Goal: Task Accomplishment & Management: Manage account settings

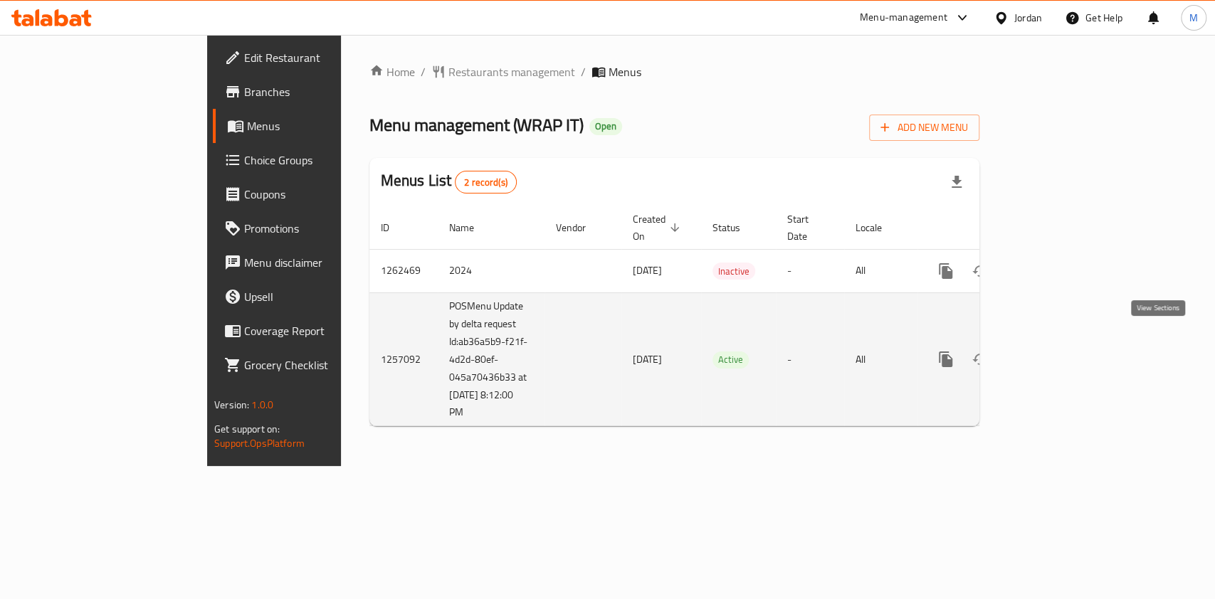
click at [1065, 342] on link "enhanced table" at bounding box center [1048, 359] width 34 height 34
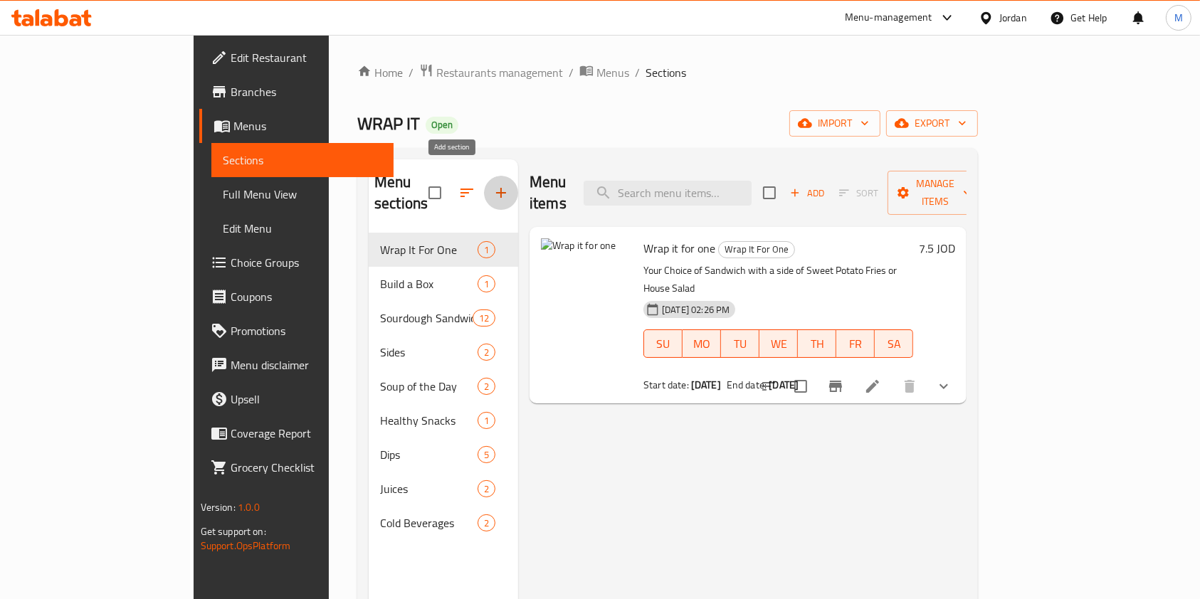
click at [492, 184] on icon "button" at bounding box center [500, 192] width 17 height 17
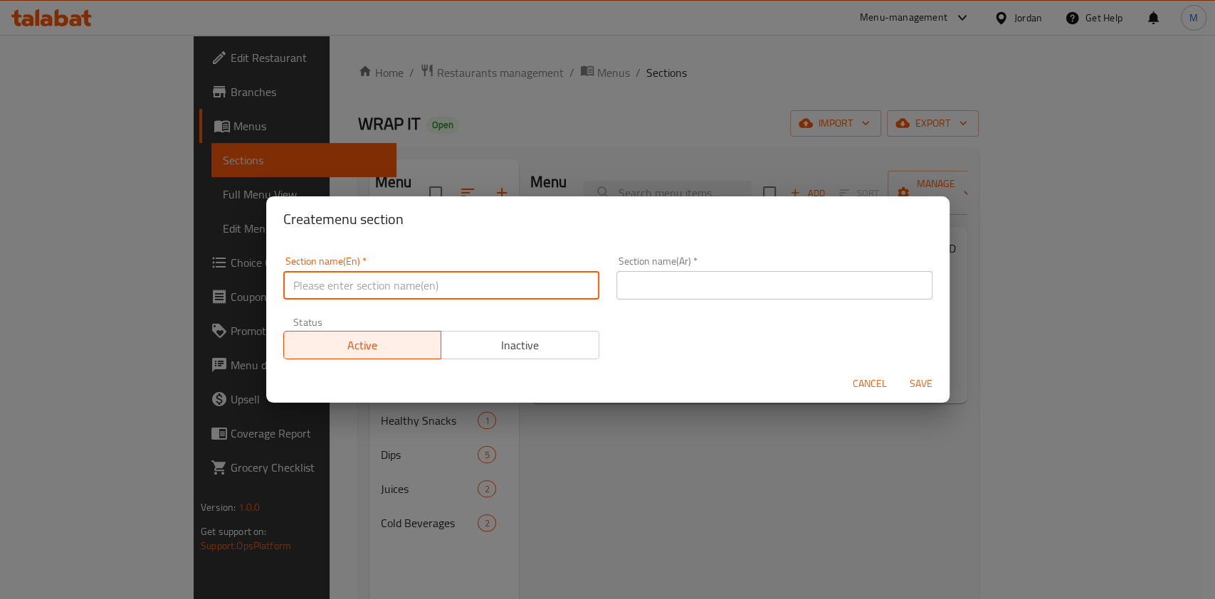
click at [406, 285] on input "text" at bounding box center [441, 285] width 316 height 28
type input "Salad By Raw"
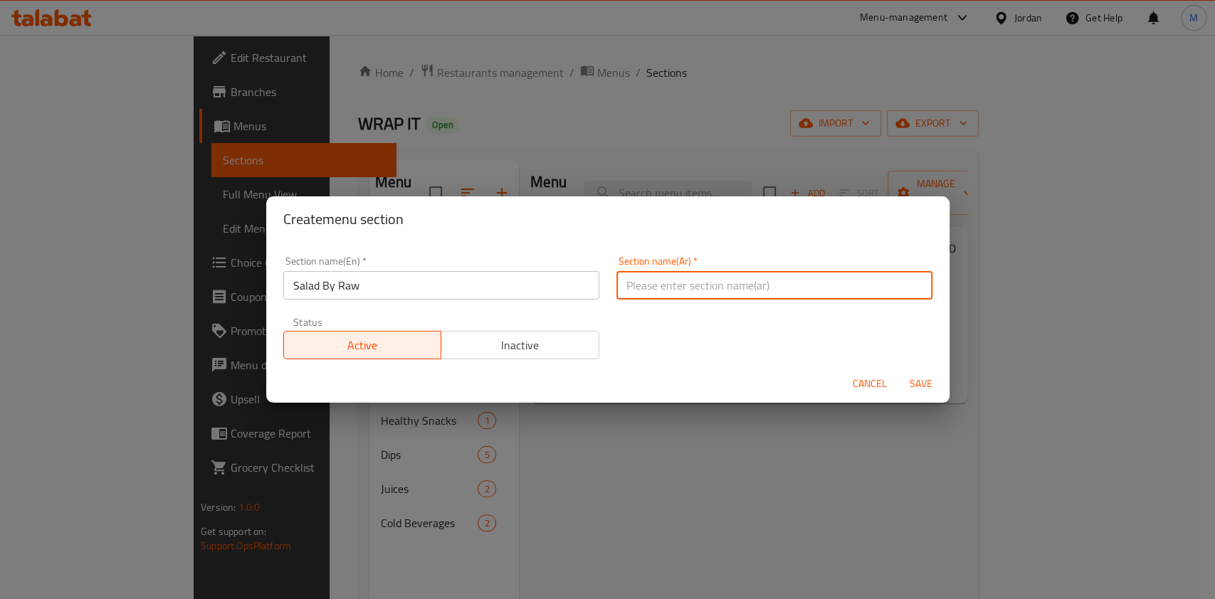
click at [660, 292] on input "text" at bounding box center [774, 285] width 316 height 28
type input "س"
type input "سلطة من رو"
click at [922, 381] on span "Save" at bounding box center [921, 384] width 34 height 18
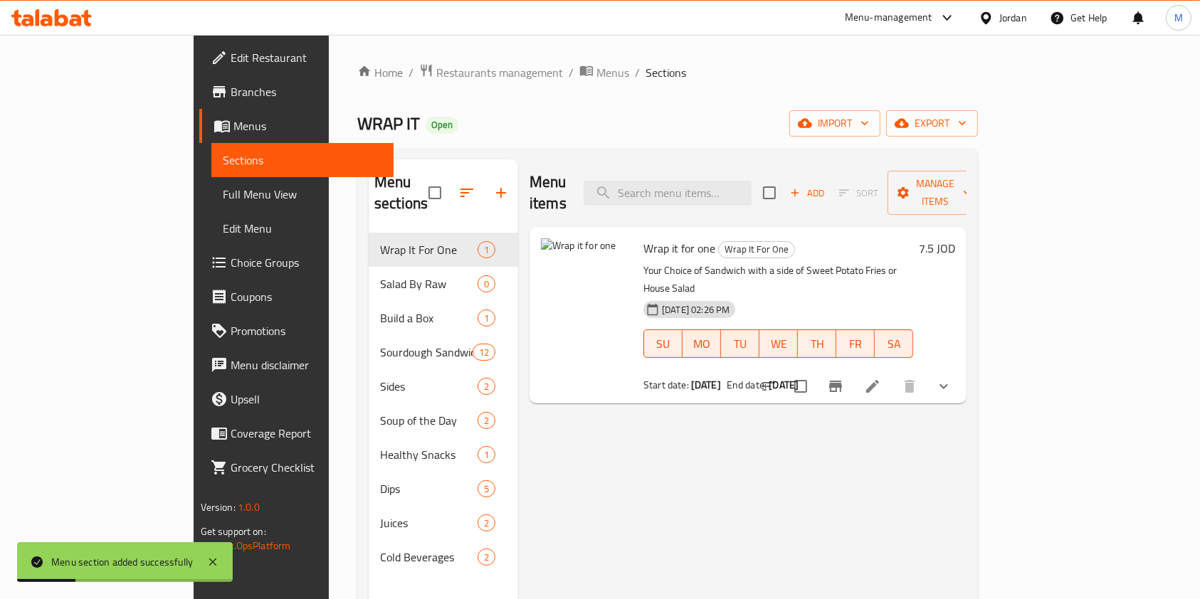
click at [571, 426] on div "Menu items Add Sort Manage items Wrap it for one Wrap It For One Your Choice of…" at bounding box center [742, 458] width 448 height 599
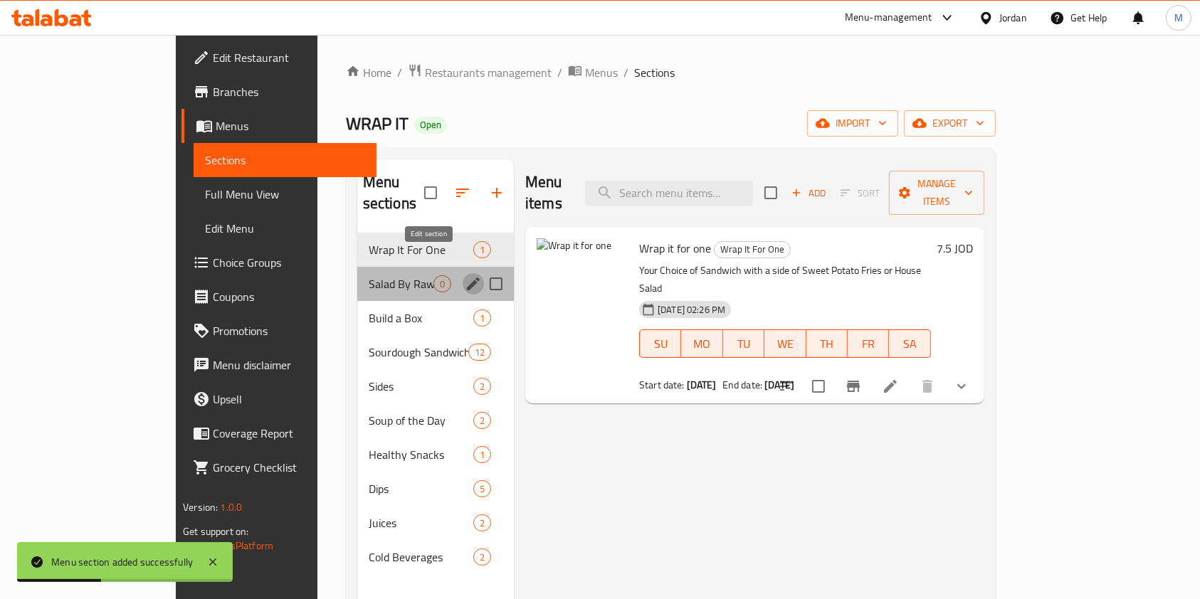
click at [465, 275] on icon "edit" at bounding box center [473, 283] width 17 height 17
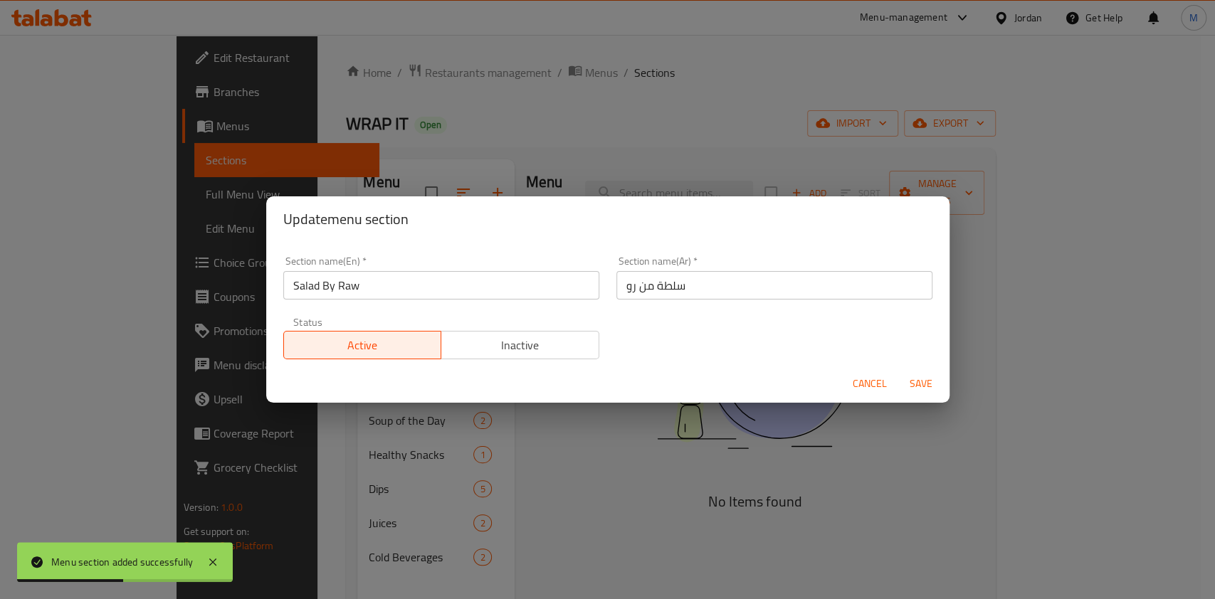
click at [519, 349] on span "Inactive" at bounding box center [520, 345] width 147 height 21
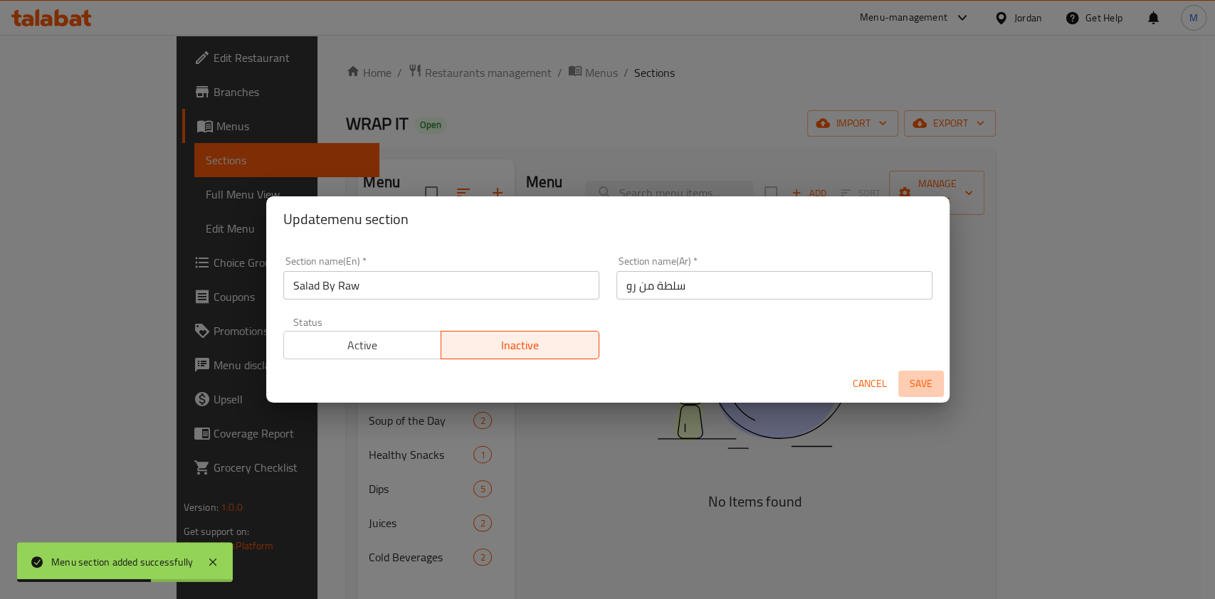
click at [936, 379] on span "Save" at bounding box center [921, 384] width 34 height 18
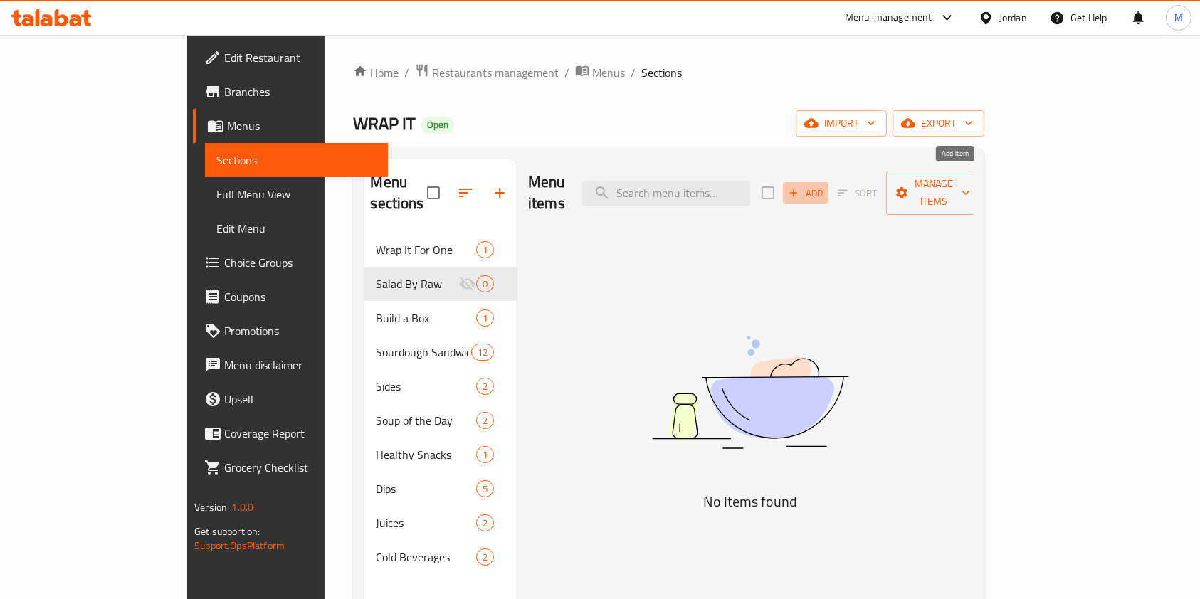
click at [825, 185] on span "Add" at bounding box center [805, 193] width 38 height 16
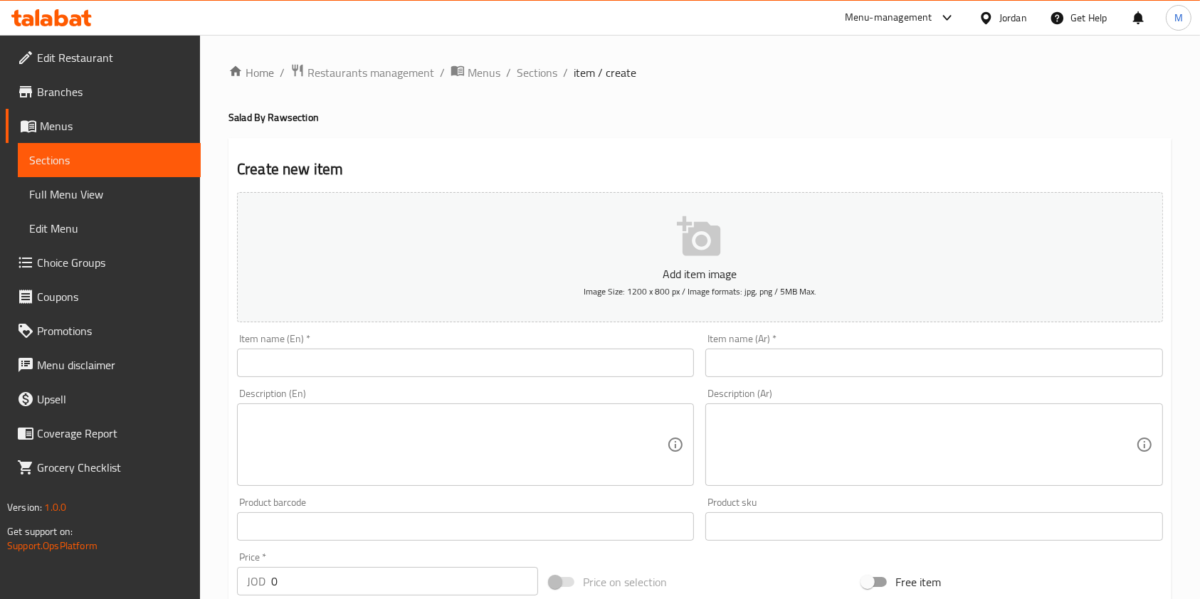
click at [469, 373] on input "text" at bounding box center [465, 363] width 457 height 28
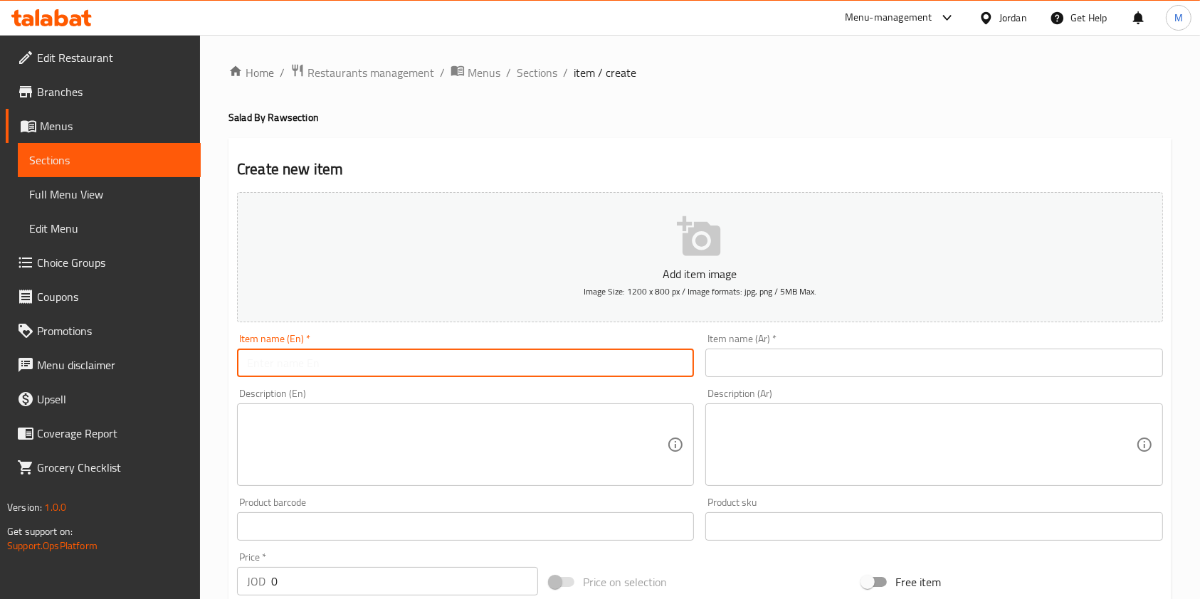
paste input "Mixecan Ranchero Salad"
type input "Mixecan Ranchero Salad"
click at [853, 359] on input "text" at bounding box center [933, 363] width 457 height 28
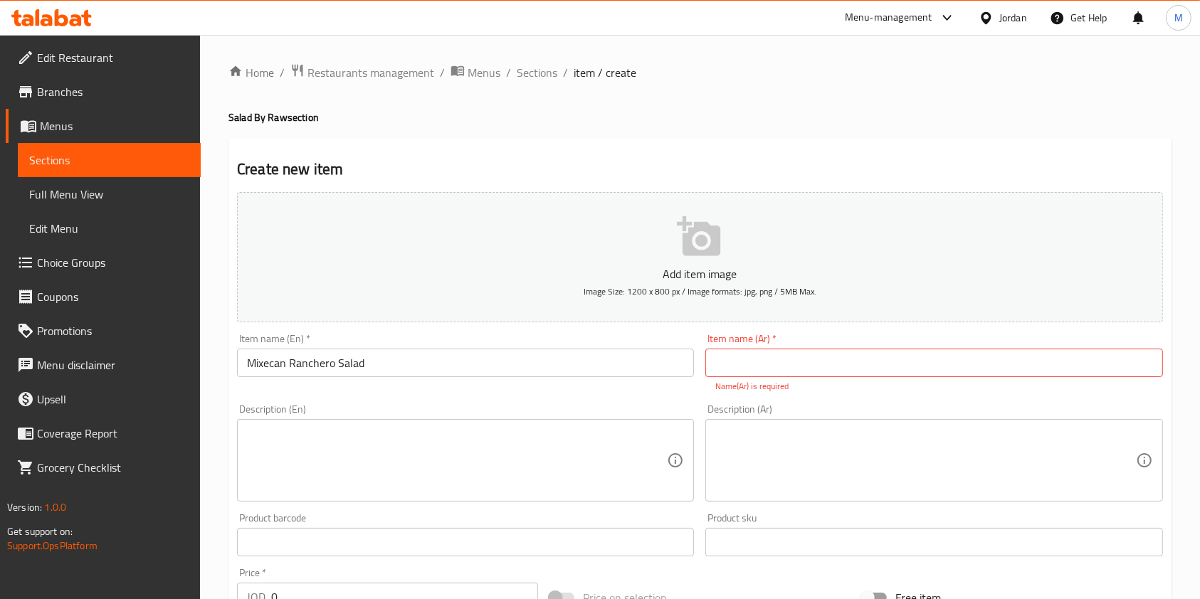
click at [815, 371] on input "text" at bounding box center [933, 363] width 457 height 28
paste input "سلطة رانشيرو ميكسكانية"
click at [741, 369] on input "سلطة رانشيرو ميكسكانية" at bounding box center [933, 363] width 457 height 28
type input "سلطة رانشيرو مكسيكية"
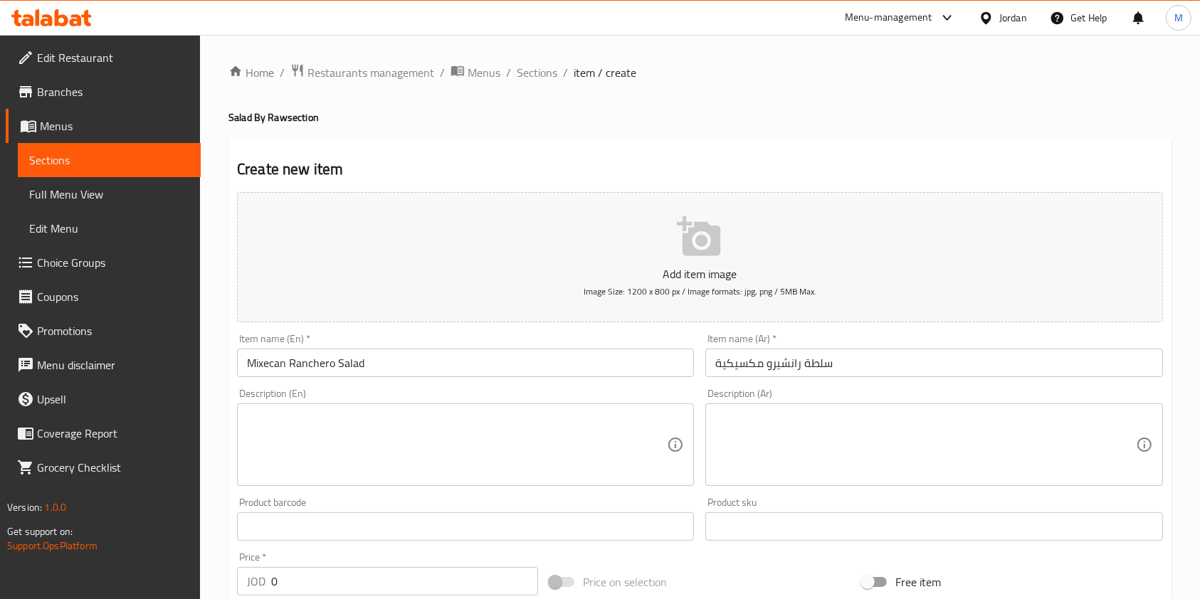
click at [322, 437] on textarea at bounding box center [457, 445] width 420 height 68
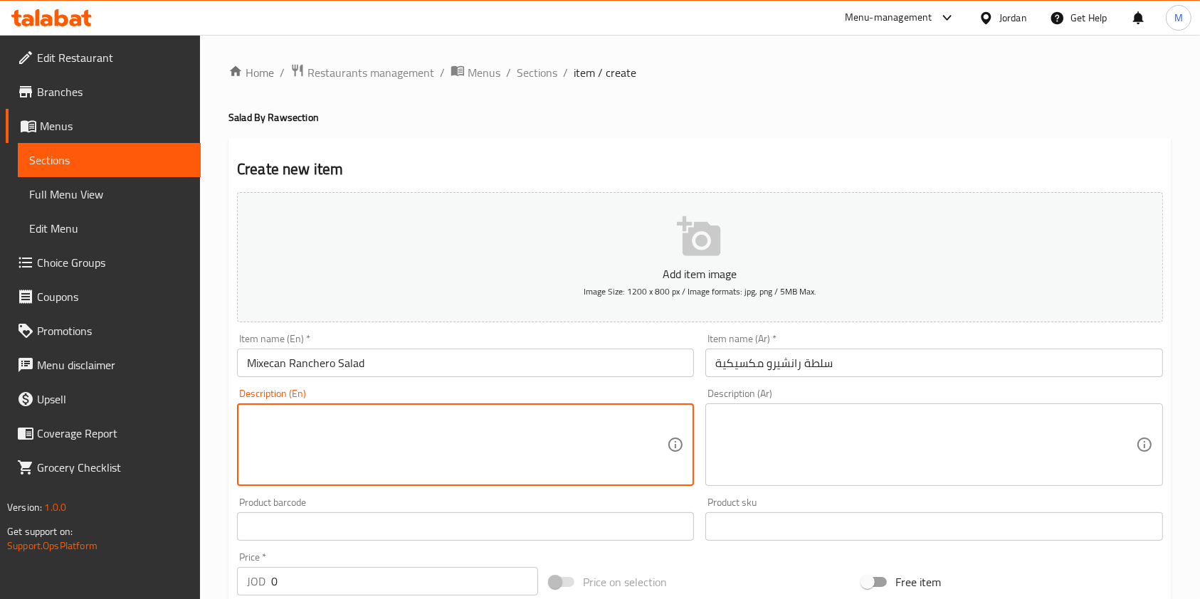
paste textarea "Harissa Chicken breast, wild black rice, charred corn, cherry tomatoes, romaine…"
type textarea "Harissa Chicken breast, wild black rice, charred corn, cherry tomatoes, romaine…"
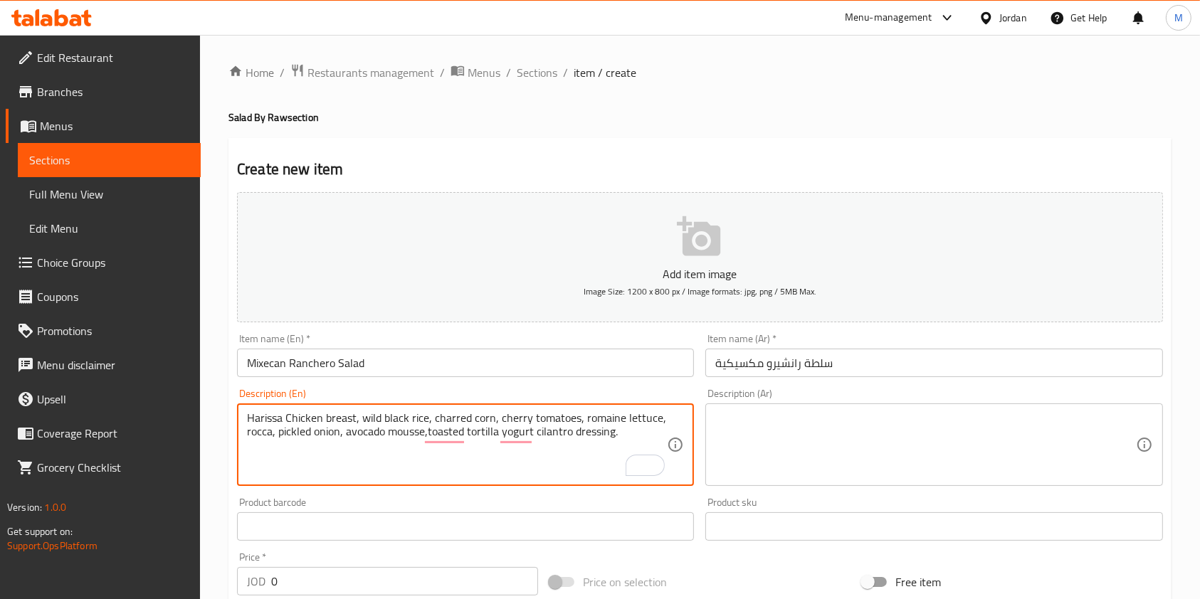
click at [823, 450] on textarea at bounding box center [925, 445] width 420 height 68
paste textarea "هريسة صدر دجاج، أرز أسود بري، ذرة مشوية، طماطم كرزية، خس روماني، جرجير، بصل مخل…"
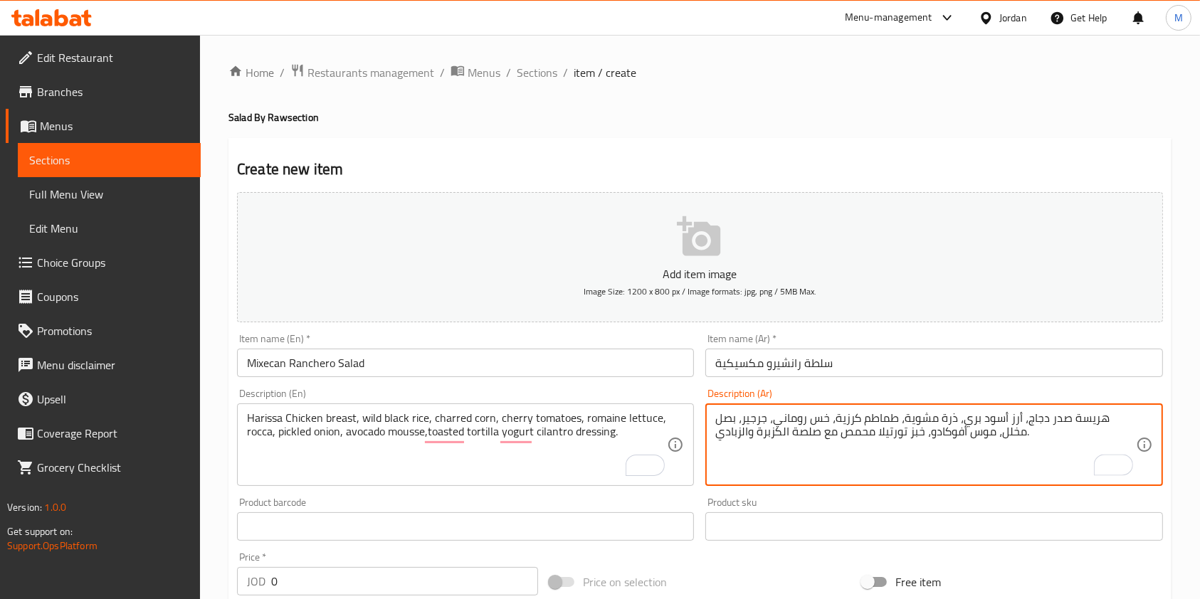
type textarea "هريسة صدر دجاج، أرز أسود بري، ذرة مشوية، طماطم كرزية، خس روماني، جرجير، بصل مخل…"
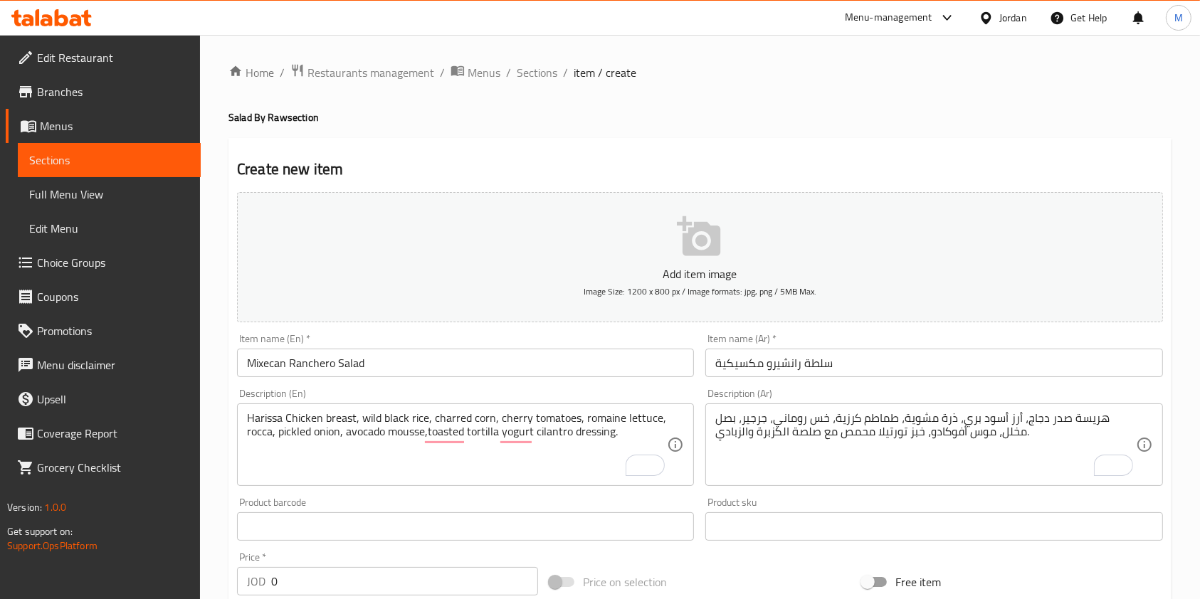
click at [357, 359] on input "Mixecan Ranchero Salad" at bounding box center [465, 363] width 457 height 28
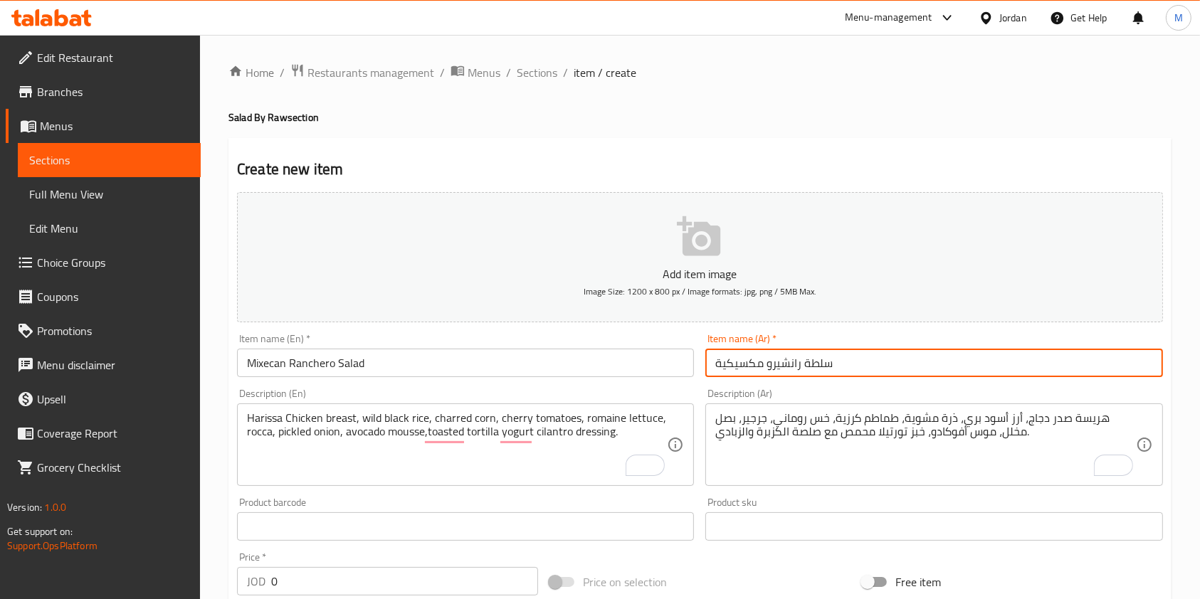
click at [736, 361] on input "سلطة رانشيرو مكسيكية" at bounding box center [933, 363] width 457 height 28
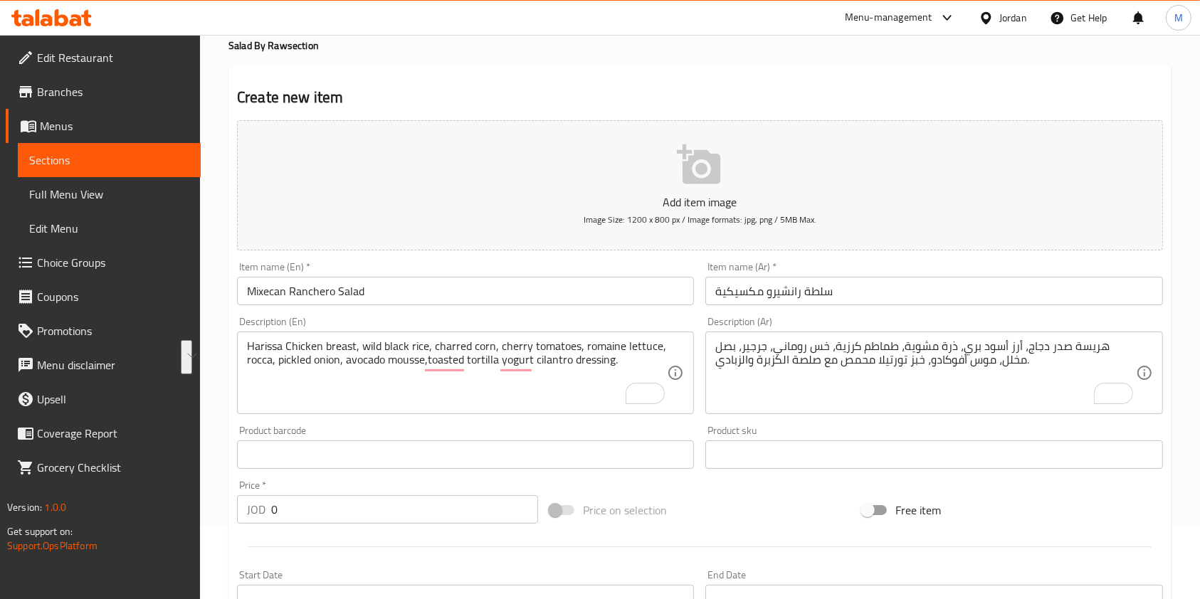
scroll to position [95, 0]
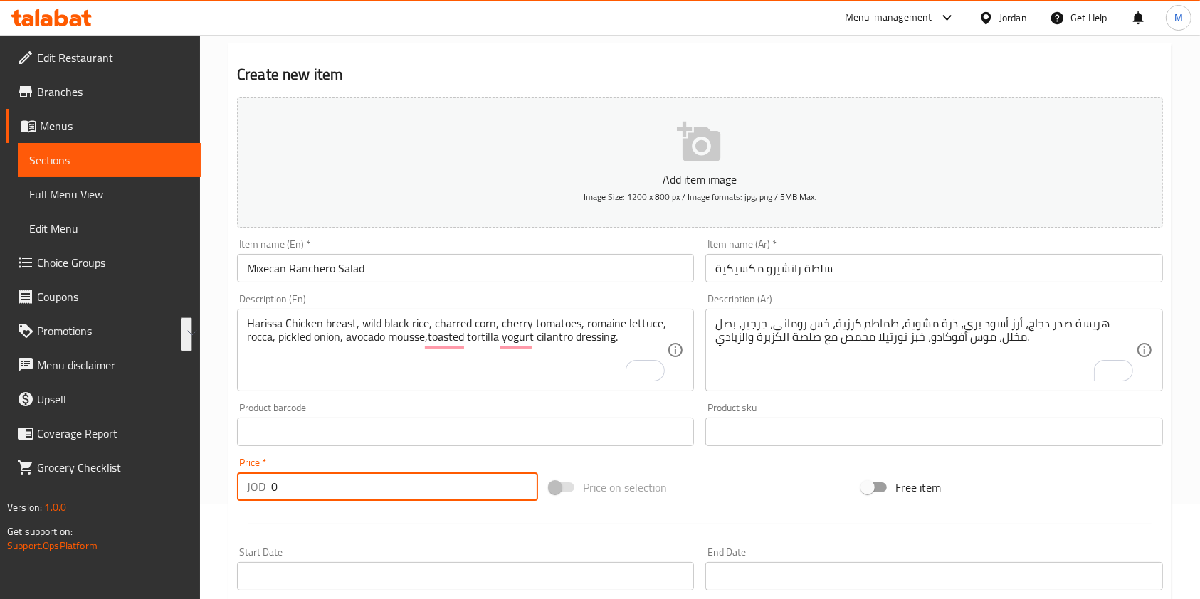
drag, startPoint x: 248, startPoint y: 487, endPoint x: 16, endPoint y: 480, distance: 232.1
click at [104, 487] on div "Edit Restaurant Branches Menus Sections Full Menu View Edit Menu Choice Groups …" at bounding box center [600, 425] width 1200 height 971
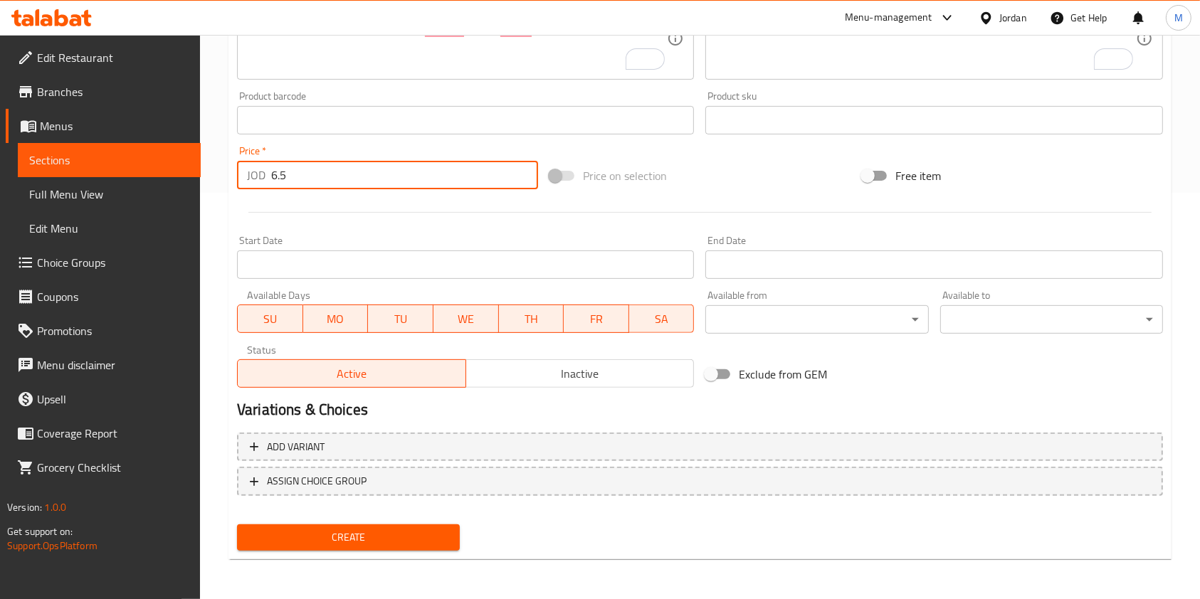
type input "6.5"
click at [391, 537] on span "Create" at bounding box center [348, 538] width 200 height 18
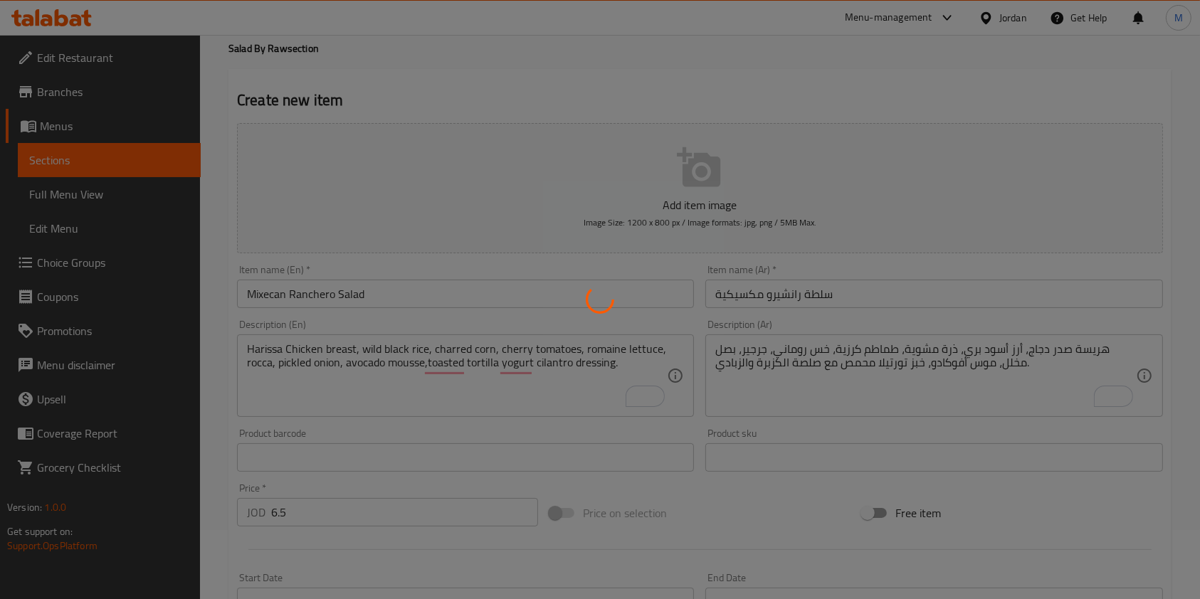
scroll to position [0, 0]
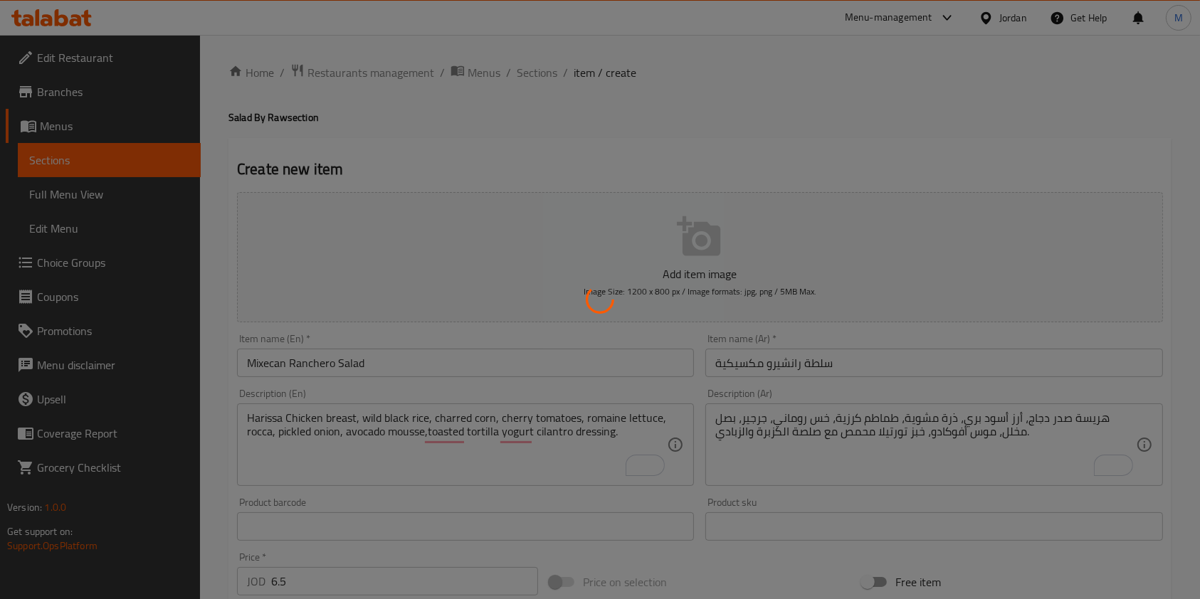
type input "0"
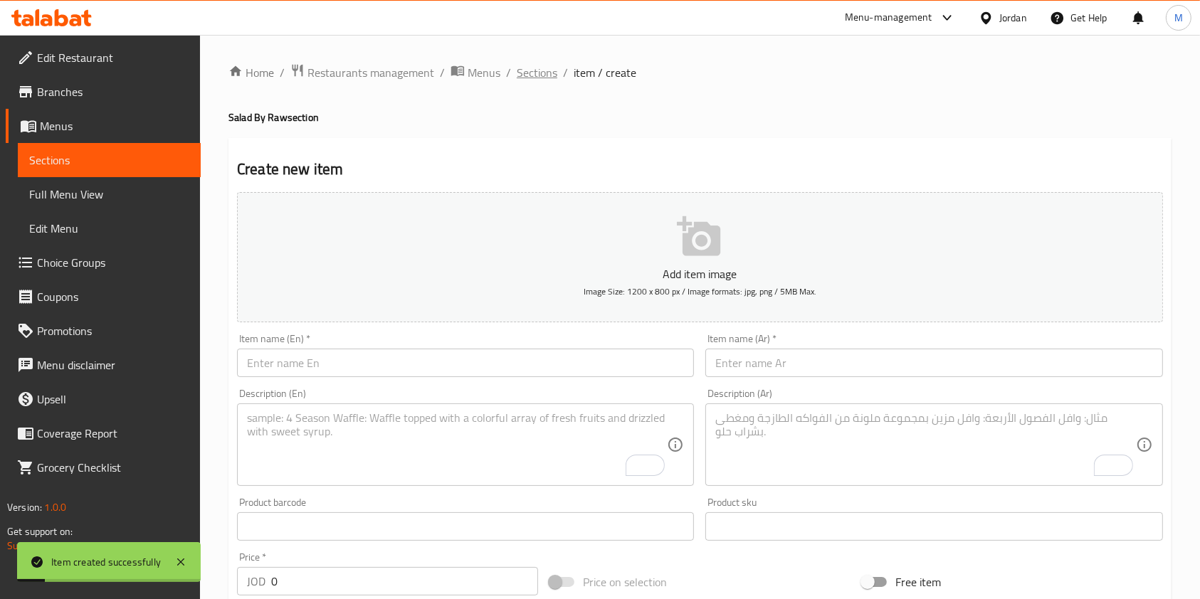
click at [542, 74] on span "Sections" at bounding box center [537, 72] width 41 height 17
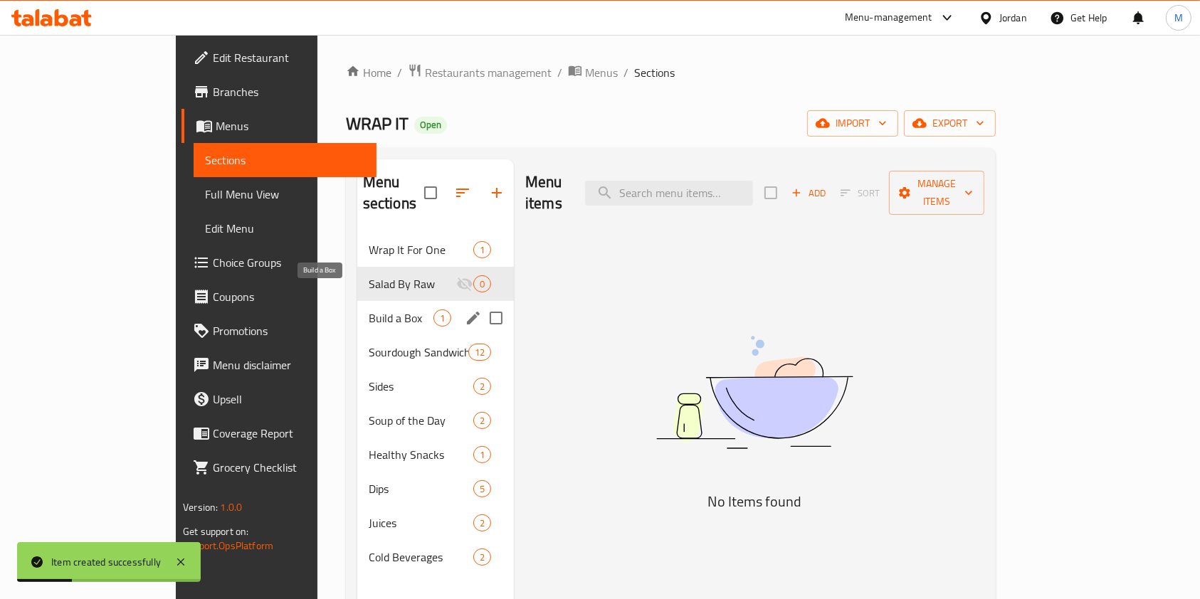
click at [369, 310] on span "Build a Box" at bounding box center [401, 318] width 65 height 17
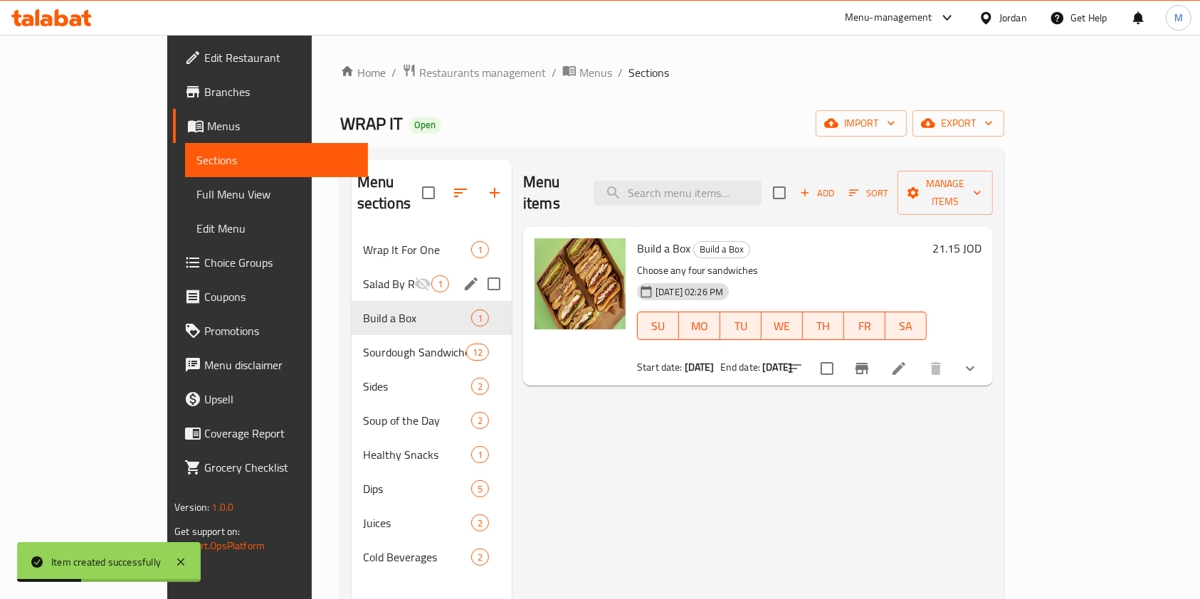
click at [352, 272] on div "Salad By Raw 1" at bounding box center [432, 284] width 160 height 34
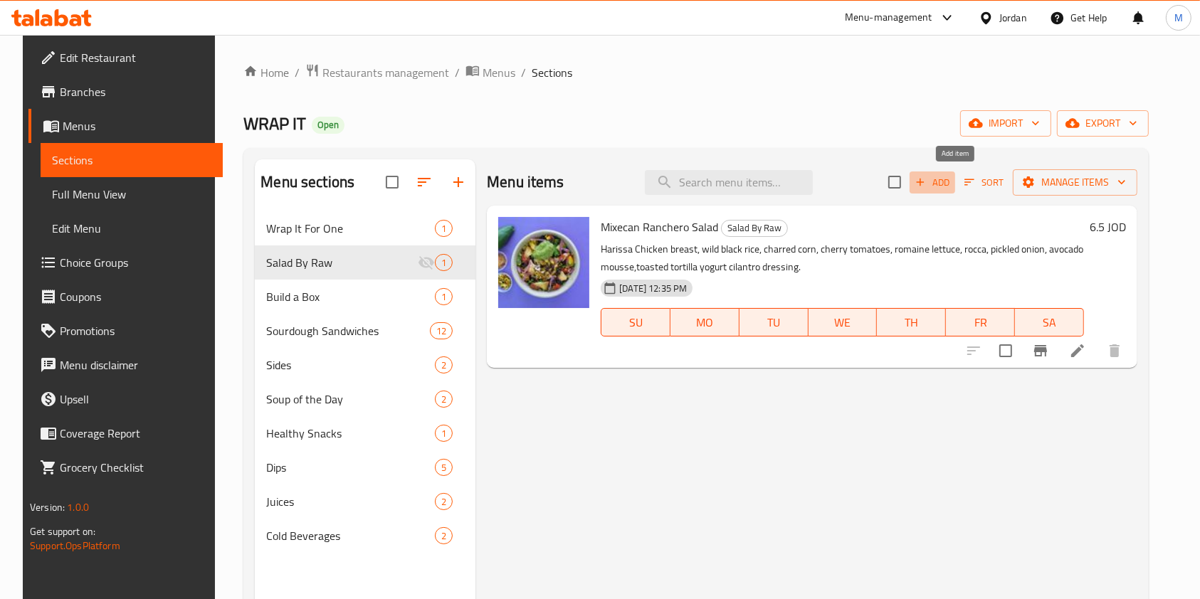
click at [951, 179] on span "Add" at bounding box center [932, 182] width 38 height 16
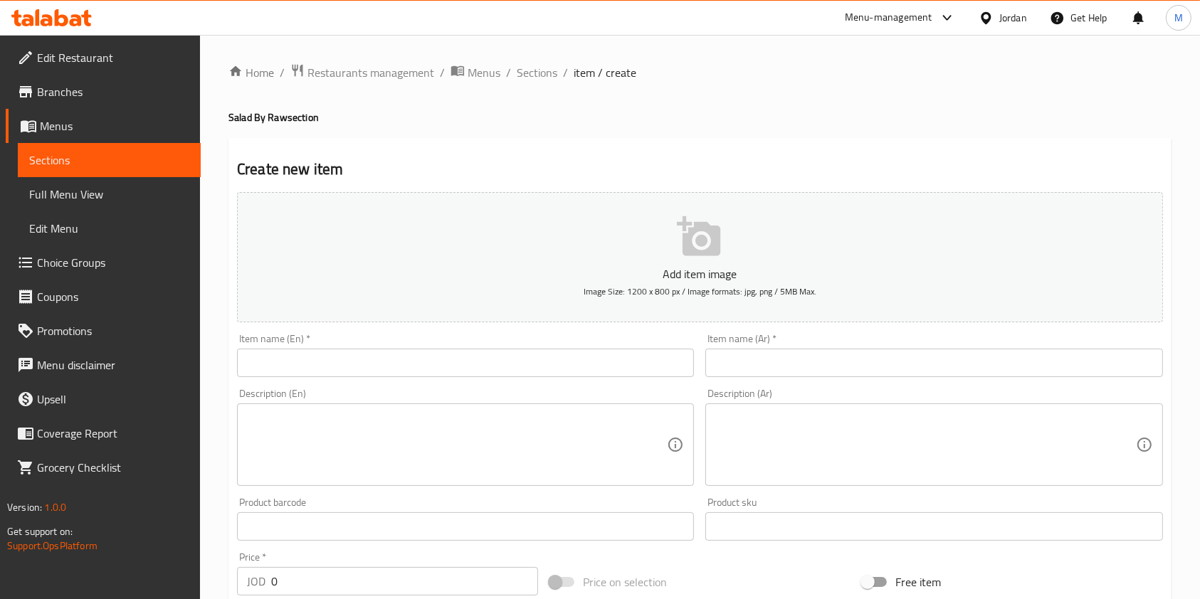
click at [459, 361] on input "text" at bounding box center [465, 363] width 457 height 28
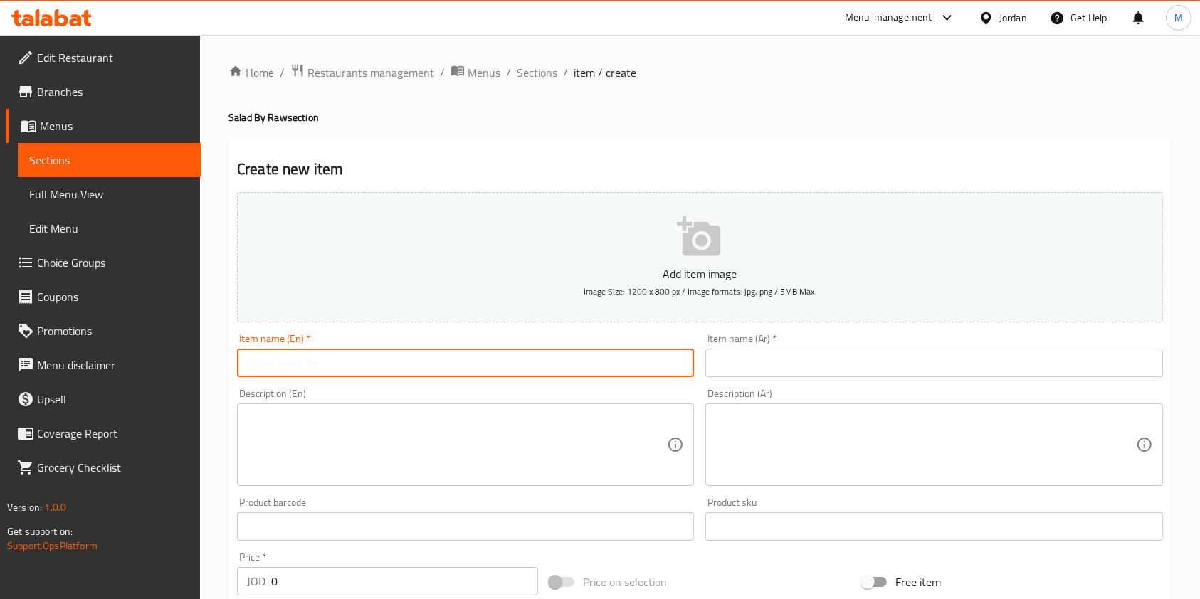
paste input "Halloumi Quinoa Salad"
type input "Halloumi Quinoa Salad"
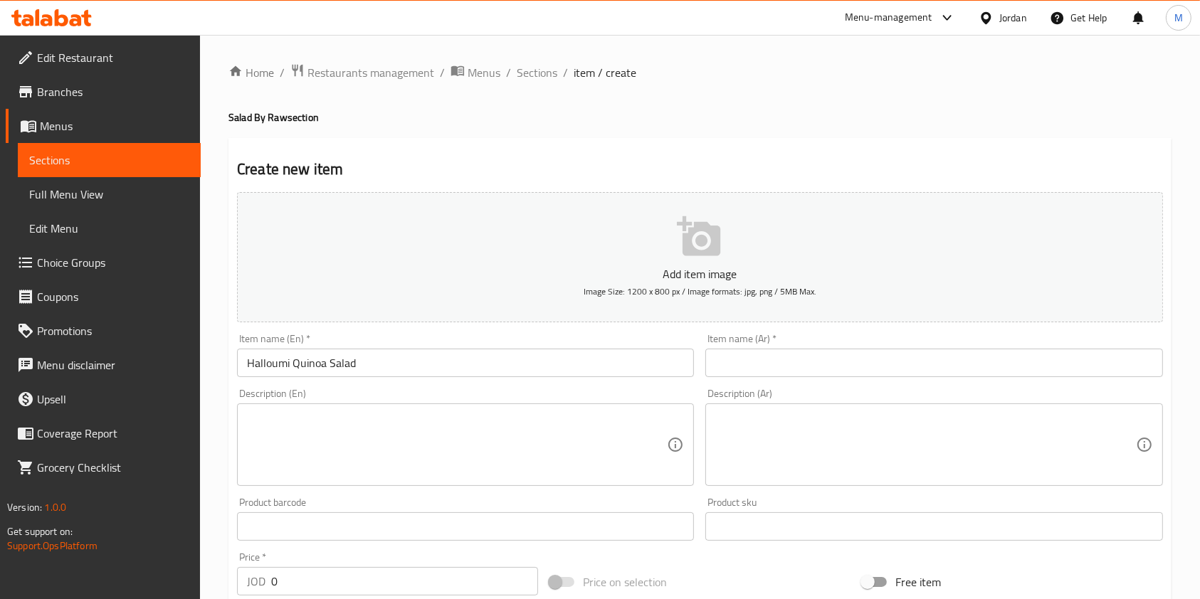
click at [529, 368] on input "Halloumi Quinoa Salad" at bounding box center [465, 363] width 457 height 28
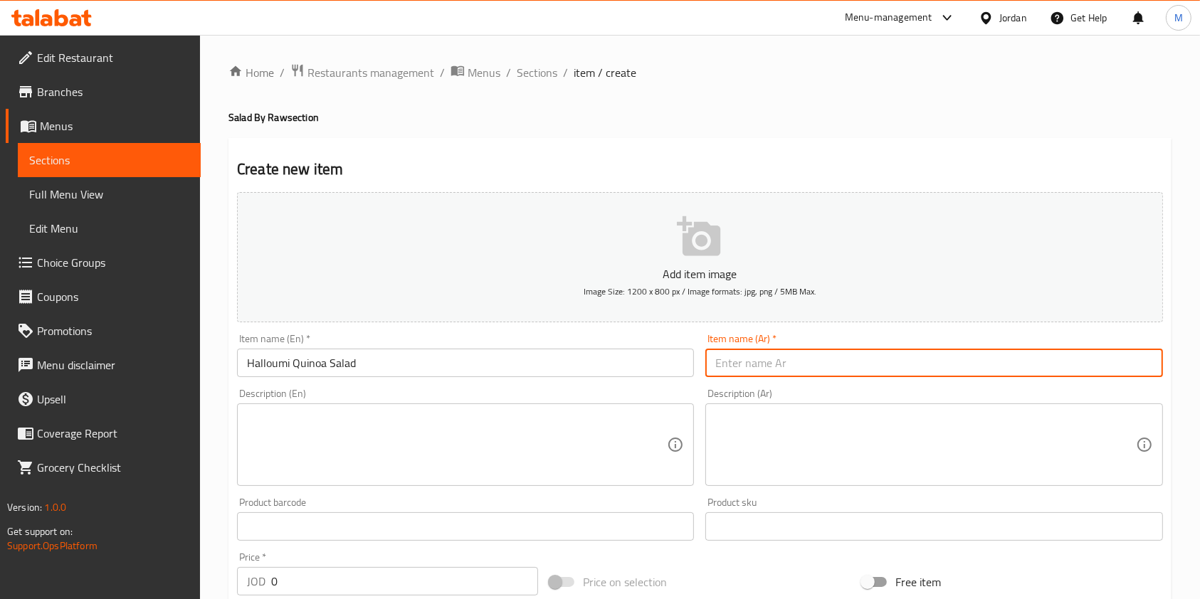
click at [843, 366] on input "text" at bounding box center [933, 363] width 457 height 28
paste input "سلطة الكينوا بالحلومي"
type input "سلطة الكينوا بالحلومي"
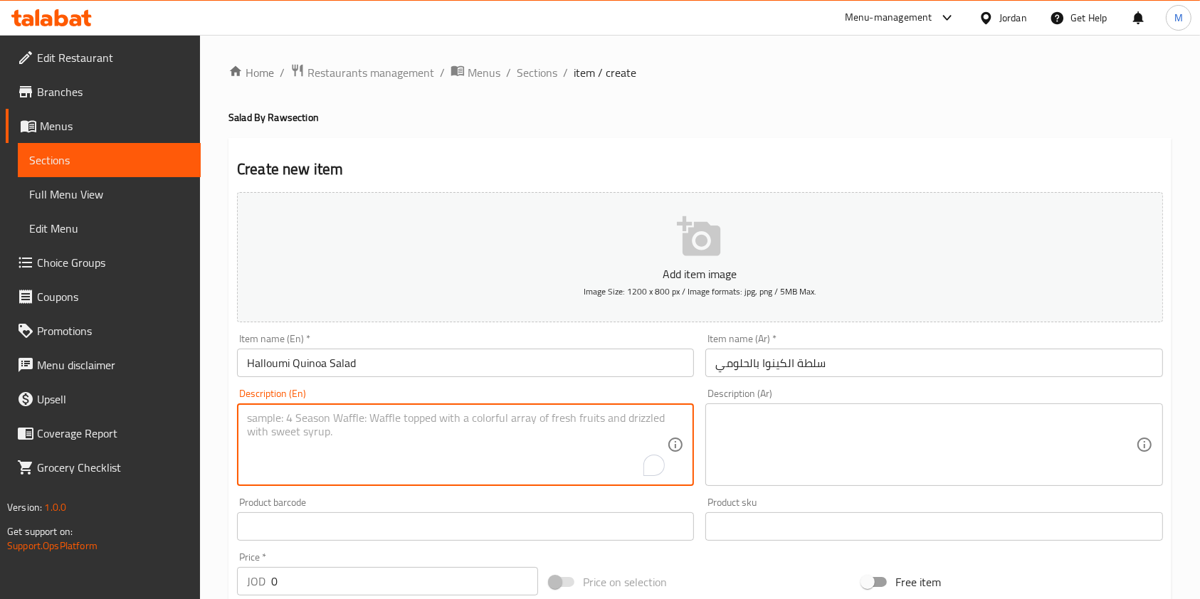
click at [315, 428] on textarea "To enrich screen reader interactions, please activate Accessibility in Grammarl…" at bounding box center [457, 445] width 420 height 68
paste textarea "Grilled Halloumi, quinoa, cherry tomatoes, cucumber, roasted bell pepper, Kalam…"
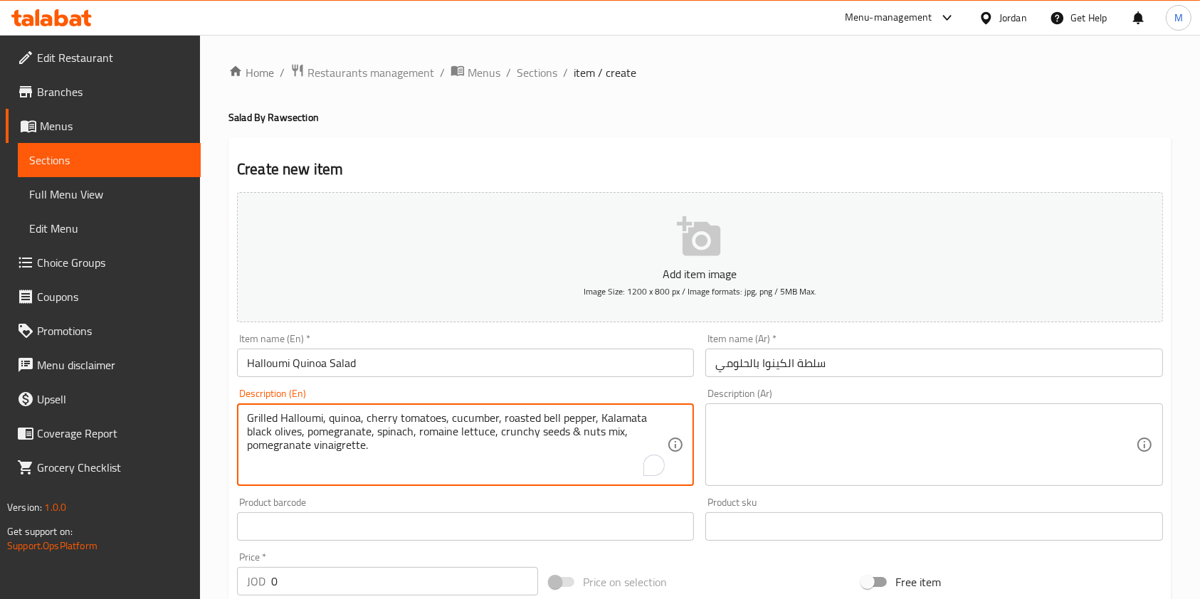
type textarea "Grilled Halloumi, quinoa, cherry tomatoes, cucumber, roasted bell pepper, Kalam…"
click at [808, 465] on textarea at bounding box center [925, 445] width 420 height 68
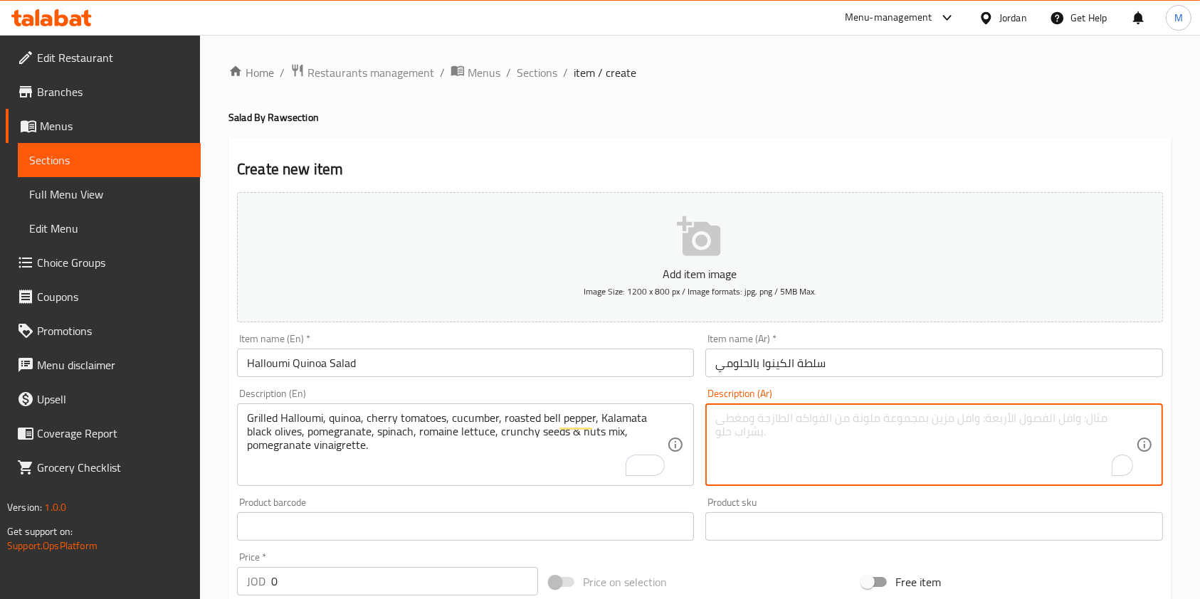
paste textarea "جبنة حلومي مشوية، كينوا، طماطم كرزية، خيار، فلفل رومي مشوي، زيتون كالاماتا أسود…"
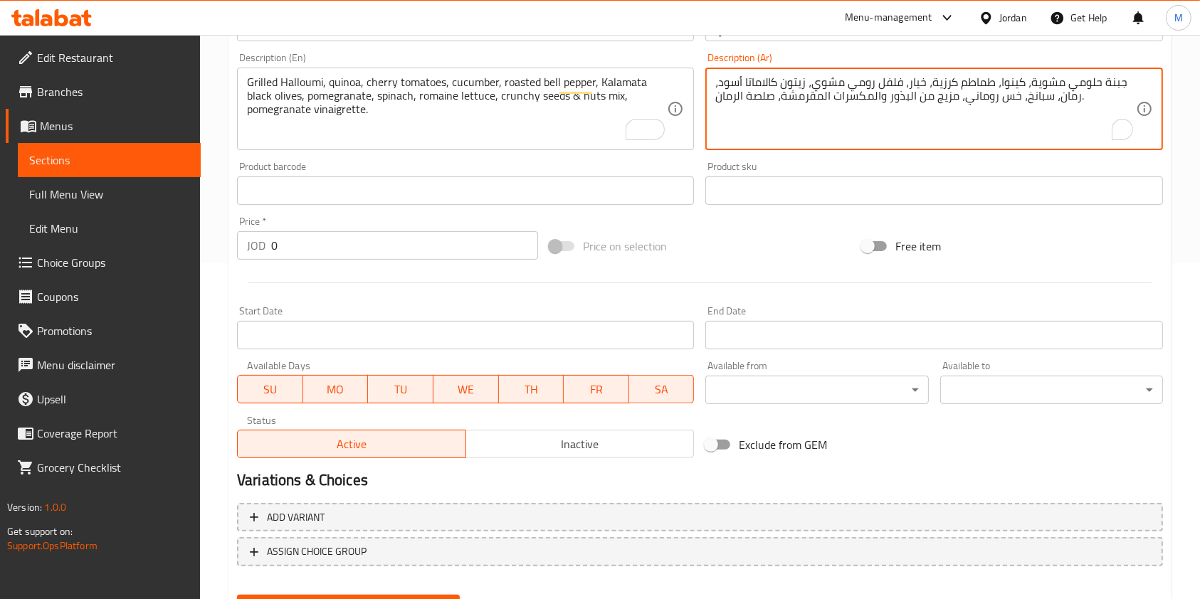
scroll to position [379, 0]
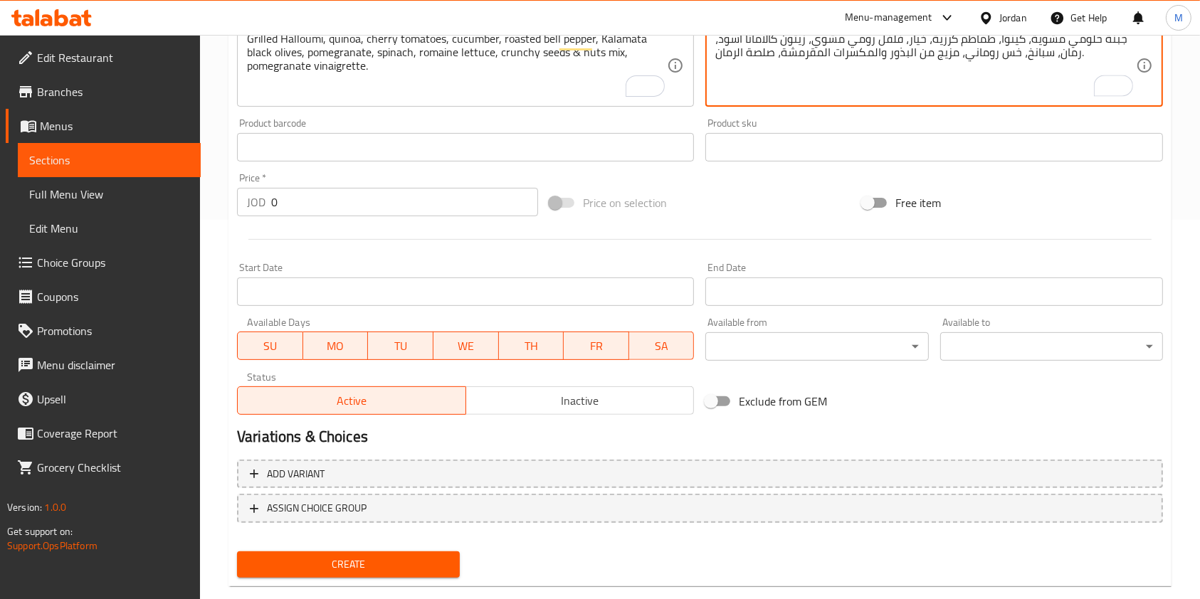
type textarea "جبنة حلومي مشوية، كينوا، طماطم كرزية، خيار، فلفل رومي مشوي، زيتون كالاماتا أسود…"
drag, startPoint x: 302, startPoint y: 202, endPoint x: 0, endPoint y: 210, distance: 302.5
click at [1, 217] on div "Edit Restaurant Branches Menus Sections Full Menu View Edit Menu Choice Groups …" at bounding box center [600, 141] width 1200 height 971
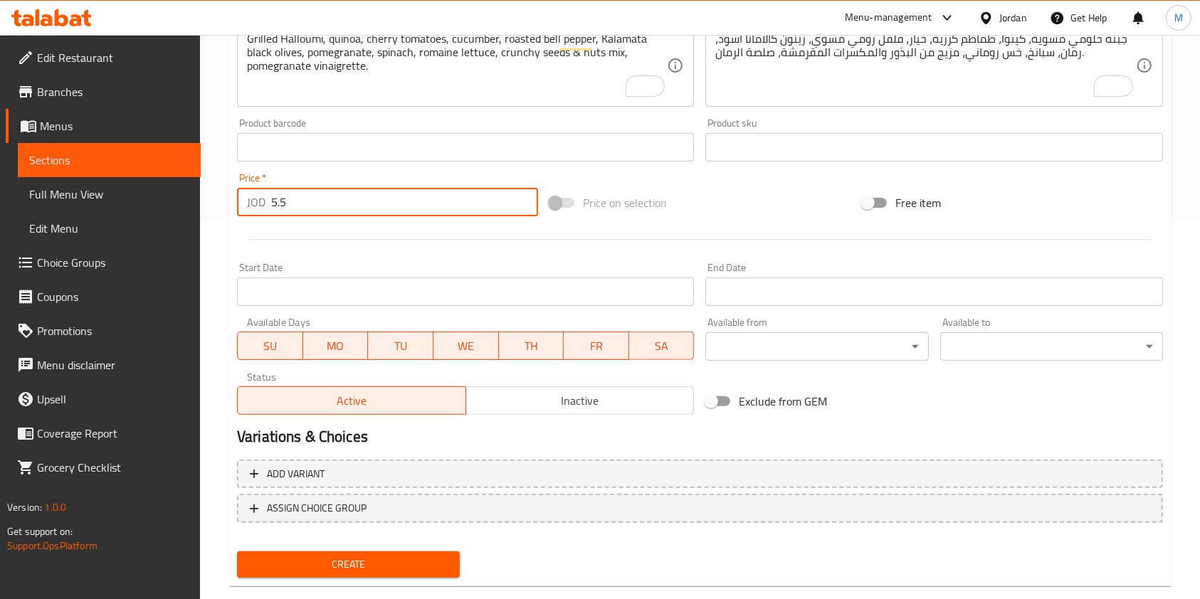
type input "5.5"
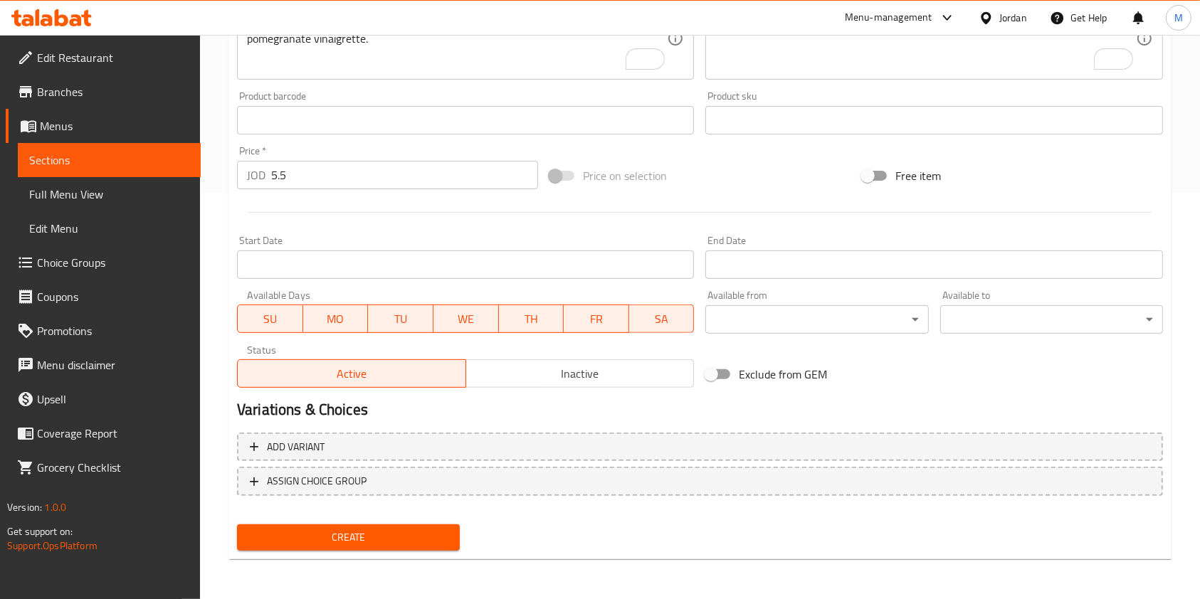
click at [385, 541] on span "Create" at bounding box center [348, 538] width 200 height 18
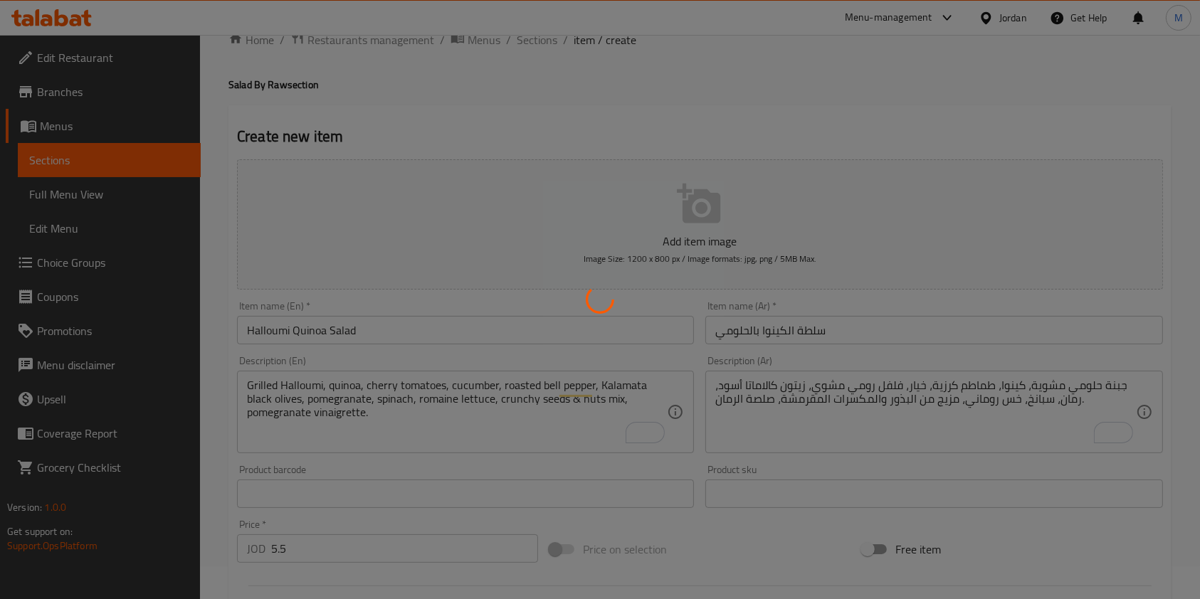
scroll to position [0, 0]
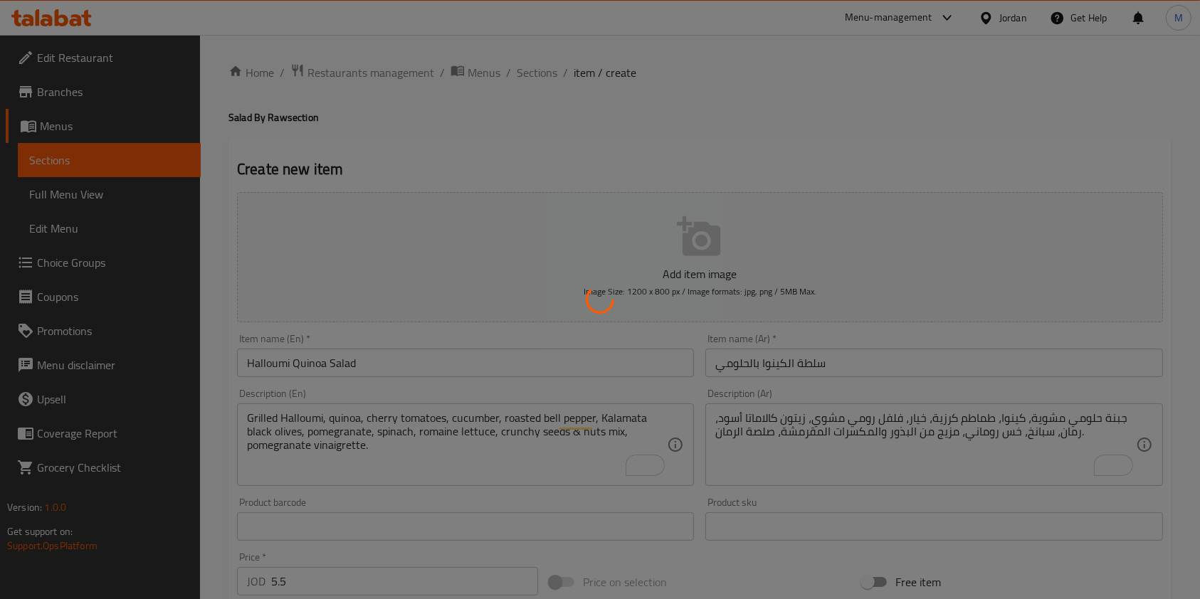
type input "0"
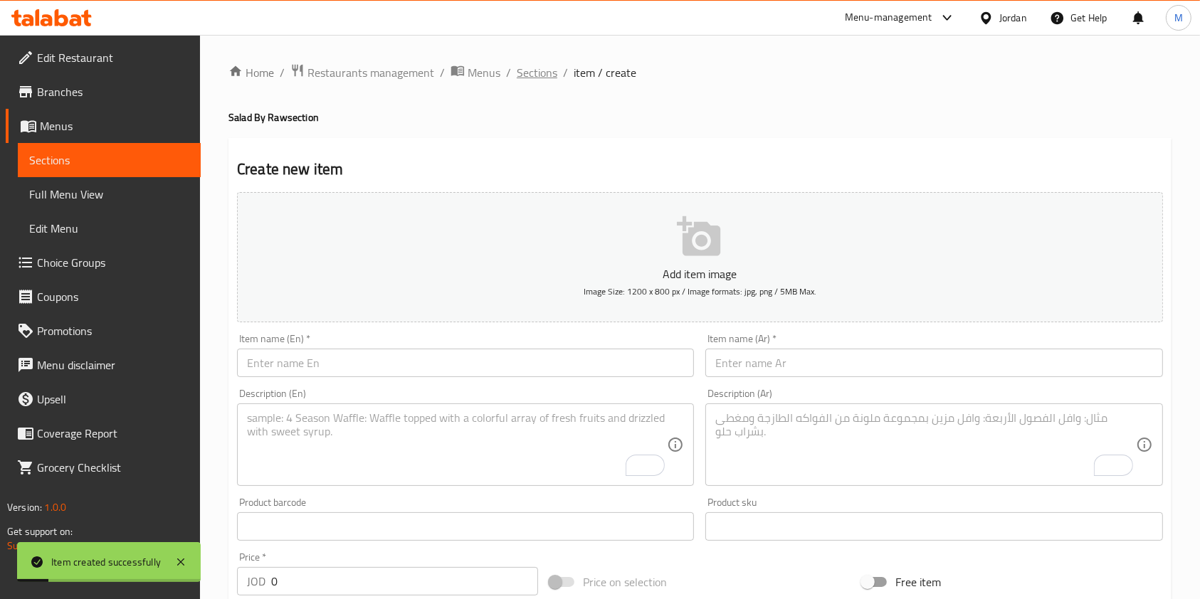
click at [541, 71] on span "Sections" at bounding box center [537, 72] width 41 height 17
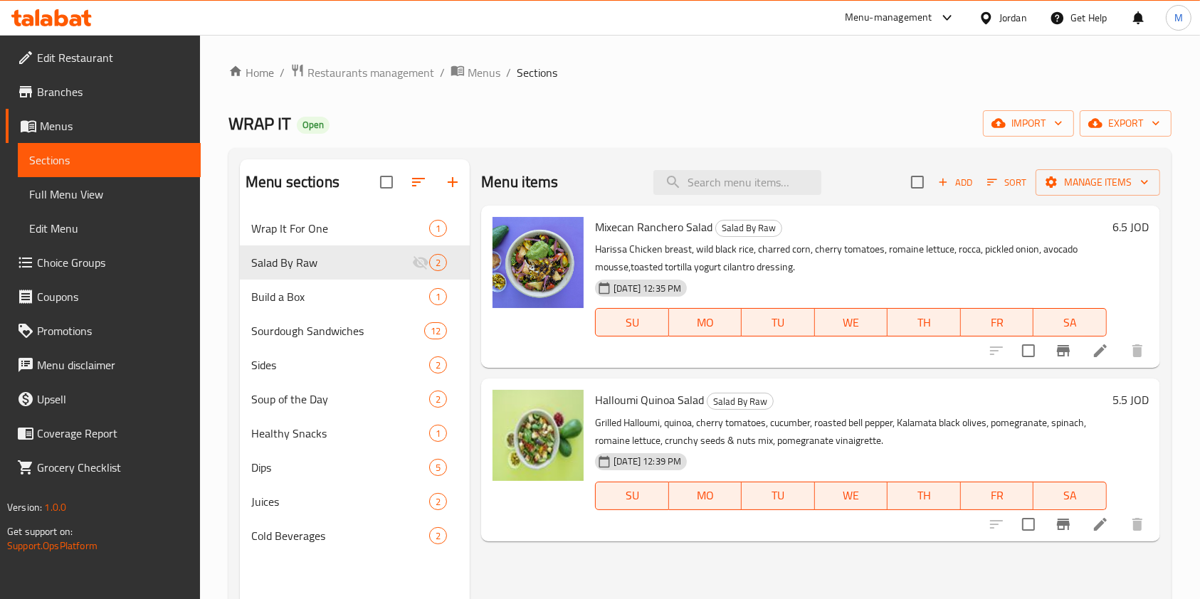
click at [900, 62] on div "Home / Restaurants management / Menus / Sections WRAP IT Open import export Men…" at bounding box center [700, 417] width 1000 height 764
click at [943, 186] on icon "button" at bounding box center [942, 182] width 13 height 13
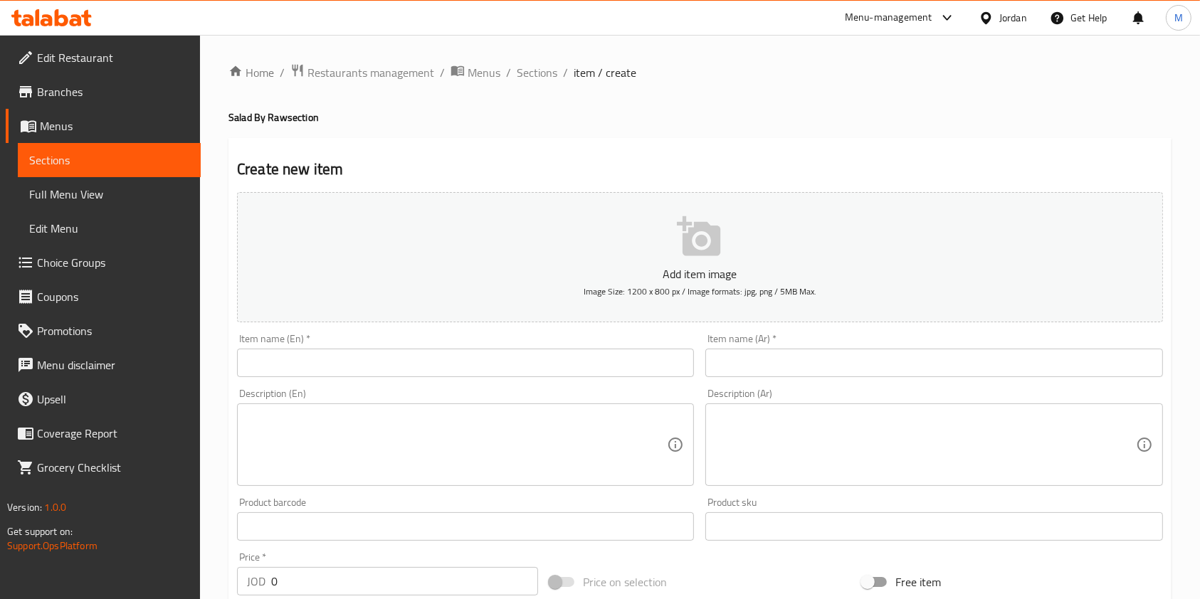
click at [460, 369] on input "text" at bounding box center [465, 363] width 457 height 28
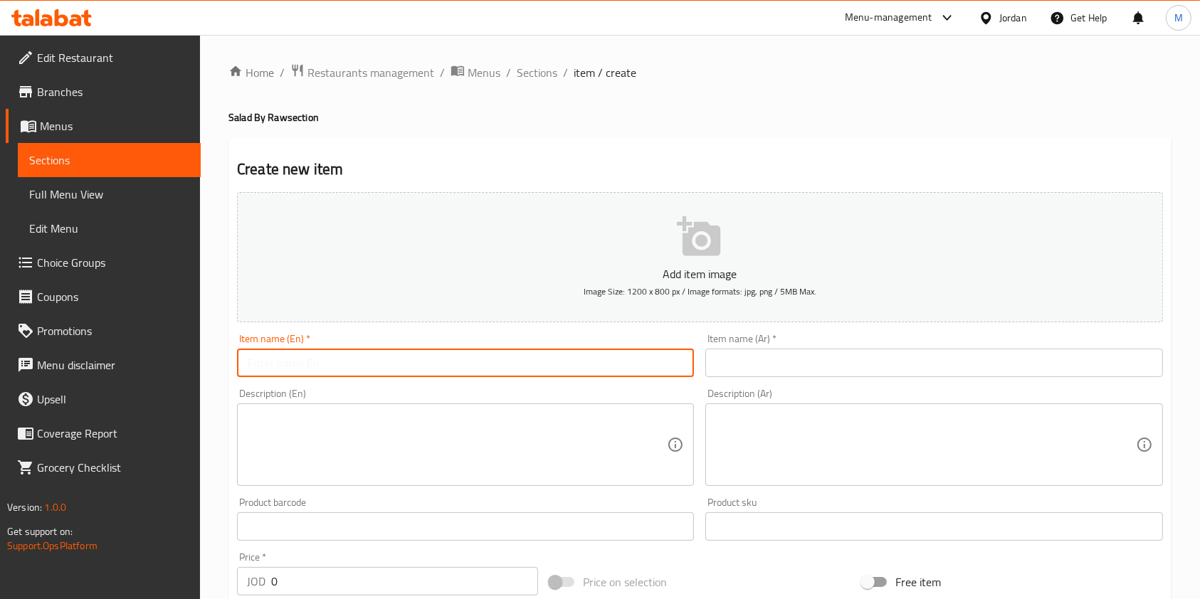
paste input "Halloumi Quinoa Salad"
type input "Halloumi Quinoa Salad"
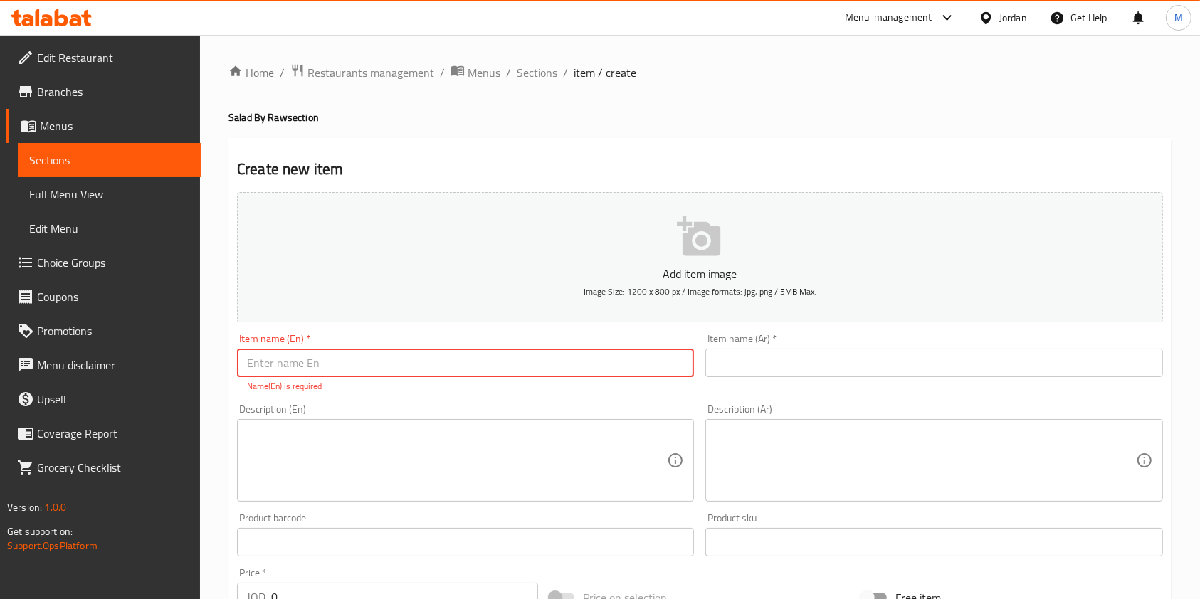
click at [319, 368] on input "text" at bounding box center [465, 363] width 457 height 28
paste input "Not So Ceasar Salad"
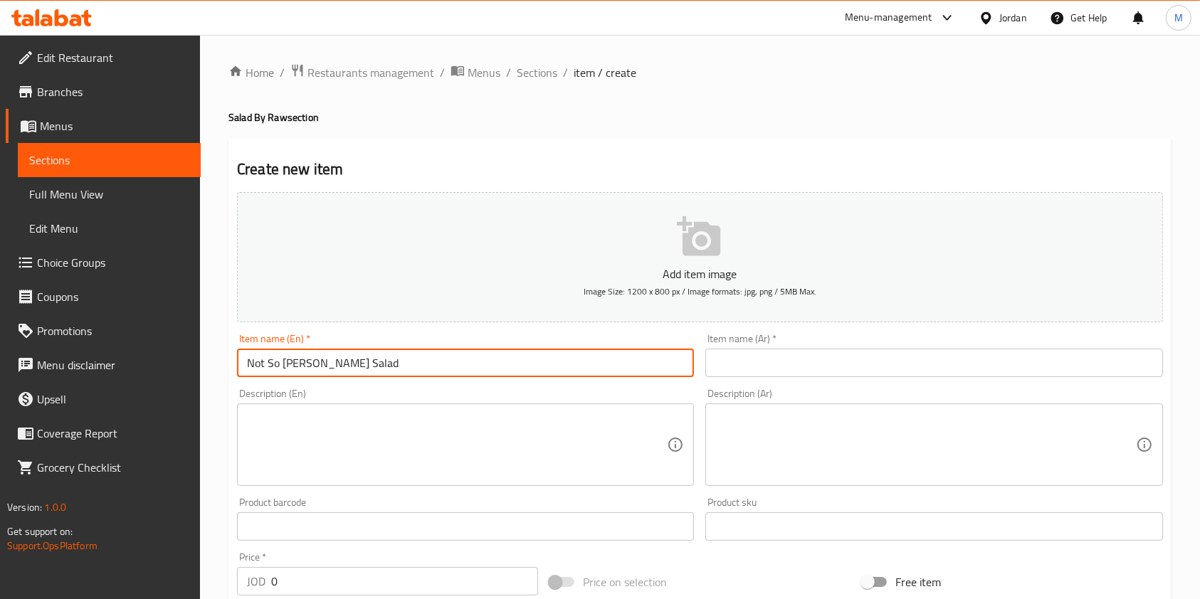
paste input "ae"
type input "Not So Caesar Salad"
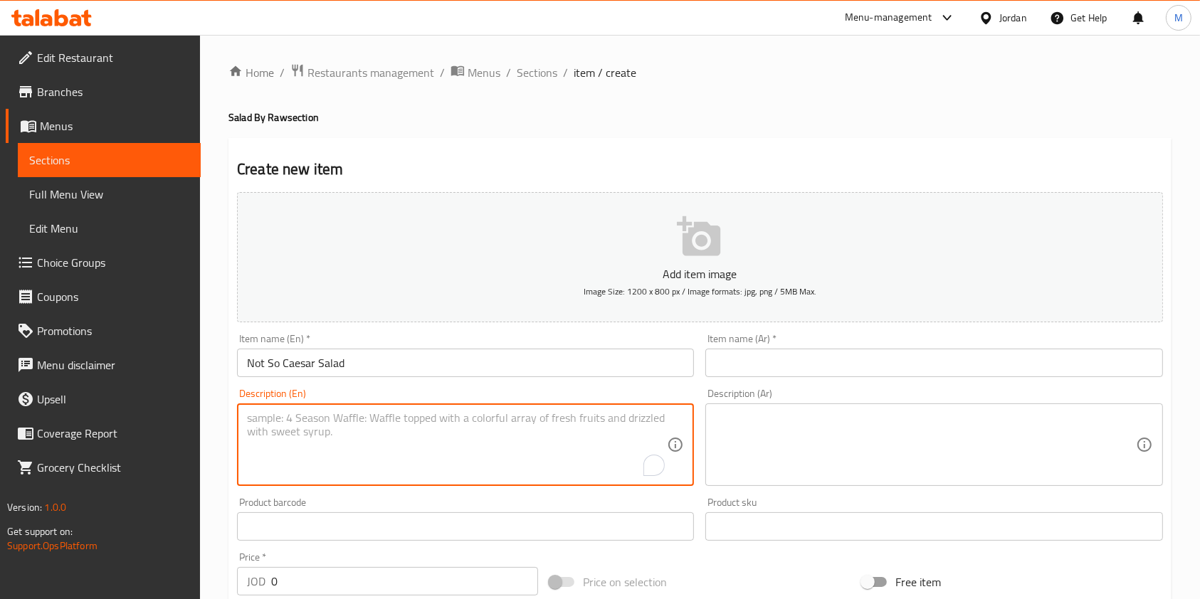
click at [549, 428] on textarea "To enrich screen reader interactions, please activate Accessibility in Grammarl…" at bounding box center [457, 445] width 420 height 68
paste textarea "هريسة صدور دجاج مشوية، فاصوليا خضراء، طماطم كرزية، خس روماني، سبانخ، جرجير، ثوم…"
type textarea "هريسة صدور دجاج مشوية، فاصوليا خضراء، طماطم كرزية، خس روماني، سبانخ، جرجير، ثوم…"
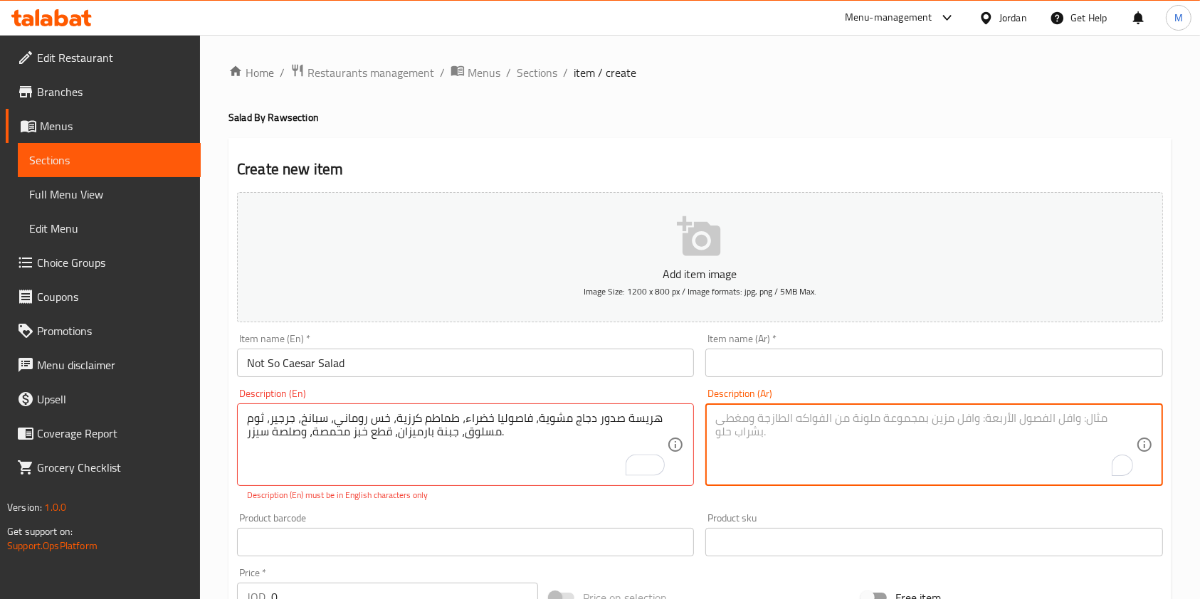
click at [769, 434] on textarea "To enrich screen reader interactions, please activate Accessibility in Grammarl…" at bounding box center [925, 445] width 420 height 68
paste textarea "هريسة صدور دجاج مشوية، فاصوليا خضراء، طماطم كرزية، خس روماني، سبانخ، جرجير، ثوم…"
type textarea "هريسة صدور دجاج مشوية، فاصوليا خضراء، طماطم كرزية، خس روماني، سبانخ، جرجير، ثوم…"
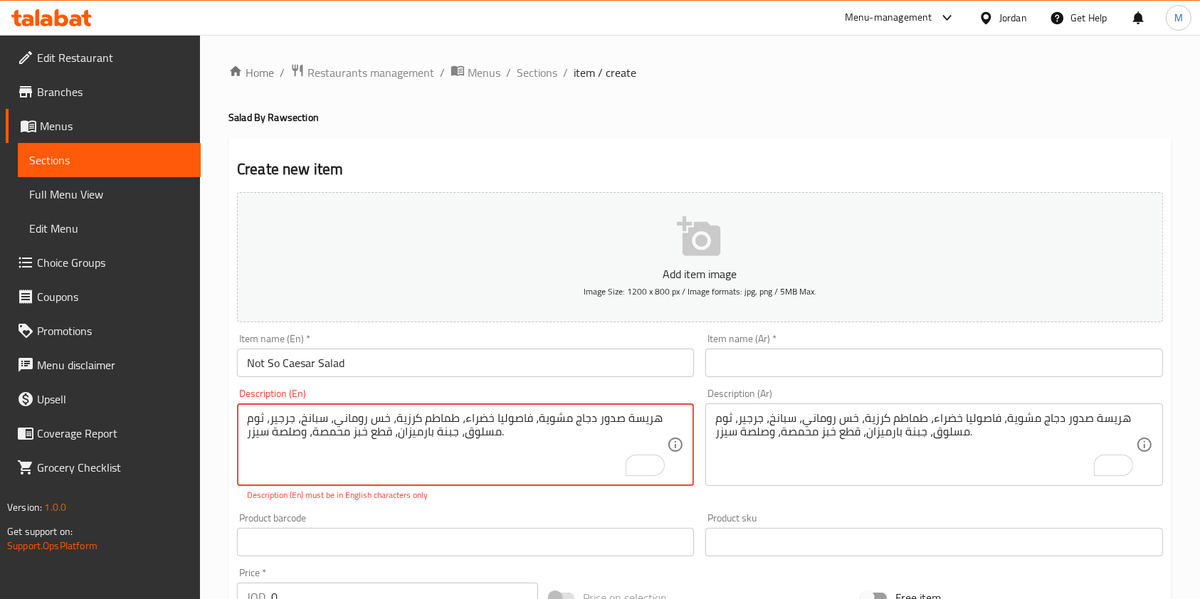
paste textarea "Harissa Grilled chicken breast , green beans, cherry tomatoes, romaine lettuce,…"
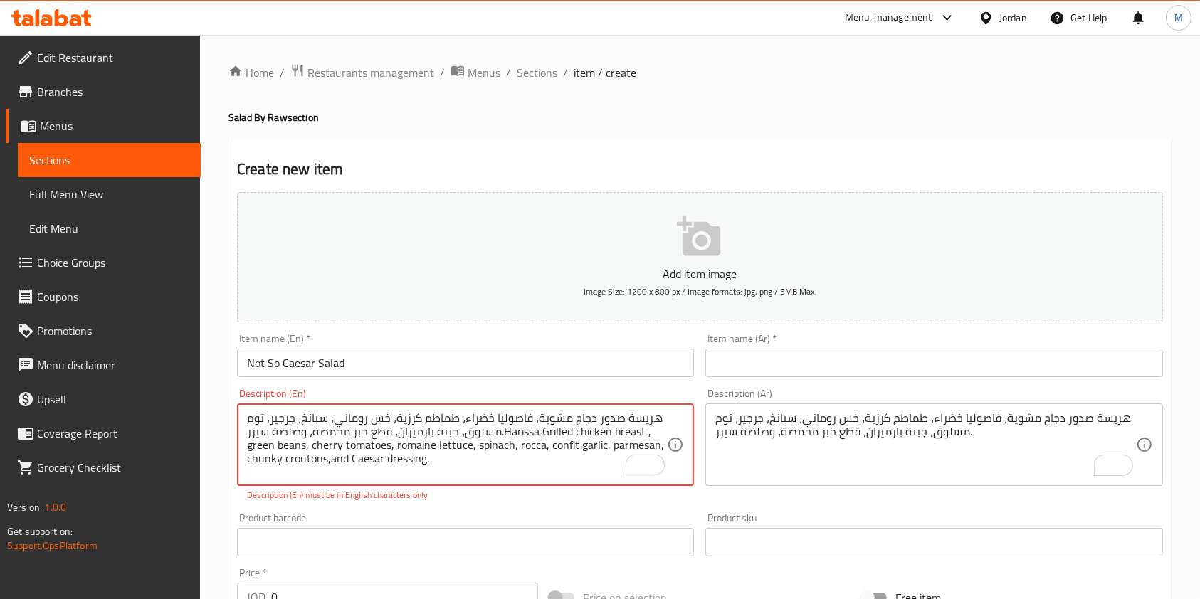
paste textarea "To enrich screen reader interactions, please activate Accessibility in Grammarl…"
type textarea "Harissa Grilled chicken breast , green beans, cherry tomatoes, romaine lettuce,…"
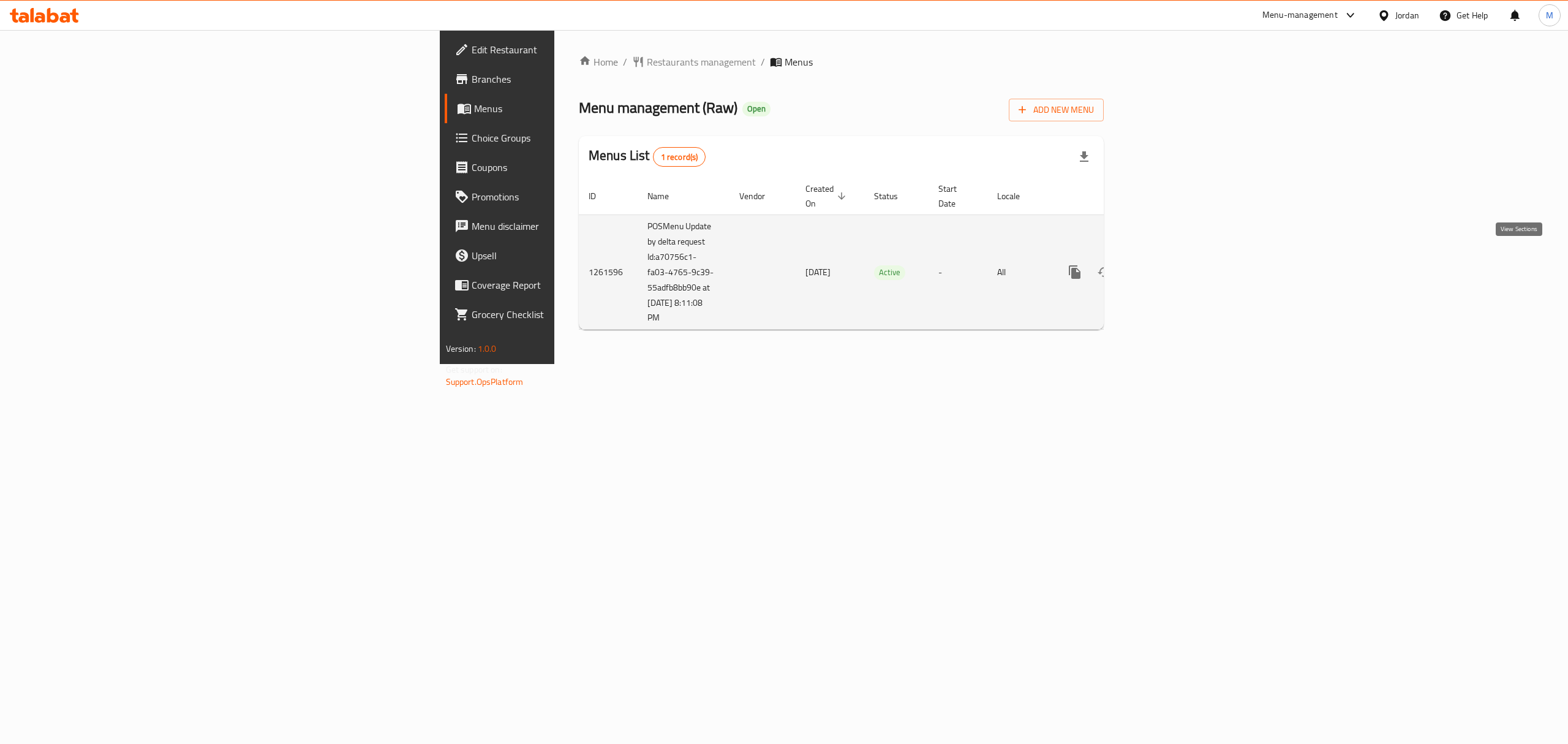
click at [1177, 267] on link "enhanced table" at bounding box center [1163, 272] width 29 height 29
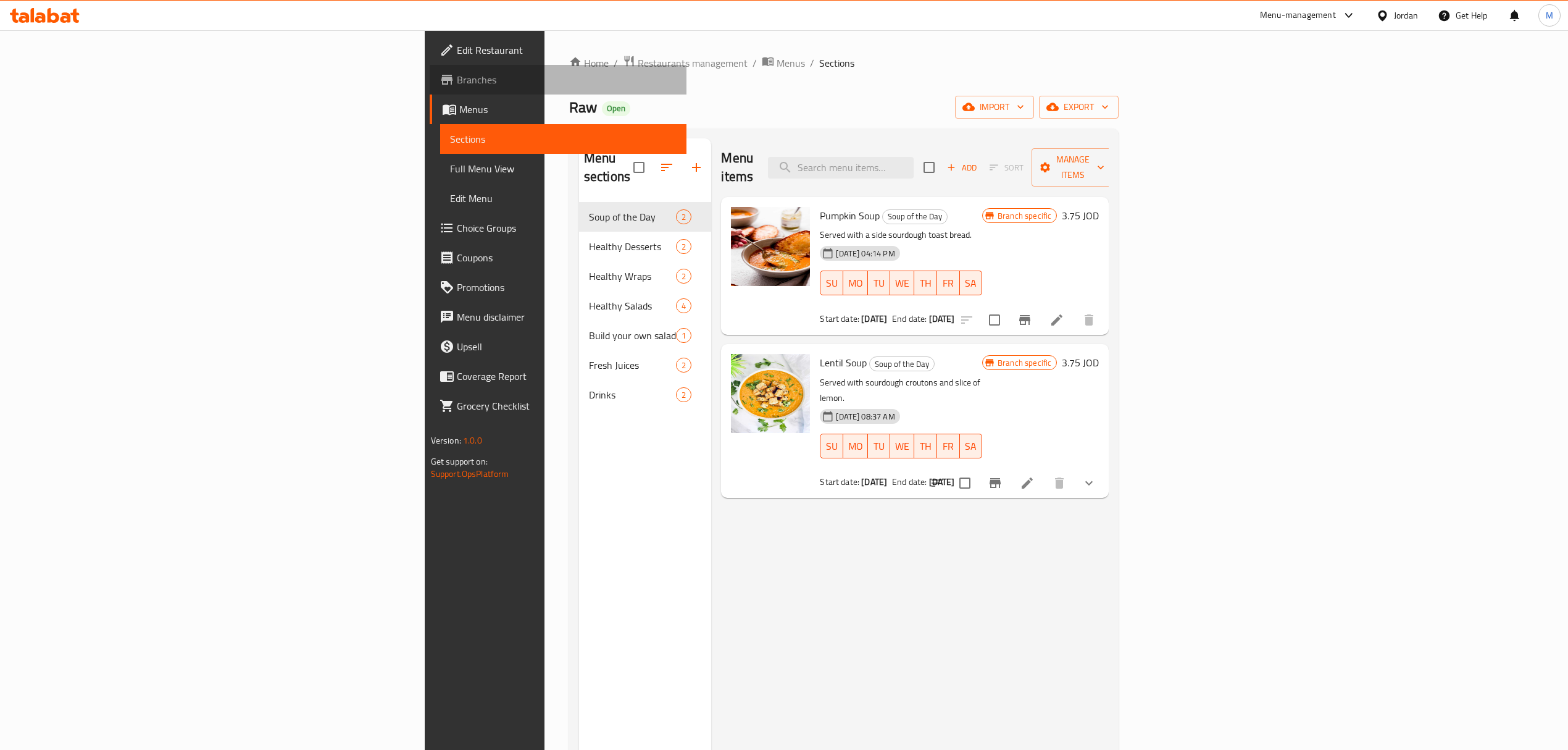
click at [457, 79] on span "Branches" at bounding box center [567, 79] width 220 height 15
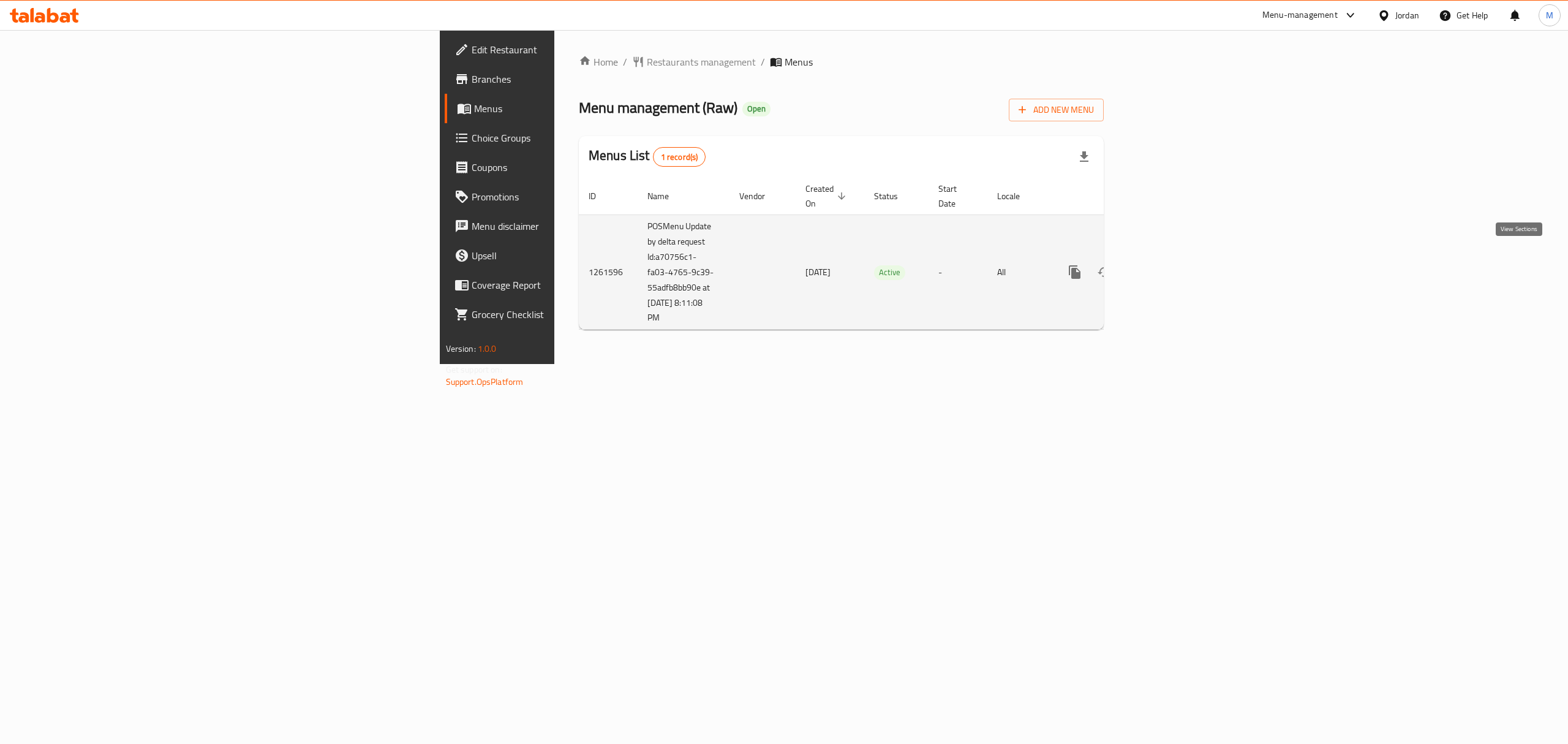
click at [1170, 264] on icon "enhanced table" at bounding box center [1163, 271] width 15 height 15
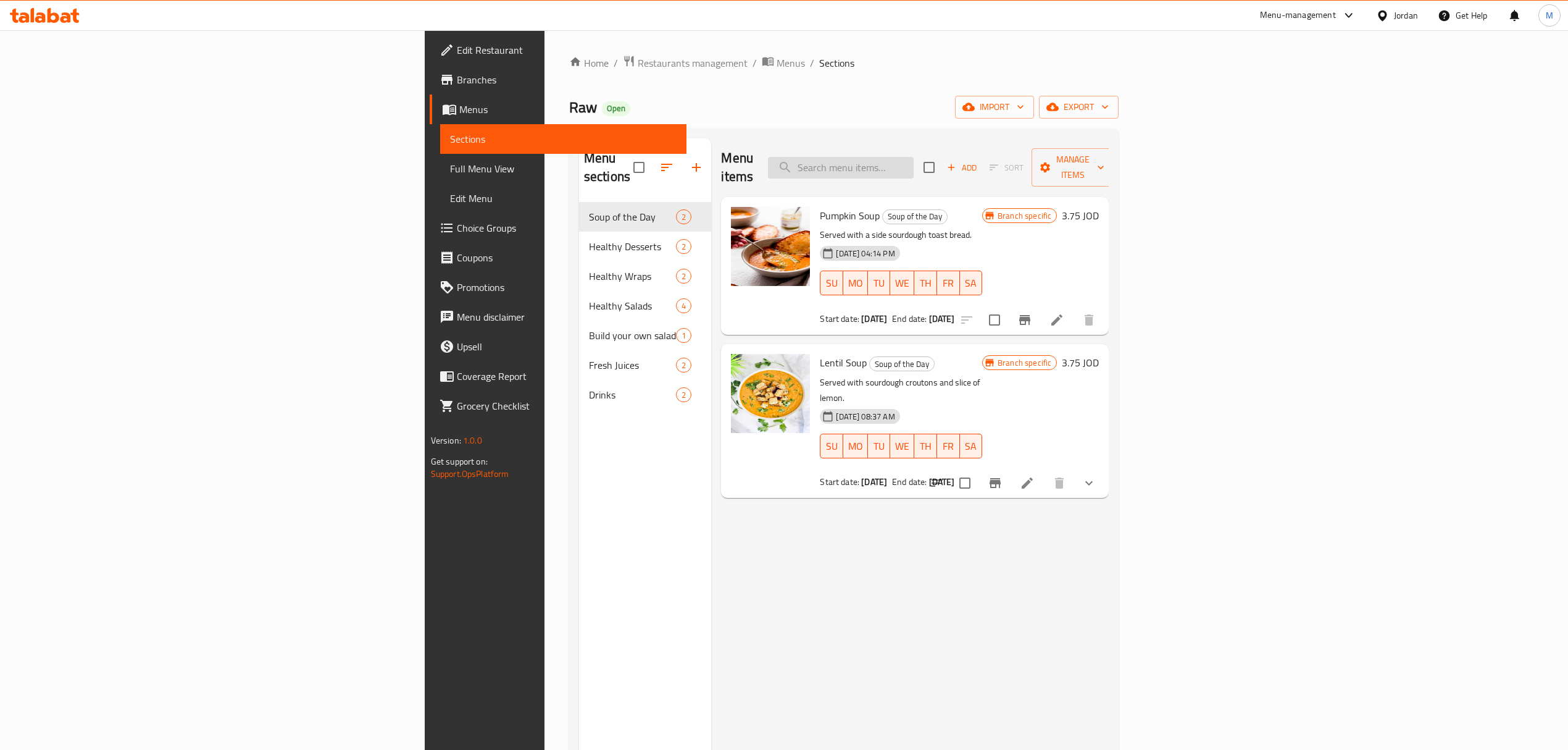
click at [914, 164] on input "search" at bounding box center [841, 168] width 146 height 22
paste input "Mixecan Ranchero Salad"
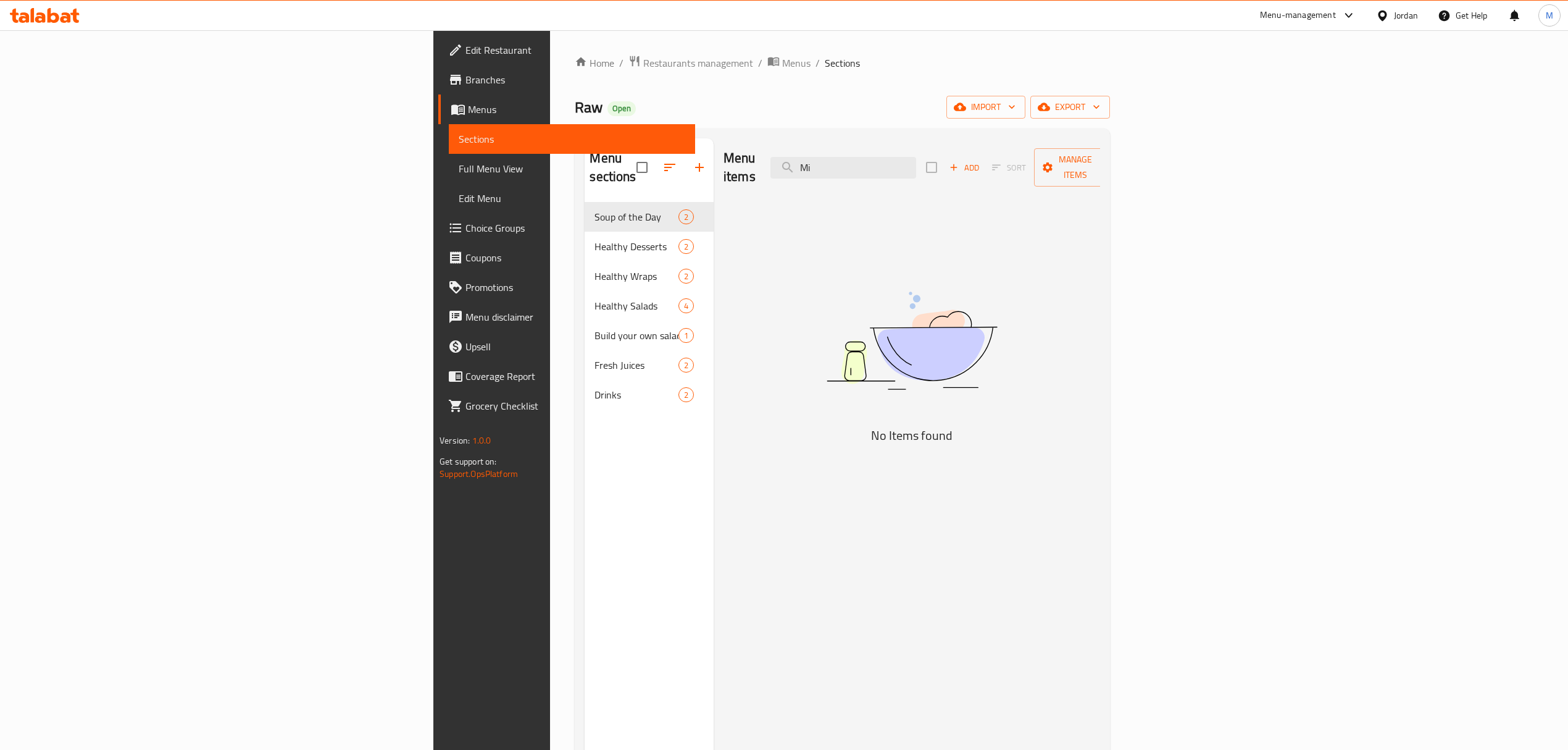
type input "M"
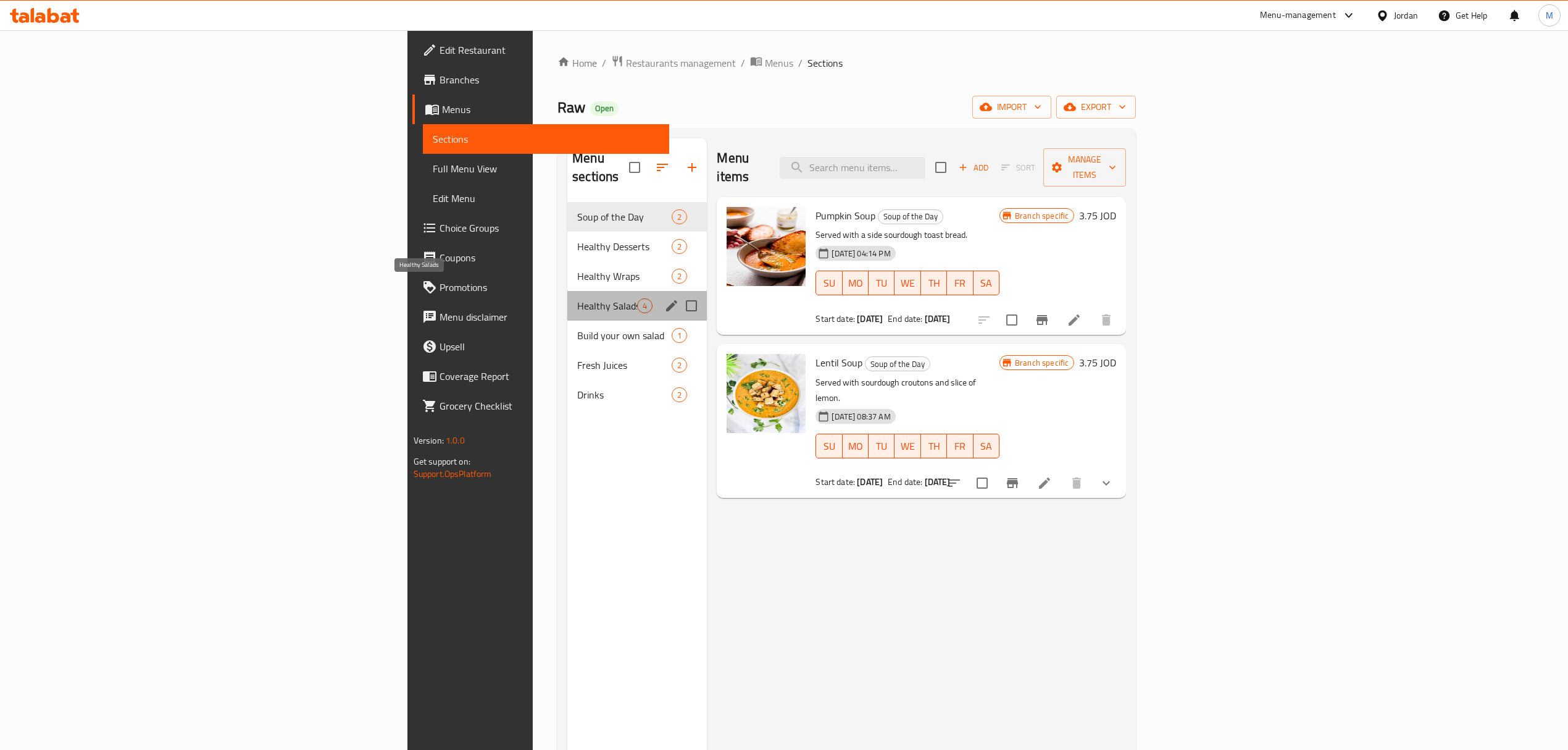
click at [577, 299] on span "Healthy Salads" at bounding box center [607, 306] width 60 height 15
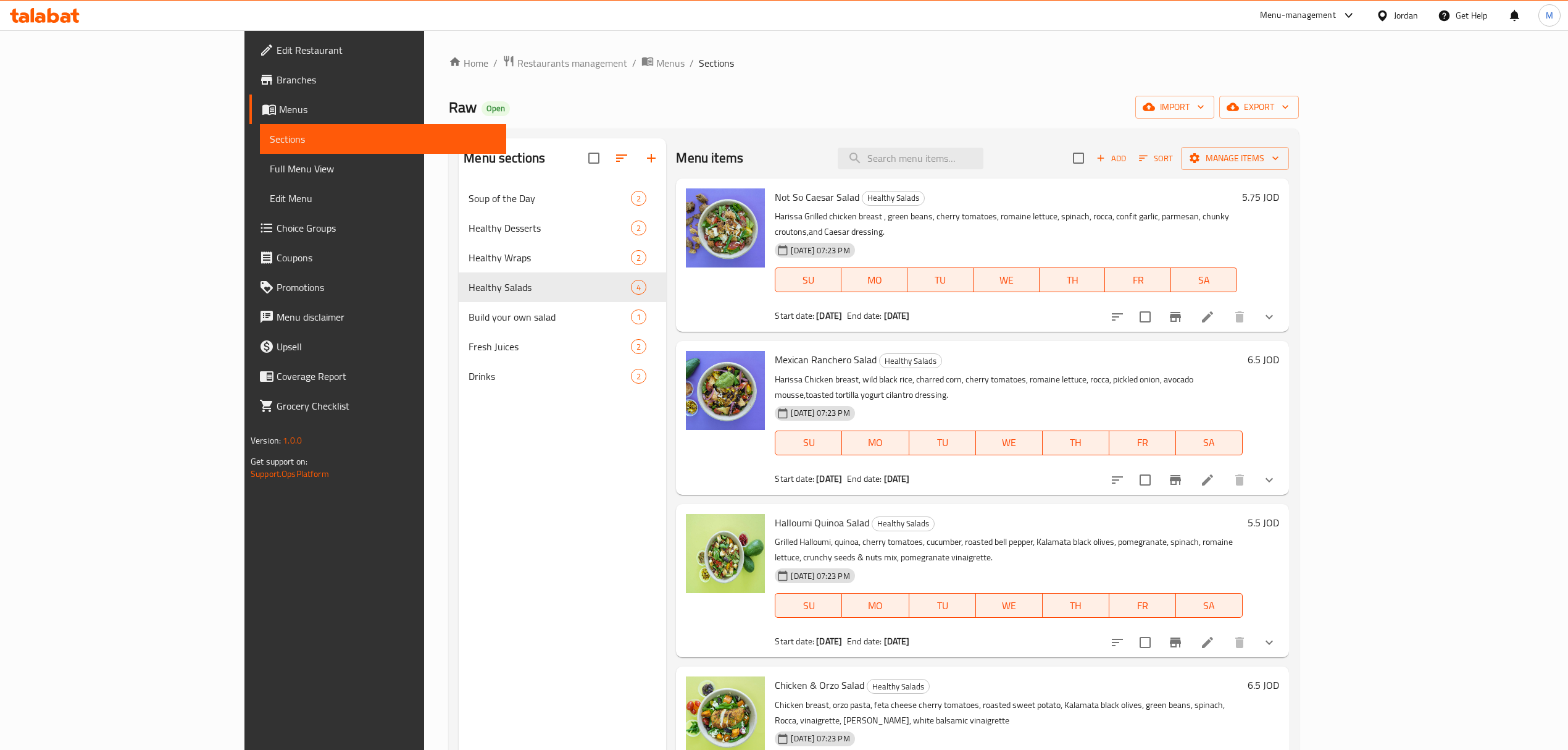
click at [1225, 469] on li at bounding box center [1208, 480] width 35 height 23
drag, startPoint x: 0, startPoint y: 0, endPoint x: 1454, endPoint y: 449, distance: 1521.7
click at [984, 161] on input "search" at bounding box center [911, 158] width 146 height 22
paste input "Halloumi Quinoa Salad"
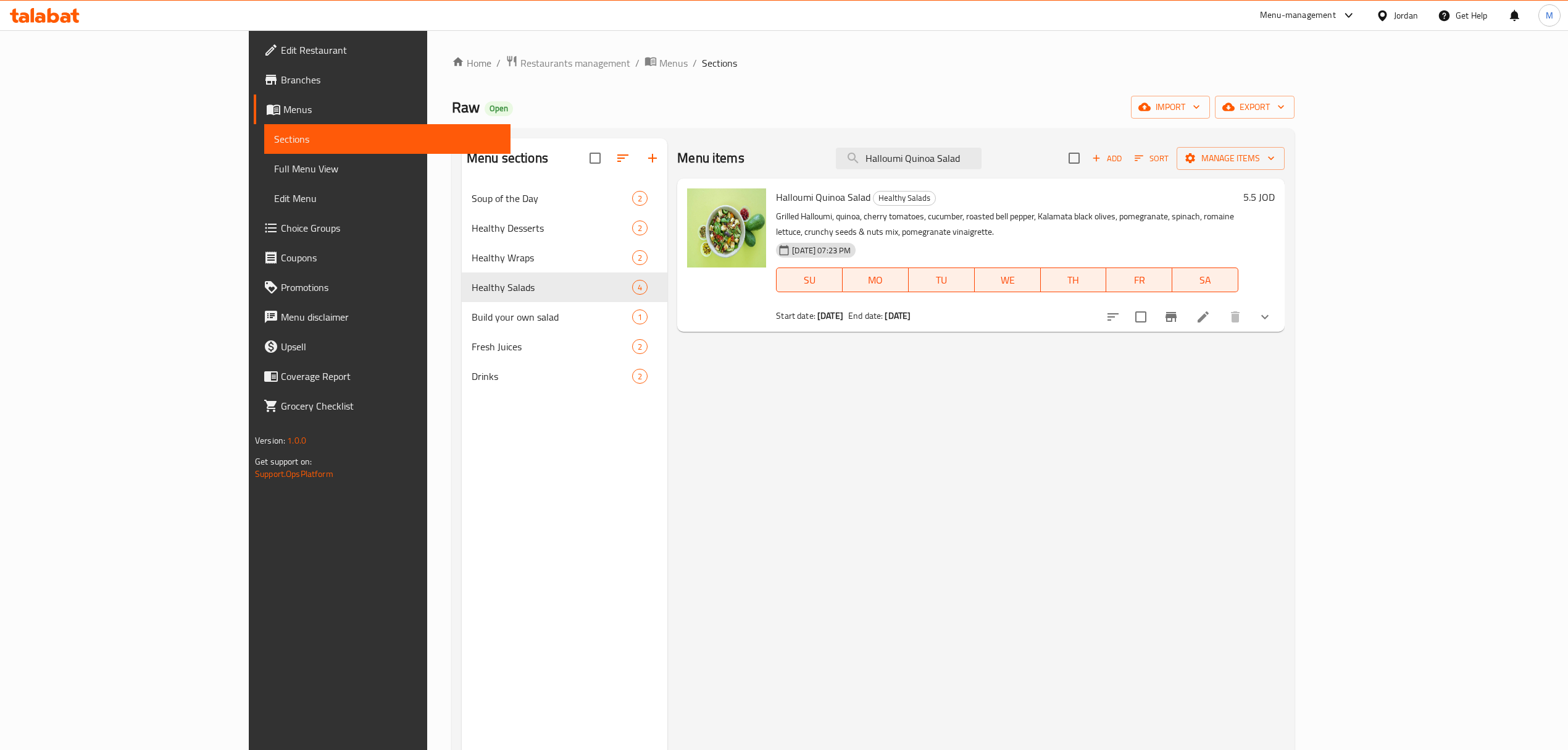
type input "Halloumi Quinoa Salad"
click at [1221, 306] on li at bounding box center [1204, 317] width 35 height 23
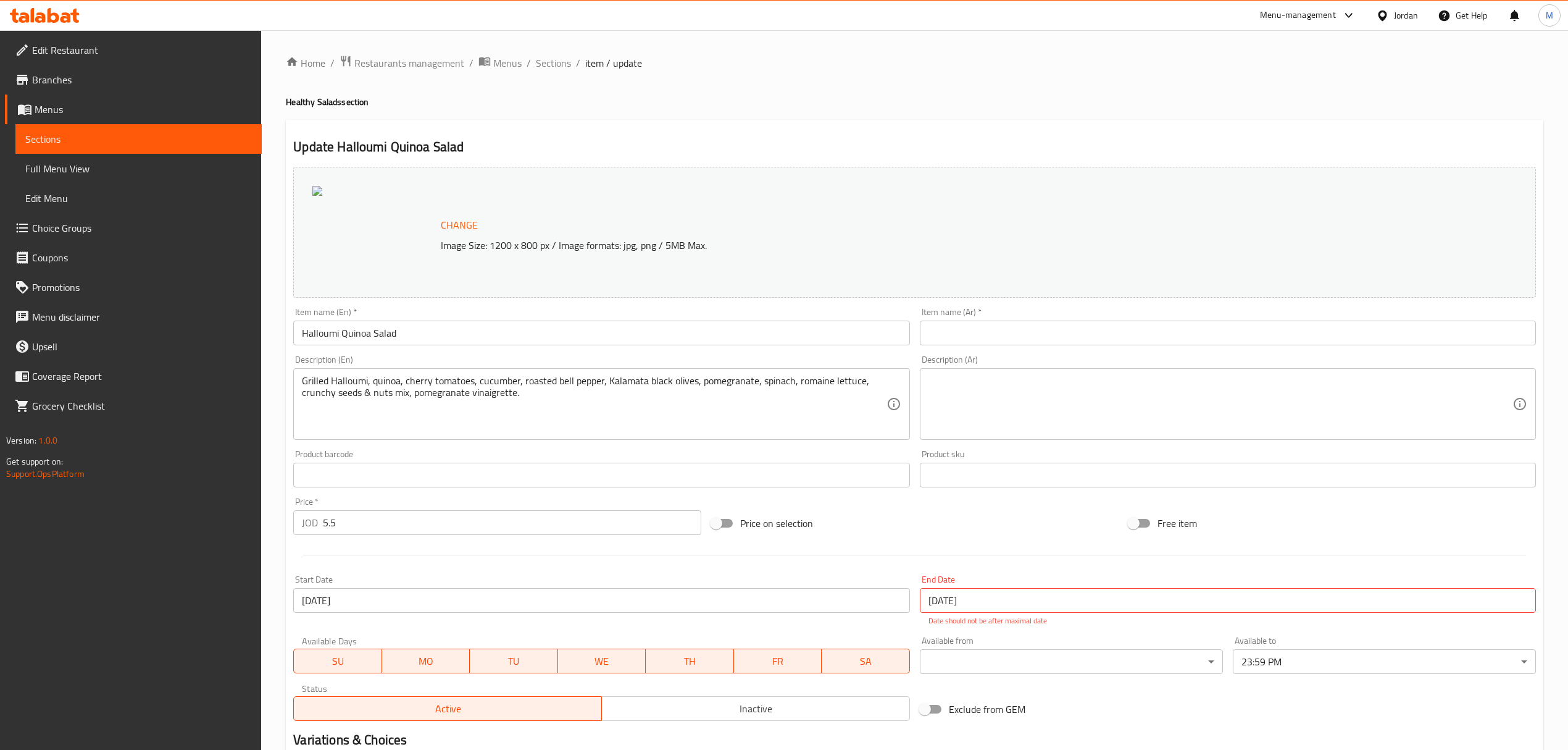
click at [1048, 333] on input "text" at bounding box center [1228, 332] width 616 height 24
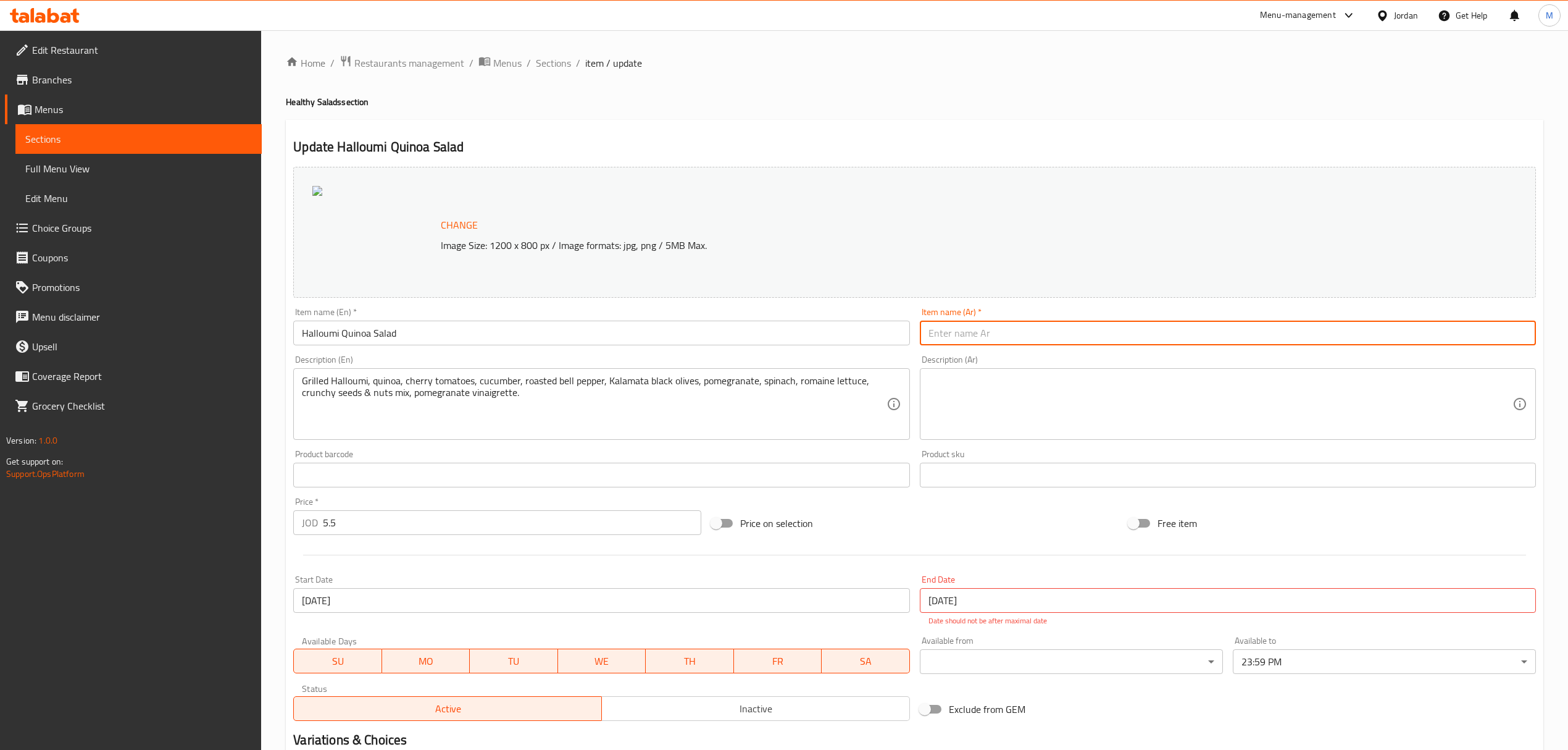
paste input "سلطة الكينوا بالحلومي"
type input "سلطة الكينوا بالحلومي"
click at [954, 102] on h4 "Healthy Salads section" at bounding box center [914, 102] width 1257 height 12
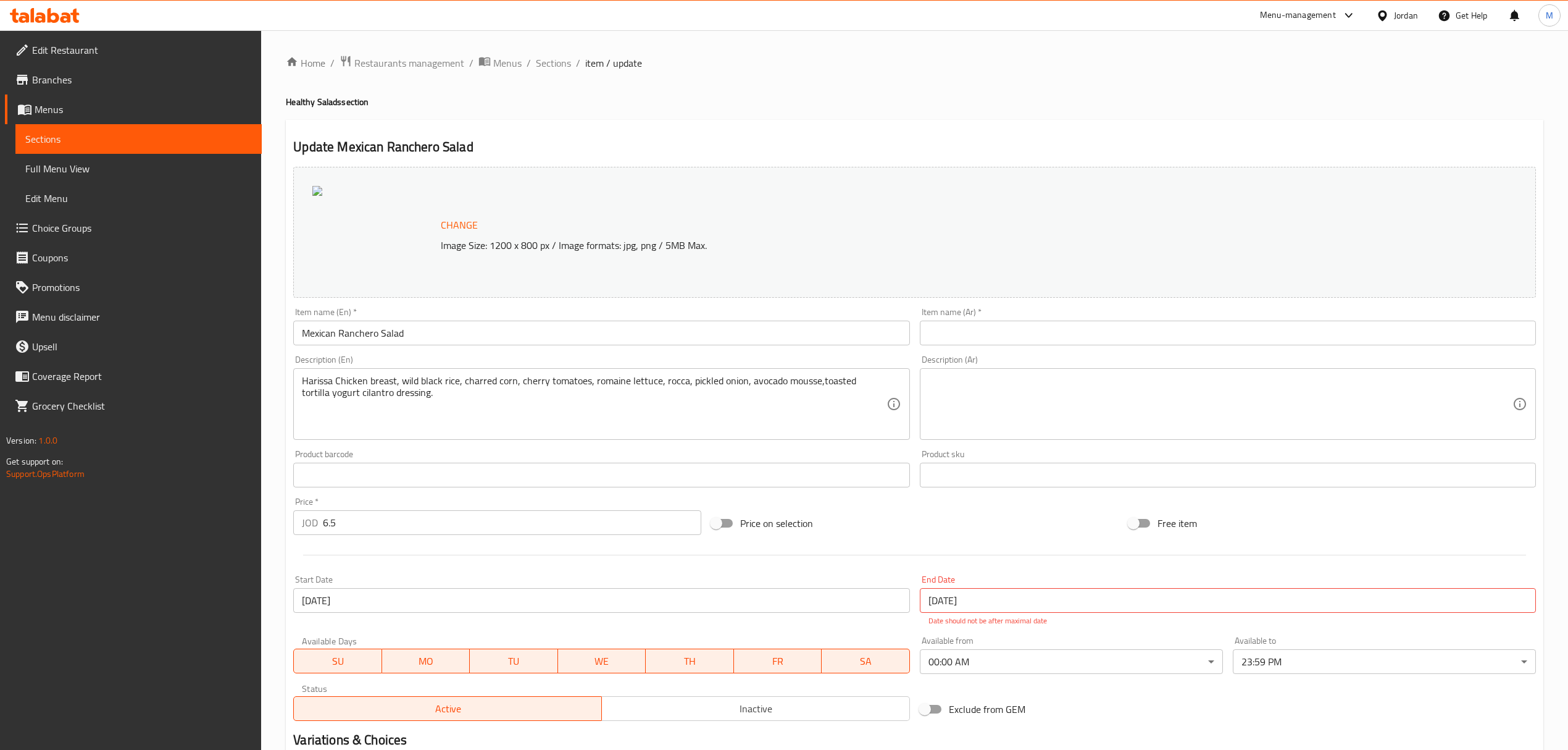
click at [1297, 337] on input "text" at bounding box center [1228, 332] width 616 height 24
paste input "سلطة رانشيرو مكسيكية"
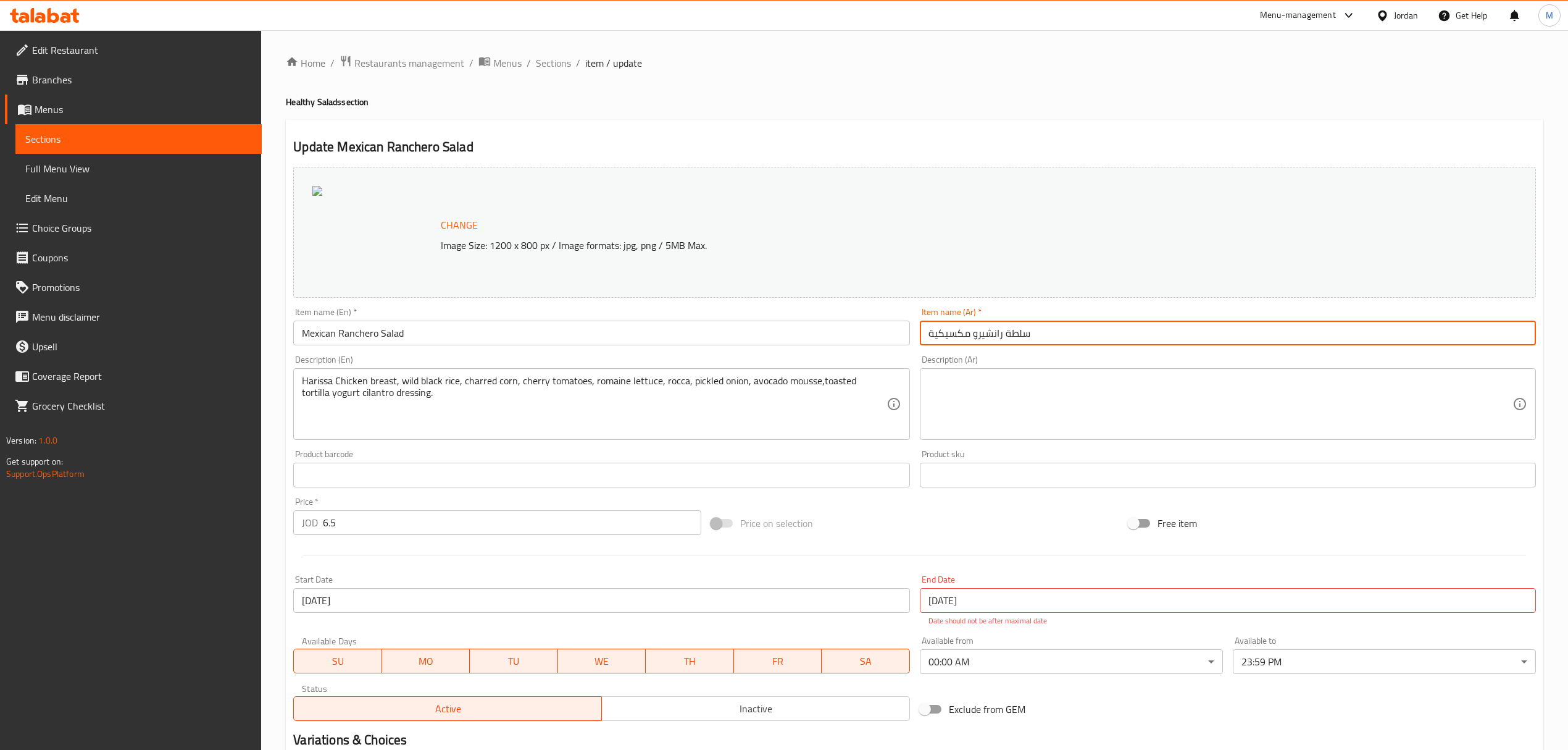
type input "سلطة رانشيرو مكسيكية"
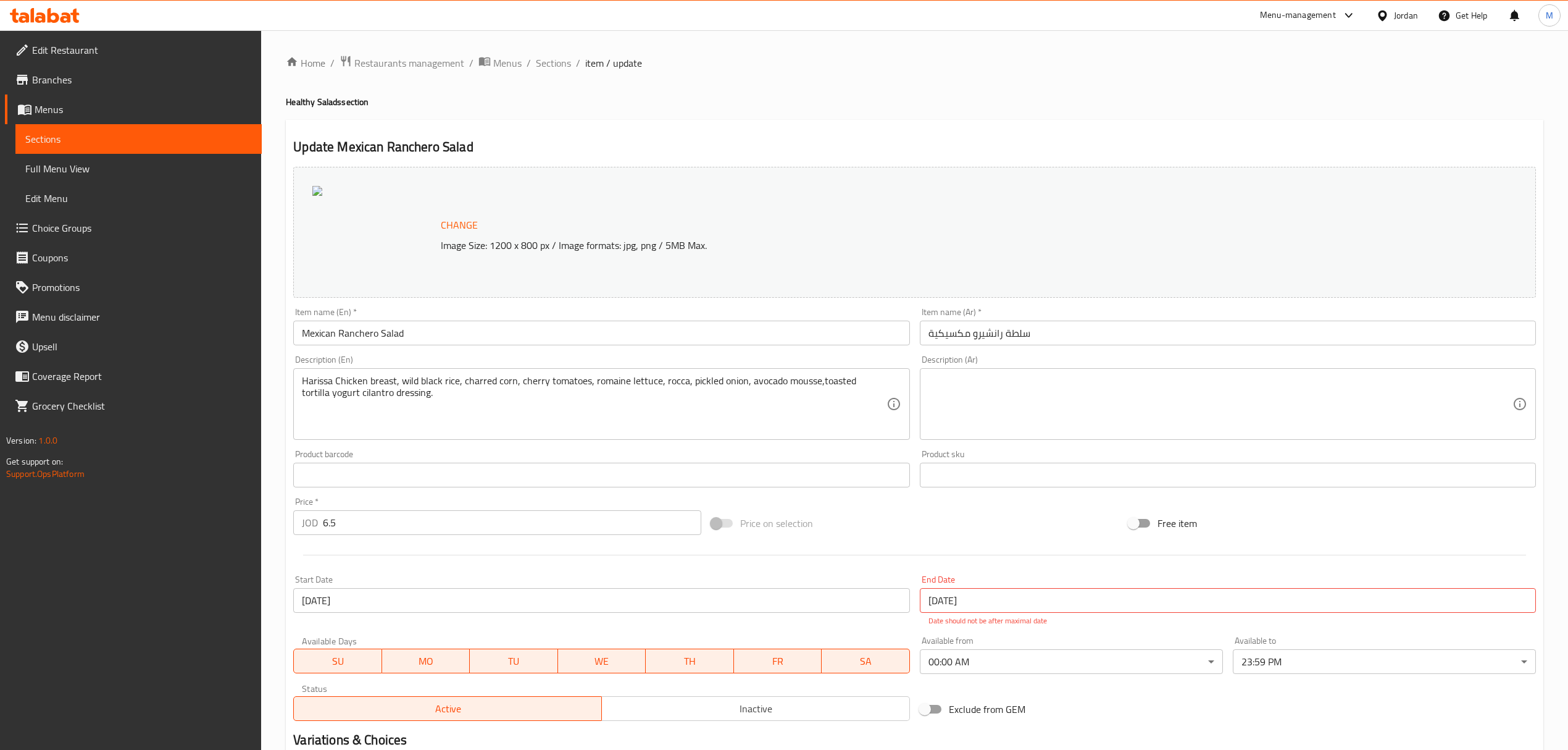
click at [1086, 406] on textarea at bounding box center [1220, 405] width 584 height 59
paste textarea "هريسة صدر دجاج، أرز أسود بري، ذرة مشوية، طماطم كرزية، خس روماني، جرجير، بصل مخل…"
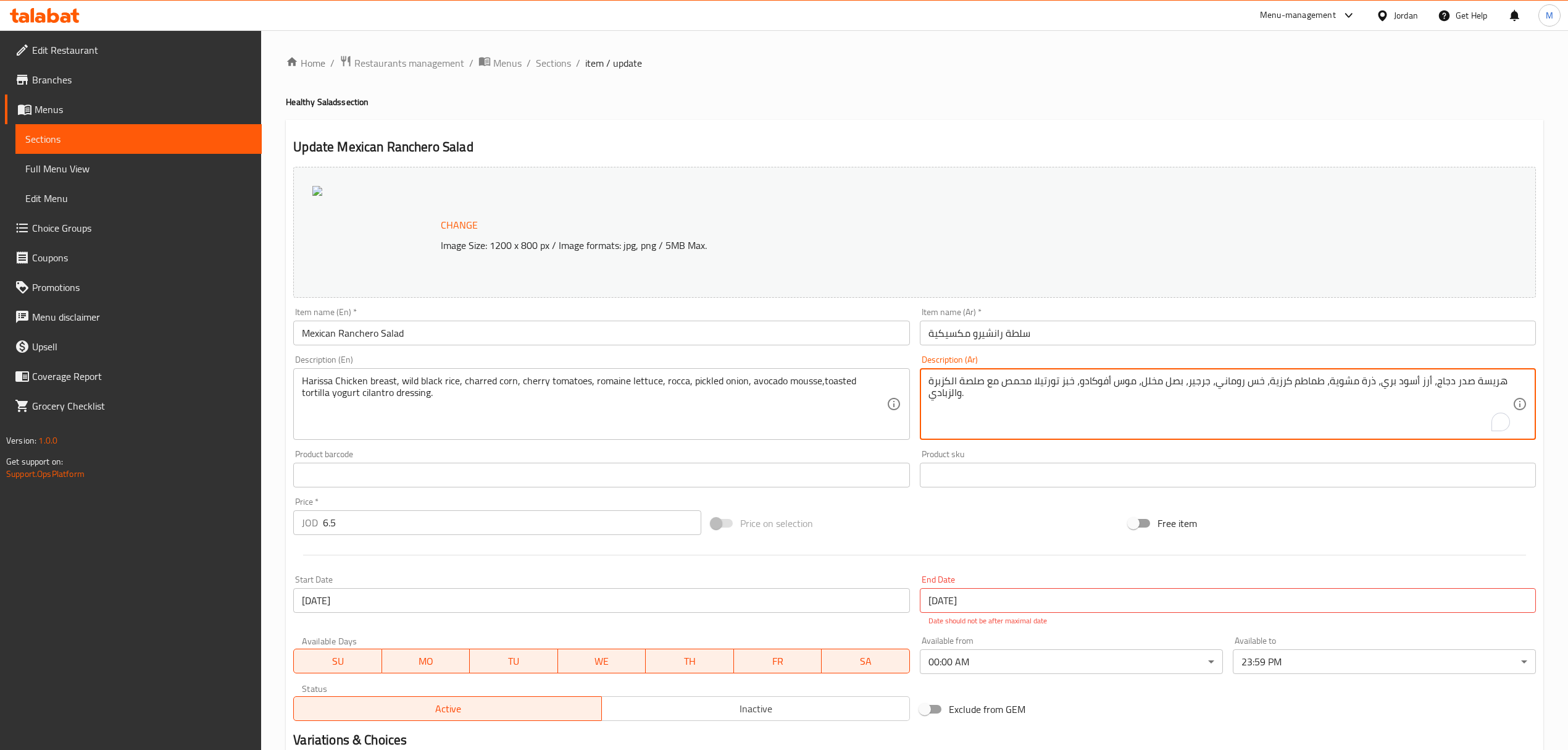
type textarea "هريسة صدر دجاج، أرز أسود بري، ذرة مشوية، طماطم كرزية، خس روماني، جرجير، بصل مخل…"
click at [1145, 123] on div "Update Mexican Ranchero Salad Change Image Size: 1200 x 800 px / Image formats:…" at bounding box center [914, 495] width 1257 height 751
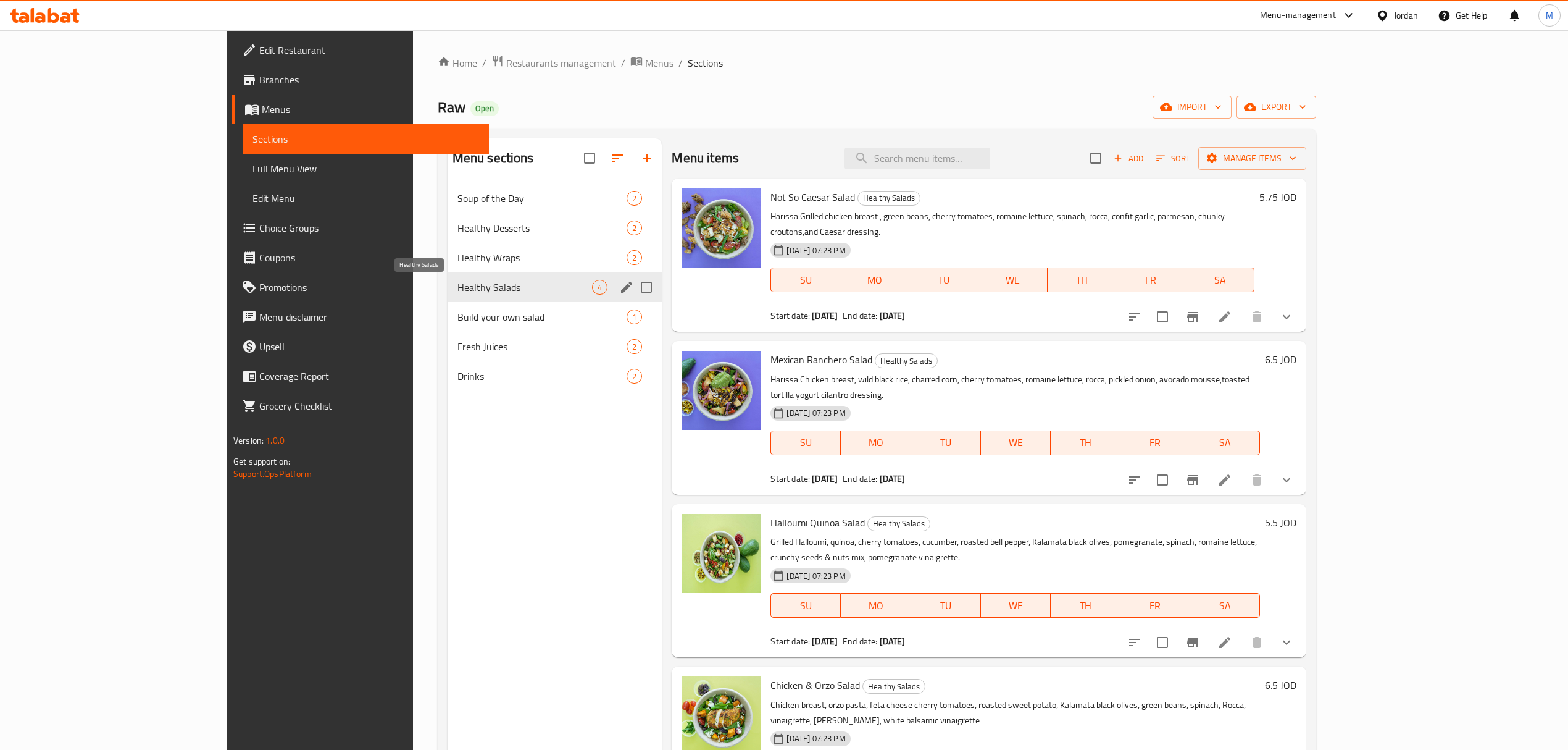
click at [457, 285] on span "Healthy Salads" at bounding box center [525, 286] width 135 height 15
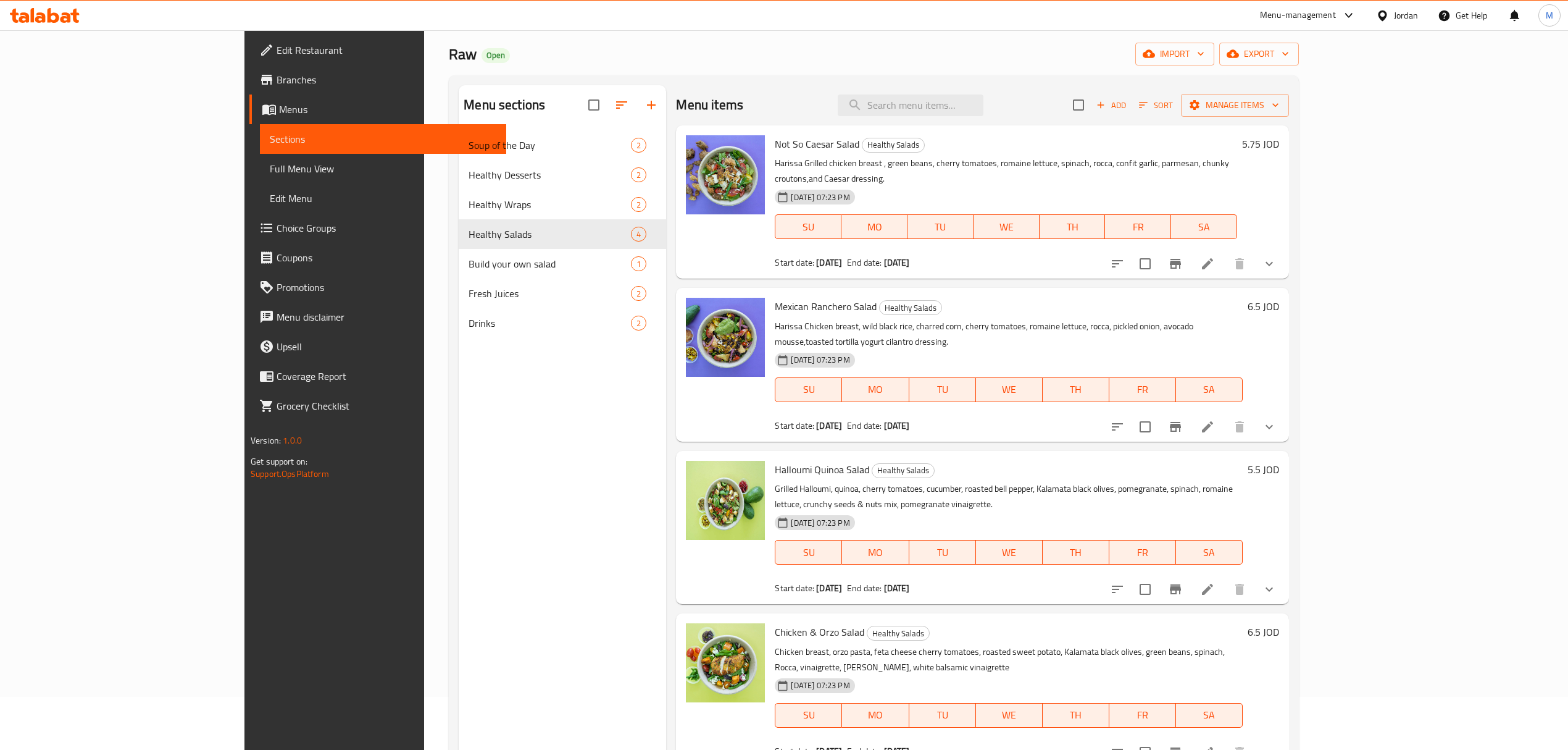
scroll to position [82, 0]
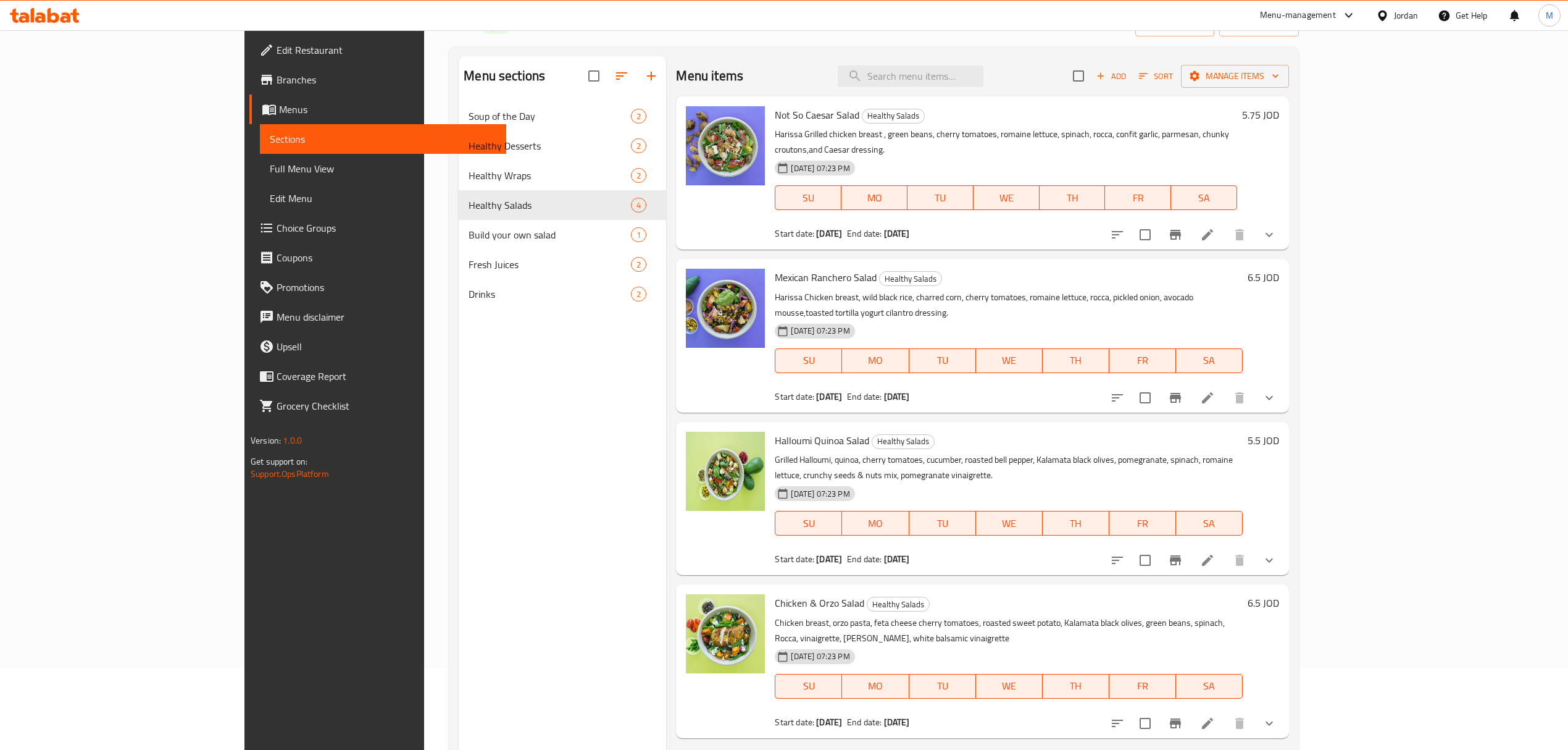
click at [459, 452] on div "Menu sections Soup of the Day 2 Healthy Desserts 2 Healthy Wraps 2 Healthy Sala…" at bounding box center [562, 431] width 207 height 750
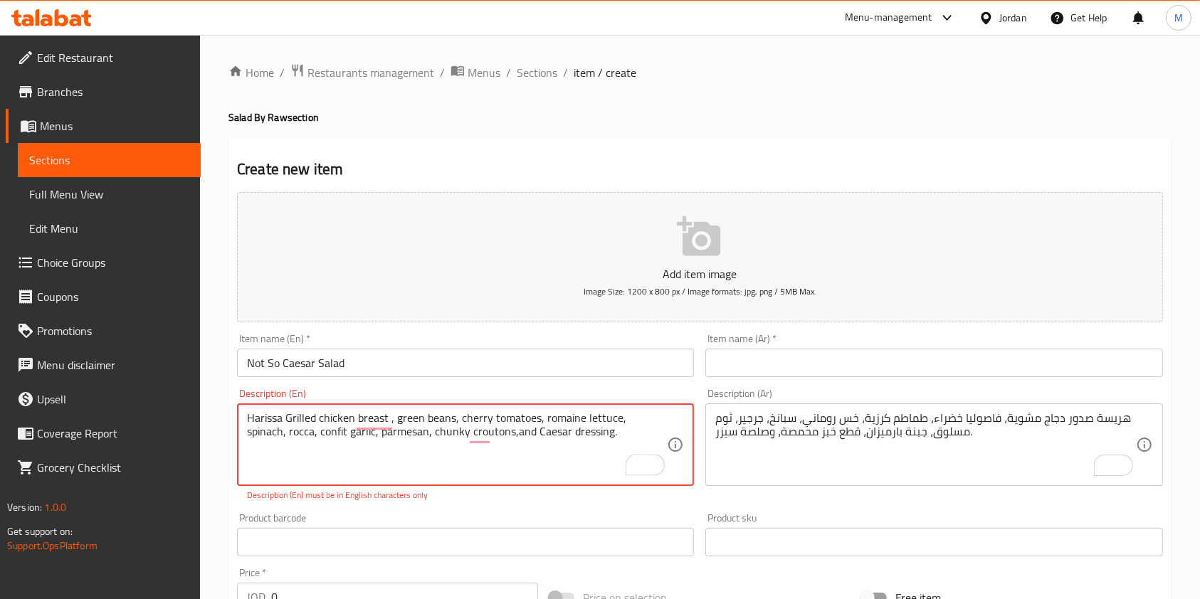
type textarea "Harissa Grilled chicken breast , green beans, cherry tomatoes, romaine lettuce,…"
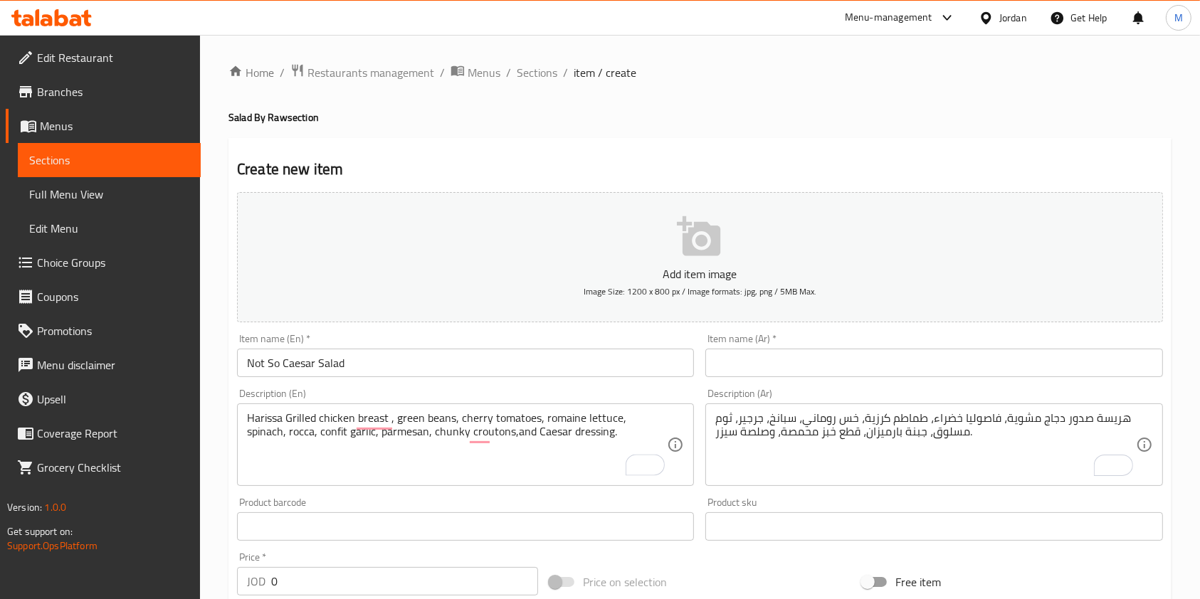
click at [847, 85] on div "Home / Restaurants management / Menus / Sections / item / create Salad By Raw s…" at bounding box center [699, 520] width 943 height 914
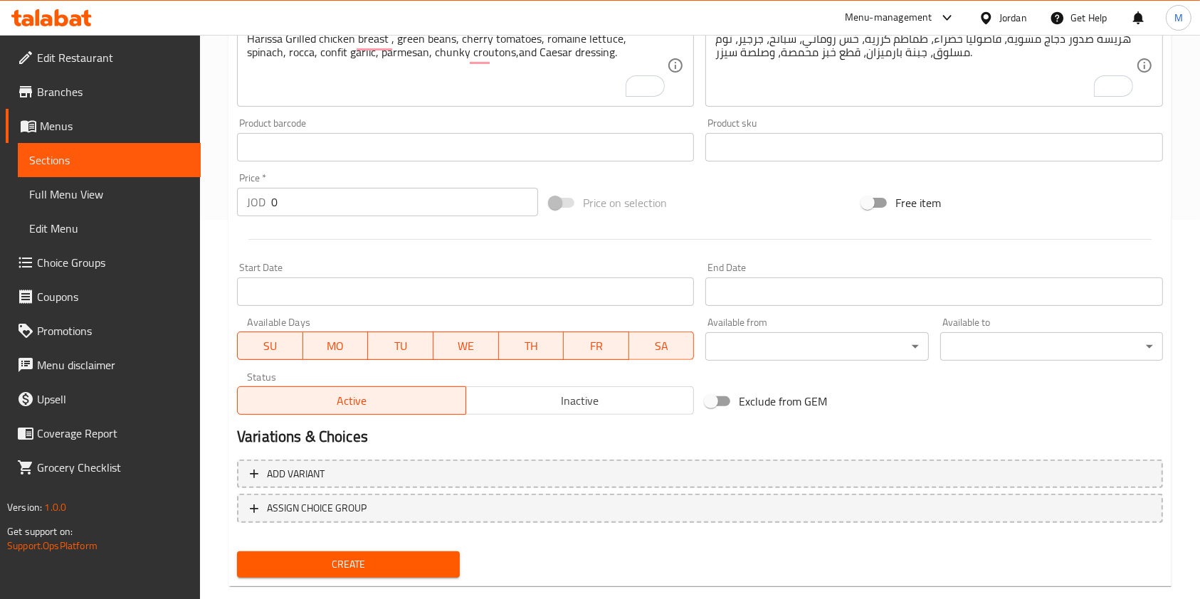
click at [391, 584] on div "Create new item Add item image Image Size: 1200 x 800 px / Image formats: jpg, …" at bounding box center [699, 173] width 943 height 828
click at [391, 581] on div "Create" at bounding box center [348, 565] width 234 height 38
click at [412, 559] on span "Create" at bounding box center [348, 565] width 200 height 18
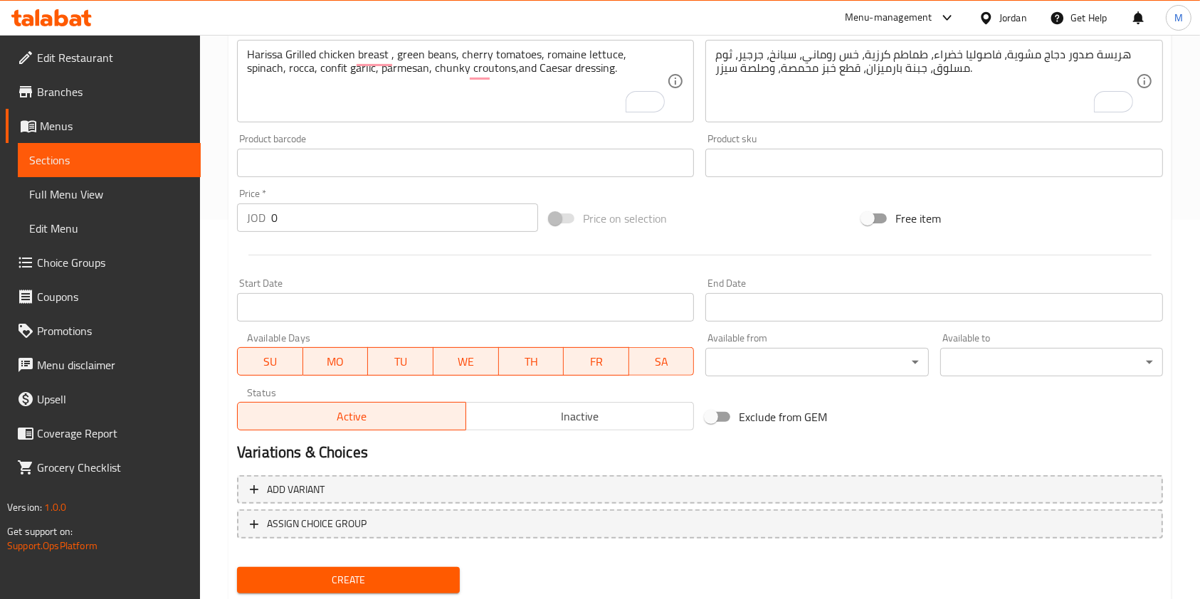
scroll to position [64, 0]
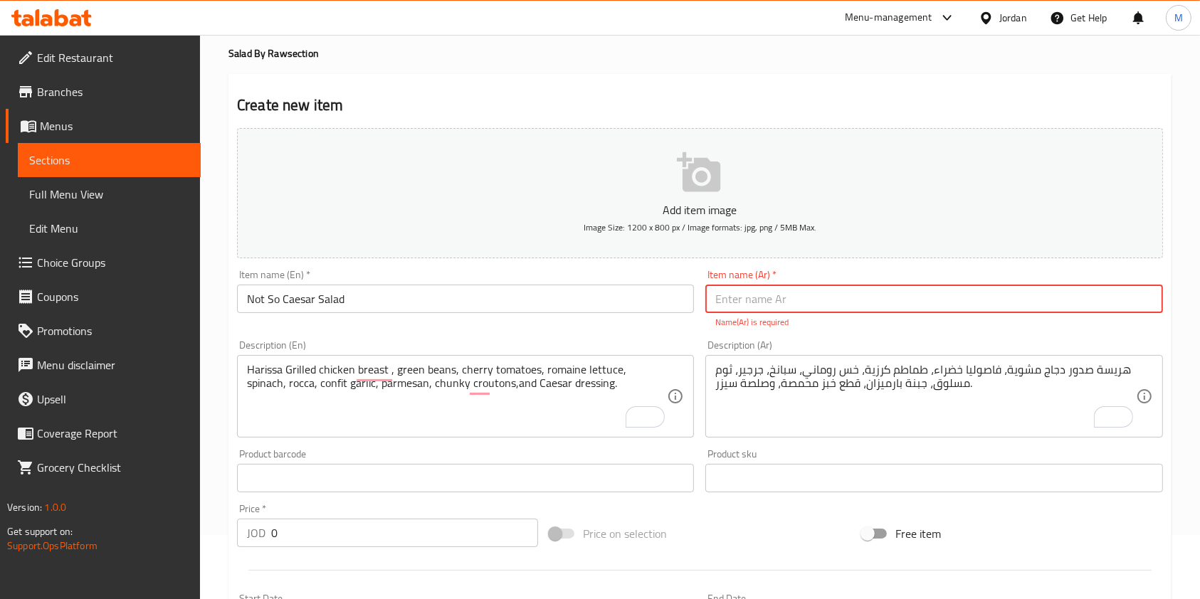
click at [781, 303] on input "text" at bounding box center [933, 299] width 457 height 28
type input "ؤ"
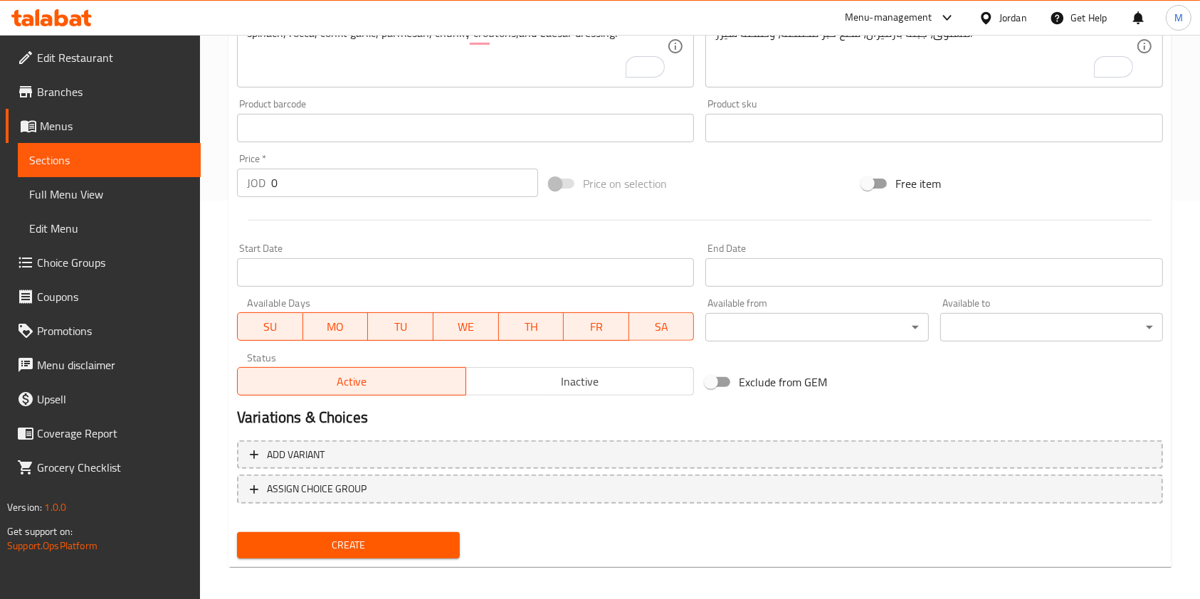
scroll to position [406, 0]
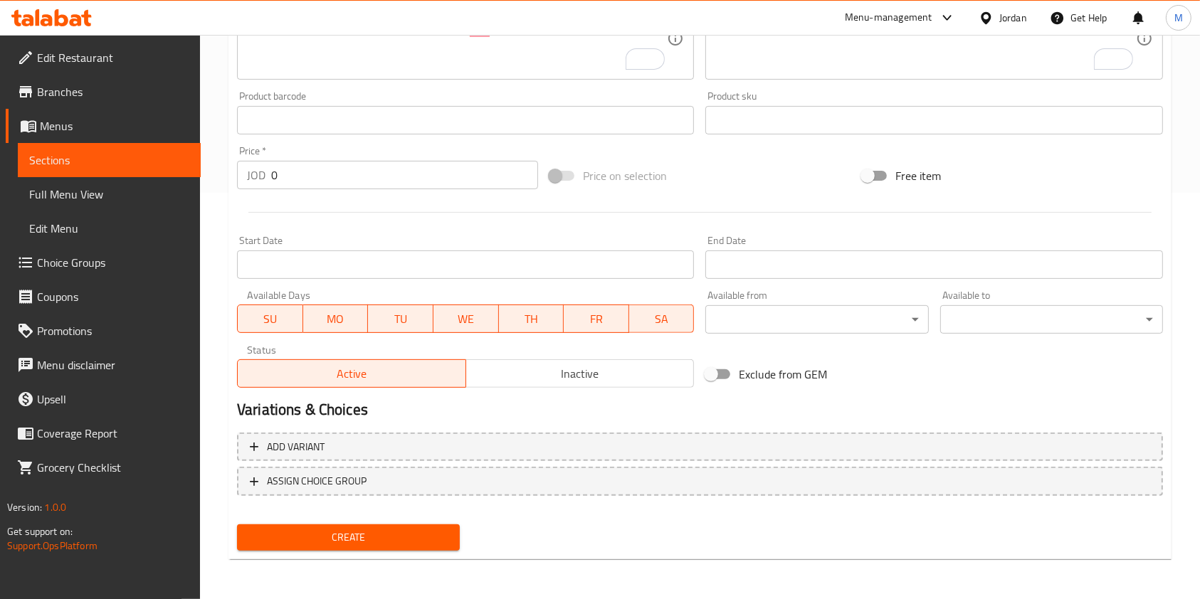
type input "نت سو سيزر سالاد"
click at [374, 529] on span "Create" at bounding box center [348, 538] width 200 height 18
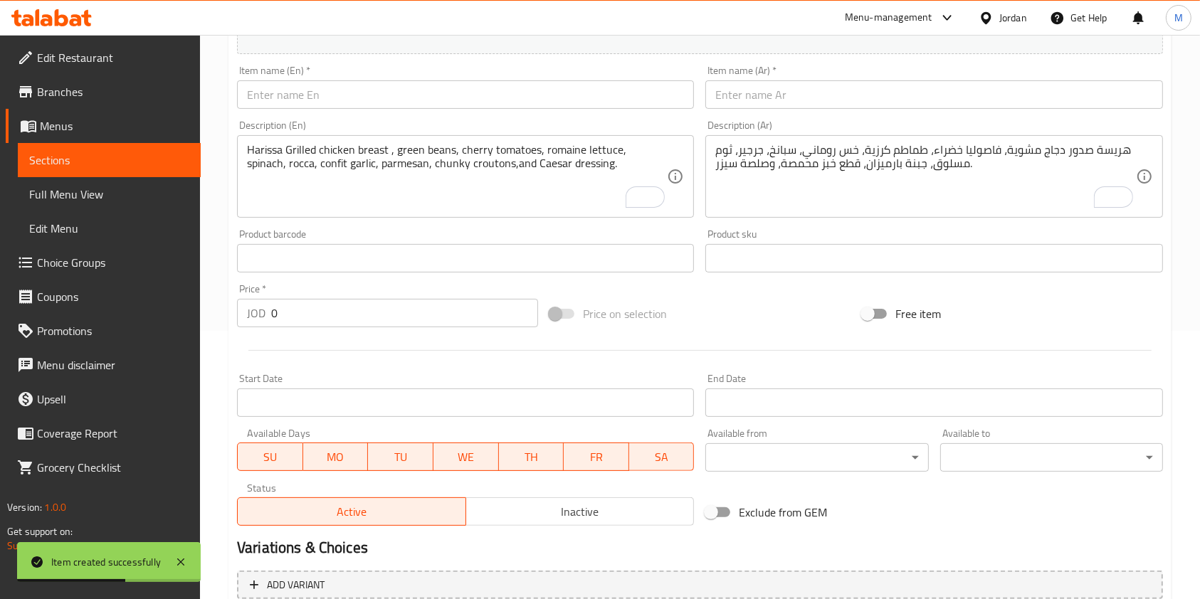
scroll to position [285, 0]
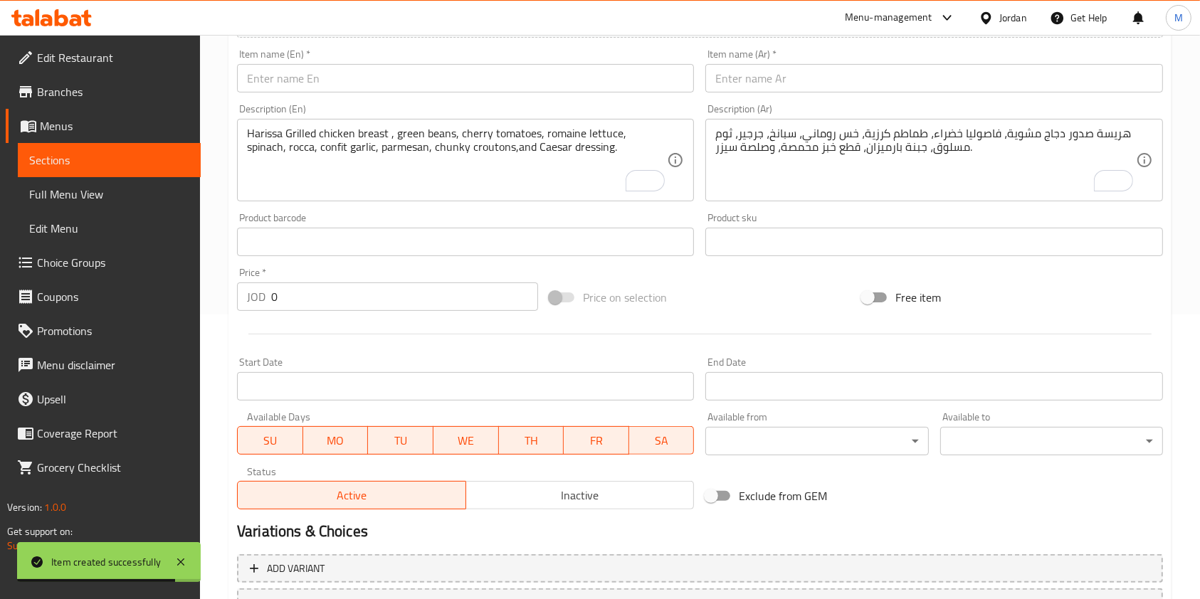
drag, startPoint x: 322, startPoint y: 302, endPoint x: 0, endPoint y: 201, distance: 337.8
click at [0, 278] on div "Edit Restaurant Branches Menus Sections Full Menu View Edit Menu Choice Groups …" at bounding box center [600, 235] width 1200 height 971
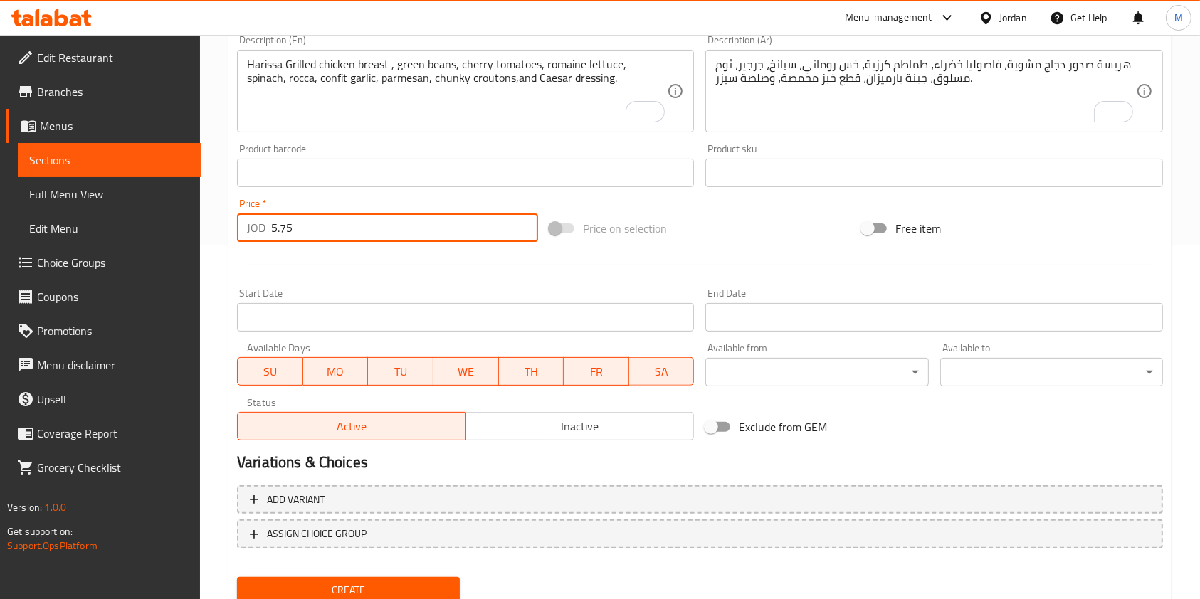
scroll to position [406, 0]
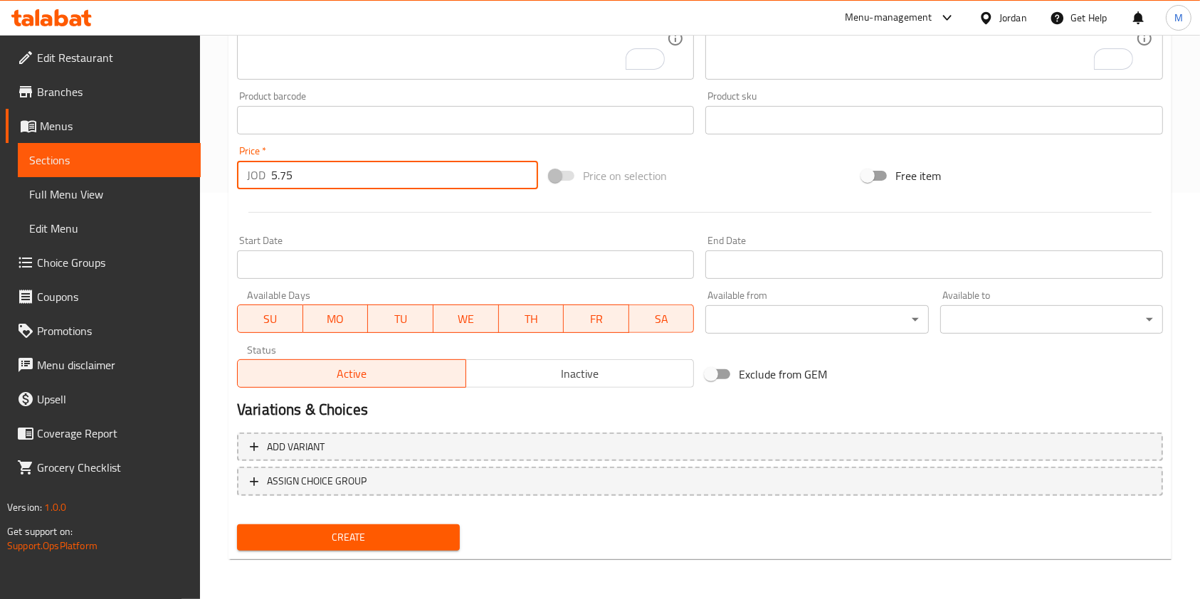
type input "5.75"
click at [368, 539] on span "Create" at bounding box center [348, 538] width 200 height 18
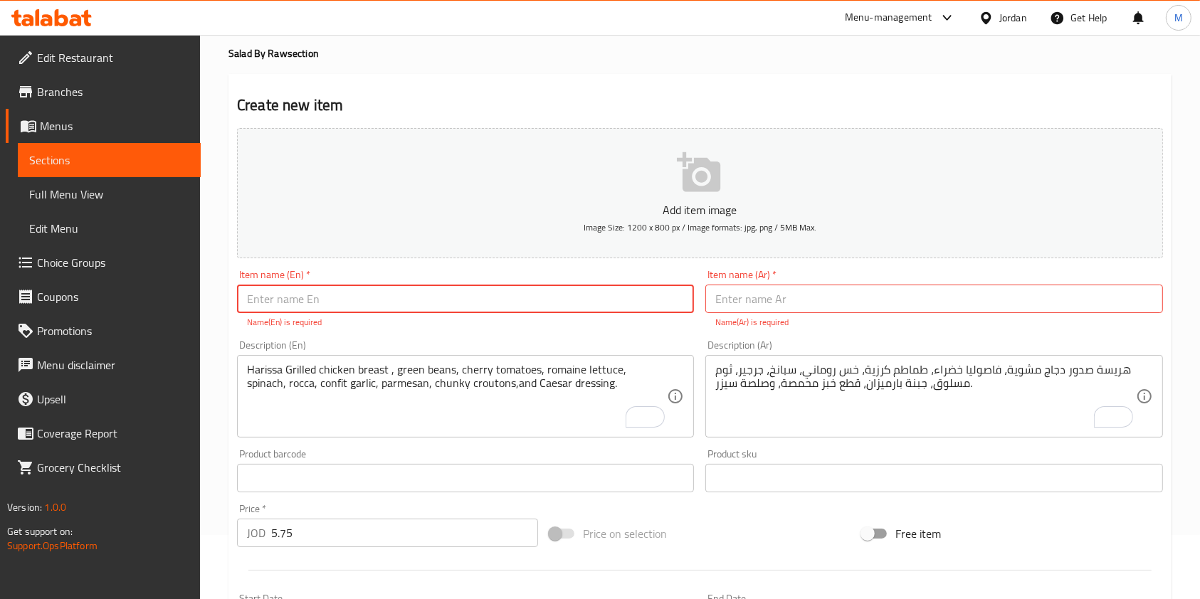
scroll to position [0, 0]
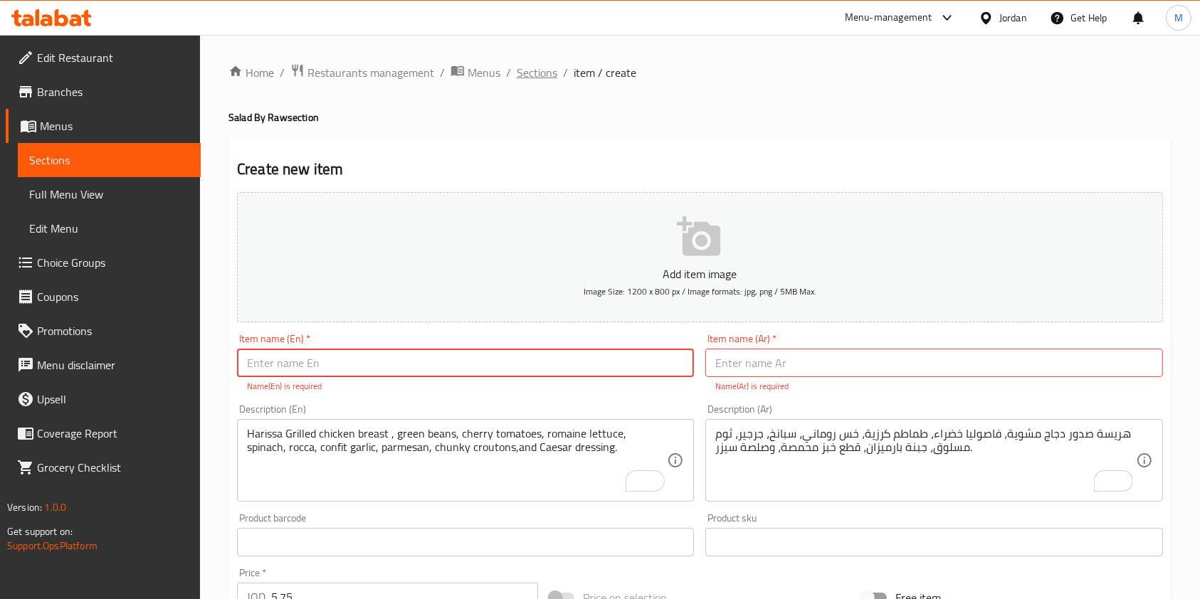
click at [522, 67] on span "Sections" at bounding box center [537, 72] width 41 height 17
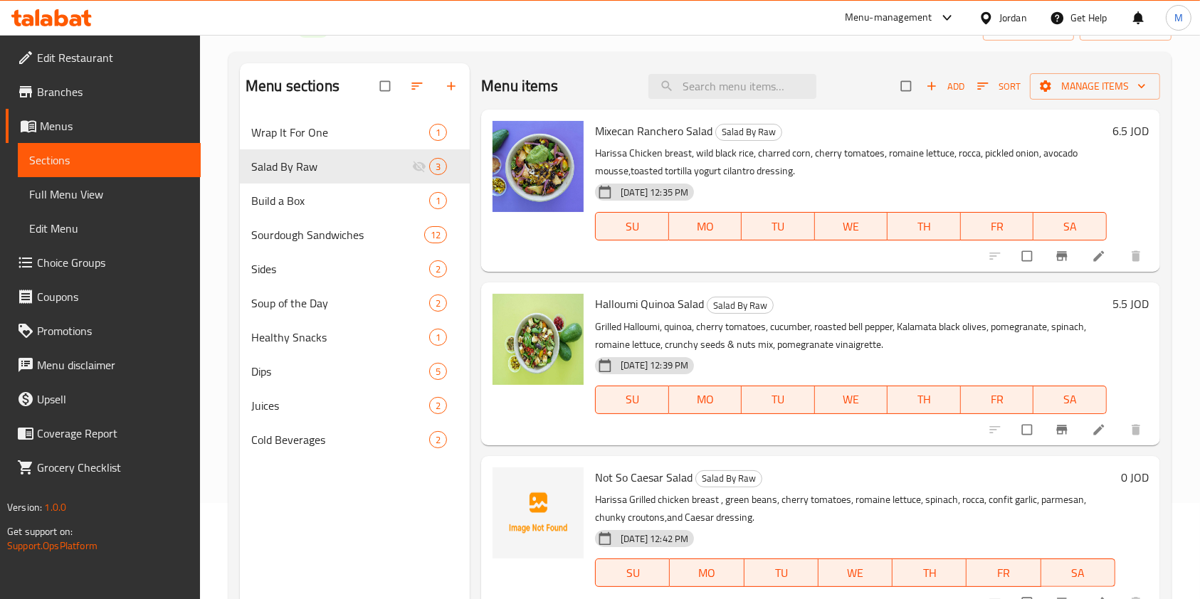
scroll to position [189, 0]
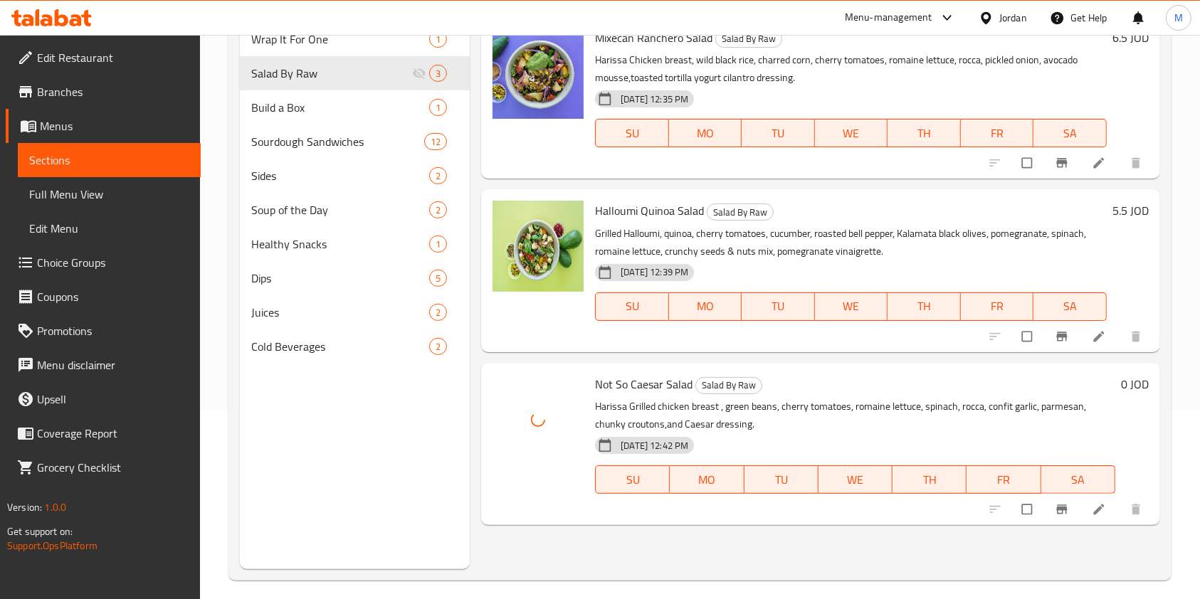
click at [1096, 507] on icon at bounding box center [1099, 509] width 14 height 14
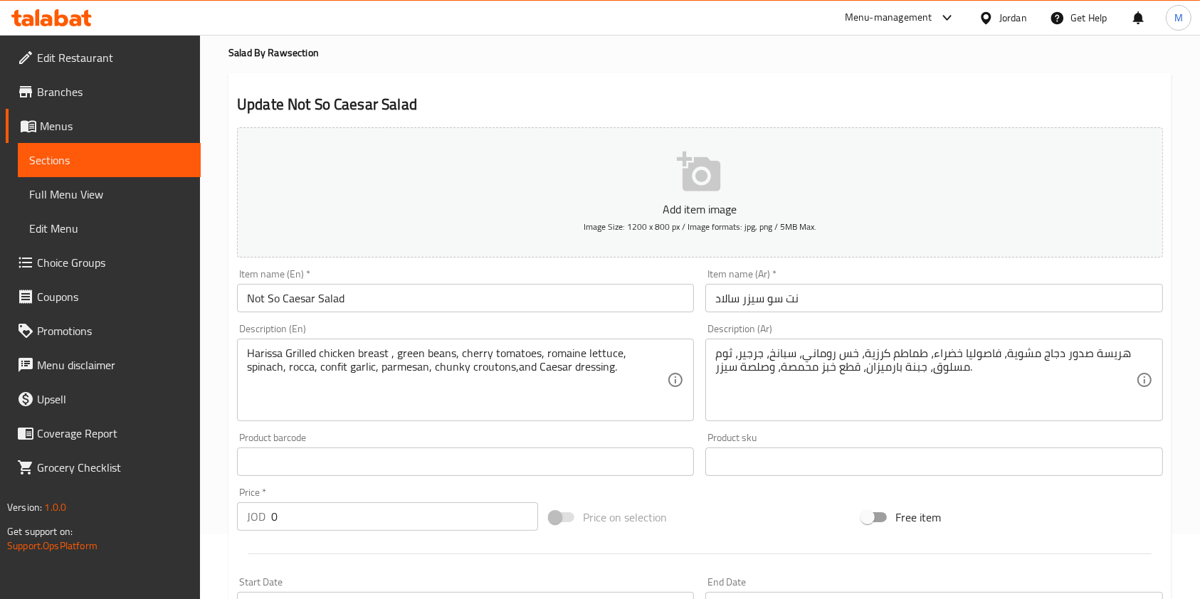
scroll to position [95, 0]
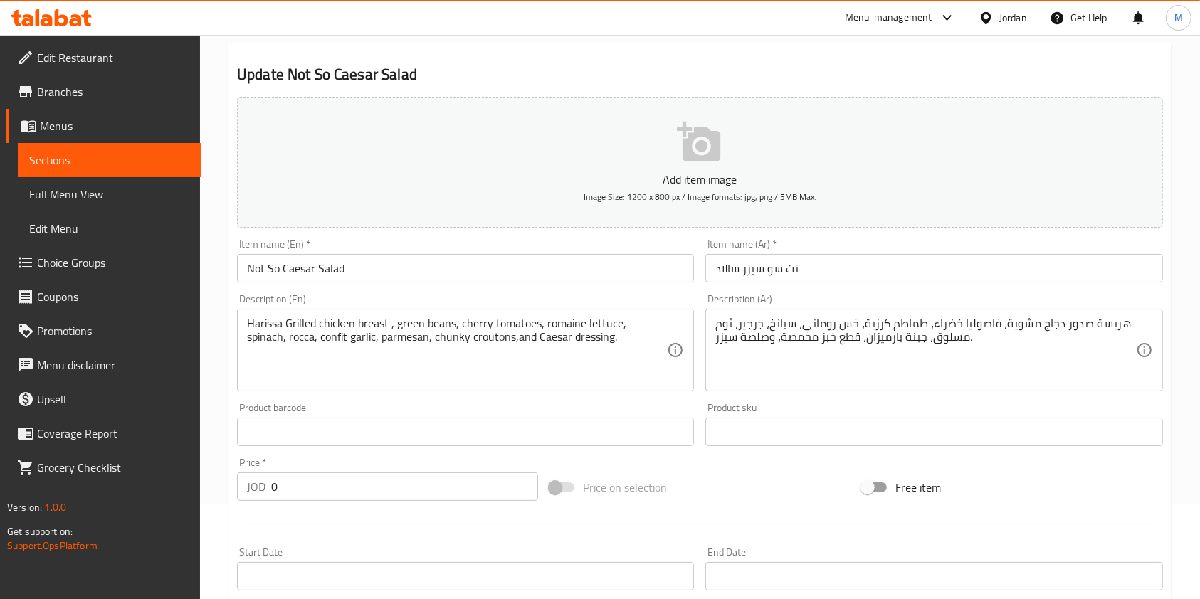
drag, startPoint x: 340, startPoint y: 492, endPoint x: 0, endPoint y: 359, distance: 365.2
click at [0, 426] on div "Edit Restaurant Branches Menus Sections Full Menu View Edit Menu Choice Groups …" at bounding box center [600, 425] width 1200 height 971
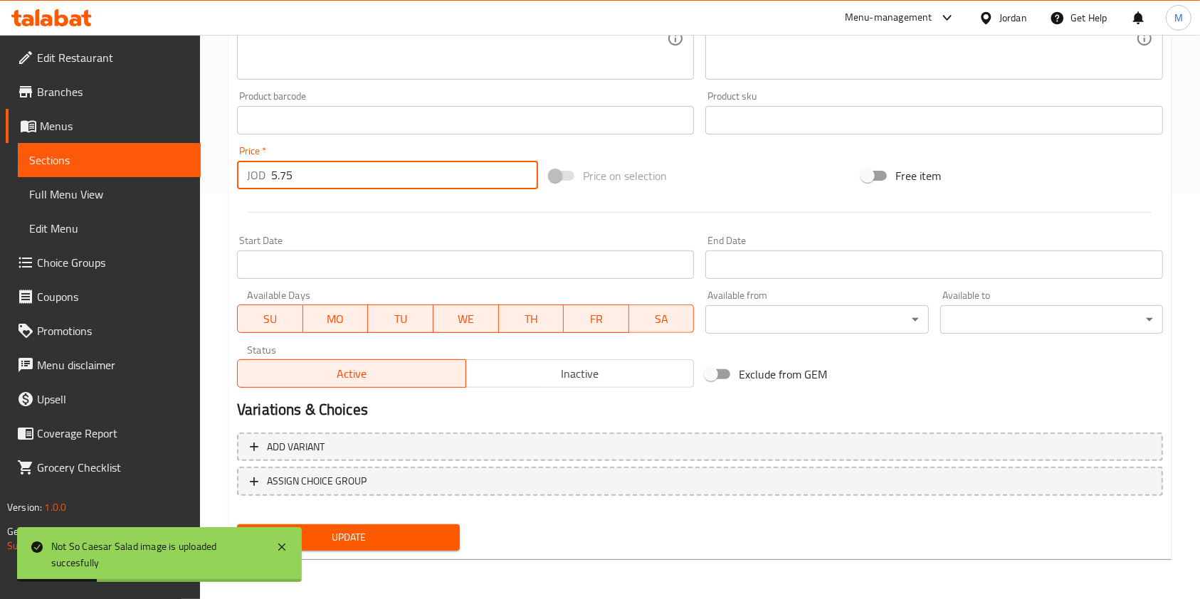
type input "5.75"
click at [408, 532] on span "Update" at bounding box center [348, 538] width 200 height 18
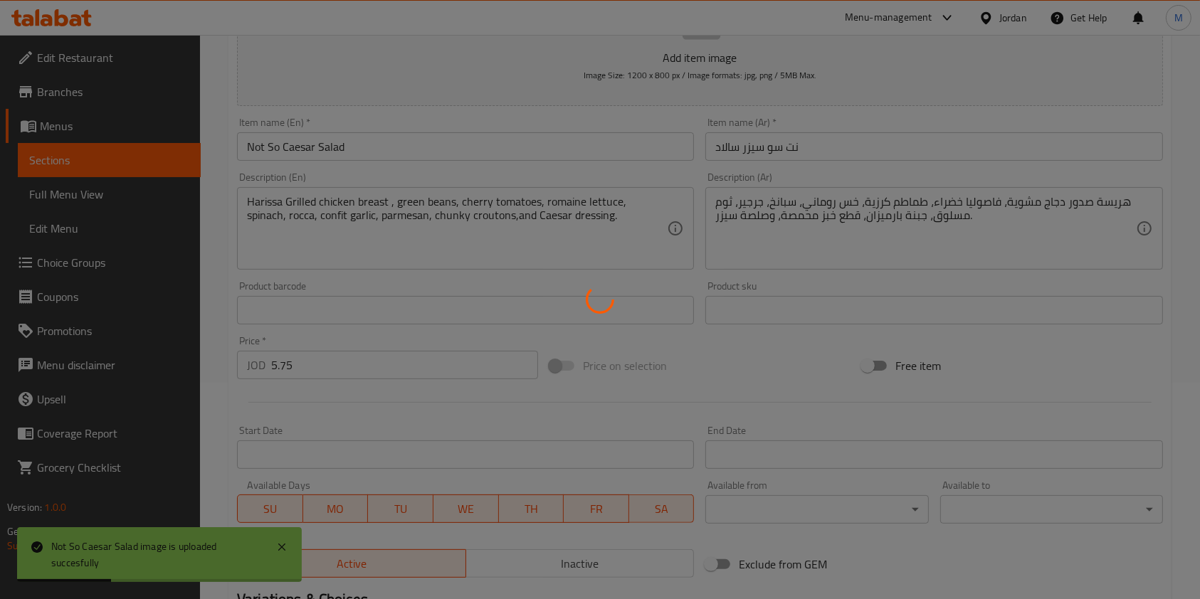
scroll to position [0, 0]
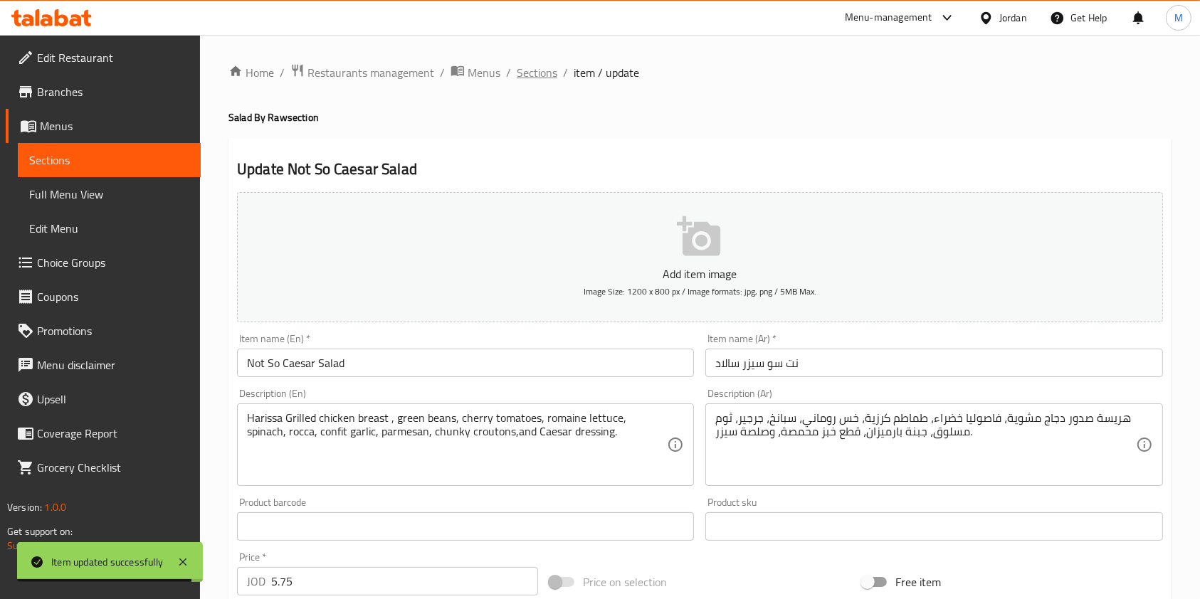
click at [541, 72] on span "Sections" at bounding box center [537, 72] width 41 height 17
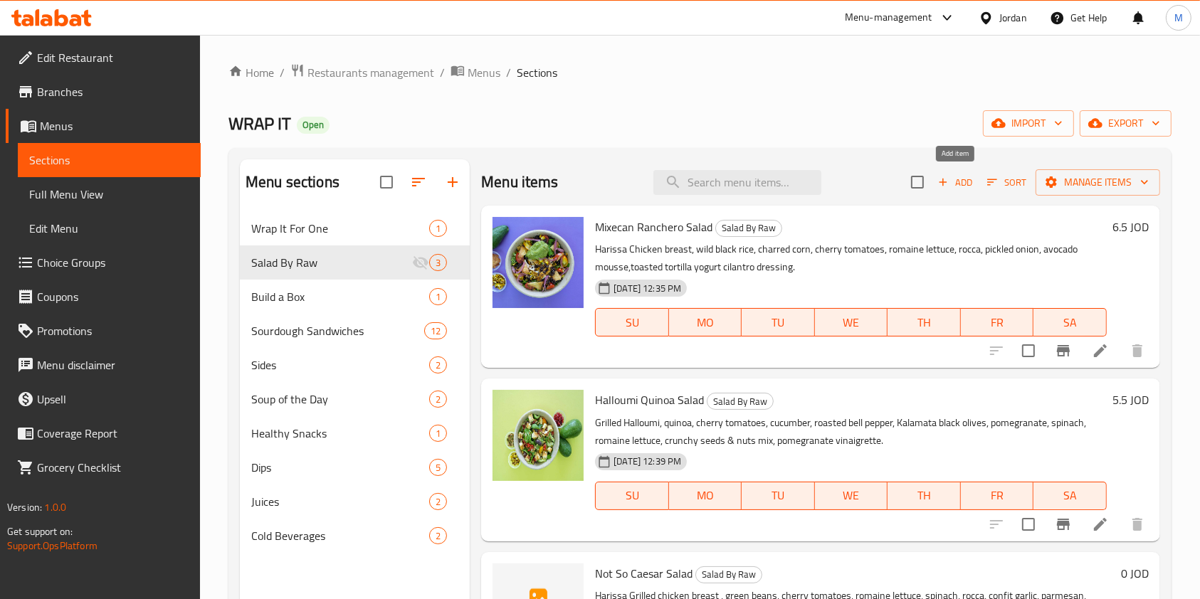
click at [947, 186] on icon "button" at bounding box center [942, 182] width 13 height 13
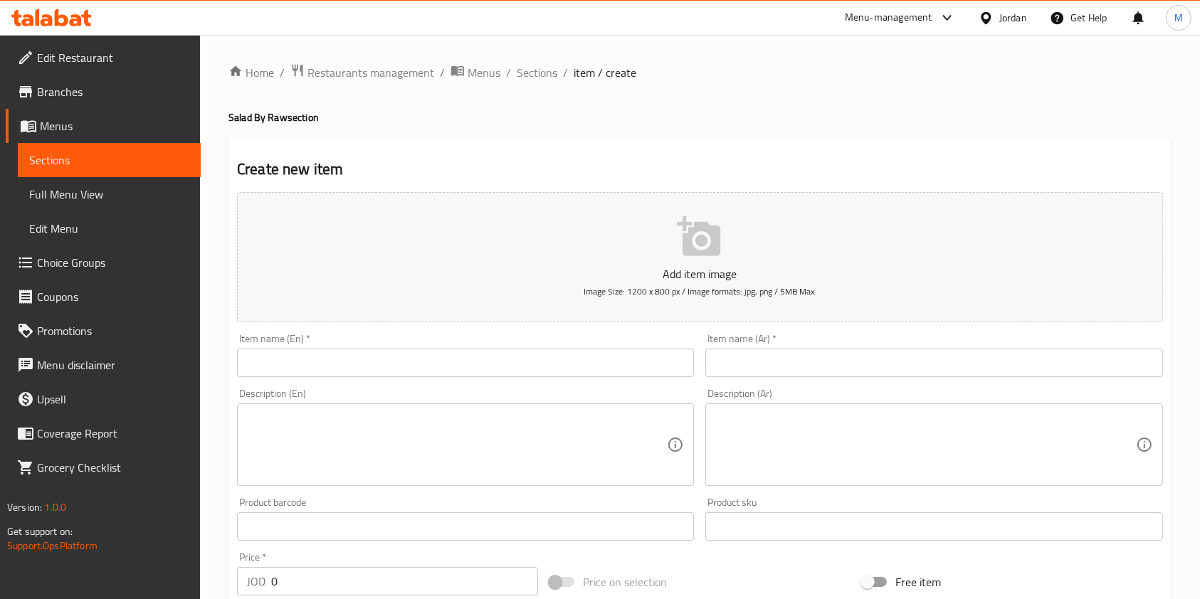
click at [480, 360] on input "text" at bounding box center [465, 363] width 457 height 28
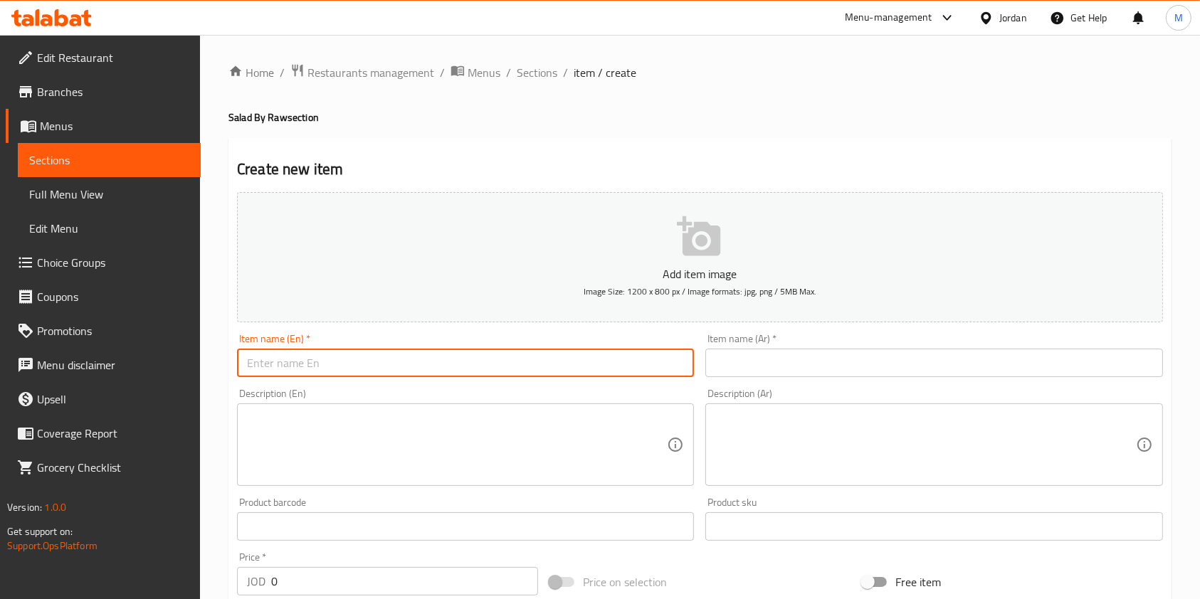
paste input "Chicken & Orzo Salad"
type input "Chicken & Orzo Salad"
click at [852, 375] on input "text" at bounding box center [933, 363] width 457 height 28
paste input "سلطة الدجاج والأرز"
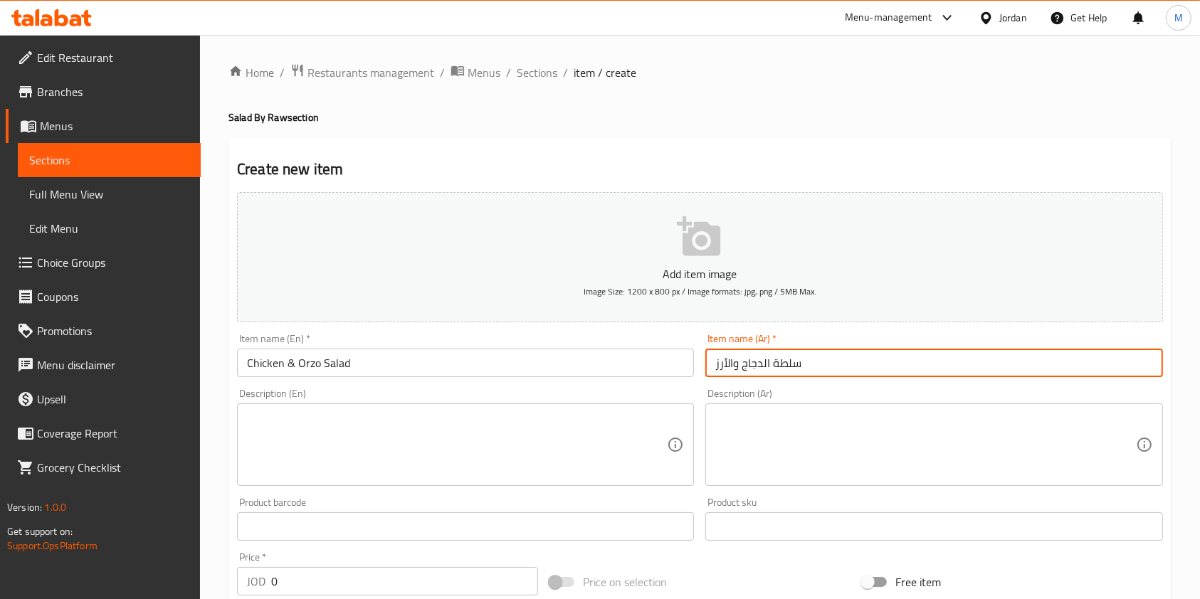
type input "سلطة الدجاج والأرز"
click at [376, 452] on textarea at bounding box center [457, 445] width 420 height 68
paste textarea "Chicken breast, orzo pasta, feta cheese cherry tomatoes, roasted sweet potato, …"
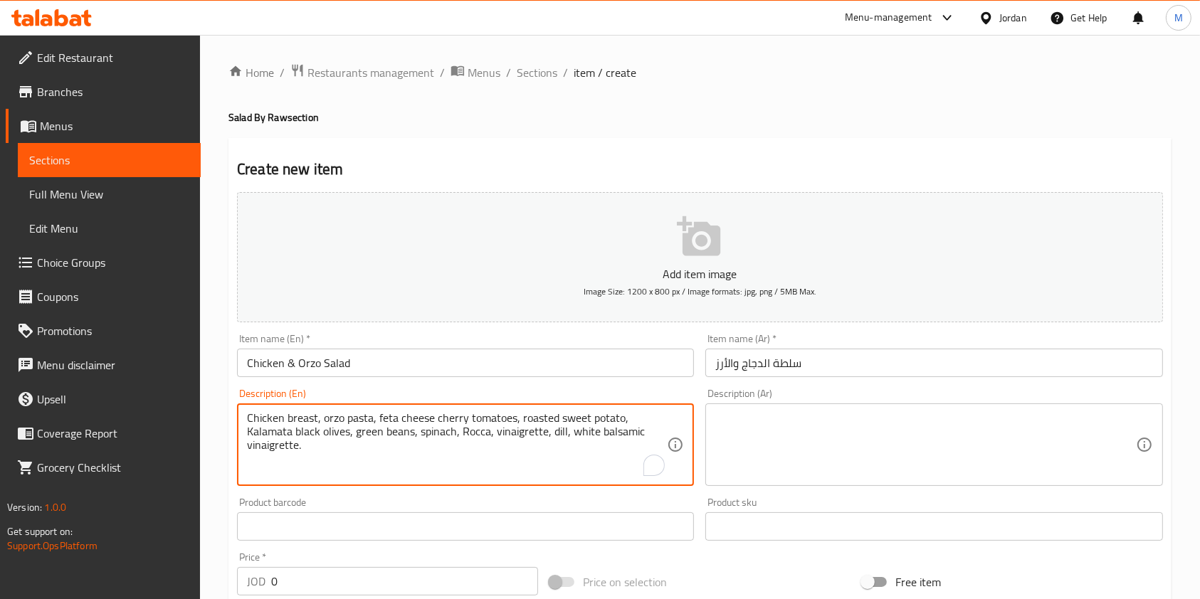
type textarea "Chicken breast, orzo pasta, feta cheese cherry tomatoes, roasted sweet potato, …"
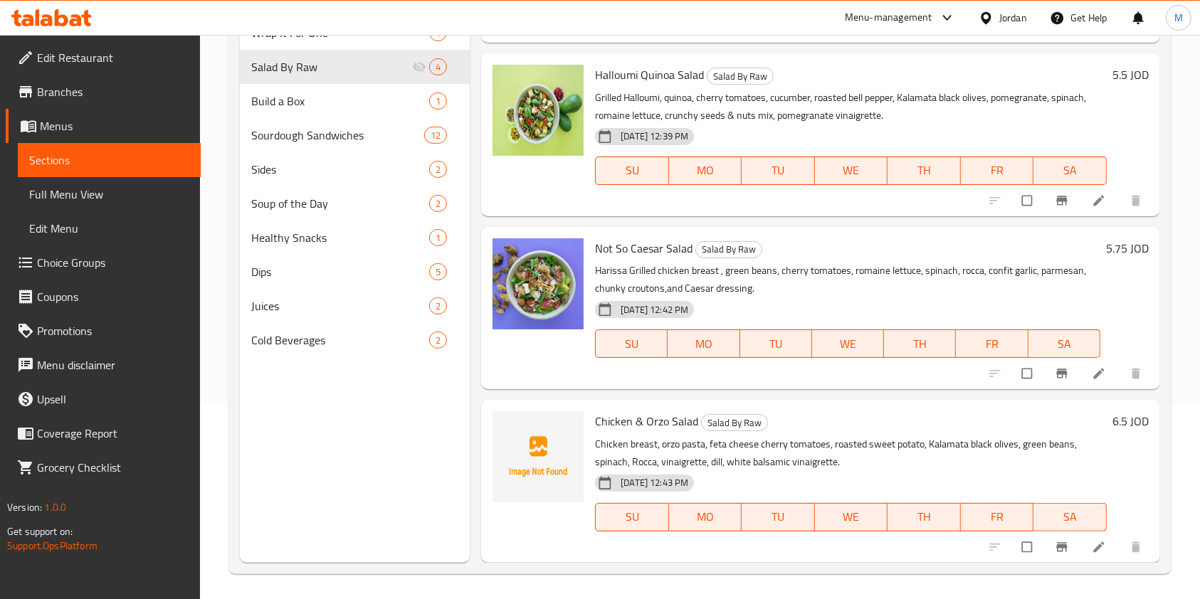
scroll to position [199, 0]
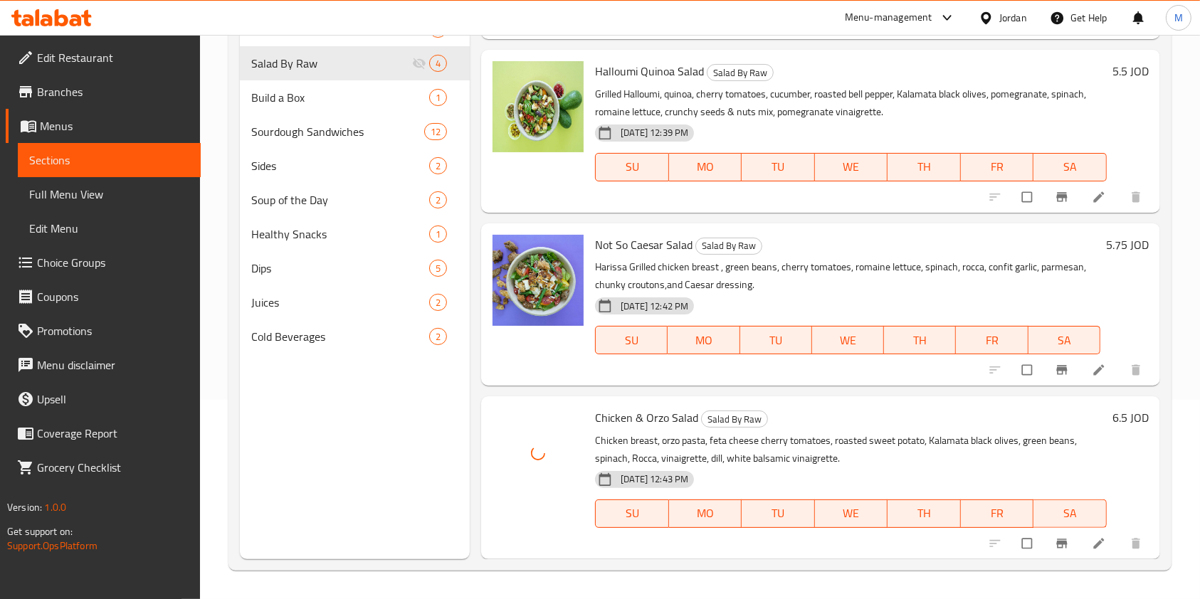
click at [655, 422] on span "Chicken & Orzo Salad" at bounding box center [646, 417] width 103 height 21
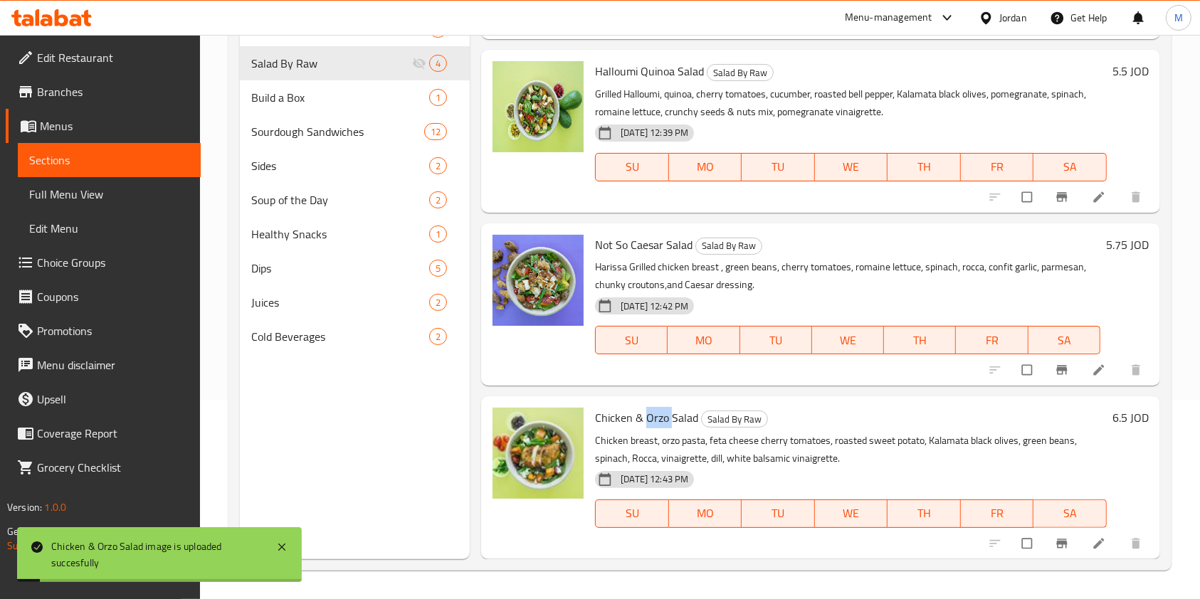
copy span "Orzo"
click at [1092, 545] on icon at bounding box center [1099, 544] width 14 height 14
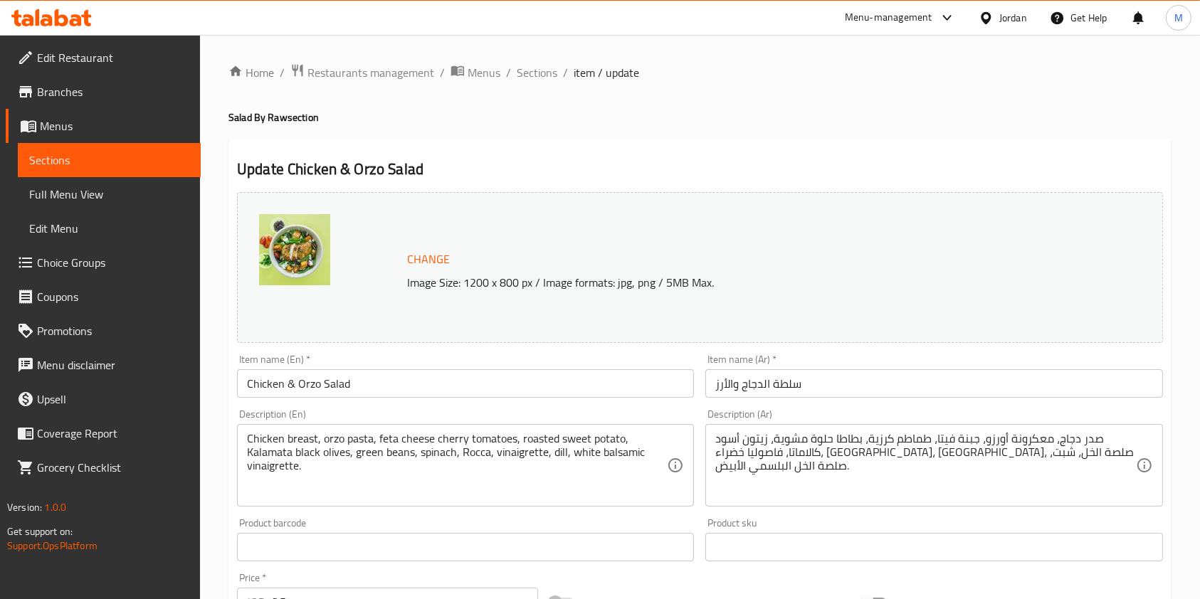
click at [716, 388] on input "سلطة الدجاج والأرز" at bounding box center [933, 383] width 457 height 28
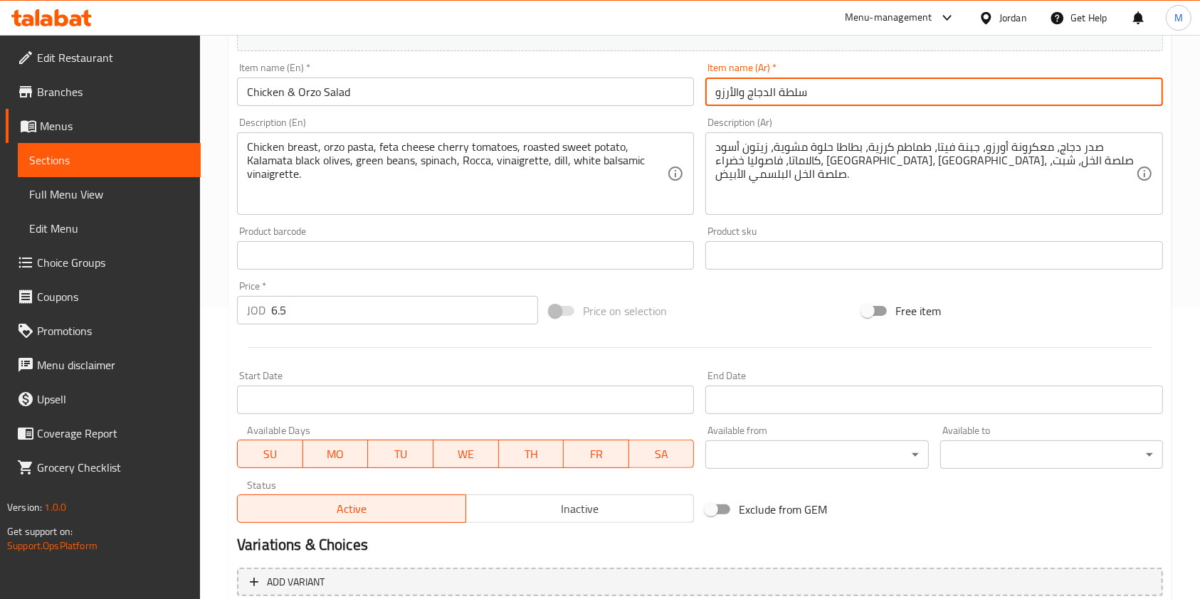
scroll to position [427, 0]
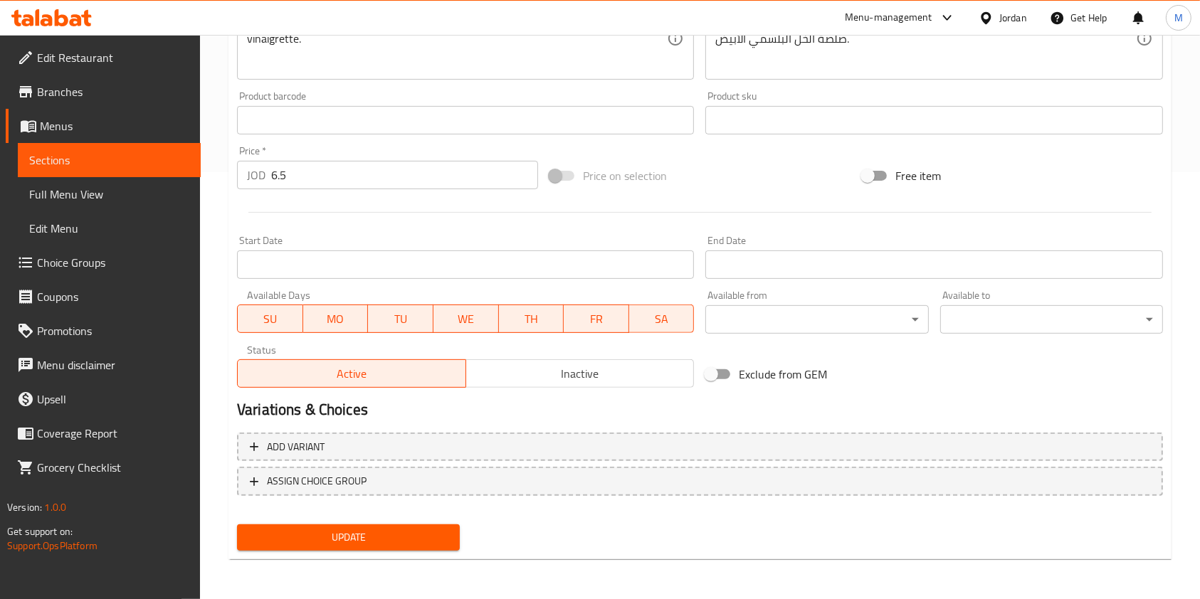
type input "سلطة الدجاج والأرزو"
click at [425, 555] on div "Update" at bounding box center [348, 538] width 234 height 38
click at [423, 553] on div "Update" at bounding box center [348, 538] width 234 height 38
click at [423, 551] on div "Update" at bounding box center [348, 538] width 234 height 38
click at [433, 538] on span "Update" at bounding box center [348, 538] width 200 height 18
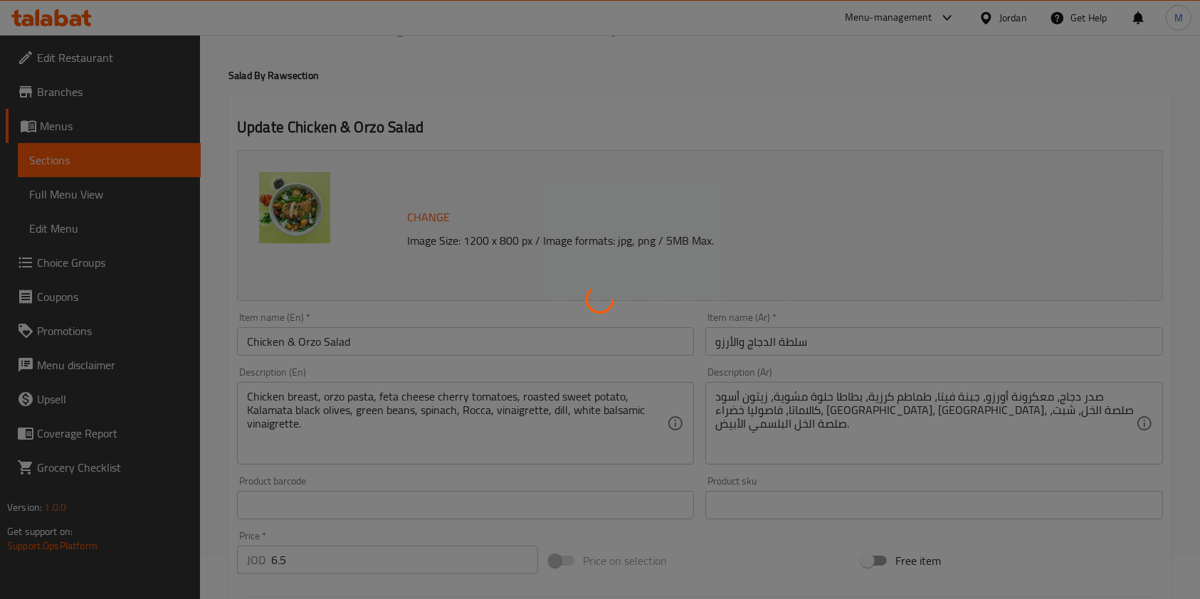
scroll to position [0, 0]
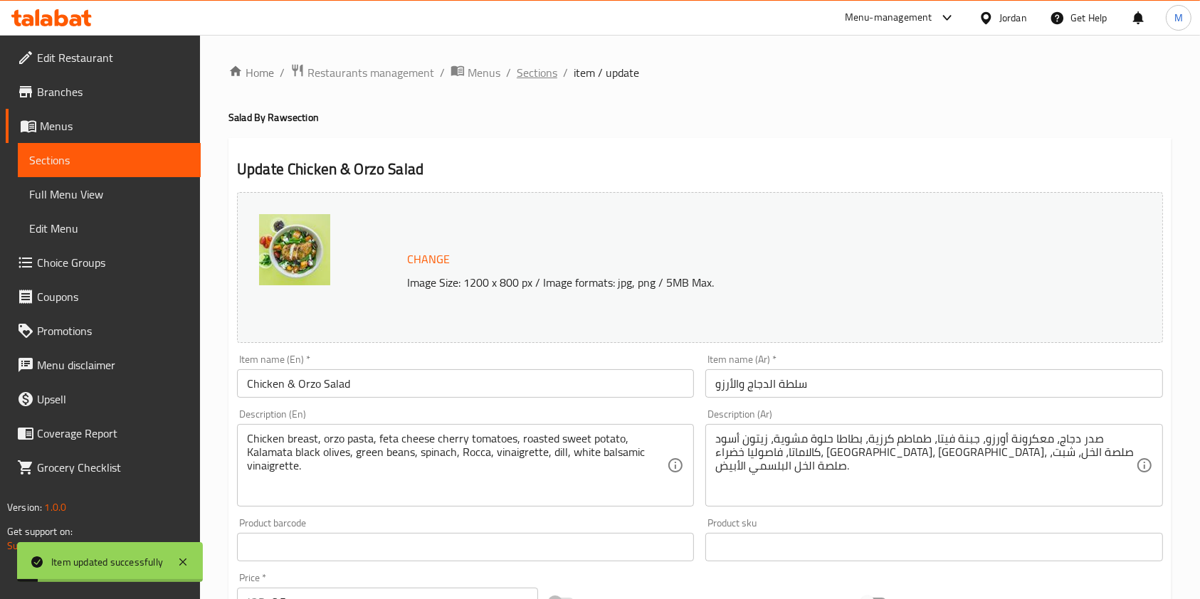
click at [545, 74] on span "Sections" at bounding box center [537, 72] width 41 height 17
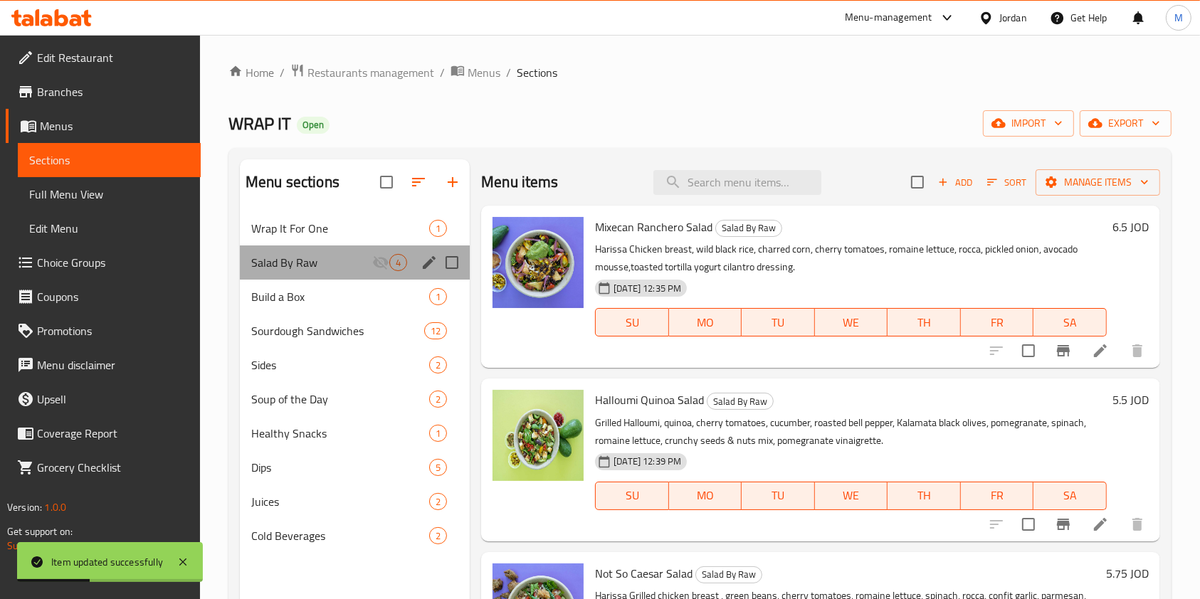
click at [417, 263] on div "Salad By Raw 4" at bounding box center [355, 262] width 230 height 34
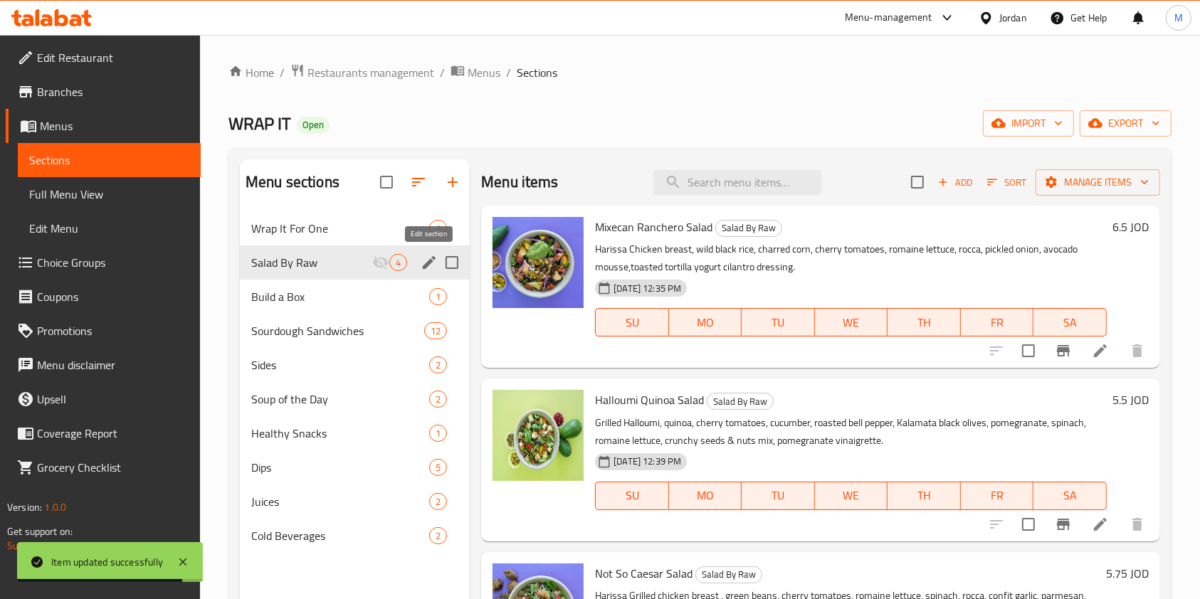
click at [433, 260] on icon "edit" at bounding box center [429, 262] width 17 height 17
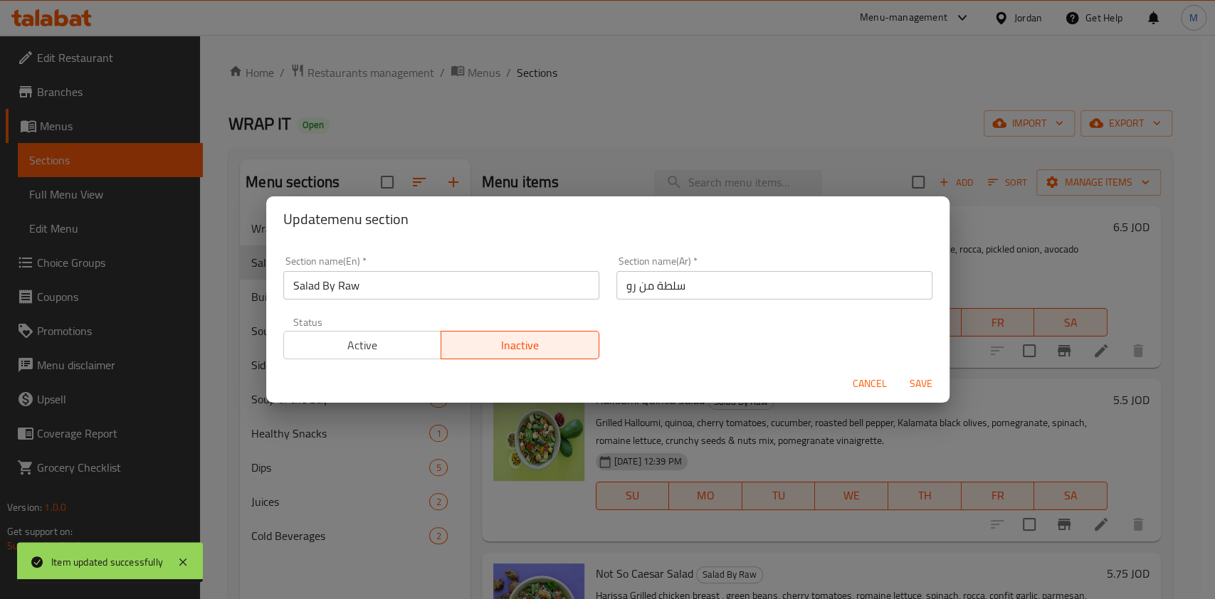
click at [401, 350] on span "Active" at bounding box center [363, 345] width 147 height 21
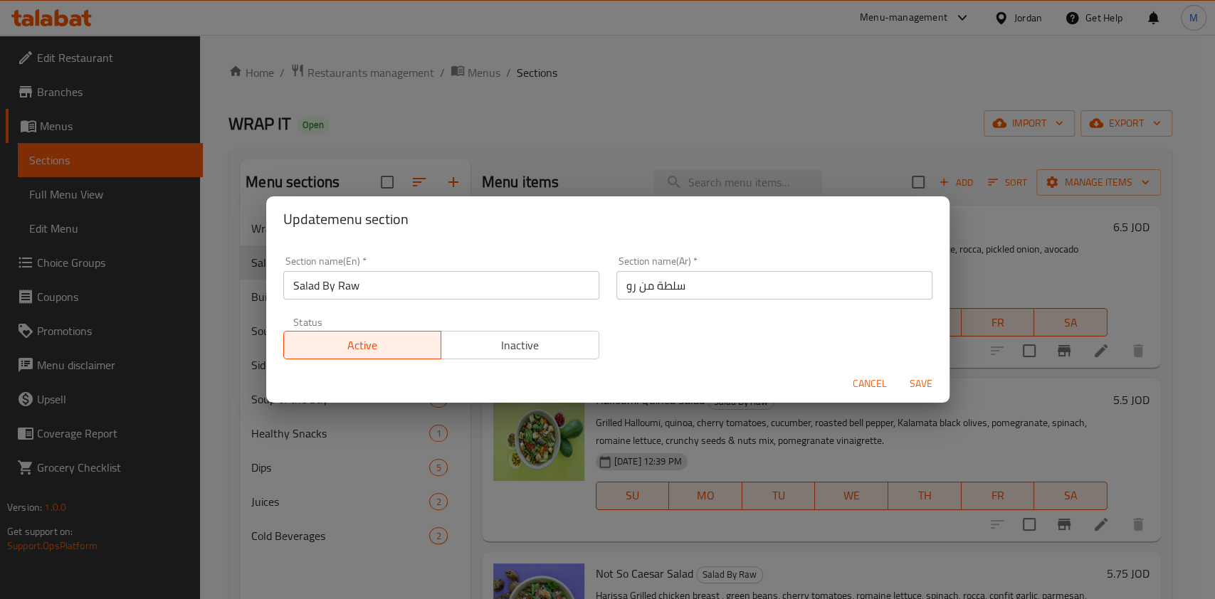
click at [934, 386] on span "Save" at bounding box center [921, 384] width 34 height 18
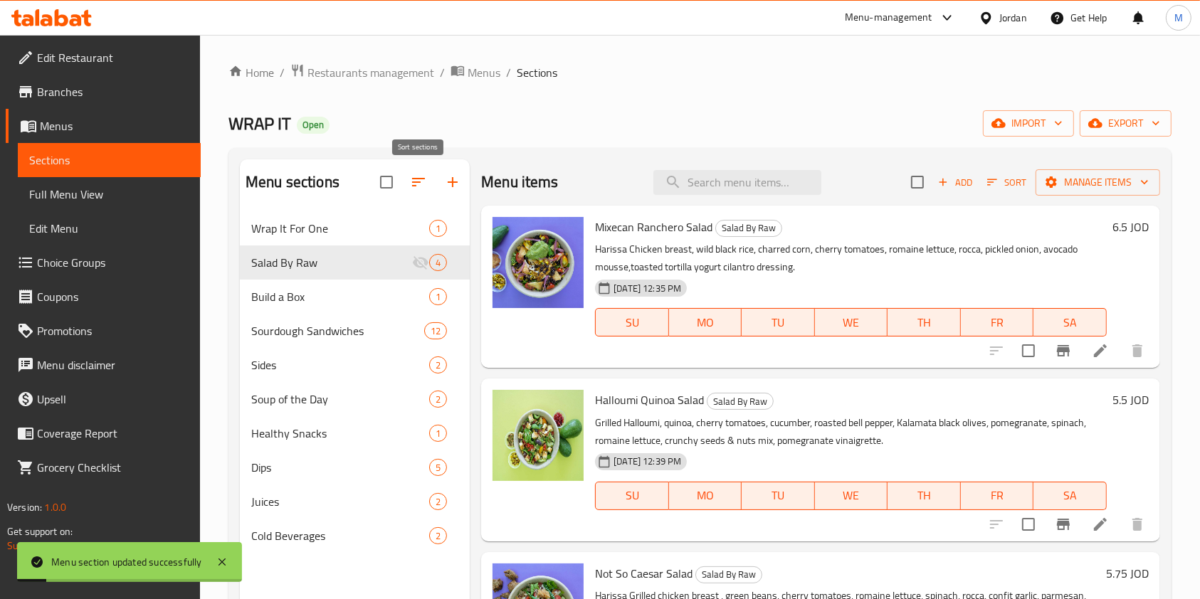
click at [416, 199] on button "button" at bounding box center [418, 182] width 34 height 34
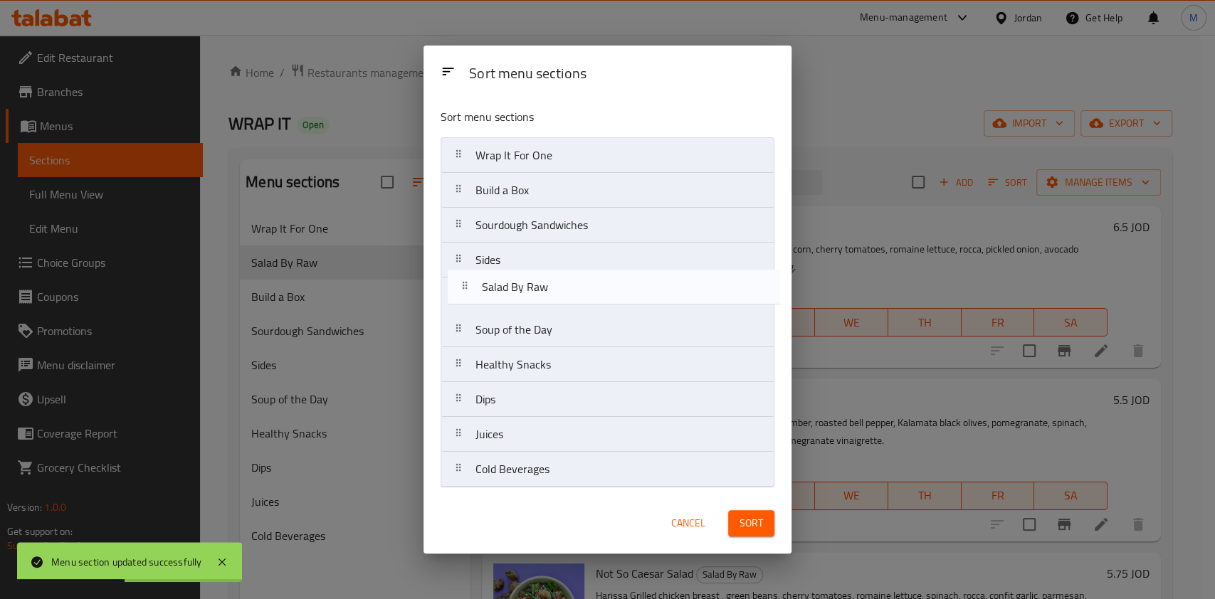
drag, startPoint x: 519, startPoint y: 197, endPoint x: 528, endPoint y: 299, distance: 102.1
click at [528, 299] on nav "Wrap It For One Salad By Raw Build a Box Sourdough Sandwiches Sides Soup of the…" at bounding box center [607, 312] width 334 height 350
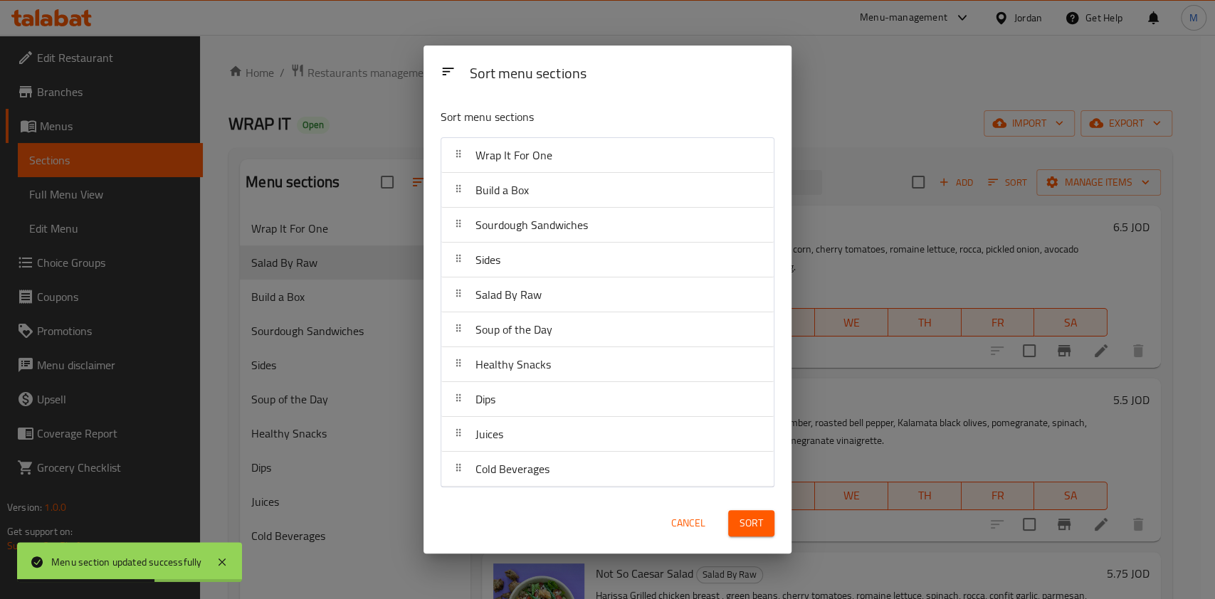
click at [727, 523] on div "Sort" at bounding box center [750, 523] width 63 height 43
click at [734, 514] on button "Sort" at bounding box center [751, 523] width 46 height 26
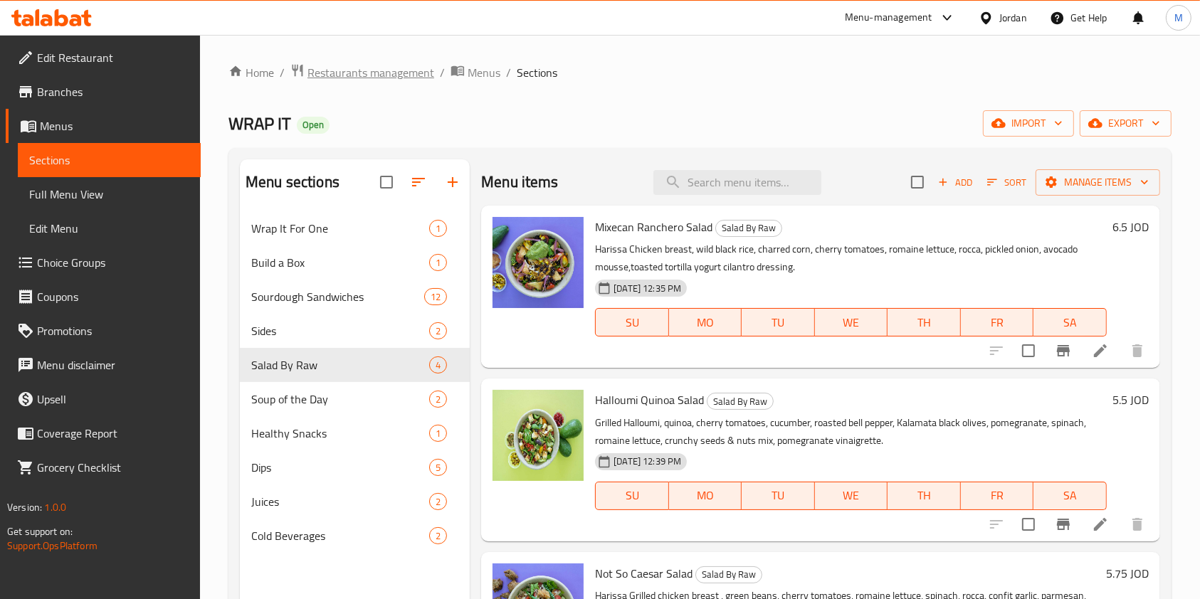
click at [397, 66] on span "Restaurants management" at bounding box center [370, 72] width 127 height 17
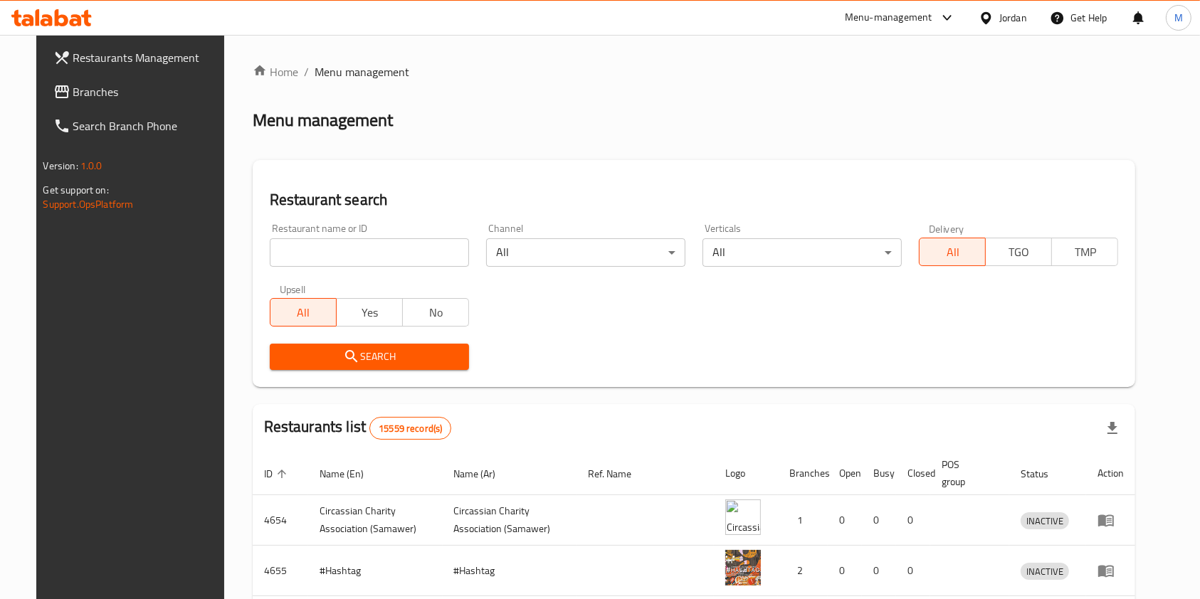
click at [341, 247] on input "search" at bounding box center [369, 252] width 199 height 28
type input "ل"
type input "burger shock"
click button "Search" at bounding box center [369, 357] width 199 height 26
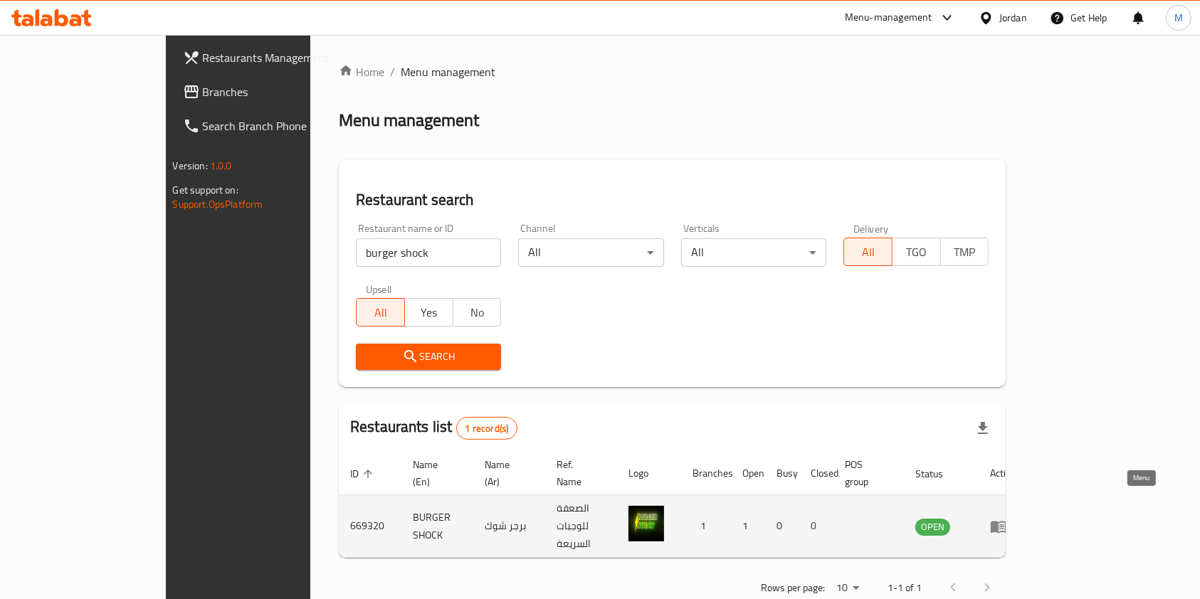
click at [1007, 518] on icon "enhanced table" at bounding box center [998, 526] width 17 height 17
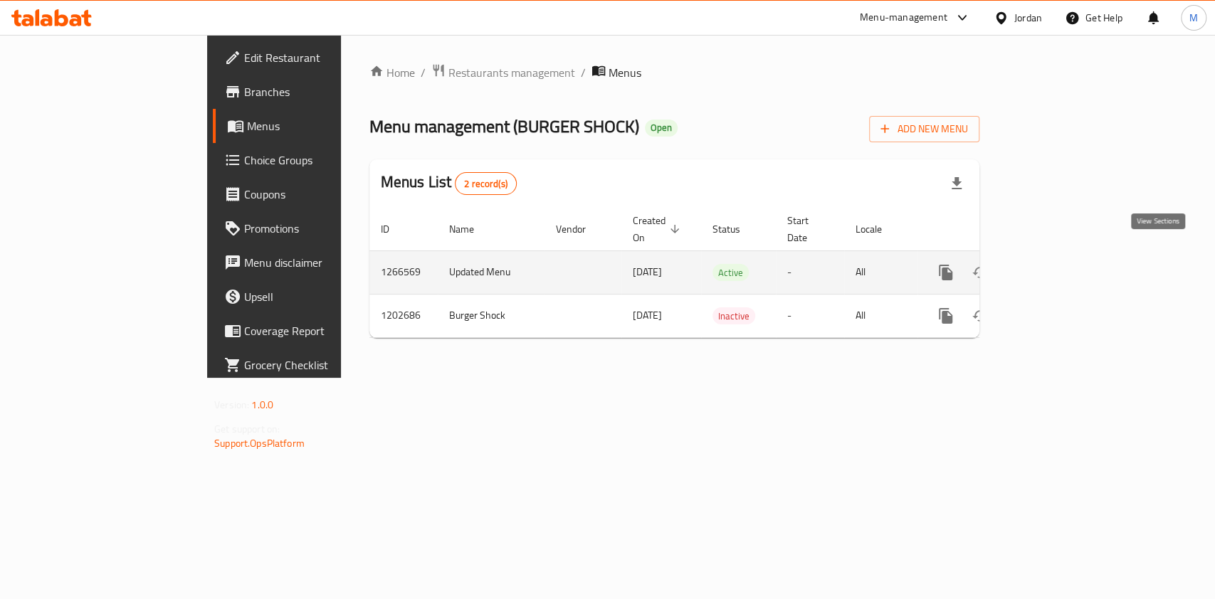
click at [1065, 268] on link "enhanced table" at bounding box center [1048, 272] width 34 height 34
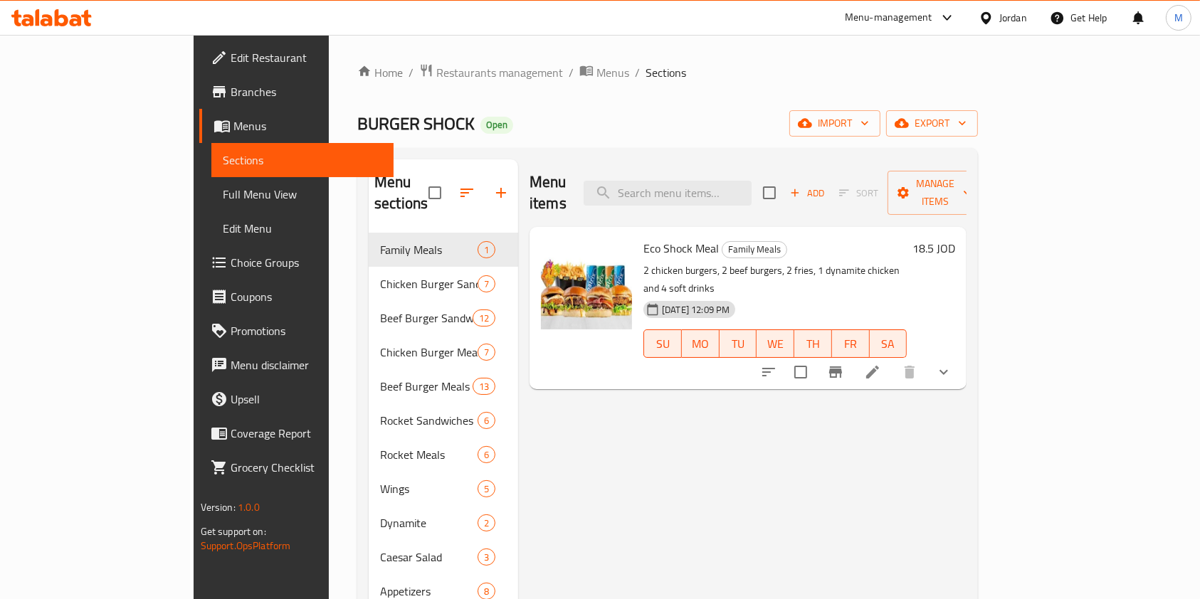
click at [231, 254] on span "Choice Groups" at bounding box center [307, 262] width 152 height 17
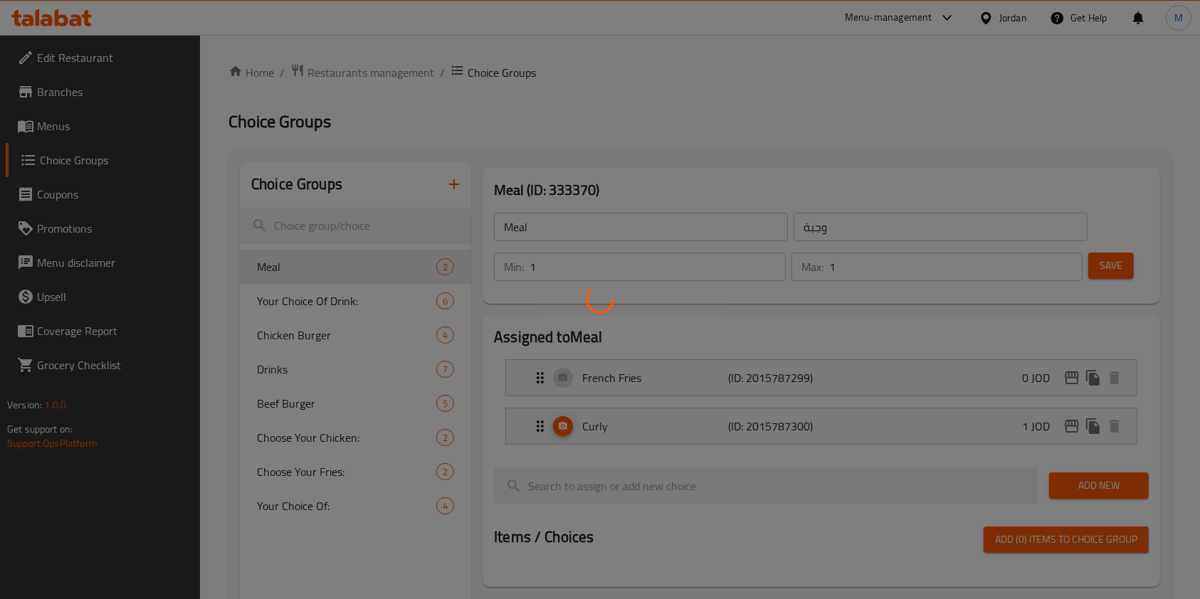
drag, startPoint x: 63, startPoint y: 147, endPoint x: 39, endPoint y: 39, distance: 110.0
click at [63, 145] on div at bounding box center [600, 299] width 1200 height 599
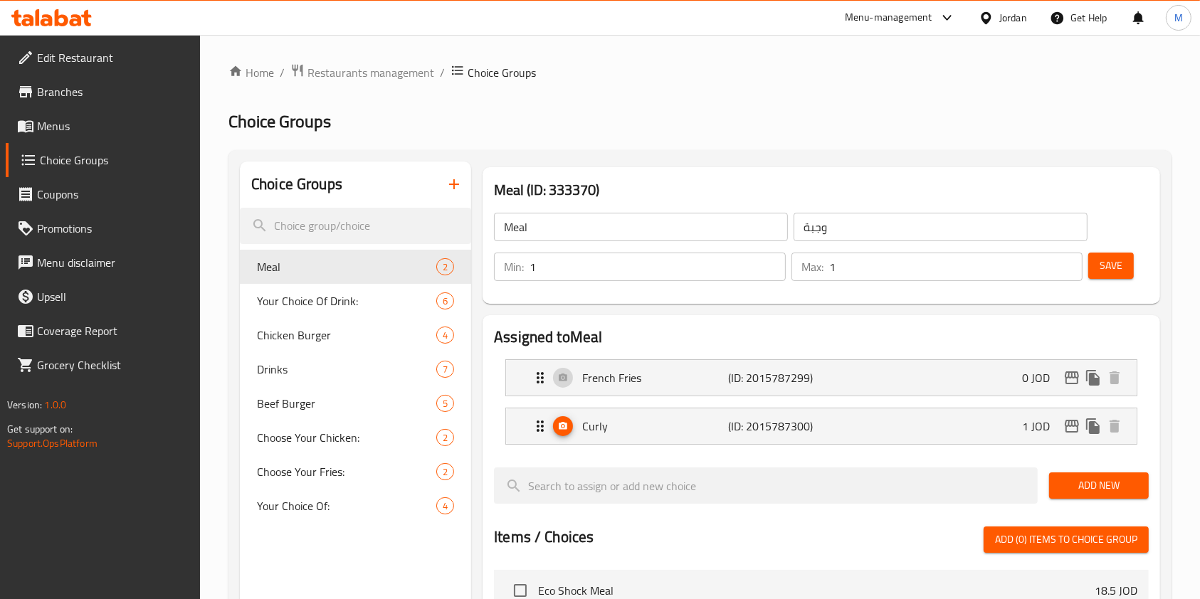
click at [44, 127] on span "Menus" at bounding box center [113, 125] width 152 height 17
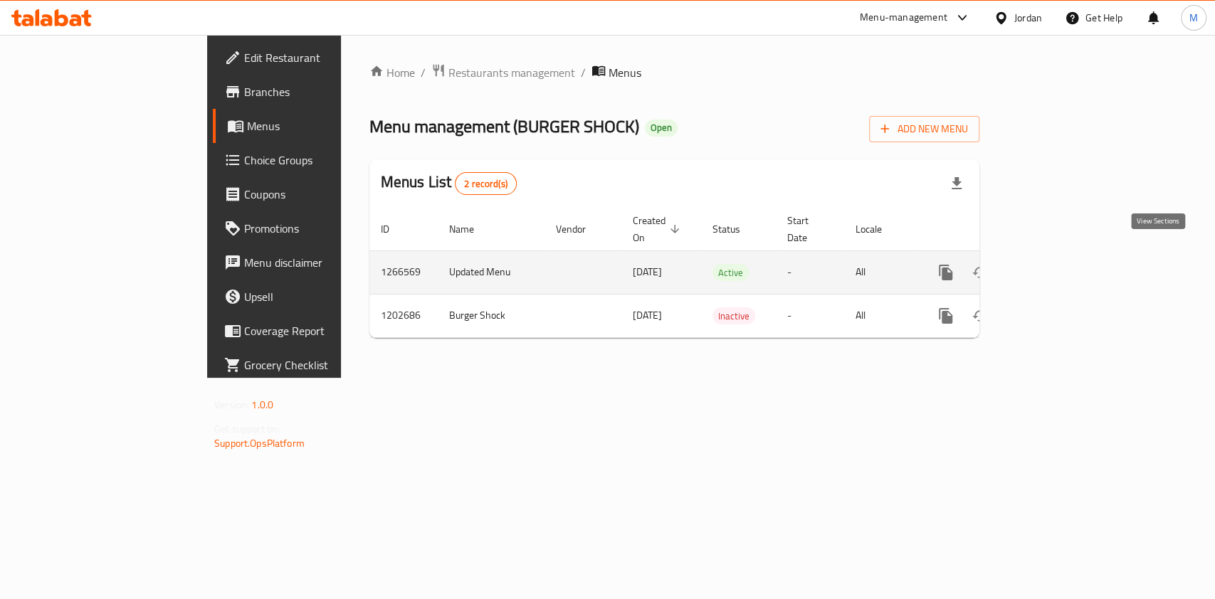
click at [1065, 255] on link "enhanced table" at bounding box center [1048, 272] width 34 height 34
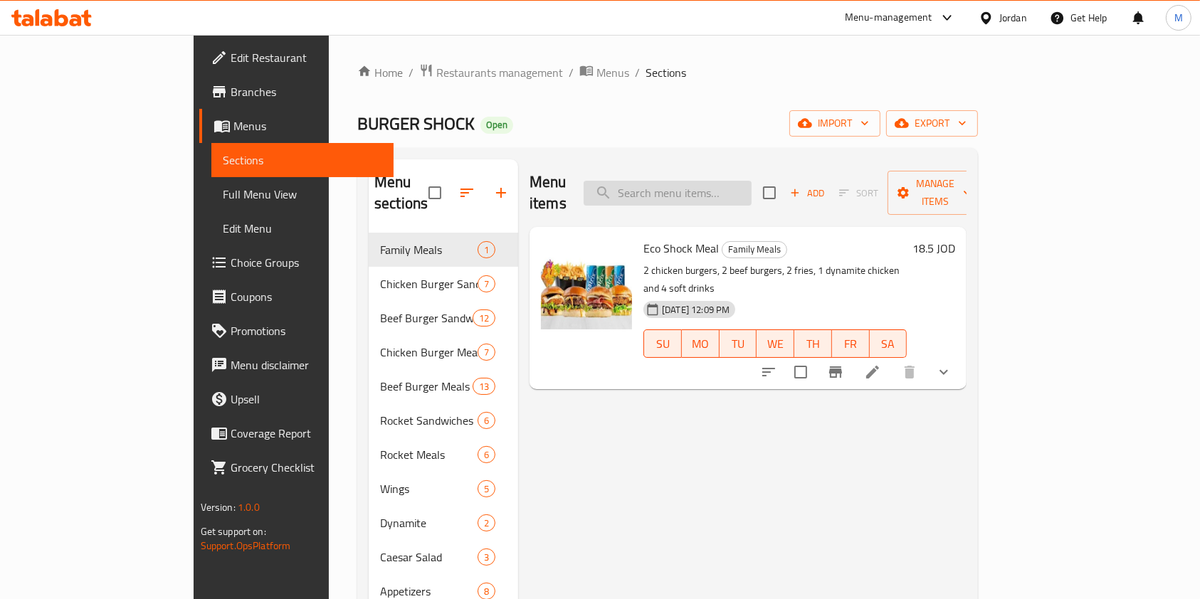
click at [751, 193] on input "search" at bounding box center [667, 193] width 168 height 25
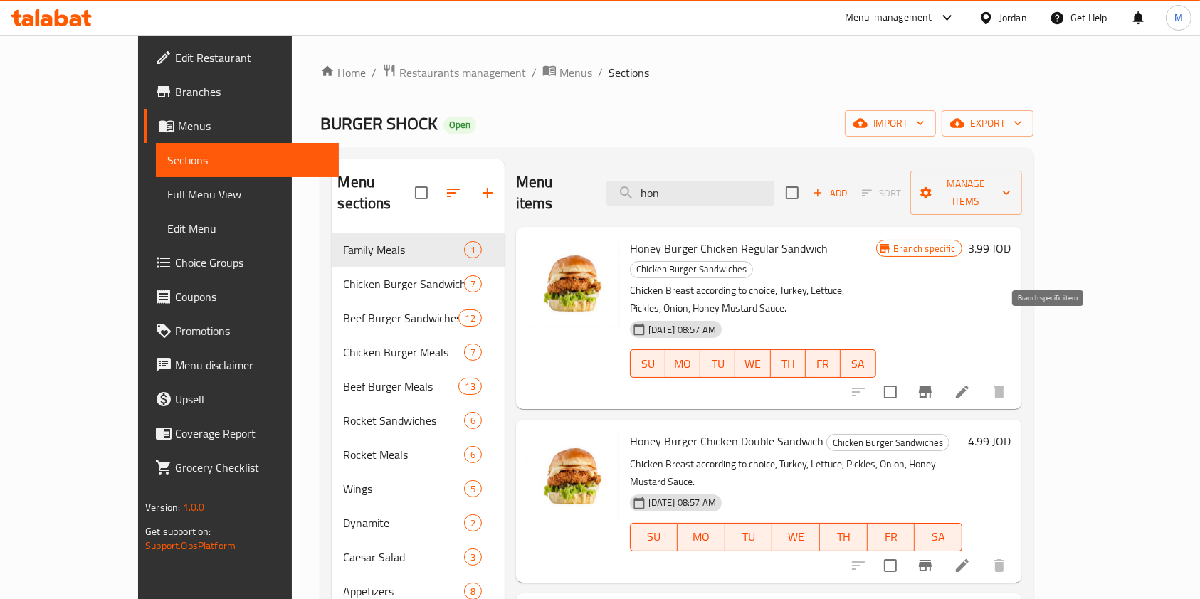
type input "hon"
click at [942, 375] on button "Branch-specific-item" at bounding box center [925, 392] width 34 height 34
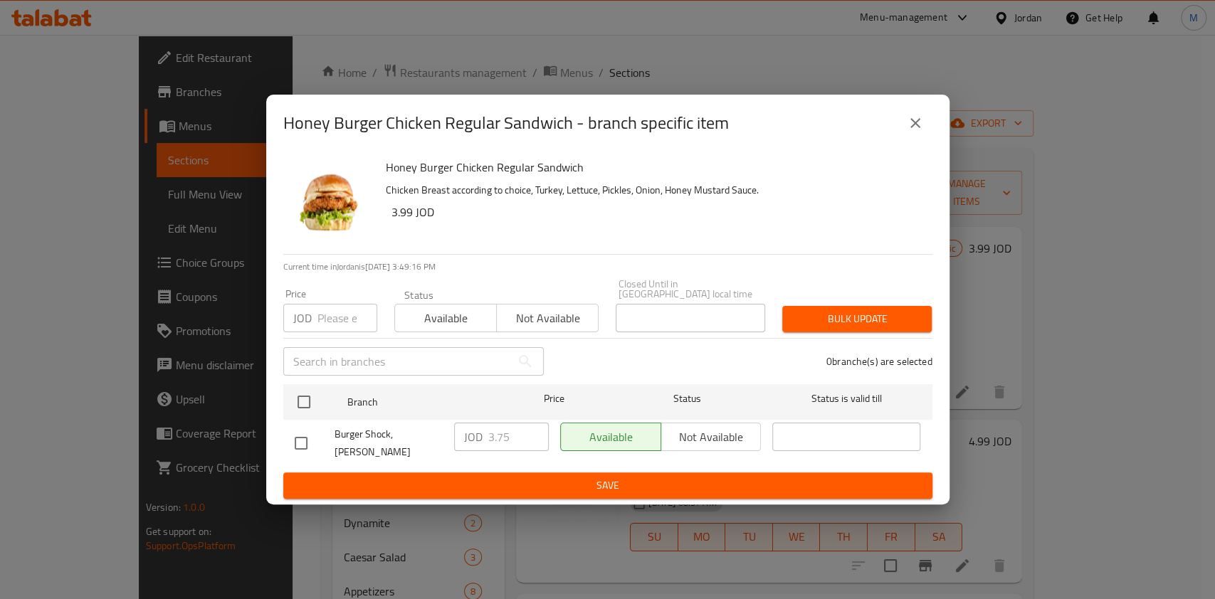
click at [922, 138] on button "close" at bounding box center [915, 123] width 34 height 34
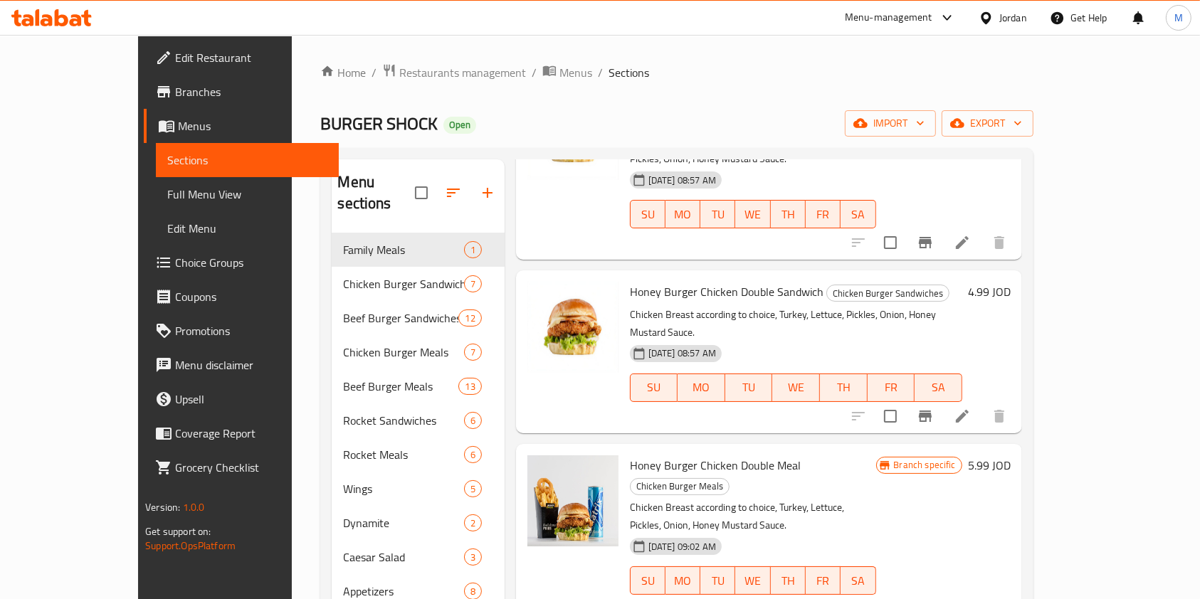
scroll to position [189, 0]
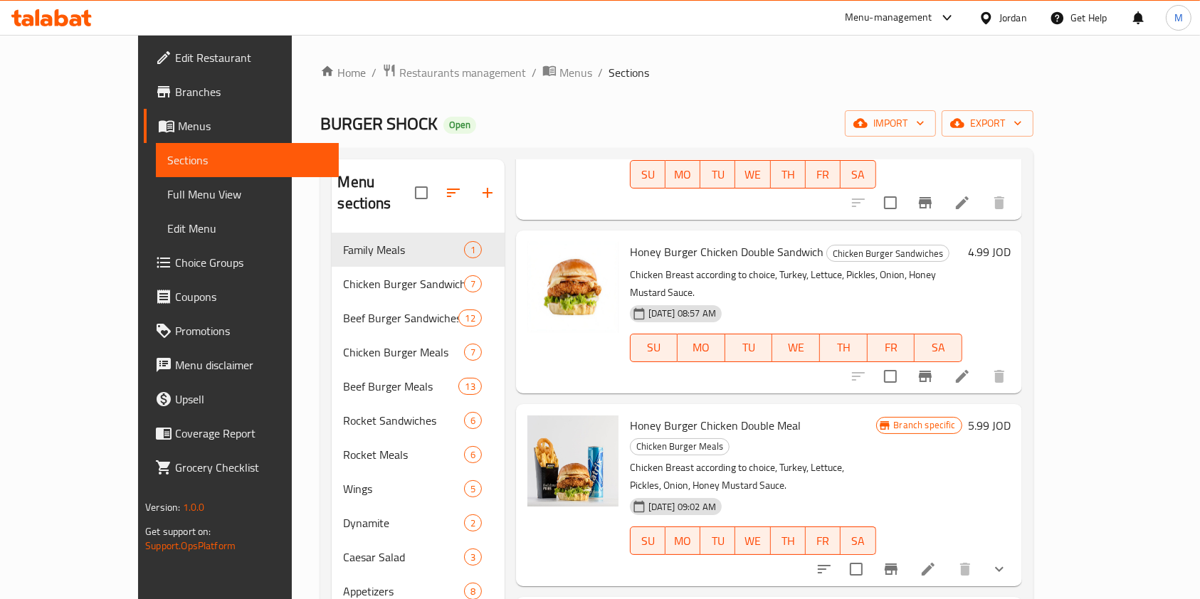
click at [948, 556] on li at bounding box center [928, 569] width 40 height 26
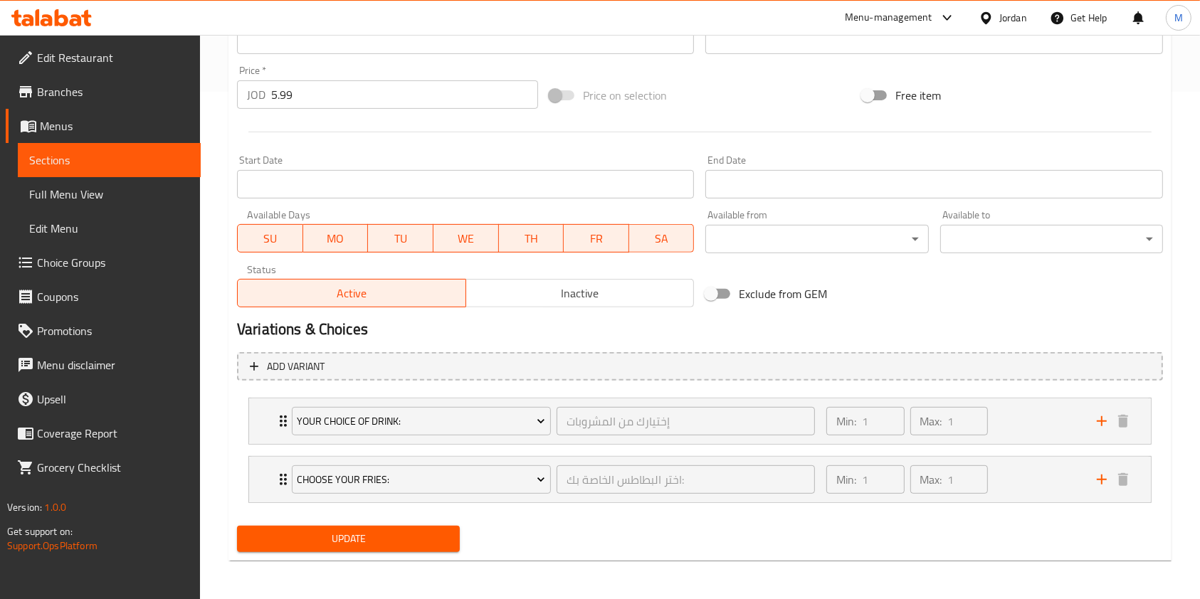
scroll to position [508, 0]
click at [1052, 470] on div "Min: 1 ​ Max: 1 ​" at bounding box center [953, 479] width 270 height 46
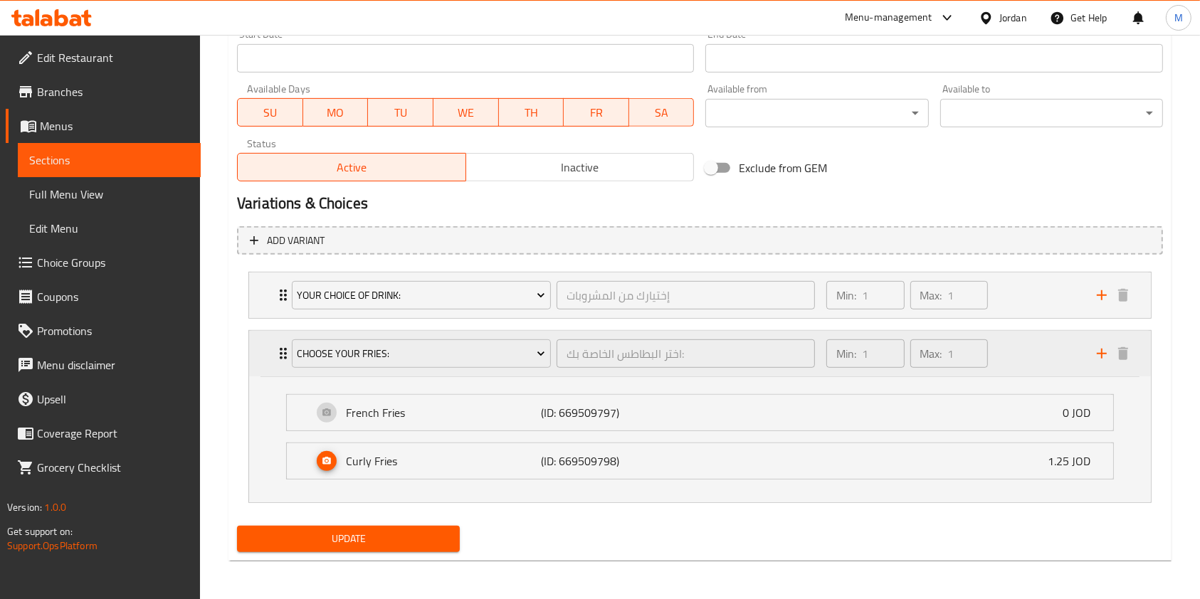
scroll to position [634, 0]
click at [1046, 465] on div "[PERSON_NAME] (ID: 669509798) 1.25 JOD" at bounding box center [703, 461] width 783 height 36
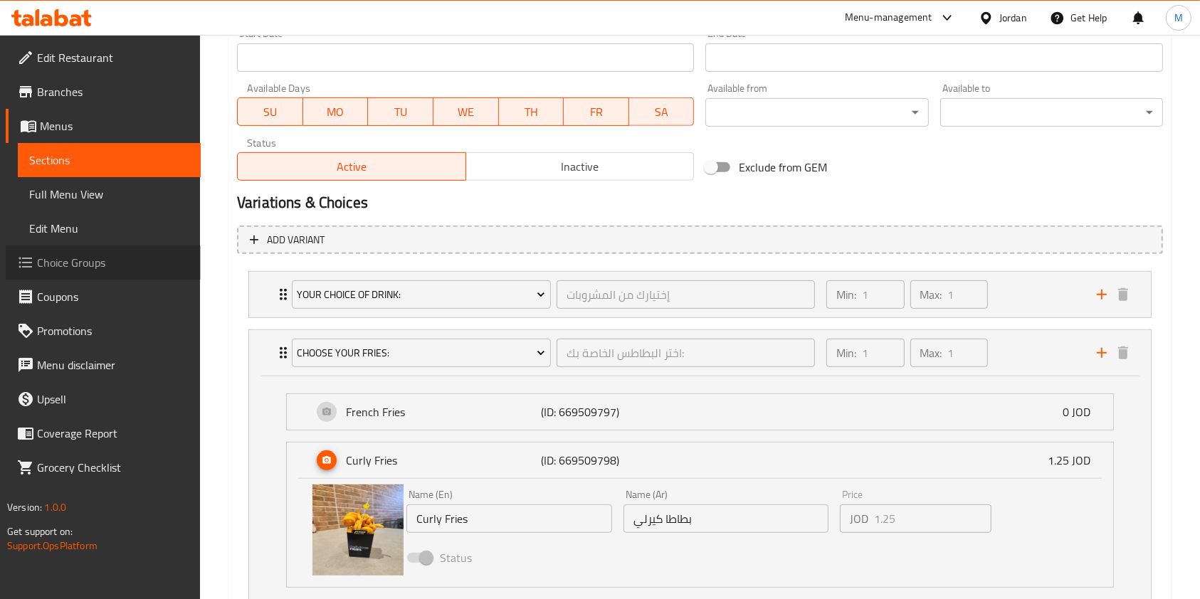
click at [76, 254] on span "Choice Groups" at bounding box center [113, 262] width 152 height 17
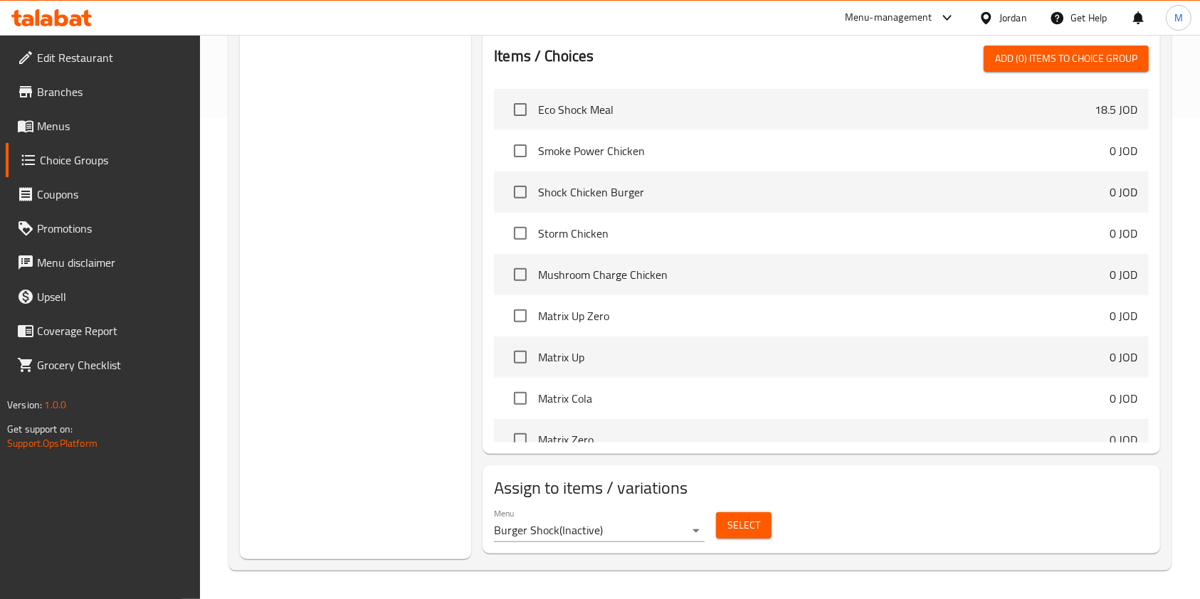
scroll to position [201, 0]
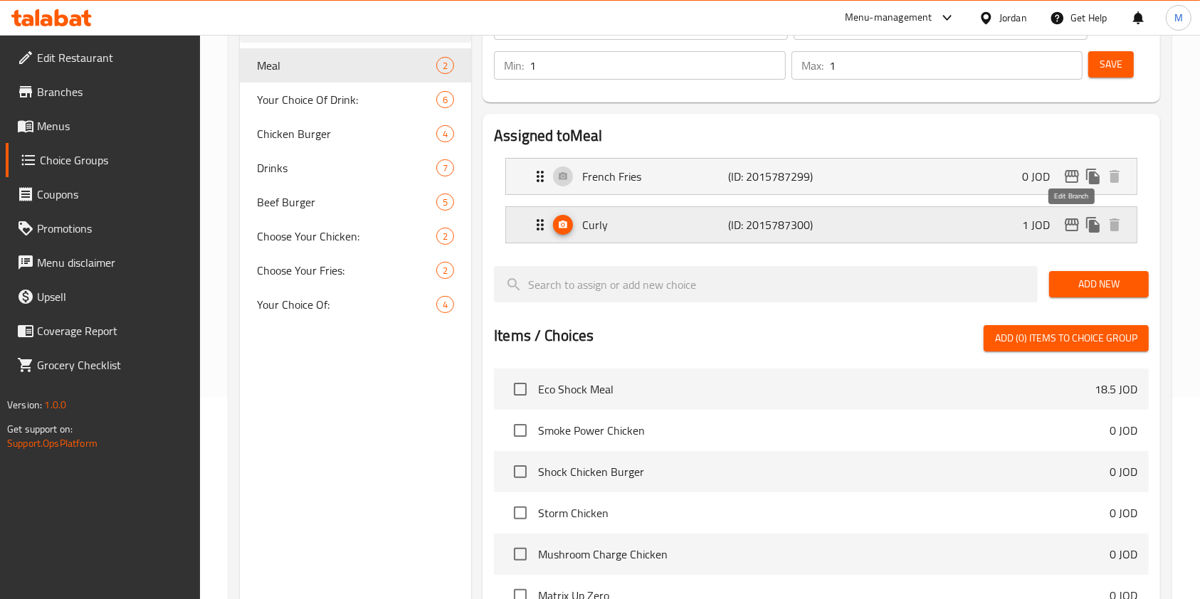
click at [1075, 216] on icon "edit" at bounding box center [1071, 224] width 17 height 17
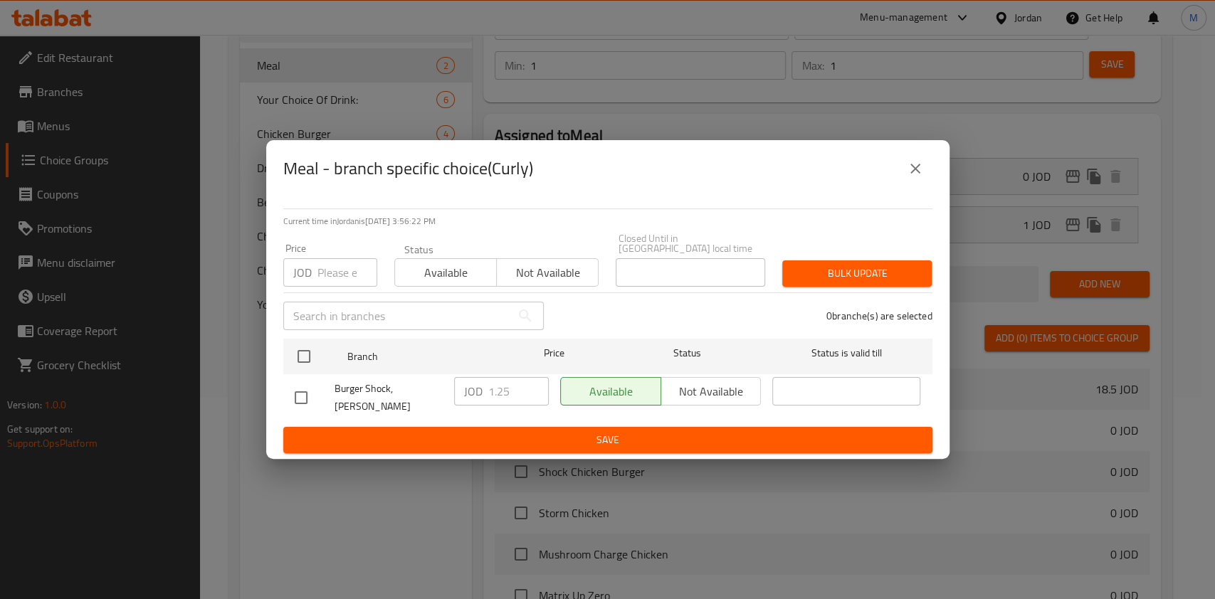
click at [917, 169] on icon "close" at bounding box center [915, 168] width 17 height 17
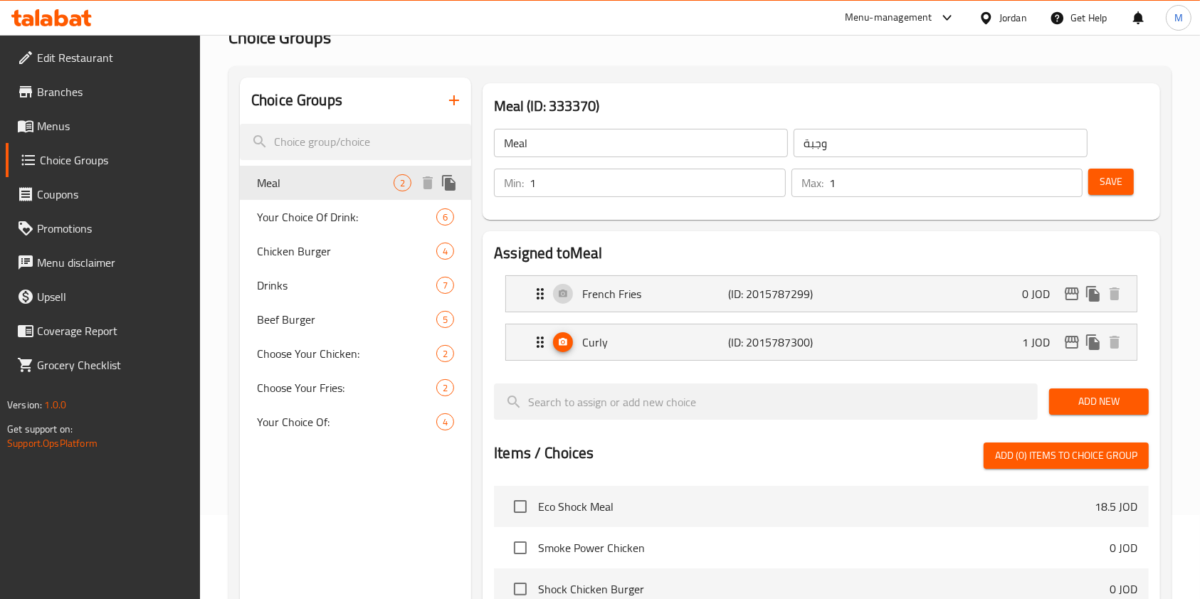
scroll to position [0, 0]
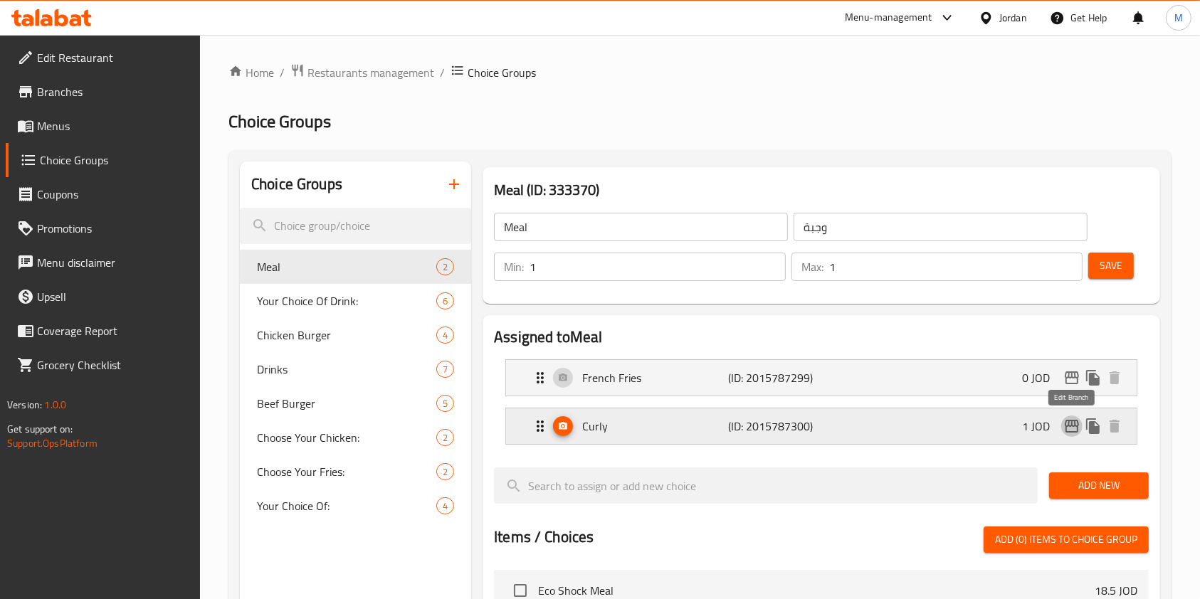
click at [1072, 423] on icon "edit" at bounding box center [1072, 426] width 14 height 13
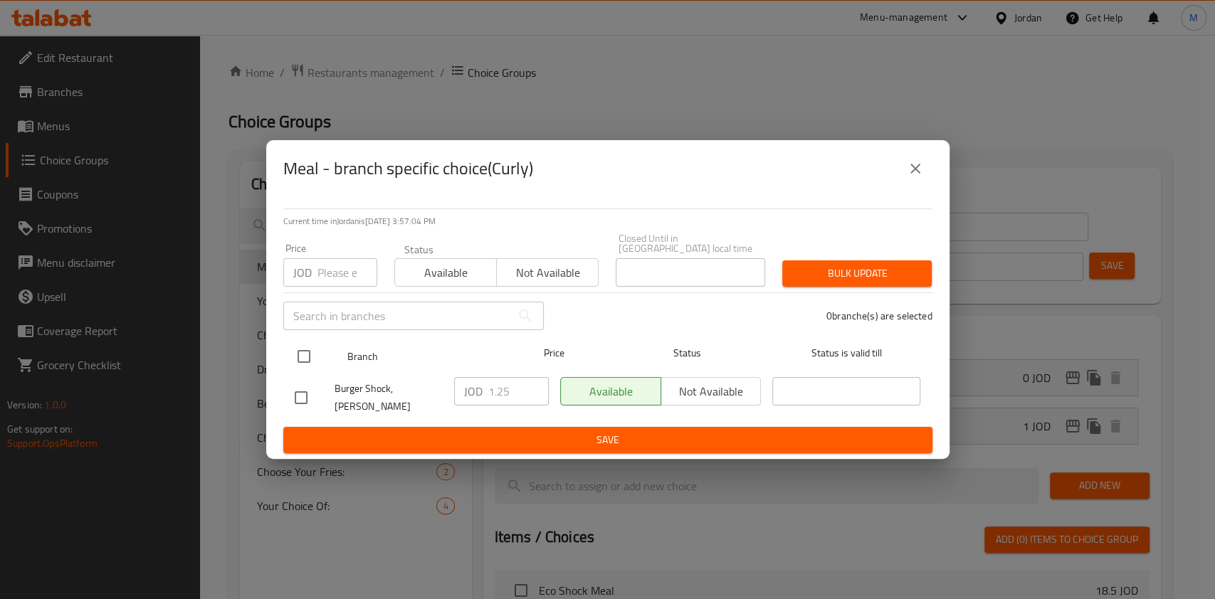
click at [290, 344] on input "checkbox" at bounding box center [304, 357] width 30 height 30
checkbox input "true"
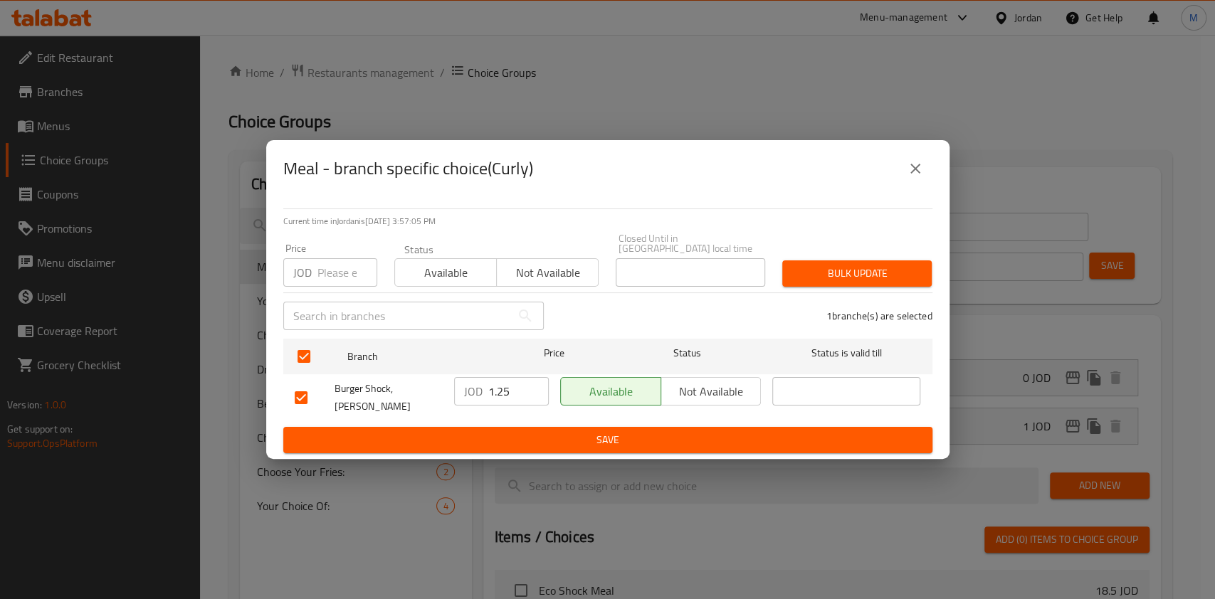
click at [519, 385] on input "1.25" at bounding box center [518, 391] width 60 height 28
type input "1.45"
click at [592, 435] on span "Save" at bounding box center [608, 440] width 626 height 18
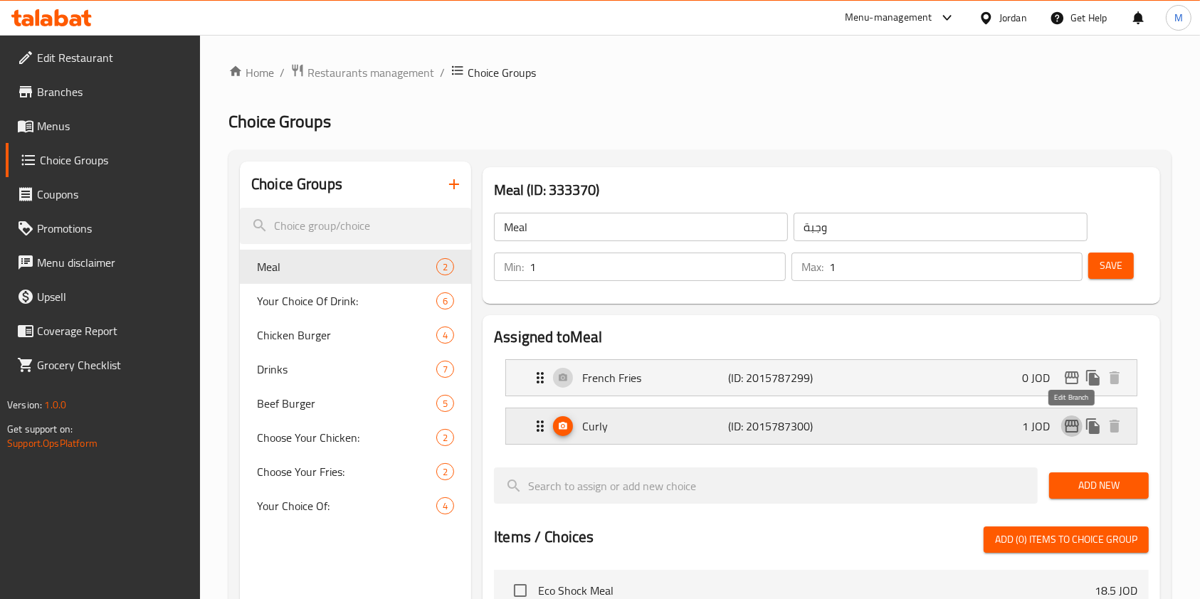
click at [1068, 428] on icon "edit" at bounding box center [1071, 426] width 17 height 17
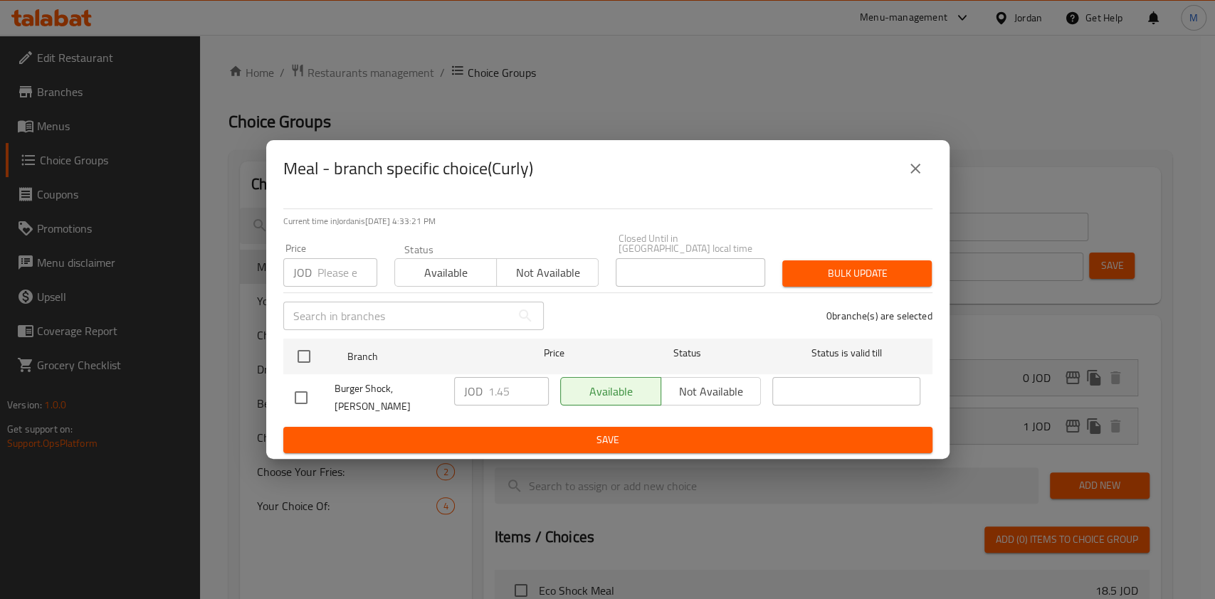
click at [914, 163] on button "close" at bounding box center [915, 169] width 34 height 34
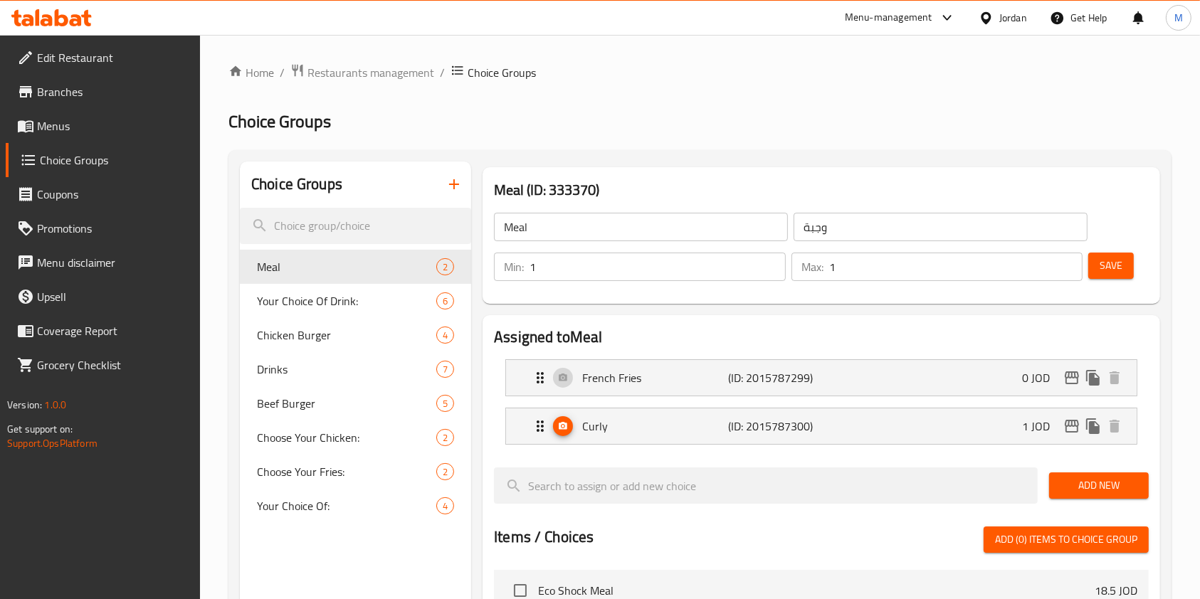
click at [1119, 276] on button "Save" at bounding box center [1111, 266] width 46 height 26
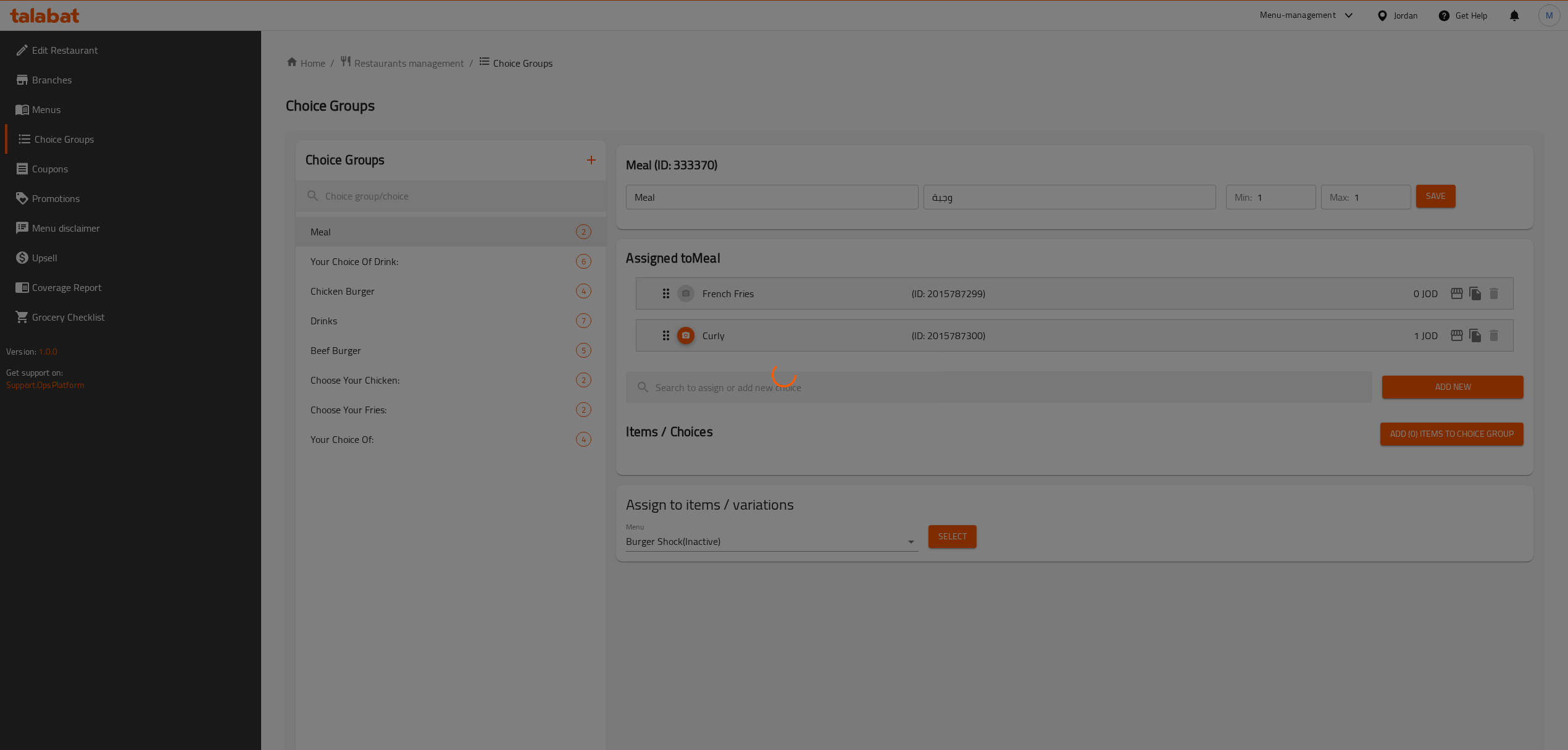
click at [52, 115] on div at bounding box center [784, 375] width 1568 height 750
drag, startPoint x: 346, startPoint y: 631, endPoint x: 166, endPoint y: 69, distance: 590.1
click at [347, 628] on div at bounding box center [784, 375] width 1568 height 750
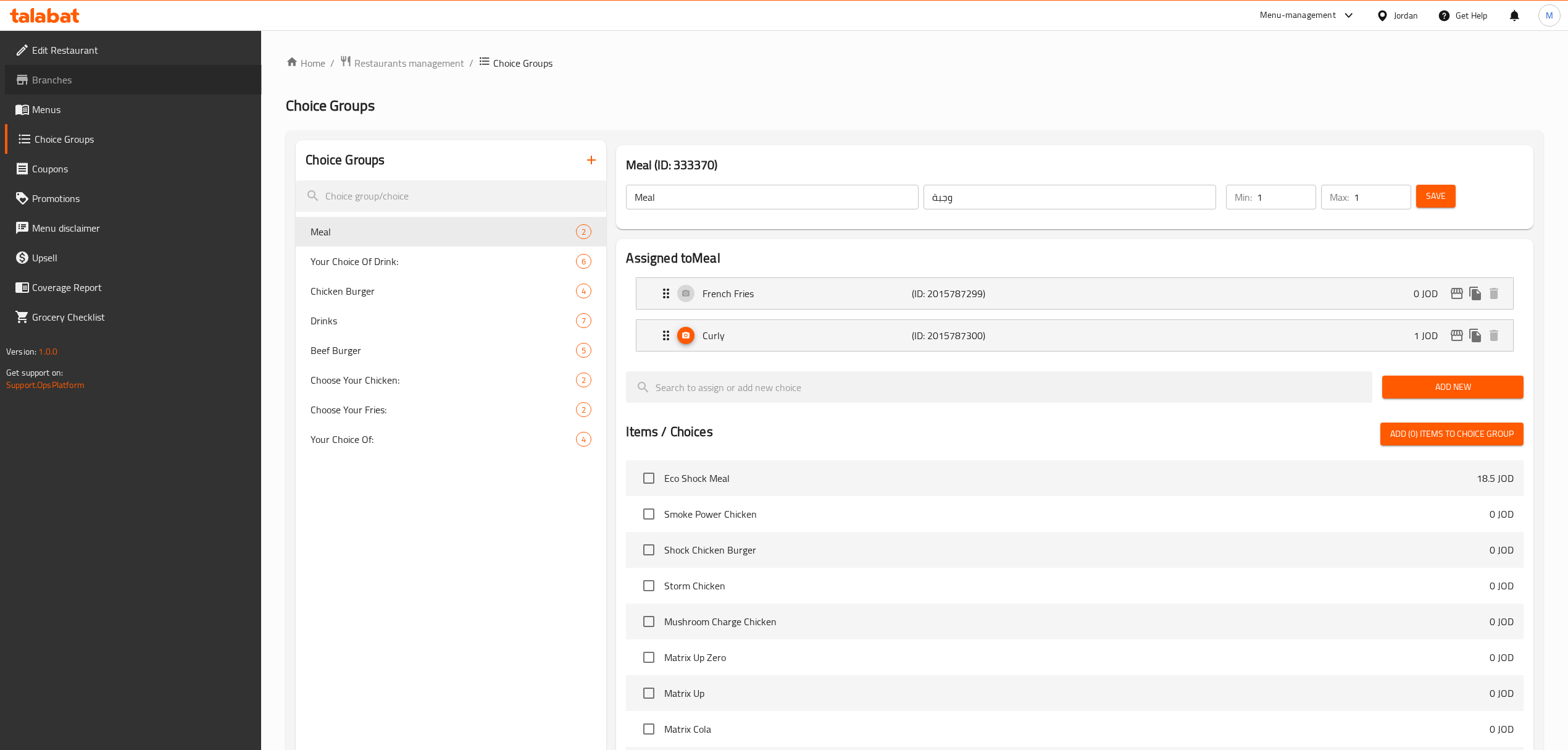
click at [62, 79] on span "Branches" at bounding box center [141, 79] width 220 height 15
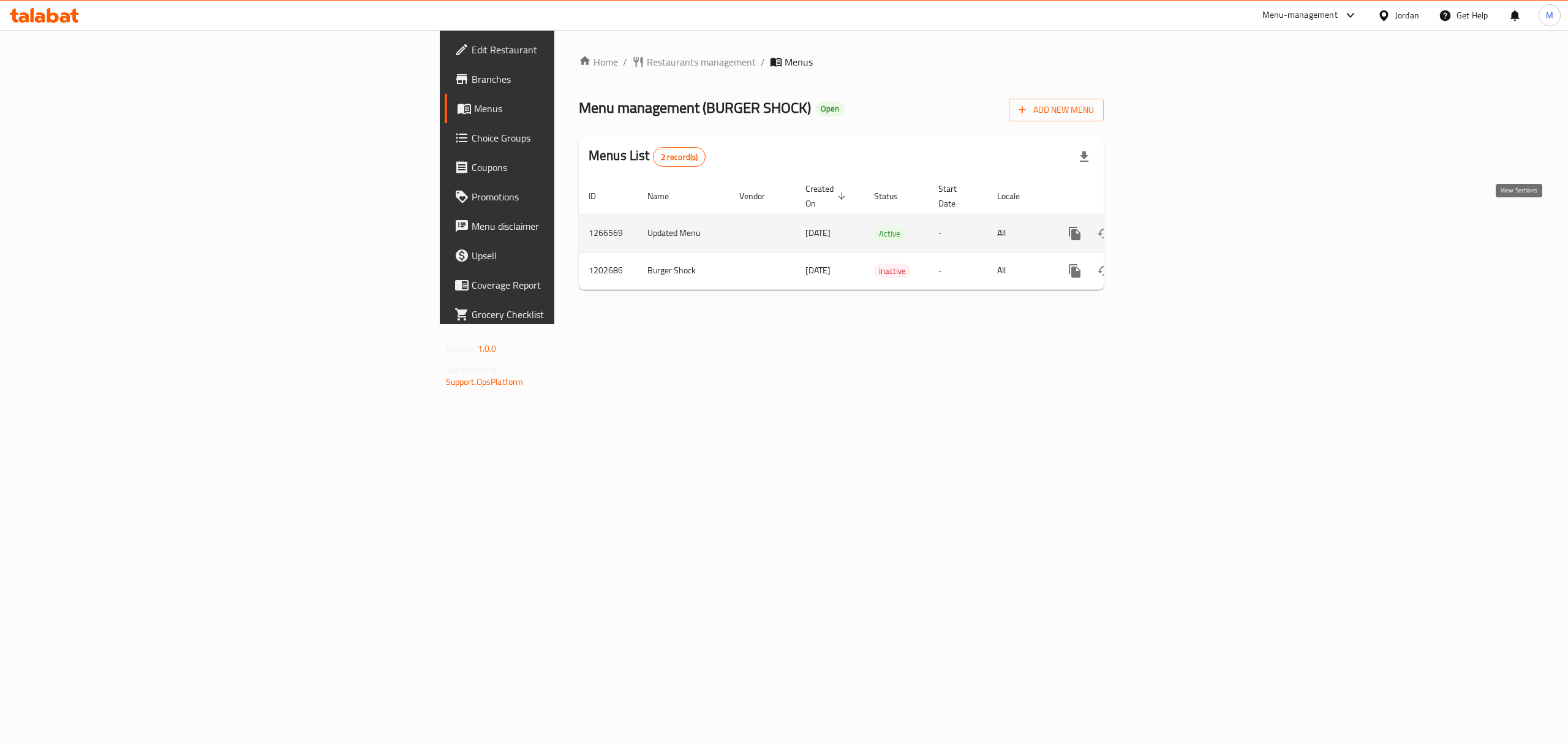
click at [1170, 226] on icon "enhanced table" at bounding box center [1163, 233] width 15 height 15
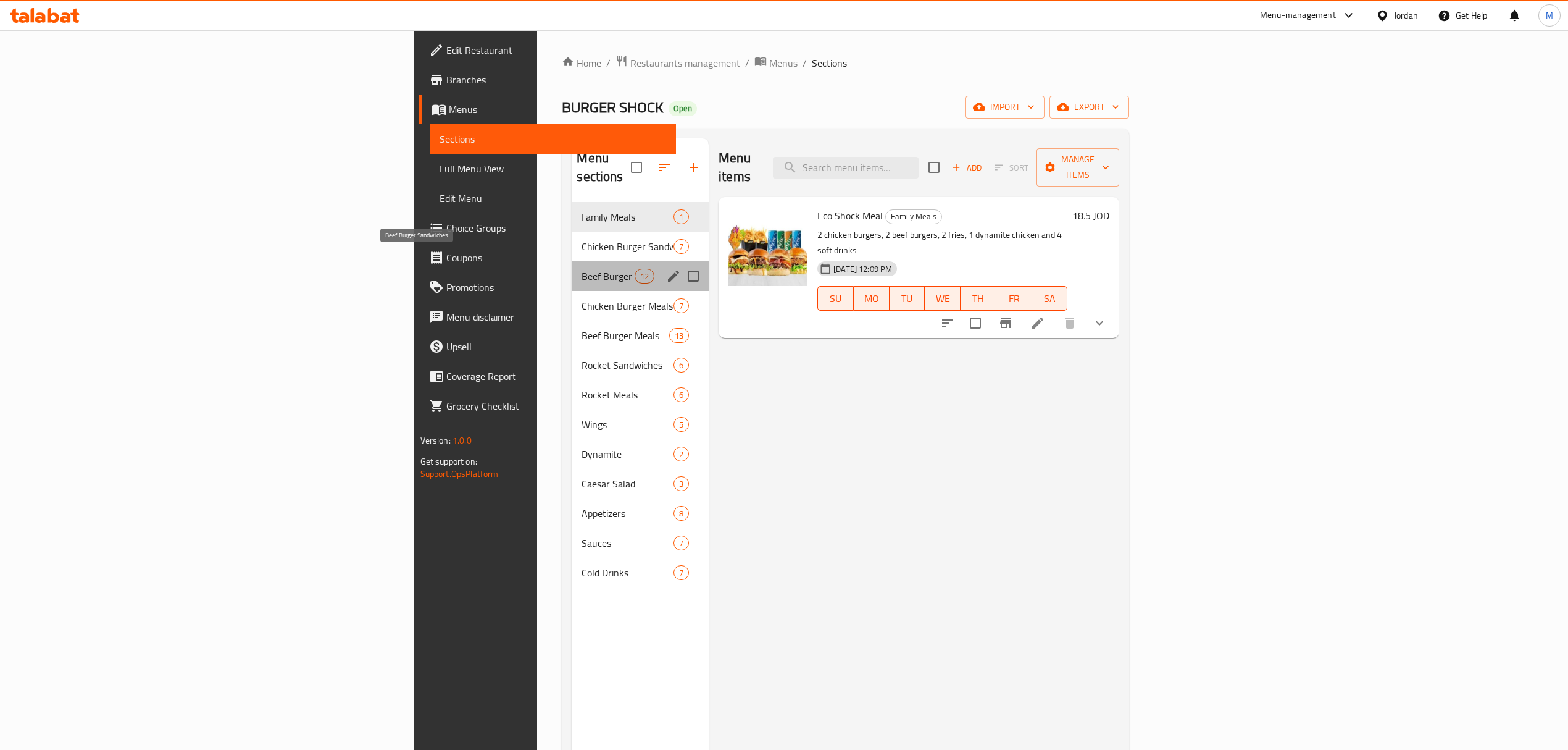
click at [581, 269] on span "Beef Burger Sandwiches" at bounding box center [607, 276] width 52 height 15
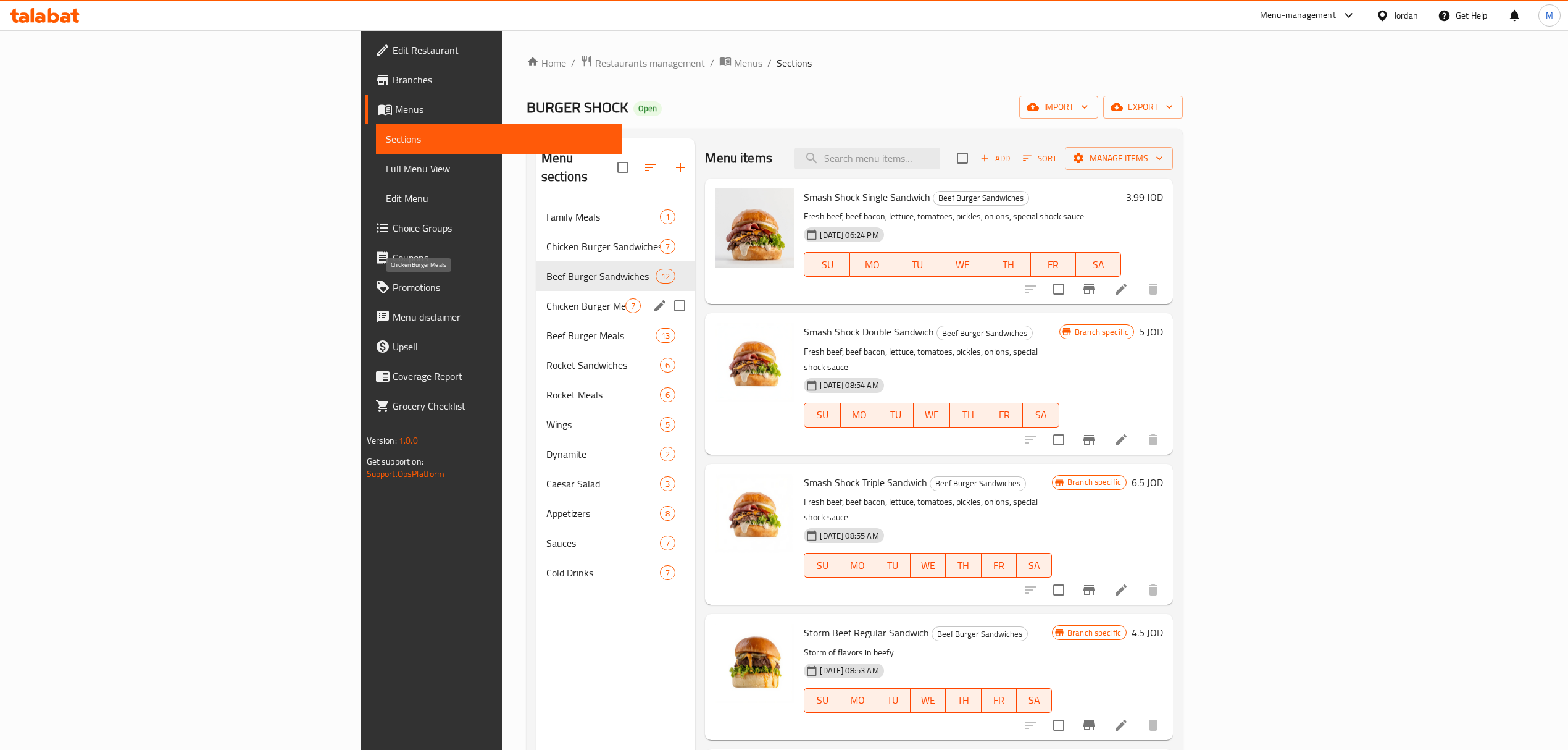
click at [547, 299] on span "Chicken Burger Meals" at bounding box center [587, 306] width 80 height 15
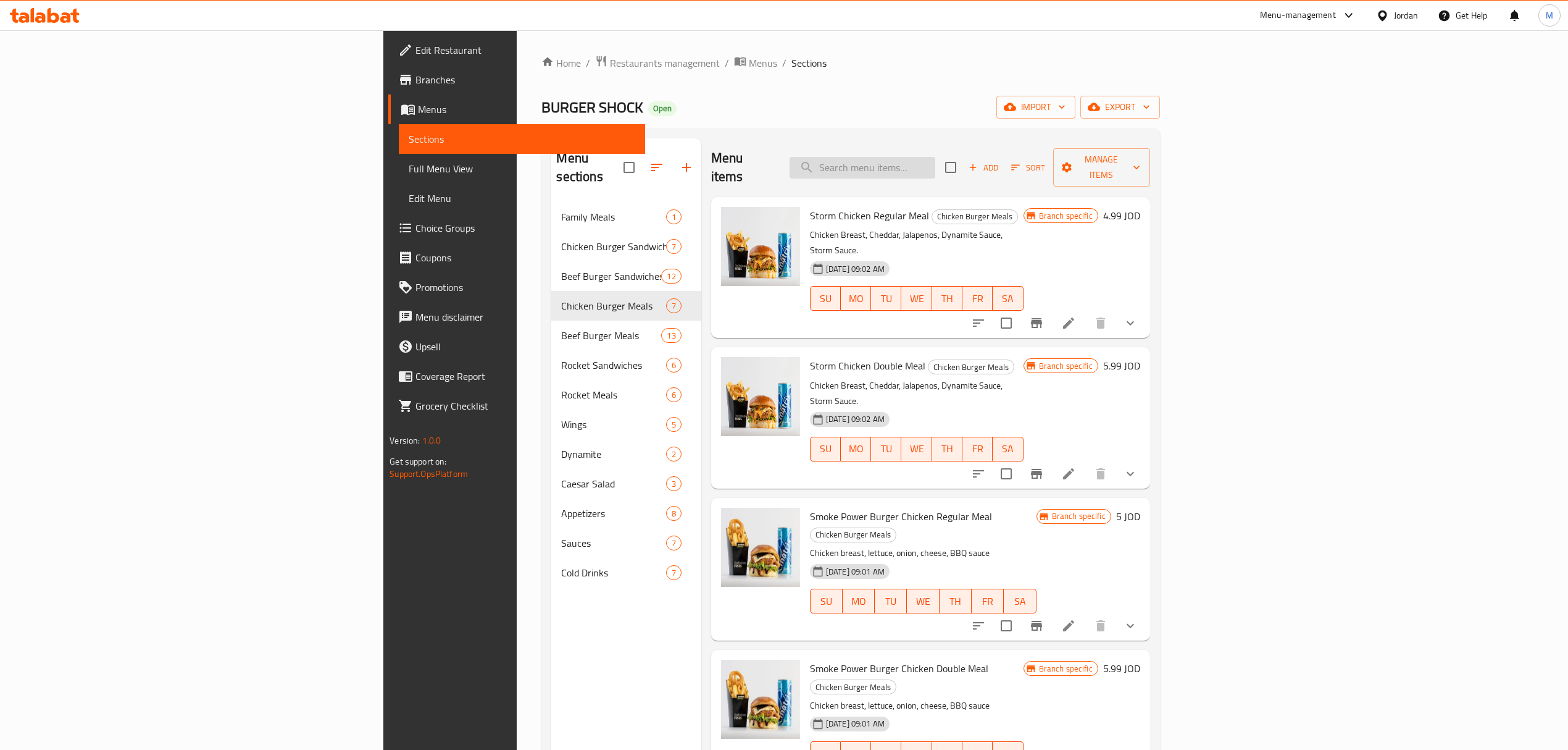
click at [935, 161] on input "search" at bounding box center [863, 168] width 146 height 22
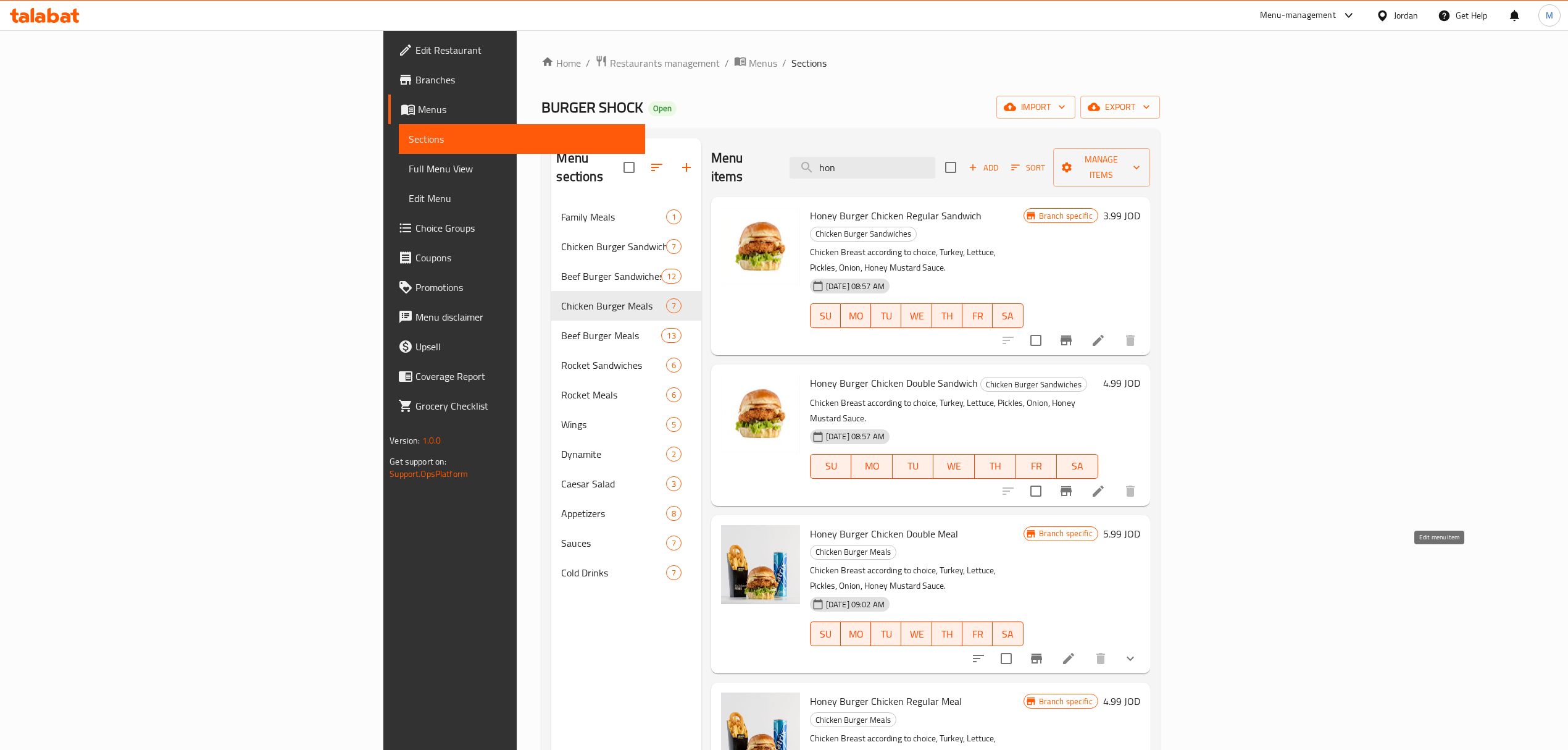
type input "hon"
click at [1076, 651] on icon at bounding box center [1068, 658] width 15 height 15
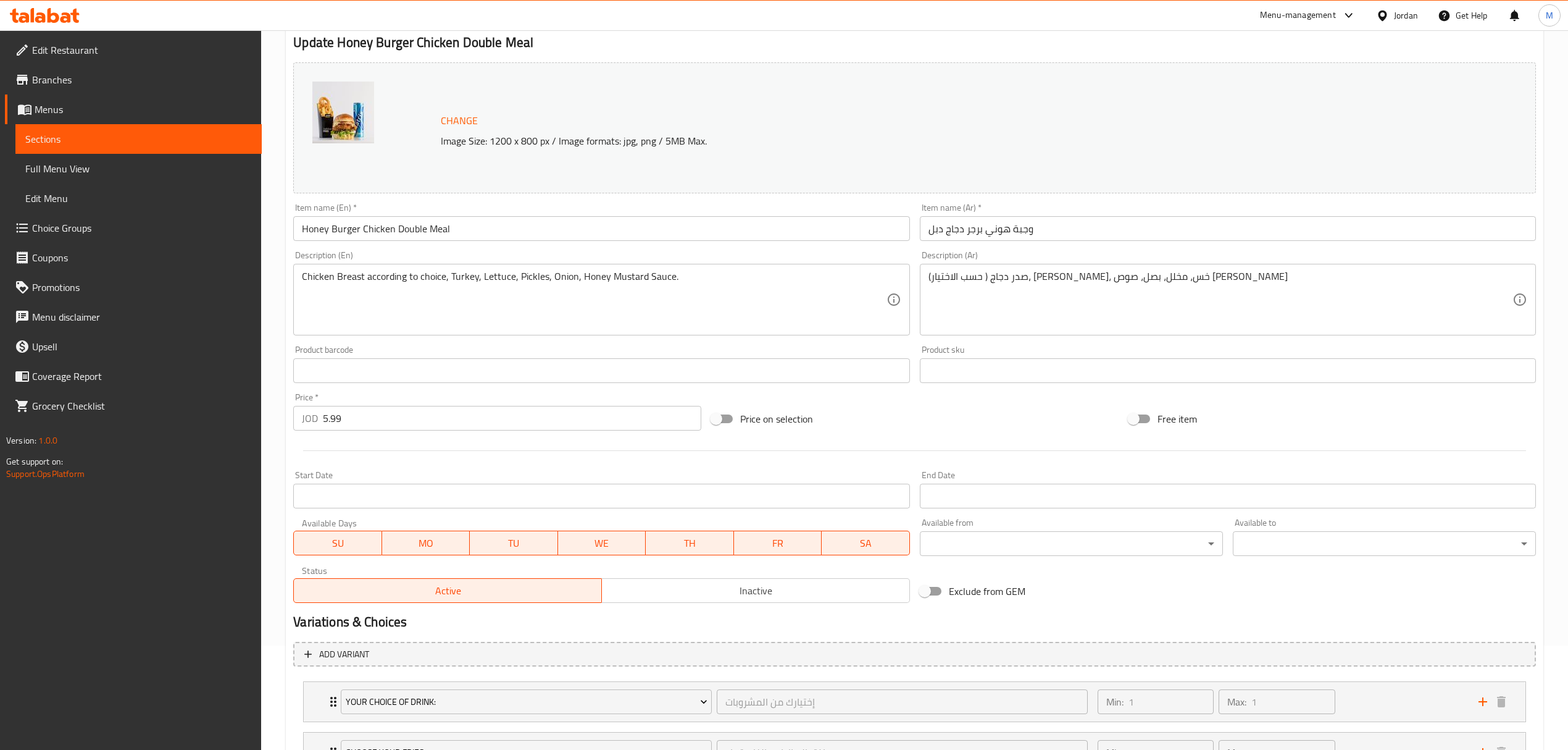
scroll to position [213, 0]
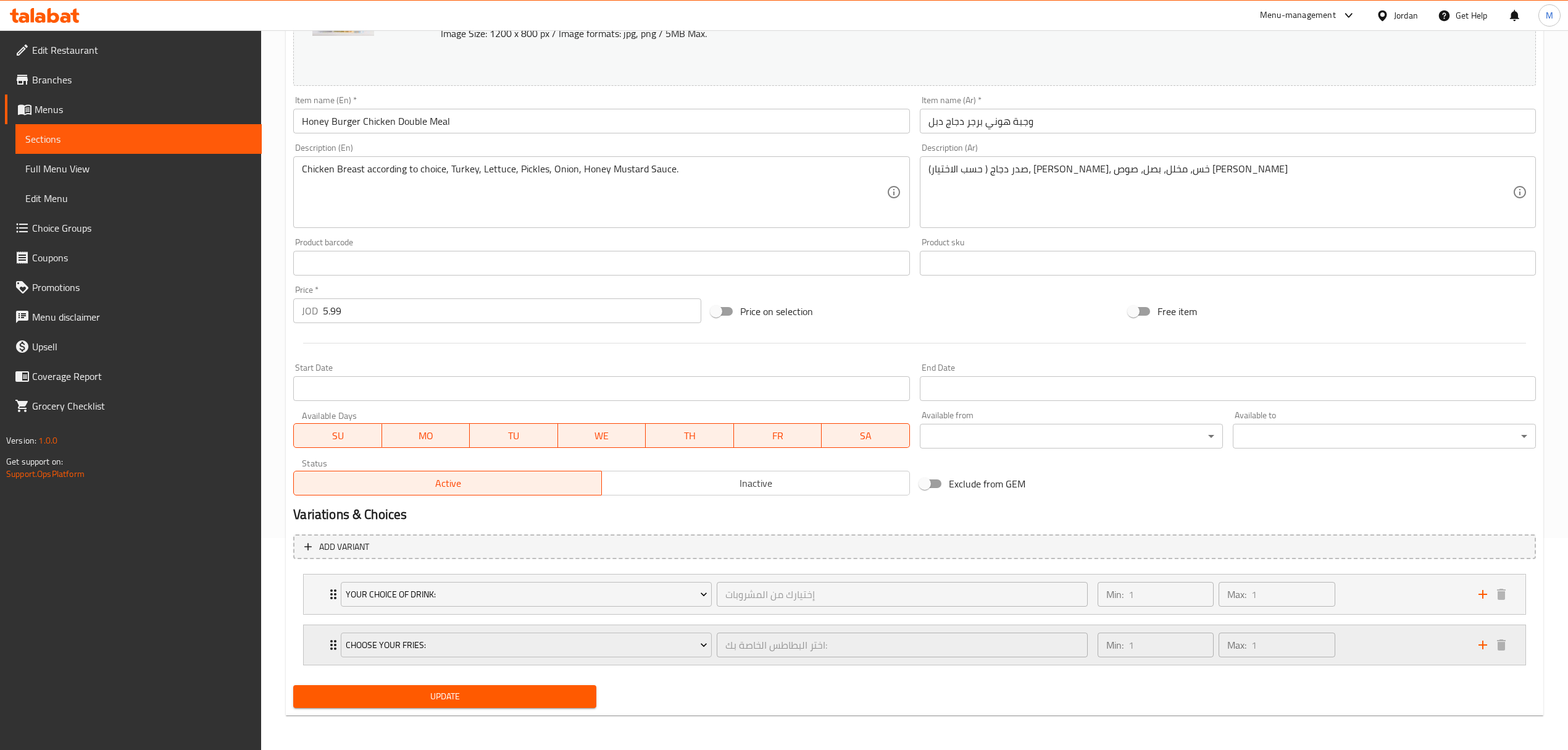
click at [1354, 651] on div "Min: 1 ​ Max: 1 ​" at bounding box center [1281, 645] width 381 height 40
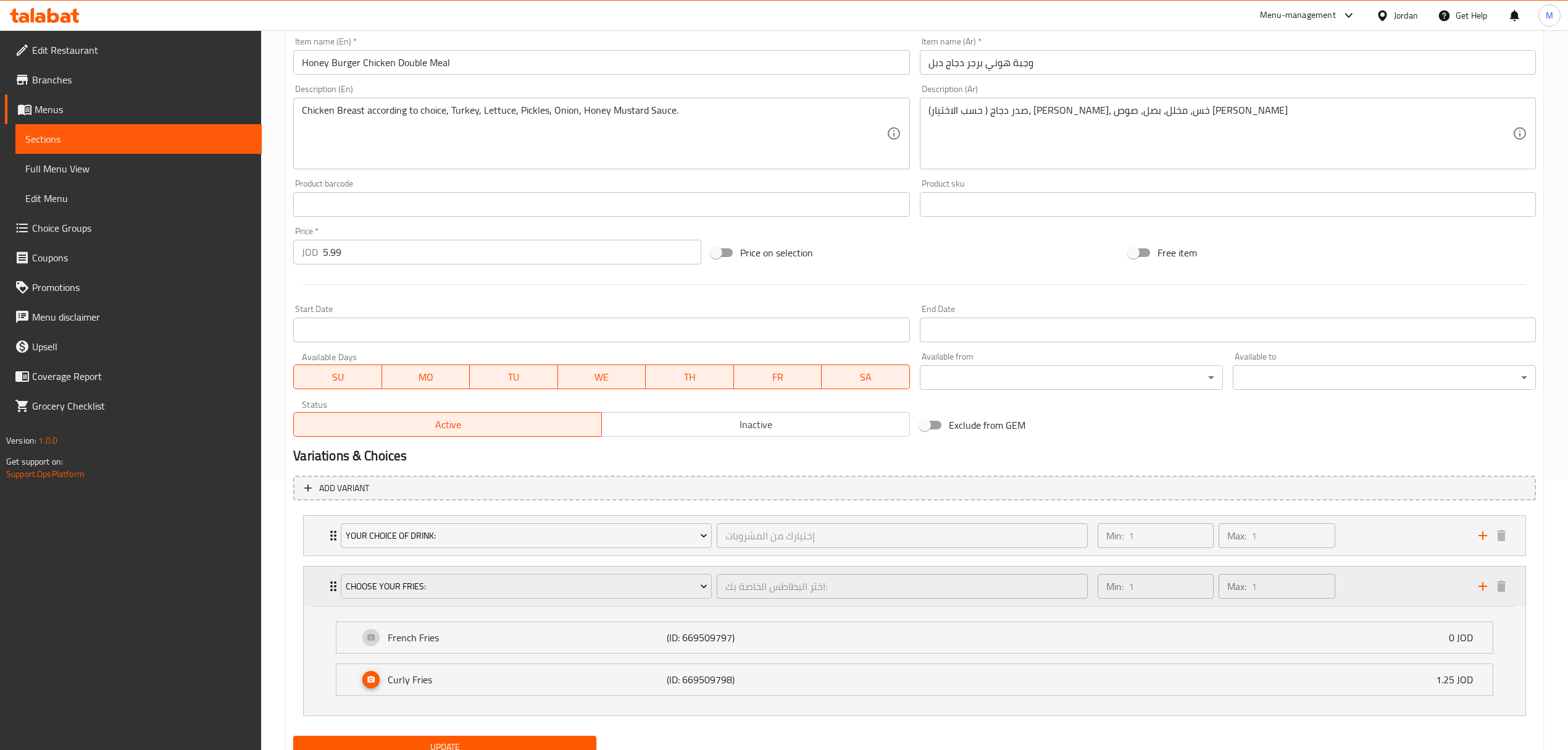
scroll to position [295, 0]
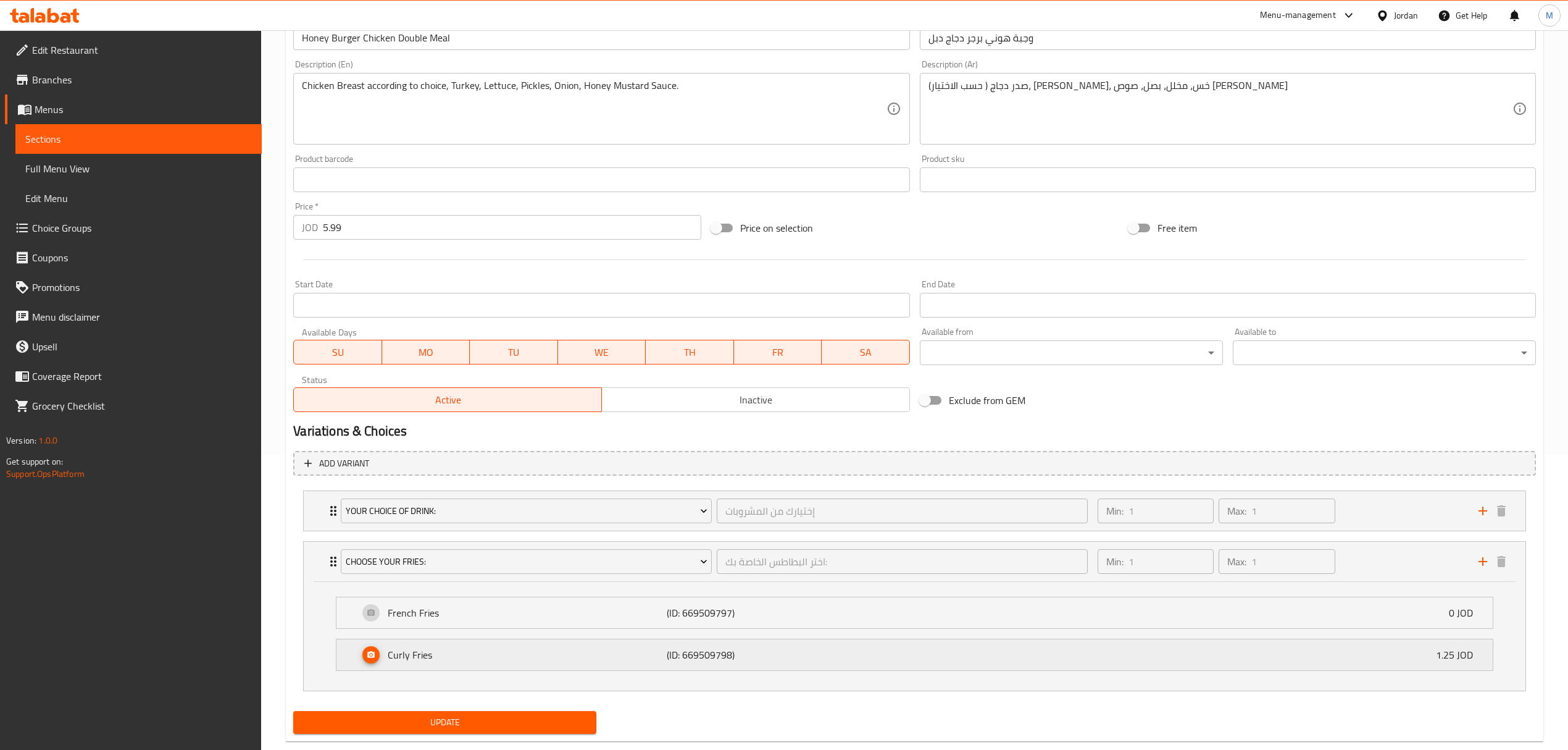
click at [1355, 650] on div "[PERSON_NAME] (ID: 669509798) 1.25 JOD" at bounding box center [918, 655] width 1119 height 31
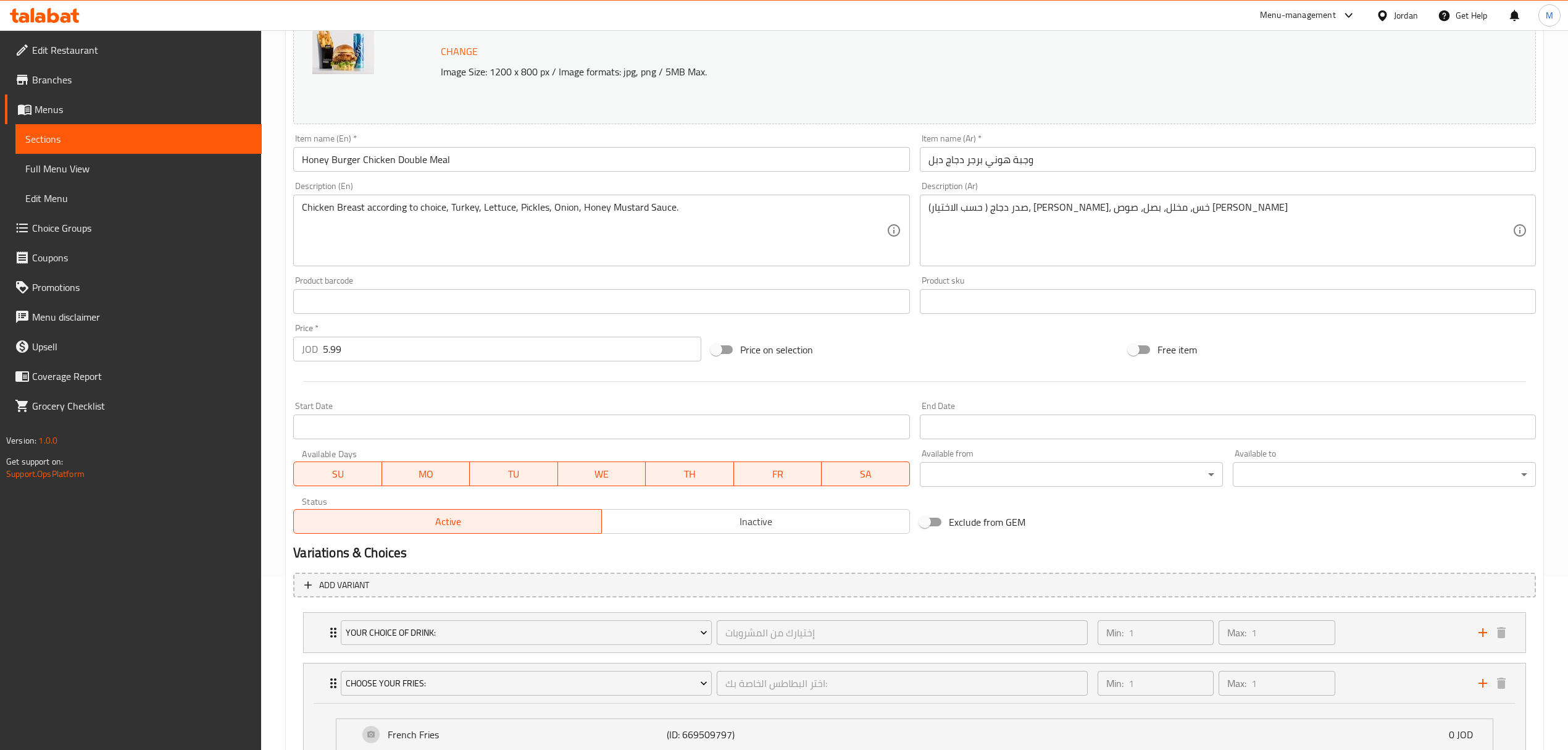
scroll to position [0, 0]
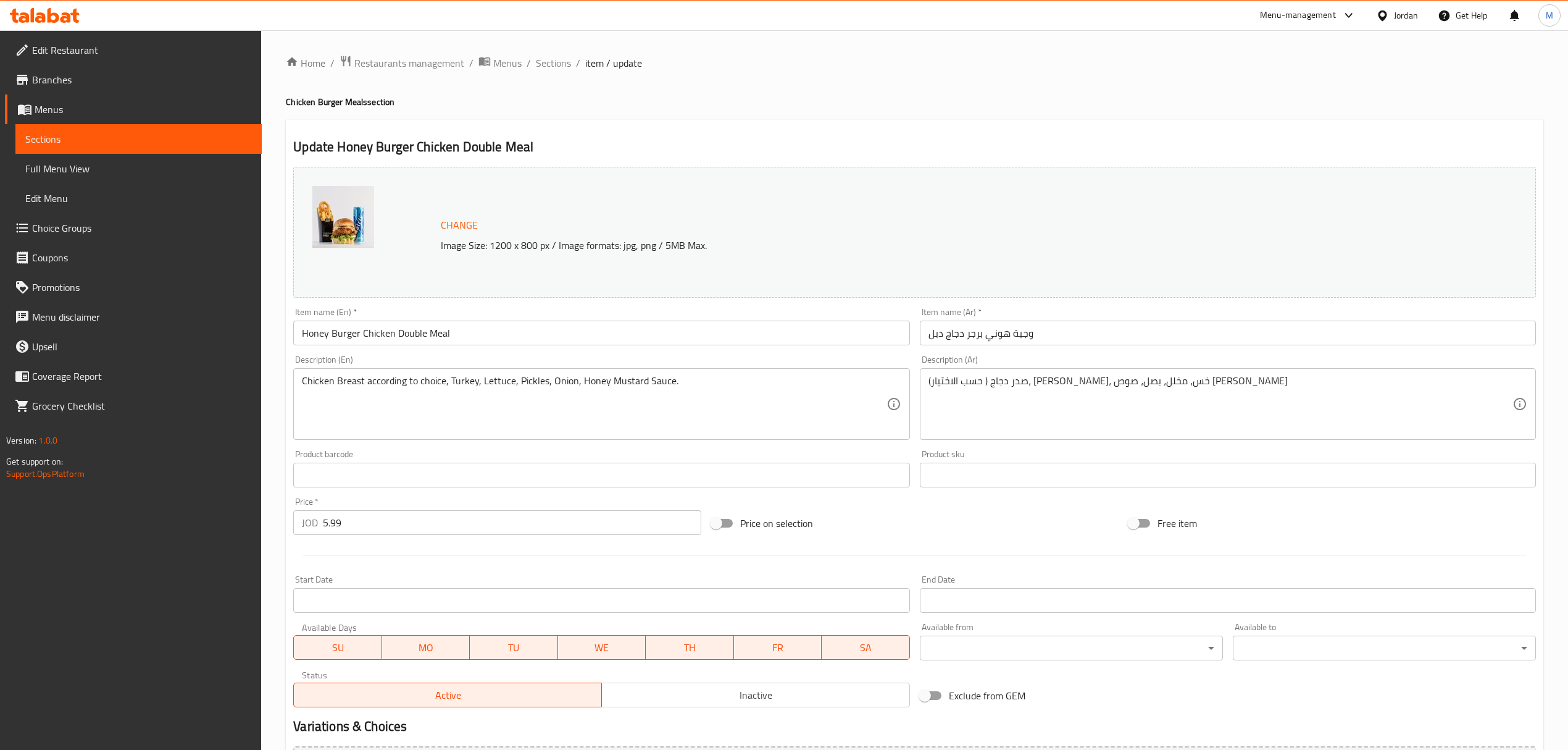
click at [394, 147] on h2 "Update Honey Burger Chicken Double Meal" at bounding box center [915, 147] width 1243 height 18
copy div "Update Honey Burger Chicken Double Meal"
click at [552, 61] on span "Sections" at bounding box center [554, 62] width 36 height 15
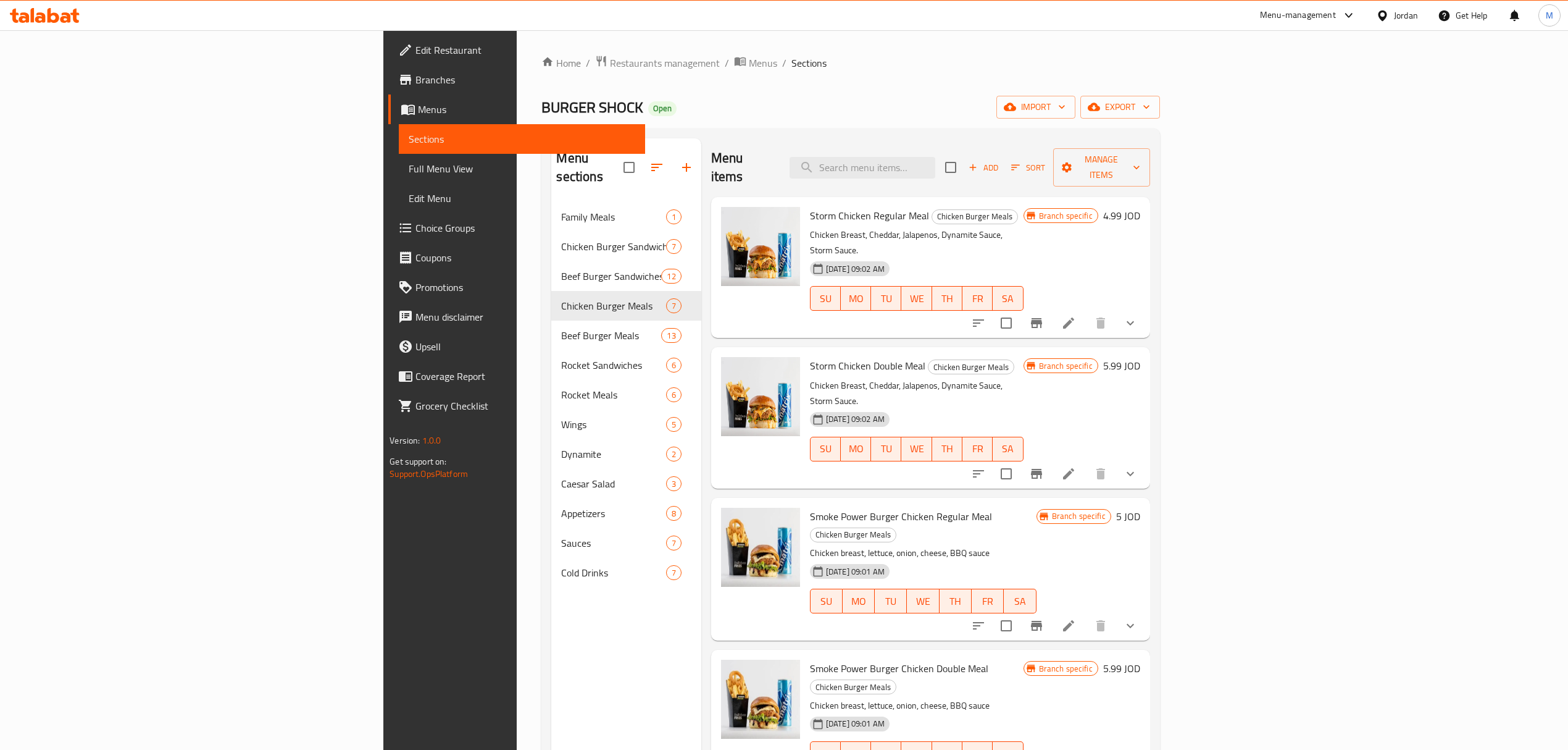
click at [1013, 172] on div "Menu items Add Sort Manage items" at bounding box center [931, 168] width 439 height 59
click at [935, 158] on input "search" at bounding box center [863, 168] width 146 height 22
paste input "Update Honey Burger Chicken Double Meal"
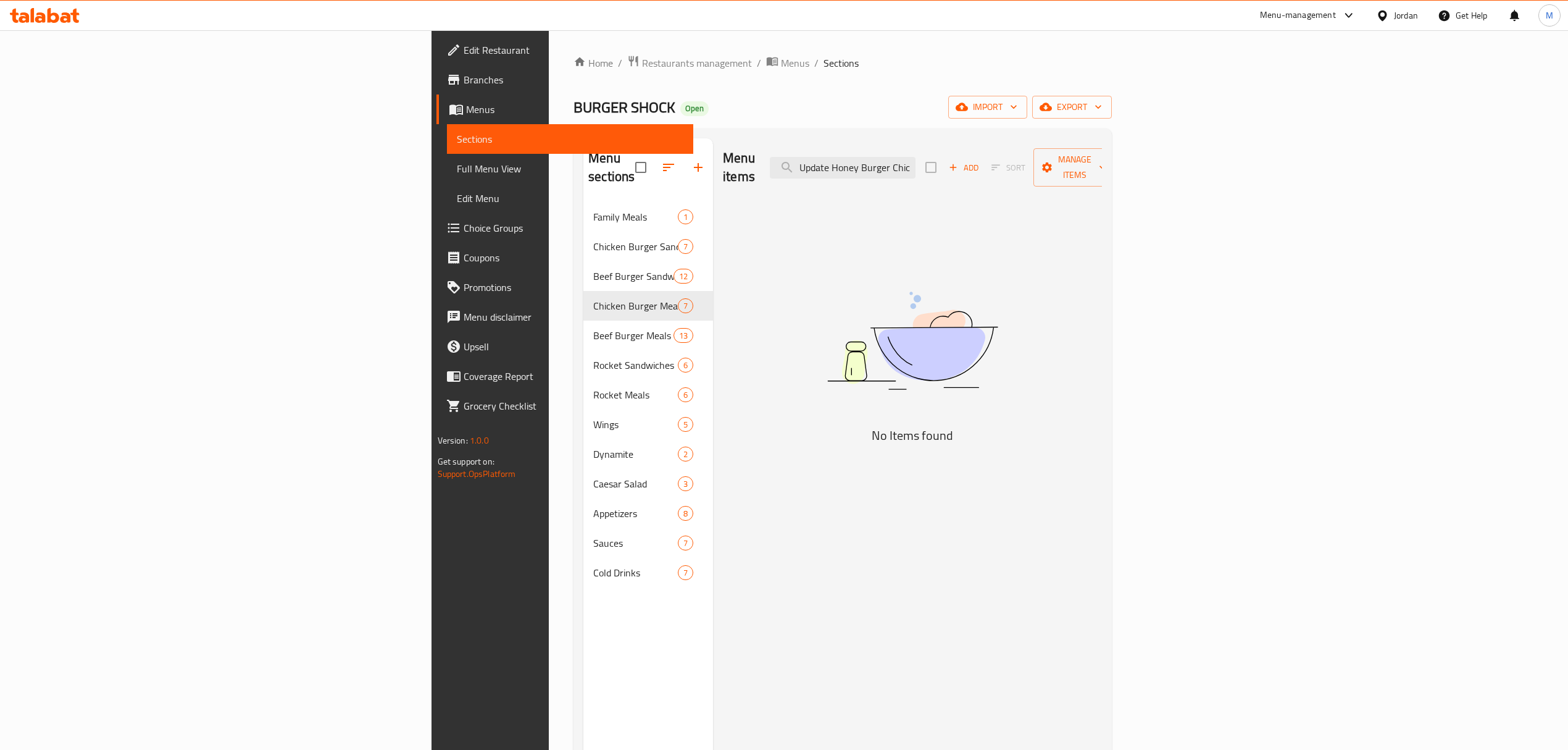
drag, startPoint x: 984, startPoint y: 161, endPoint x: 619, endPoint y: 161, distance: 365.0
click at [723, 161] on div "Menu items Update Honey Burger Chicken Double Meal Add Sort Manage items" at bounding box center [912, 168] width 379 height 59
click at [935, 213] on div "Menu items Update Honey Burger Chicken Double Meal Add Sort Manage items No Ite…" at bounding box center [908, 513] width 389 height 750
drag, startPoint x: 990, startPoint y: 155, endPoint x: 721, endPoint y: 175, distance: 269.7
click at [723, 175] on div "Menu items Update Honey Burger Chicken Double Meal Add Sort Manage items" at bounding box center [912, 168] width 379 height 59
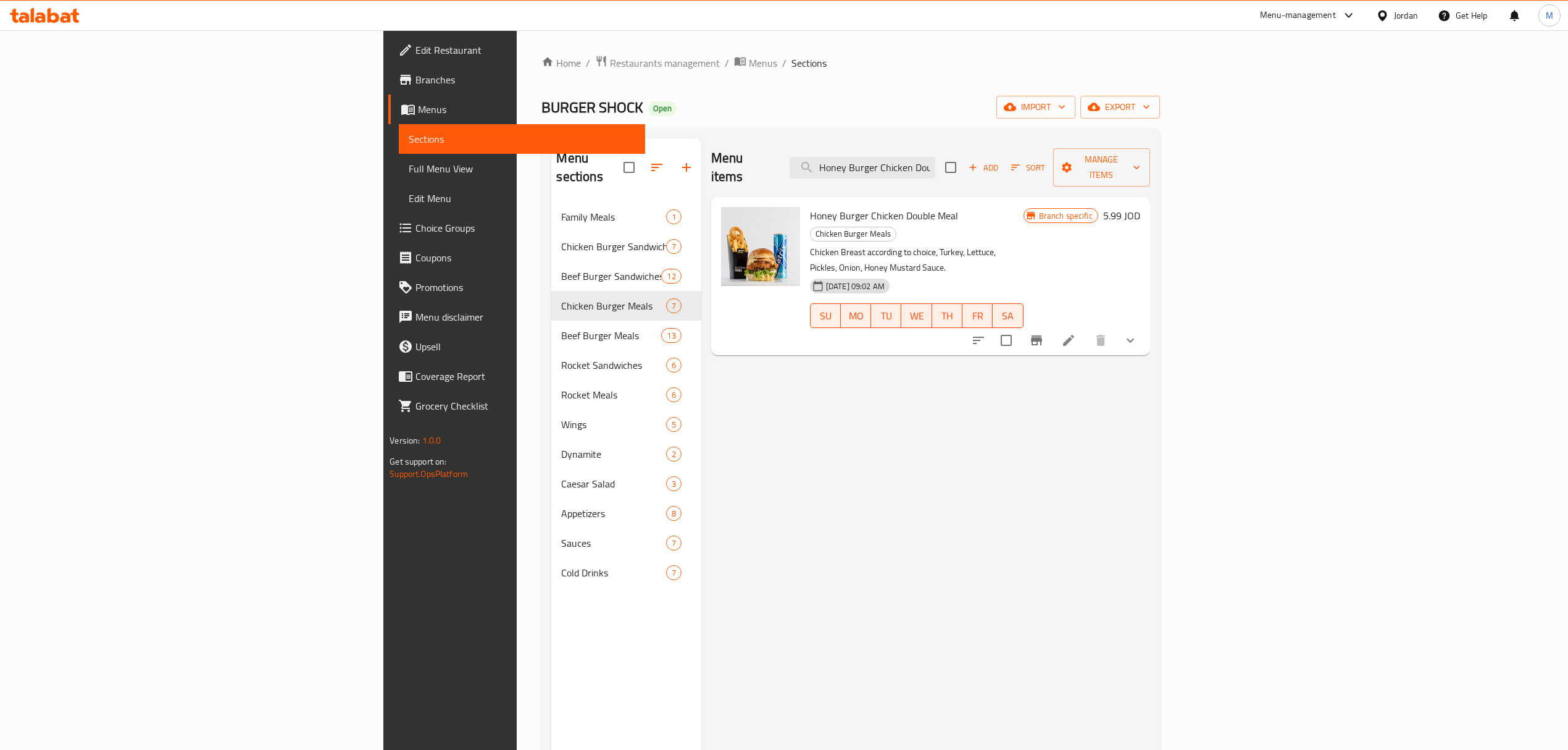
scroll to position [0, 35]
type input "Honey Burger Chicken Double Meal"
click at [1138, 333] on icon "show more" at bounding box center [1130, 340] width 15 height 15
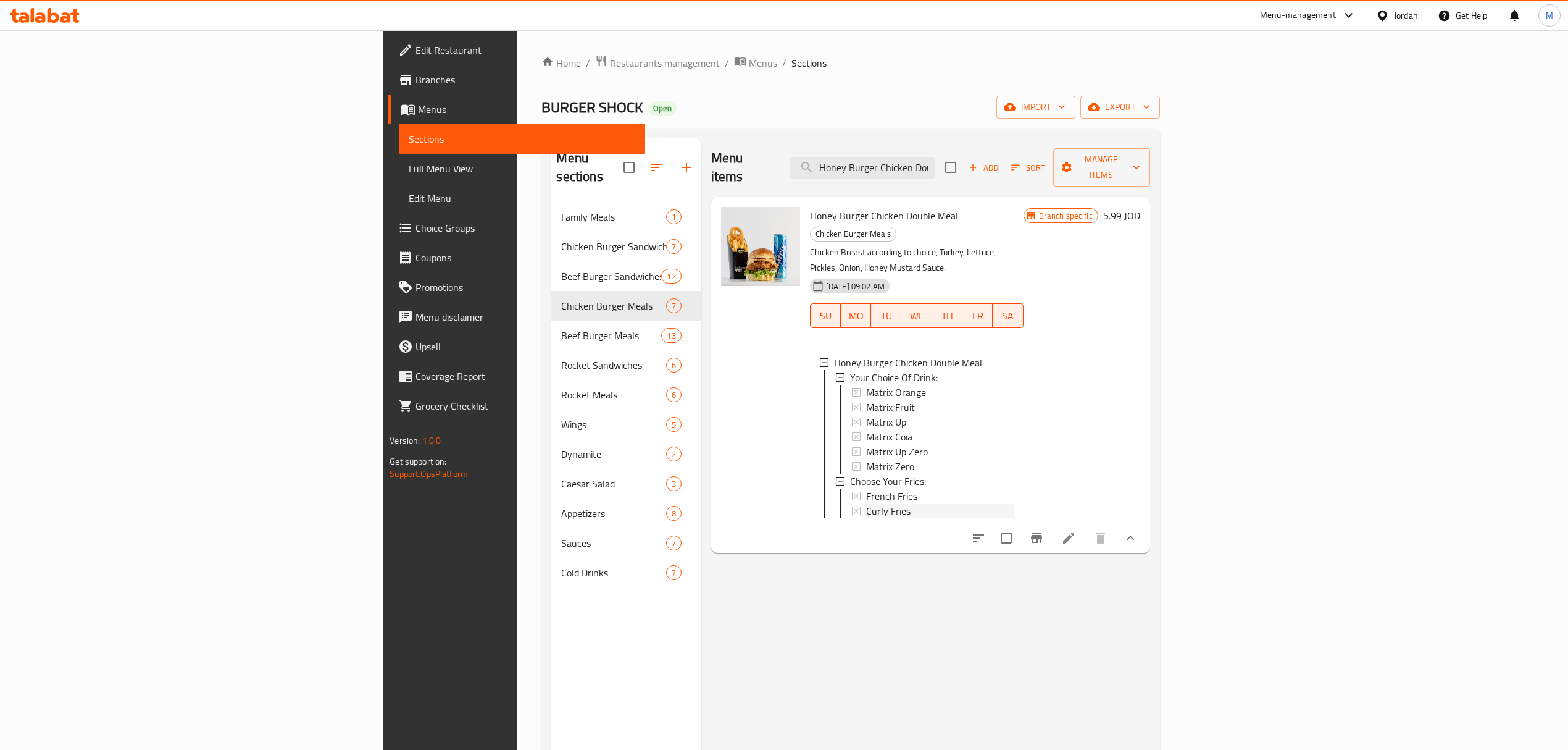
click at [866, 503] on span "Curly Fries" at bounding box center [888, 510] width 44 height 15
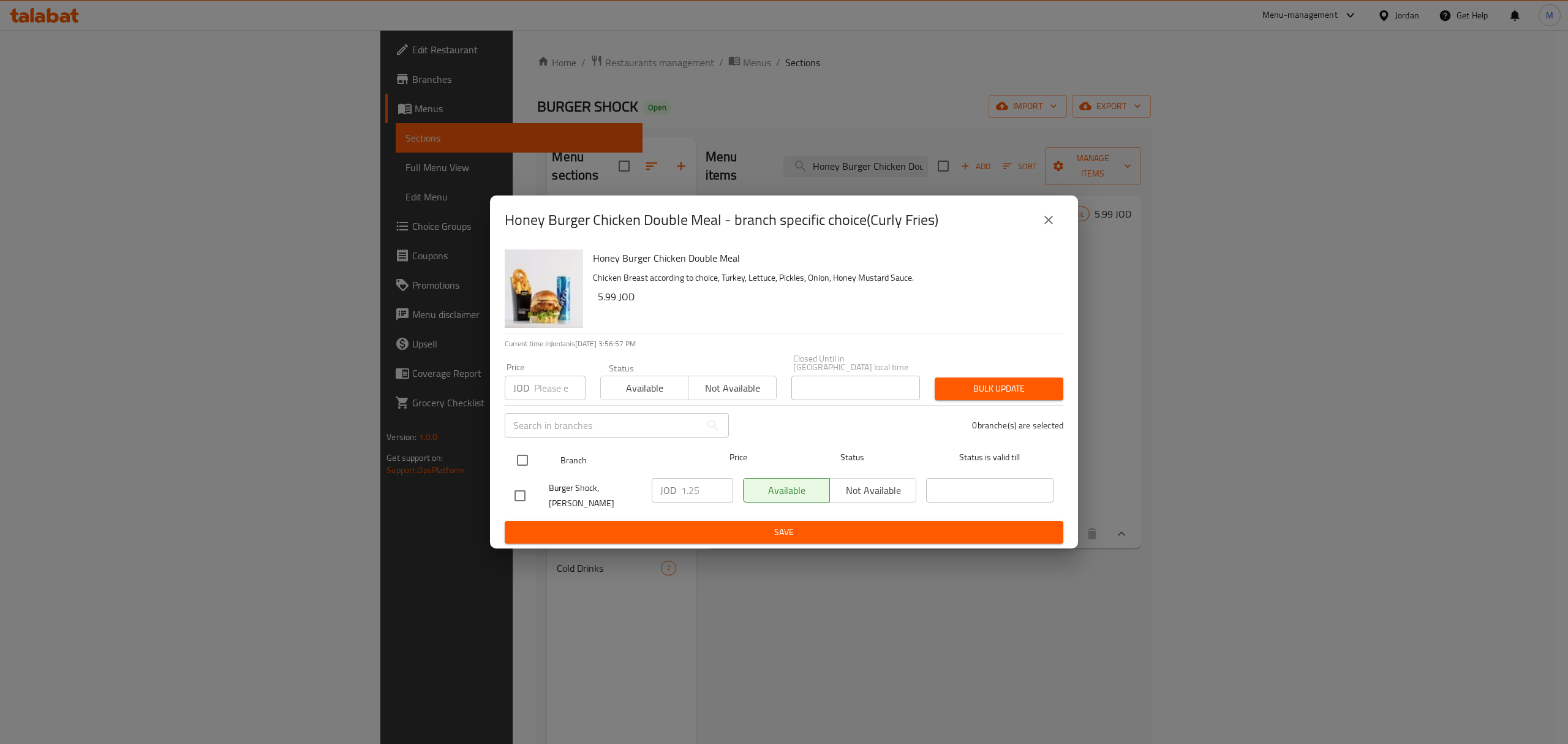
click at [527, 456] on input "checkbox" at bounding box center [522, 460] width 26 height 26
checkbox input "true"
click at [708, 493] on input "1.25" at bounding box center [707, 490] width 52 height 24
type input "1"
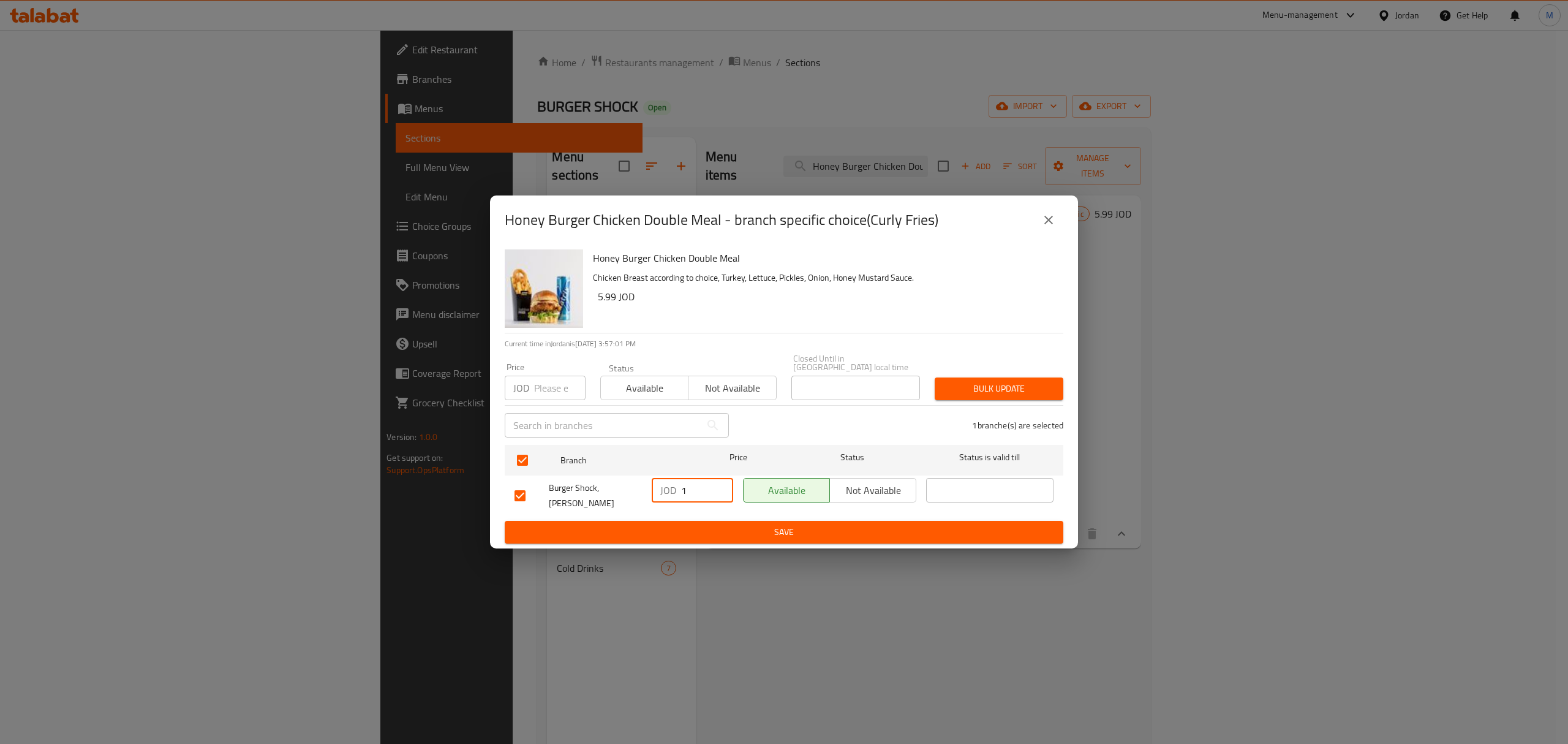
click at [1052, 224] on icon "close" at bounding box center [1048, 220] width 9 height 9
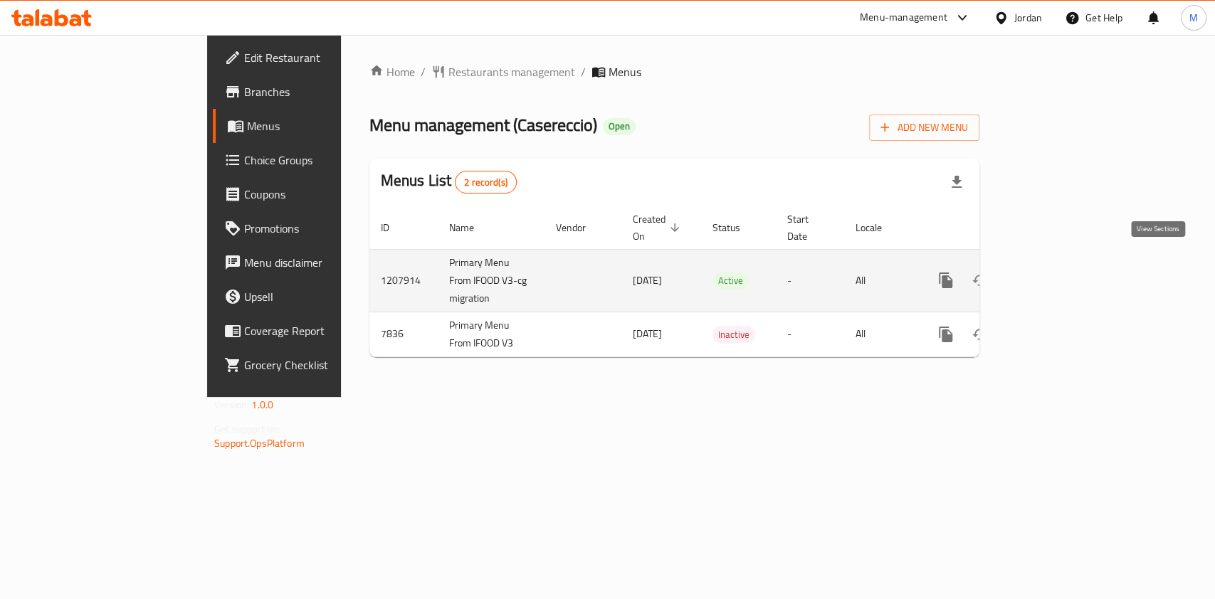
click at [1057, 272] on icon "enhanced table" at bounding box center [1048, 280] width 17 height 17
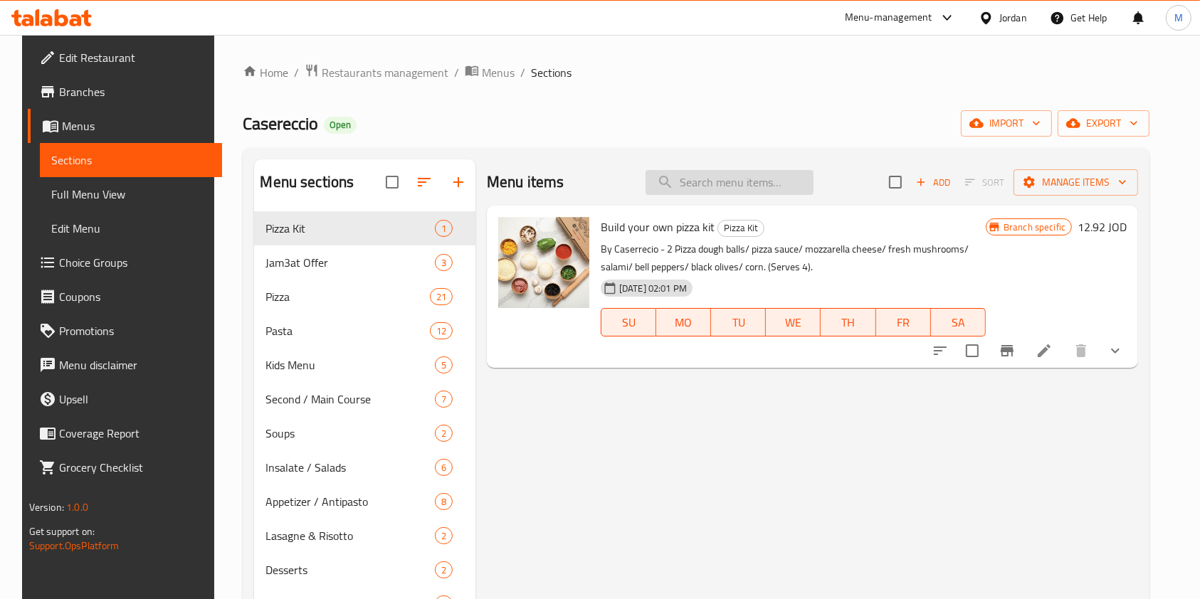
click at [733, 173] on input "search" at bounding box center [729, 182] width 168 height 25
paste input "Filetto [PERSON_NAME]"
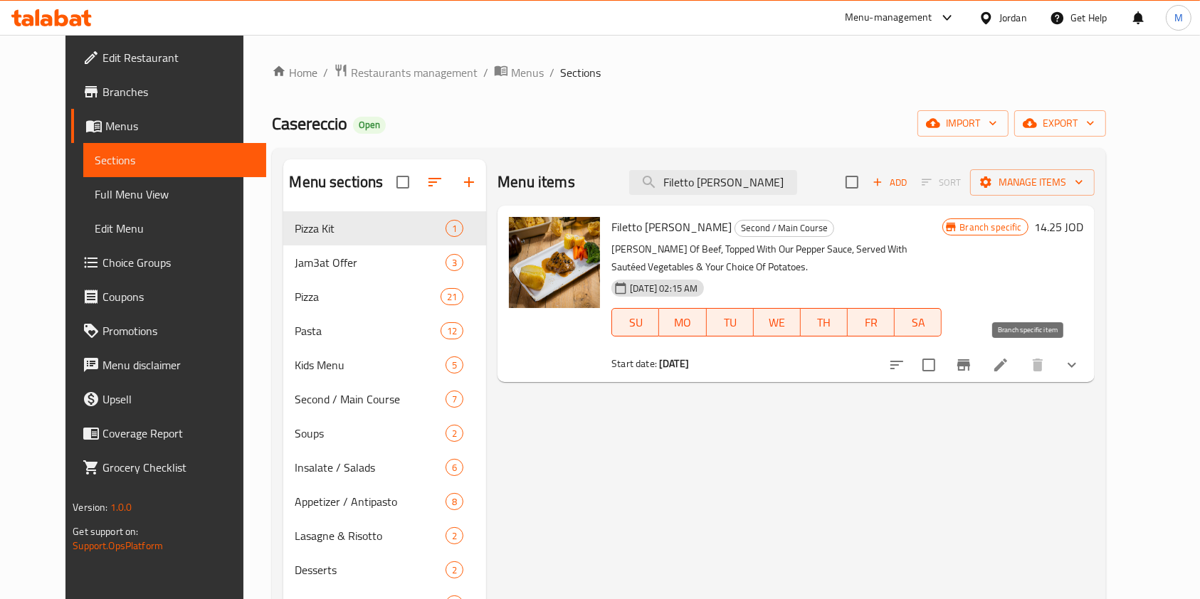
type input "Filetto [PERSON_NAME]"
click at [972, 361] on icon "Branch-specific-item" at bounding box center [963, 365] width 17 height 17
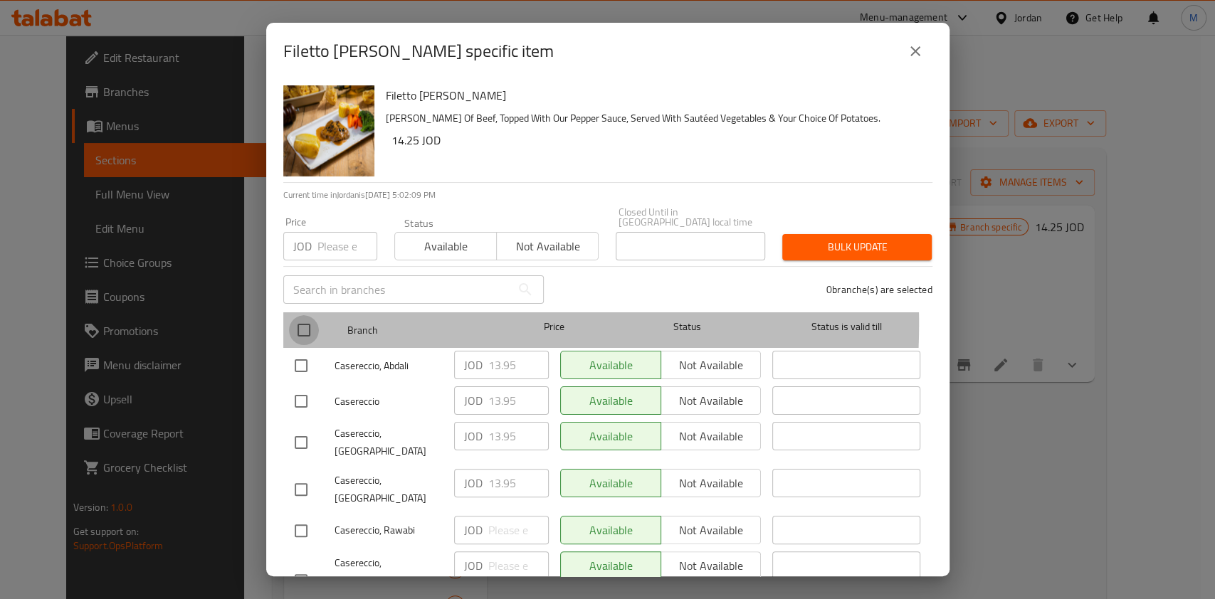
click at [300, 315] on input "checkbox" at bounding box center [304, 330] width 30 height 30
checkbox input "true"
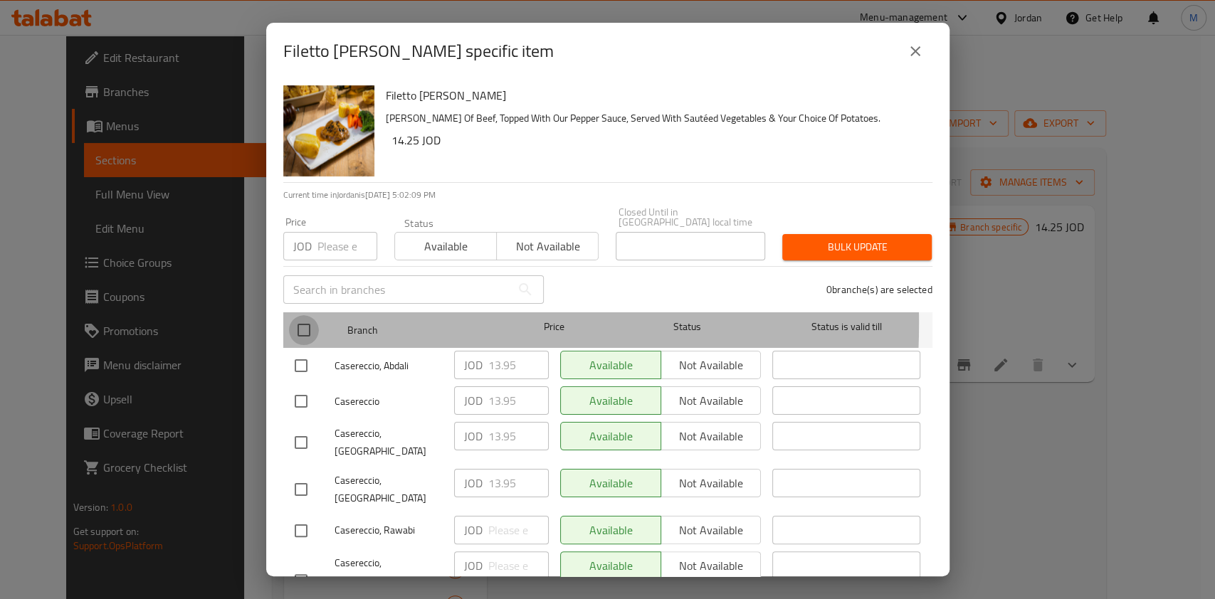
checkbox input "true"
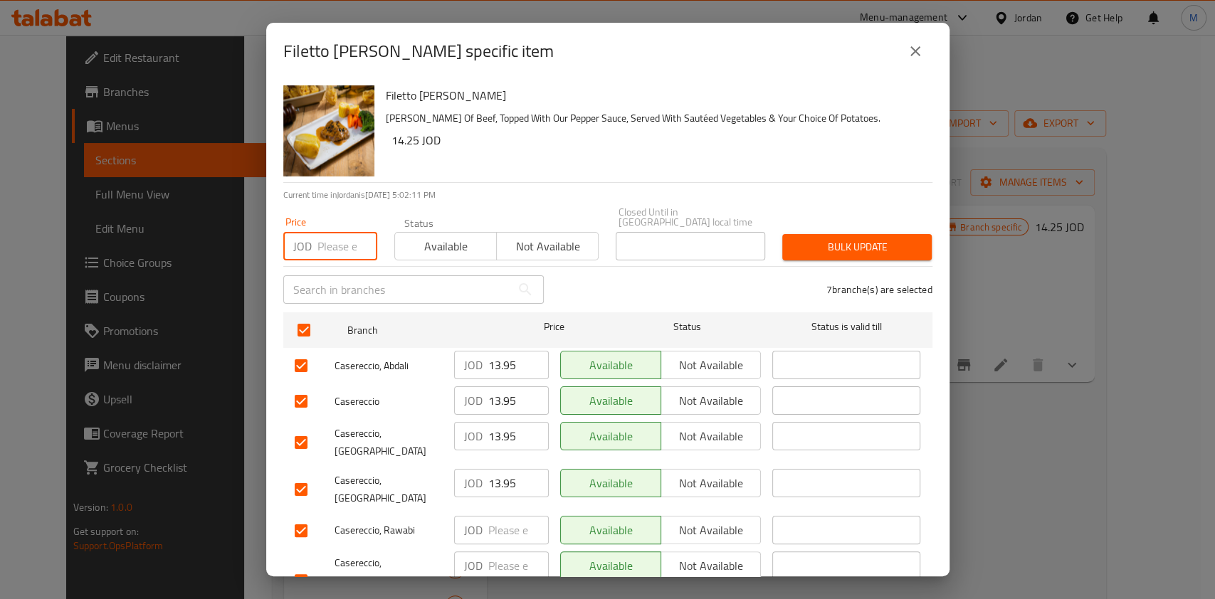
click at [323, 237] on input "number" at bounding box center [347, 246] width 60 height 28
type input "14.85"
click at [888, 238] on span "Bulk update" at bounding box center [856, 247] width 127 height 18
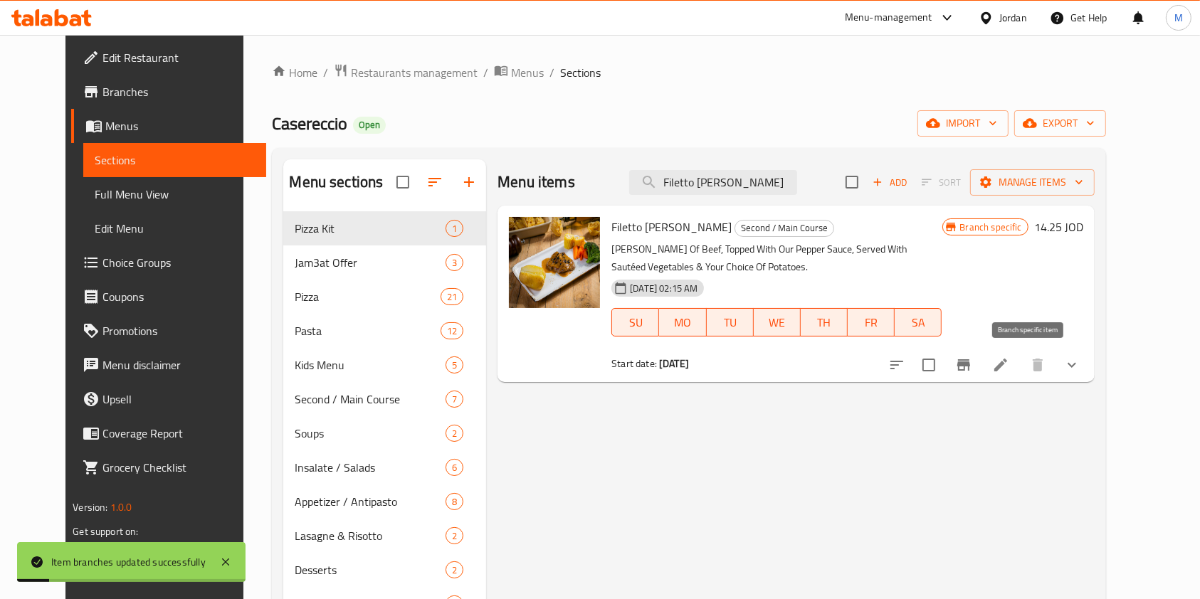
click at [972, 372] on icon "Branch-specific-item" at bounding box center [963, 365] width 17 height 17
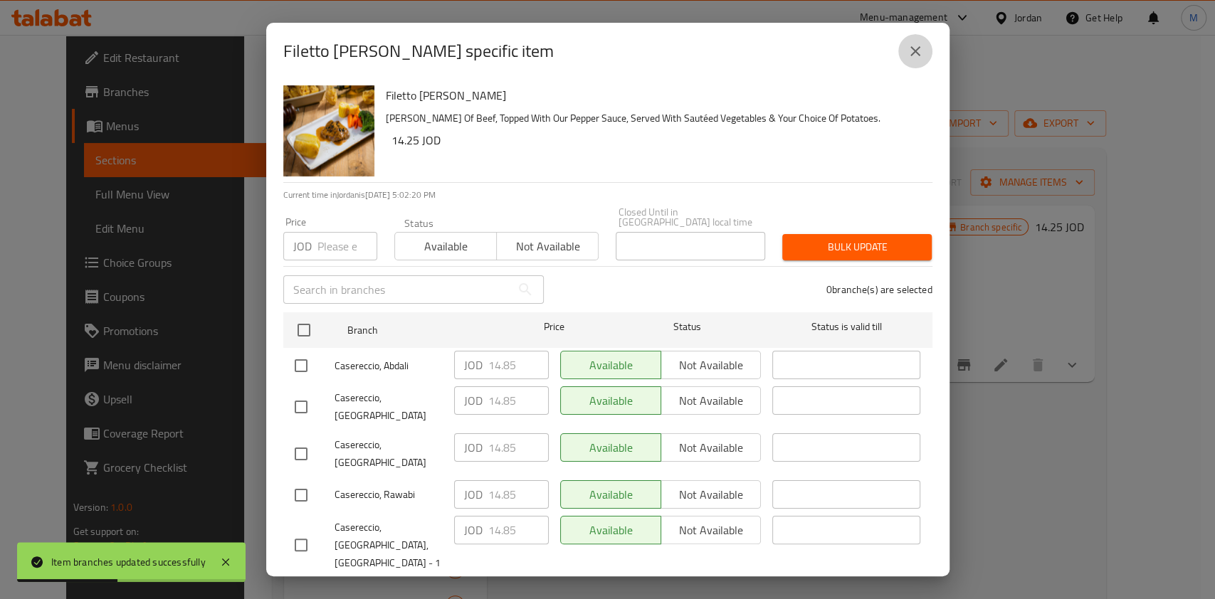
click at [912, 55] on icon "close" at bounding box center [915, 51] width 17 height 17
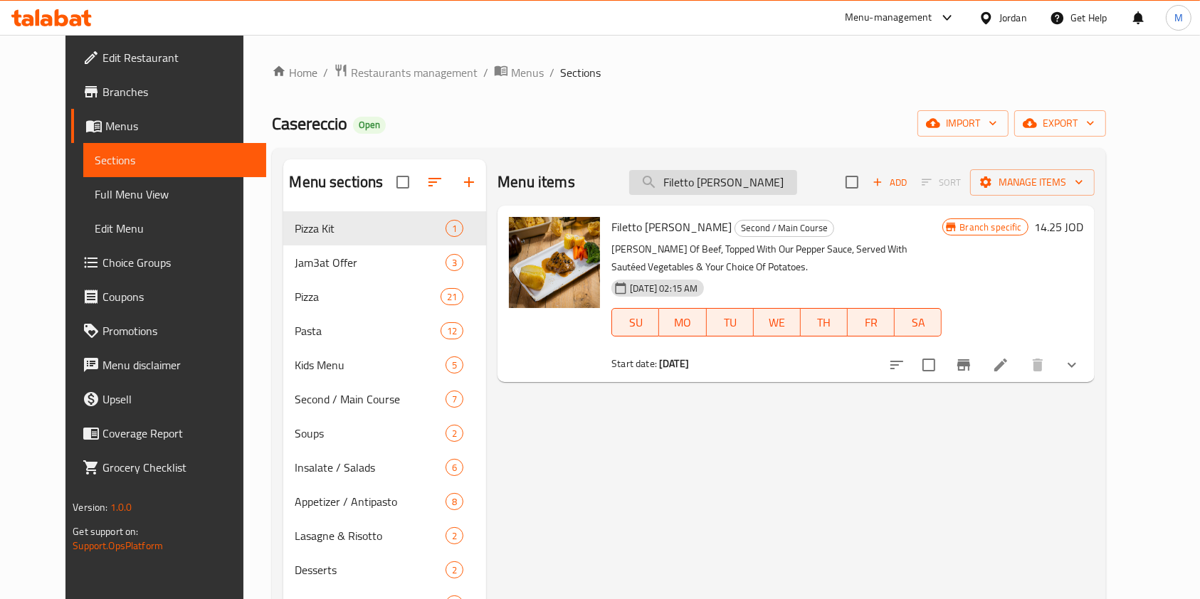
click at [727, 181] on input "Filetto [PERSON_NAME]" at bounding box center [713, 182] width 168 height 25
paste input "i Funghi"
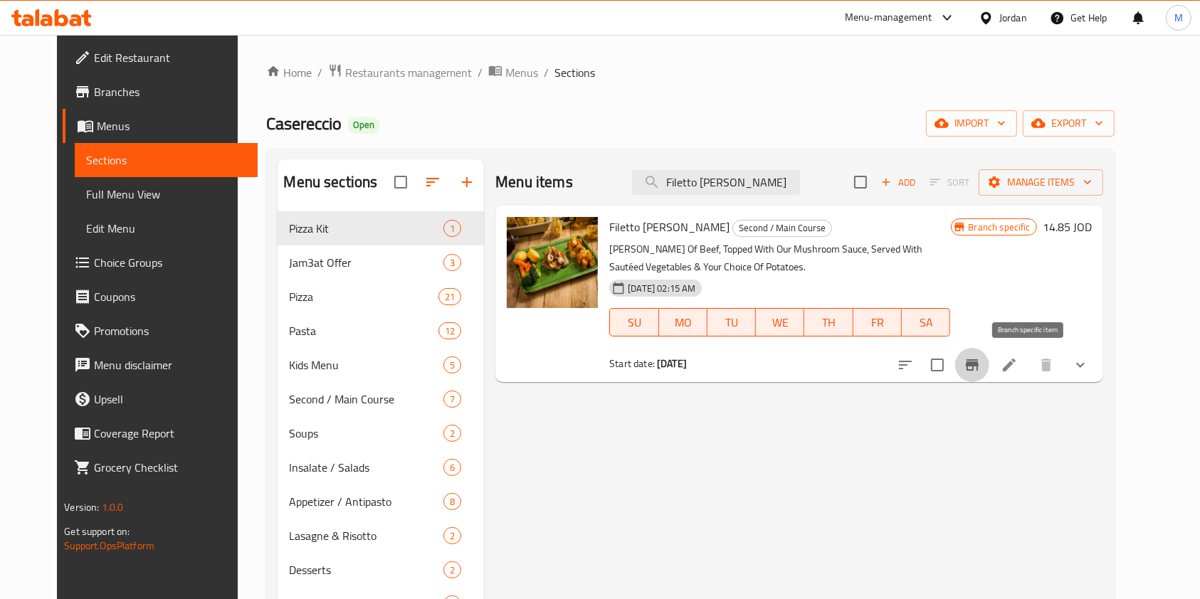
click at [978, 365] on icon "Branch-specific-item" at bounding box center [972, 364] width 13 height 11
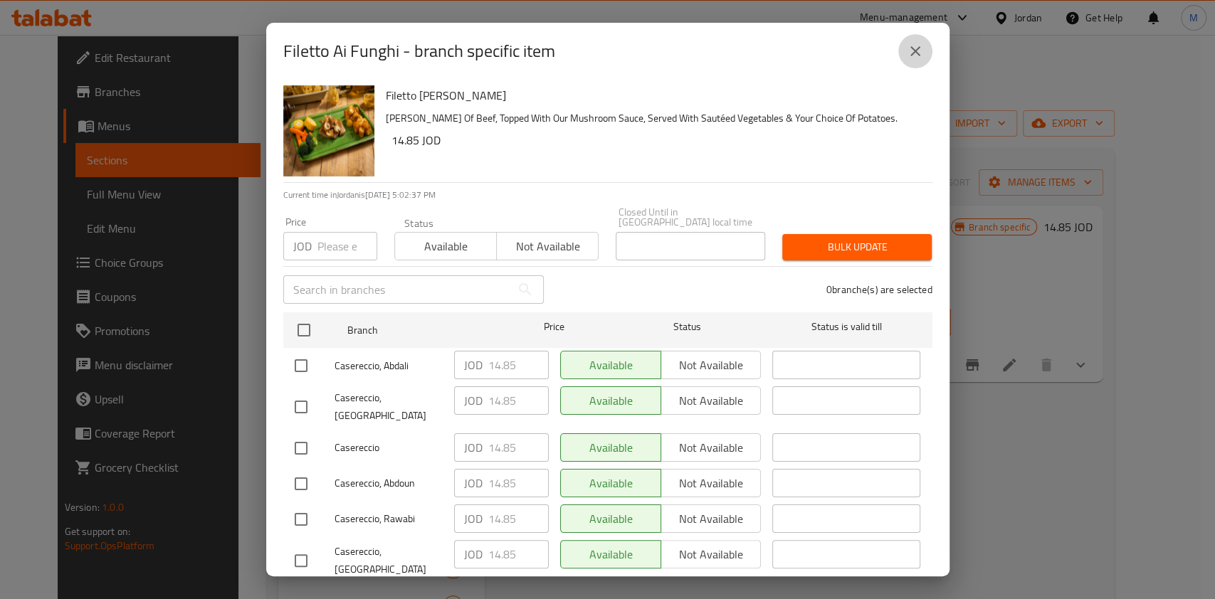
click at [914, 46] on icon "close" at bounding box center [915, 51] width 17 height 17
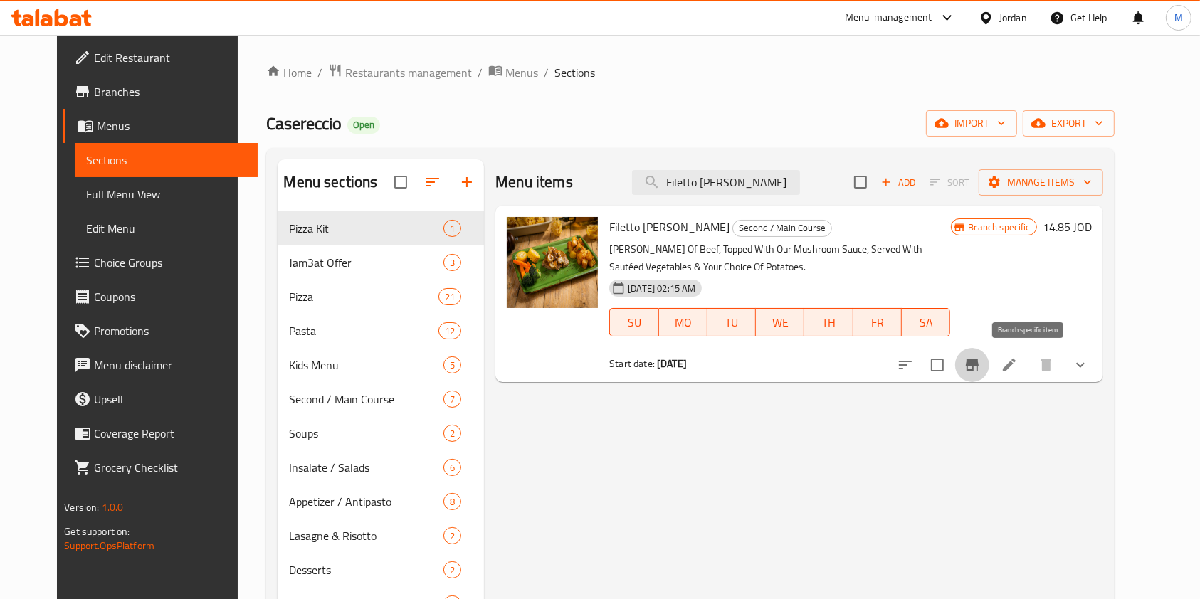
click at [978, 366] on icon "Branch-specific-item" at bounding box center [972, 364] width 13 height 11
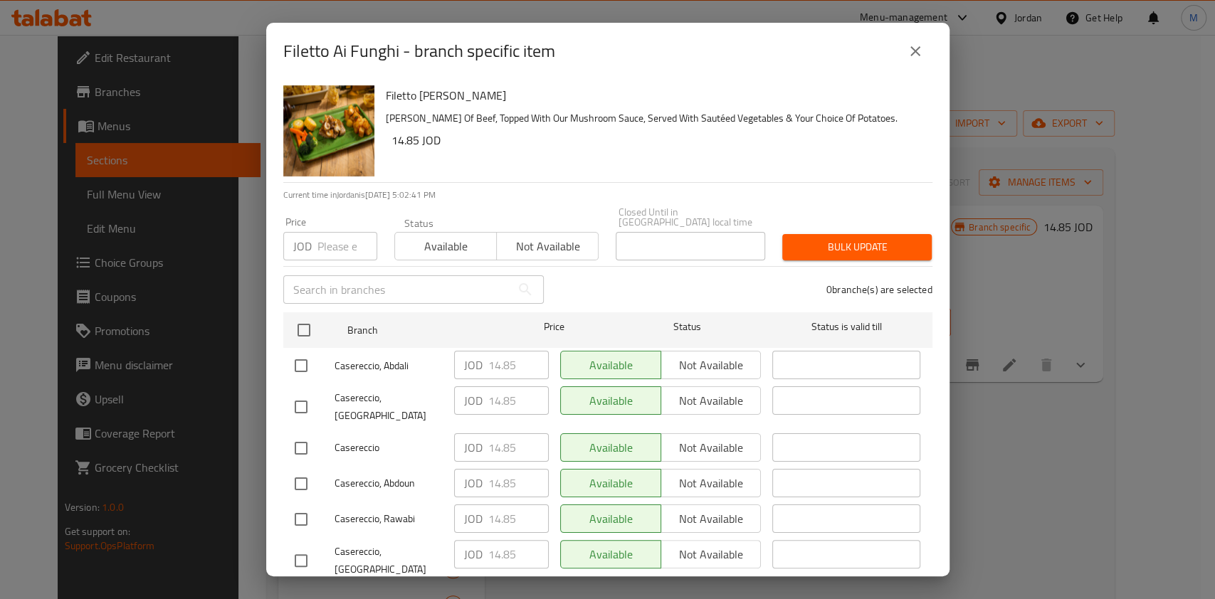
click at [910, 48] on icon "close" at bounding box center [915, 51] width 10 height 10
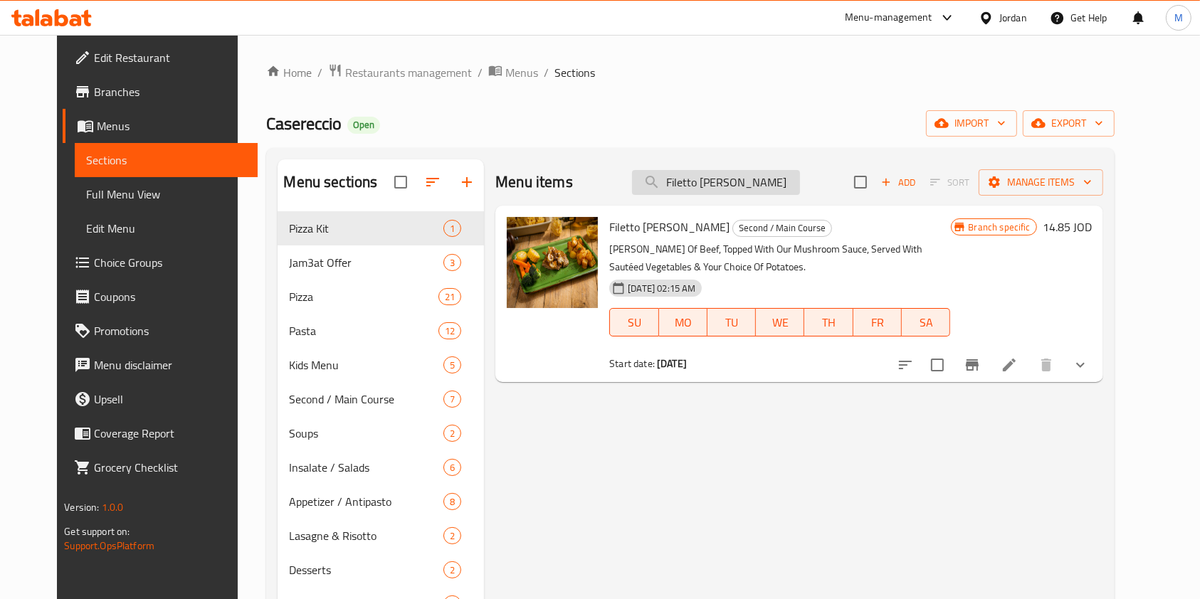
click at [776, 183] on input "Filetto [PERSON_NAME]" at bounding box center [716, 182] width 168 height 25
paste input "lla Crema D"
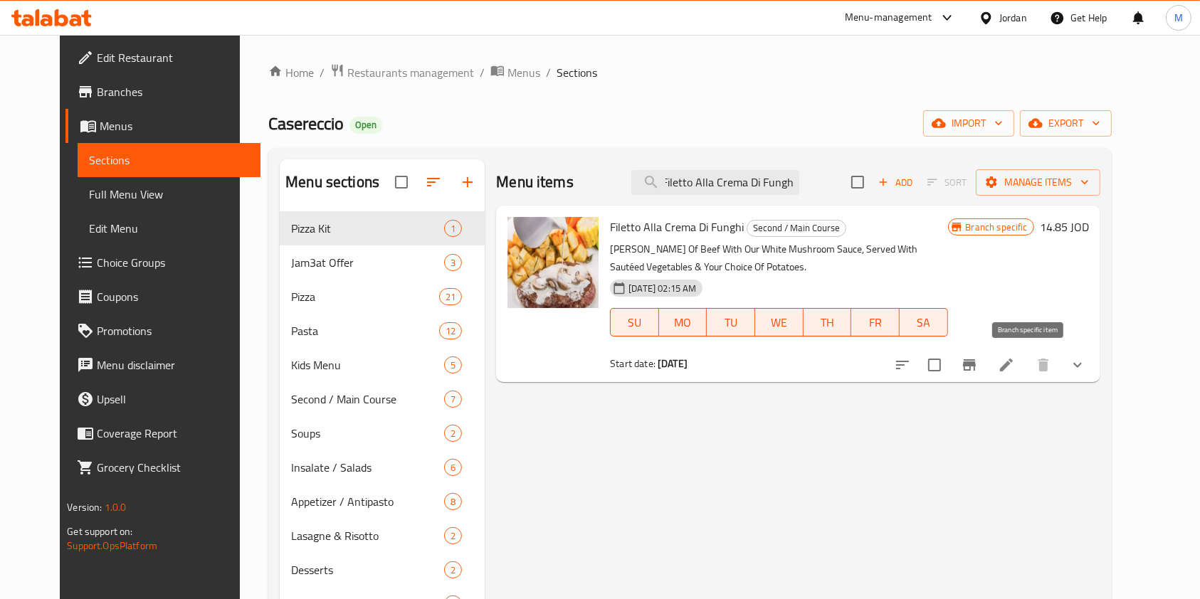
type input "Filetto Alla Crema Di Funghi"
click at [986, 361] on button "Branch-specific-item" at bounding box center [969, 365] width 34 height 34
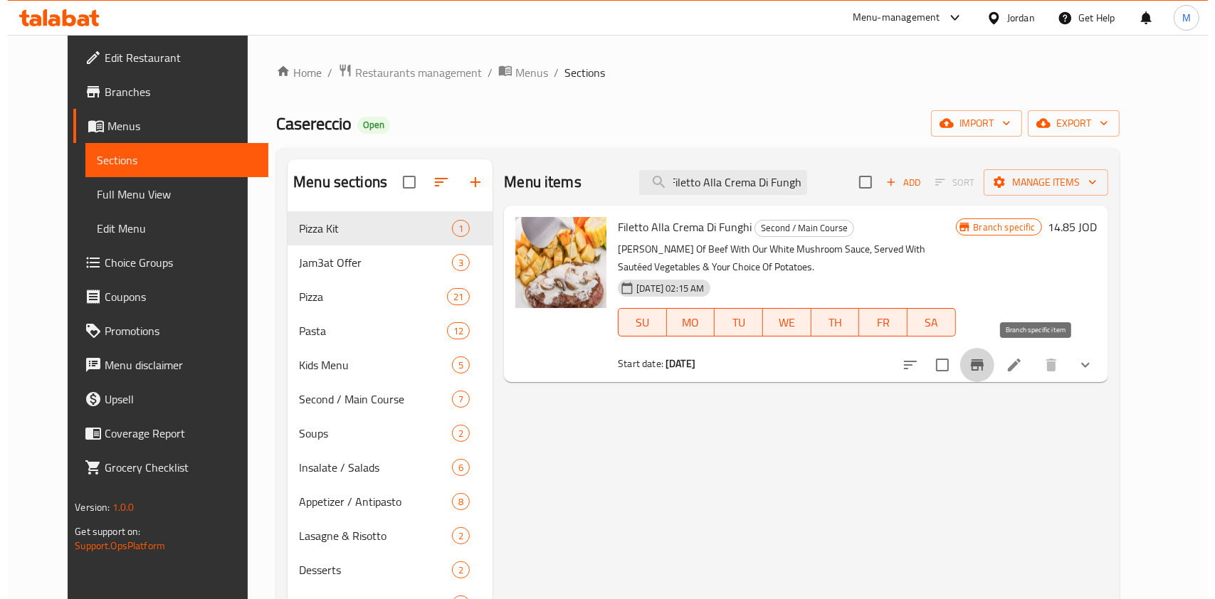
scroll to position [0, 0]
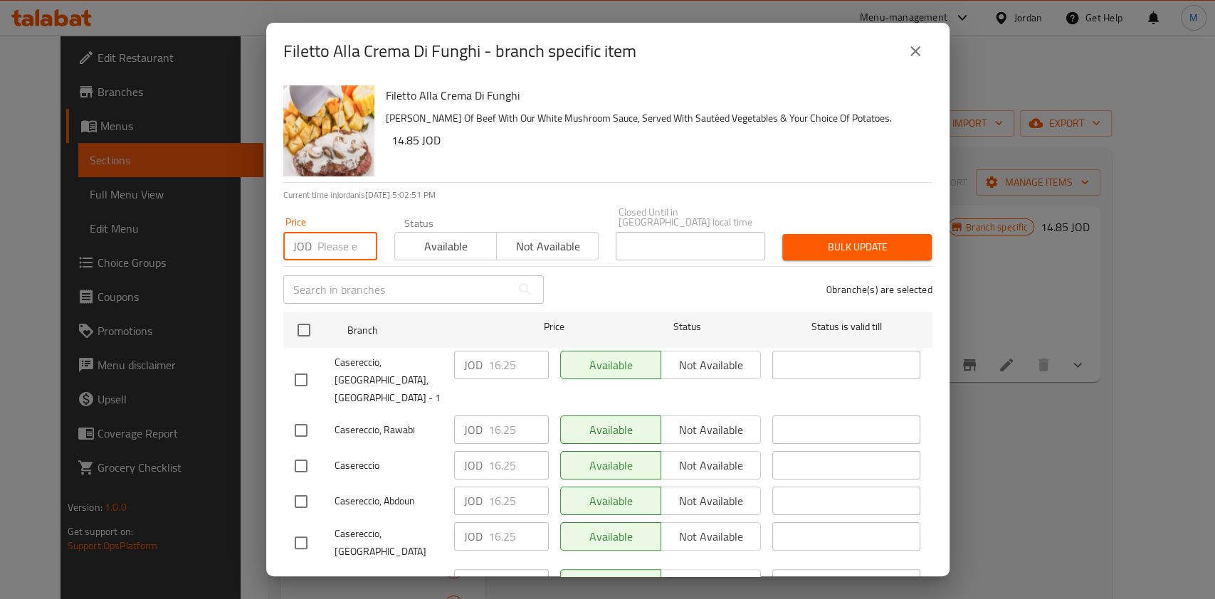
click at [337, 239] on input "number" at bounding box center [347, 246] width 60 height 28
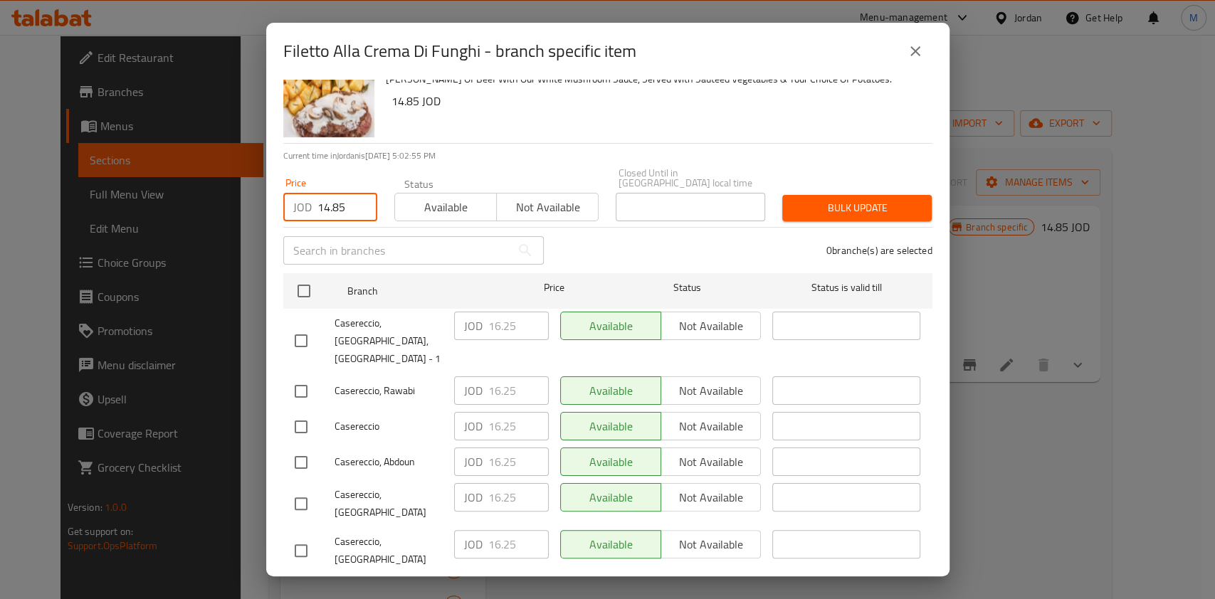
scroll to position [60, 0]
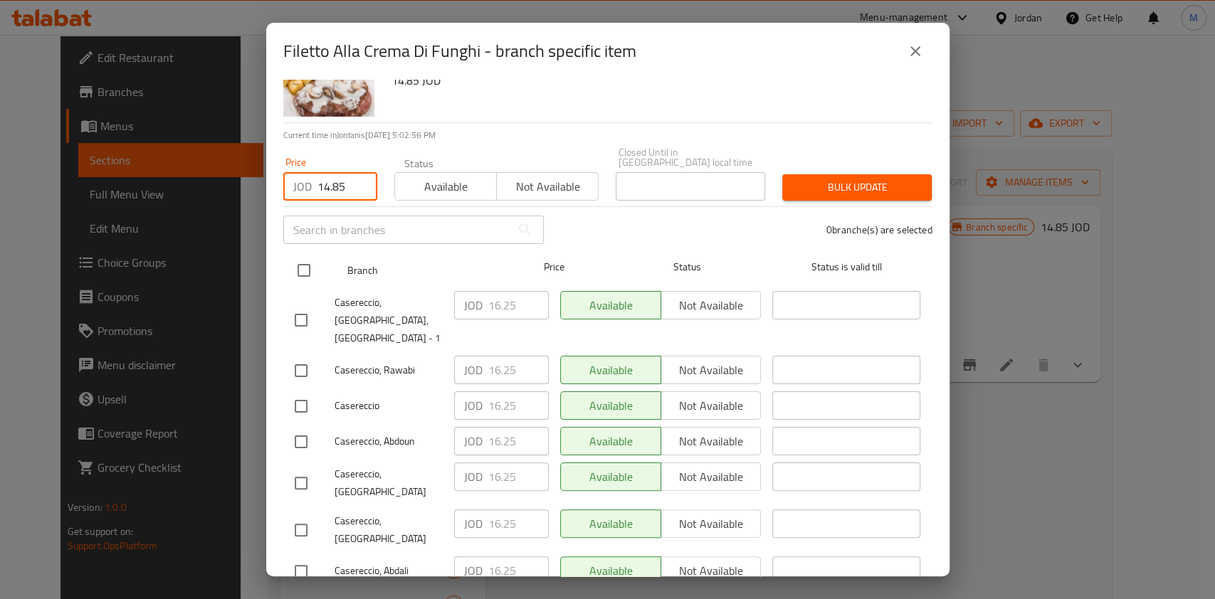
type input "14.85"
click at [302, 255] on input "checkbox" at bounding box center [304, 270] width 30 height 30
checkbox input "true"
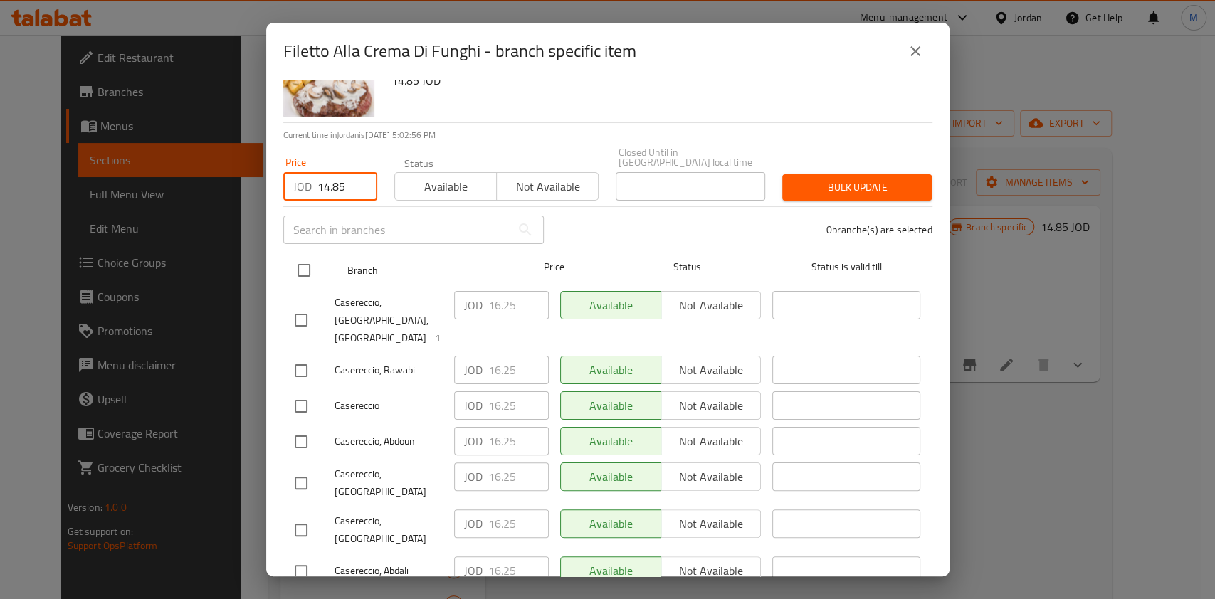
checkbox input "true"
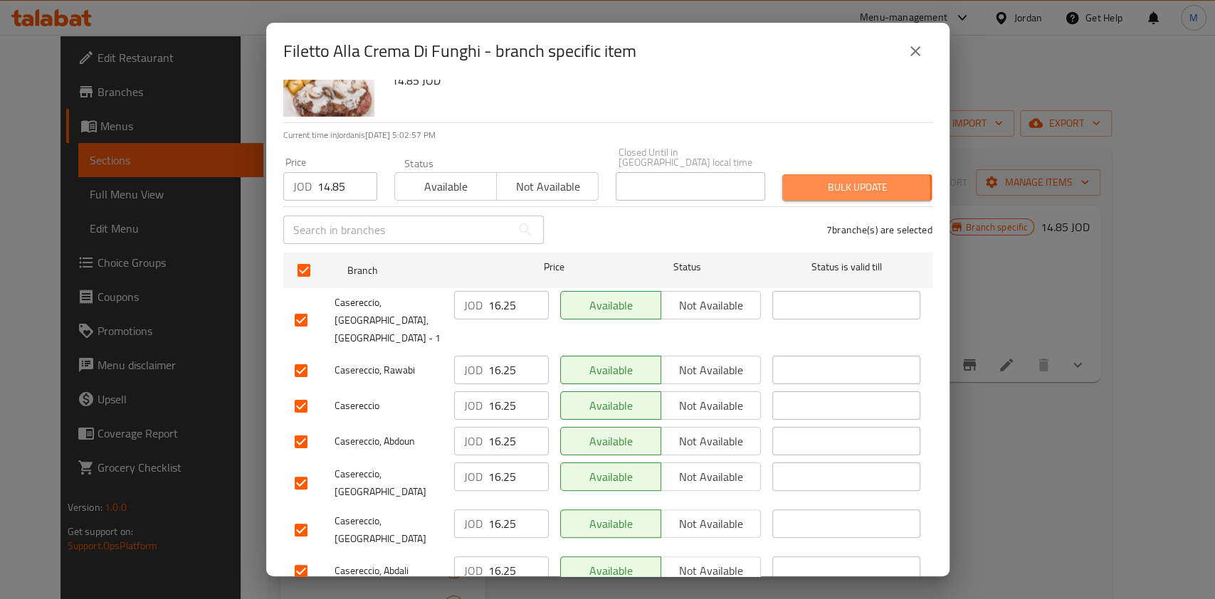
click at [813, 179] on span "Bulk update" at bounding box center [856, 188] width 127 height 18
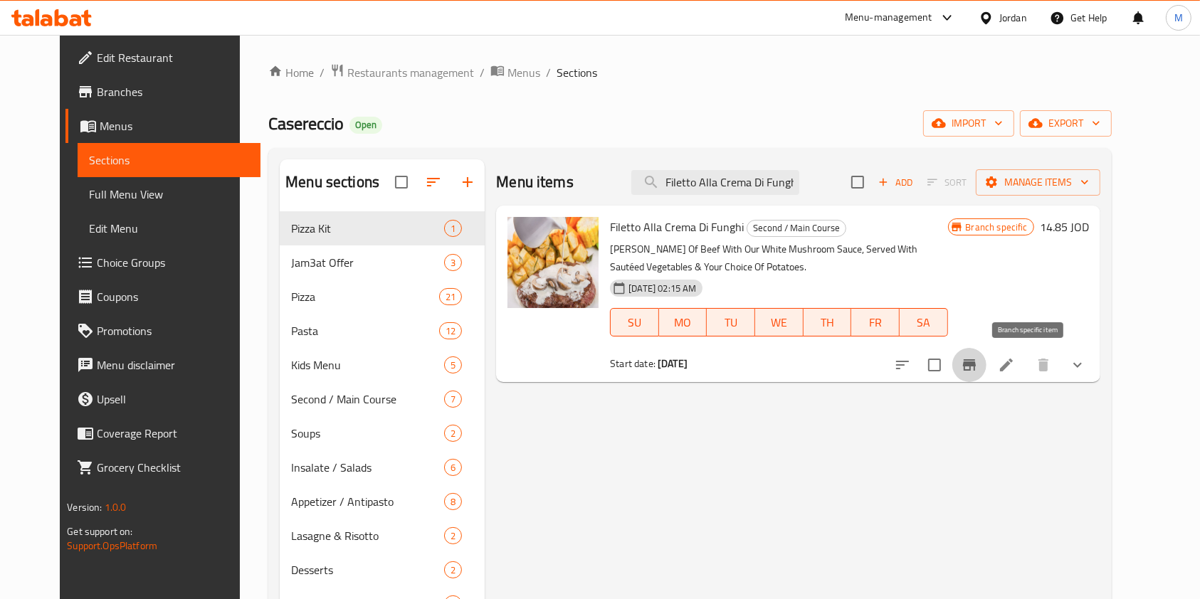
click at [986, 355] on button "Branch-specific-item" at bounding box center [969, 365] width 34 height 34
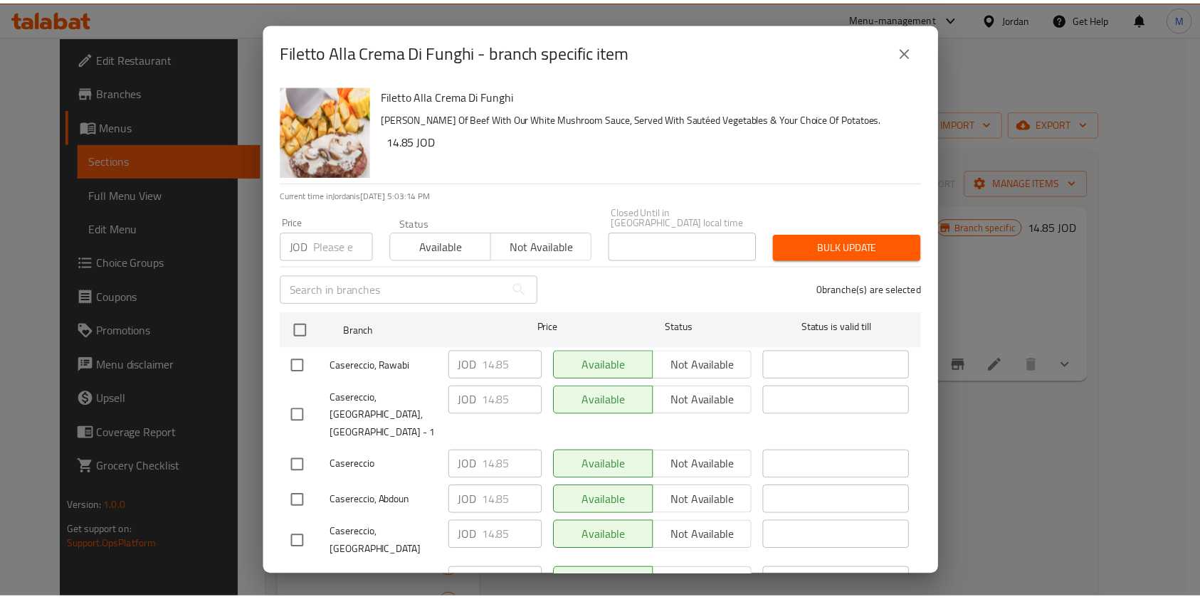
scroll to position [0, 0]
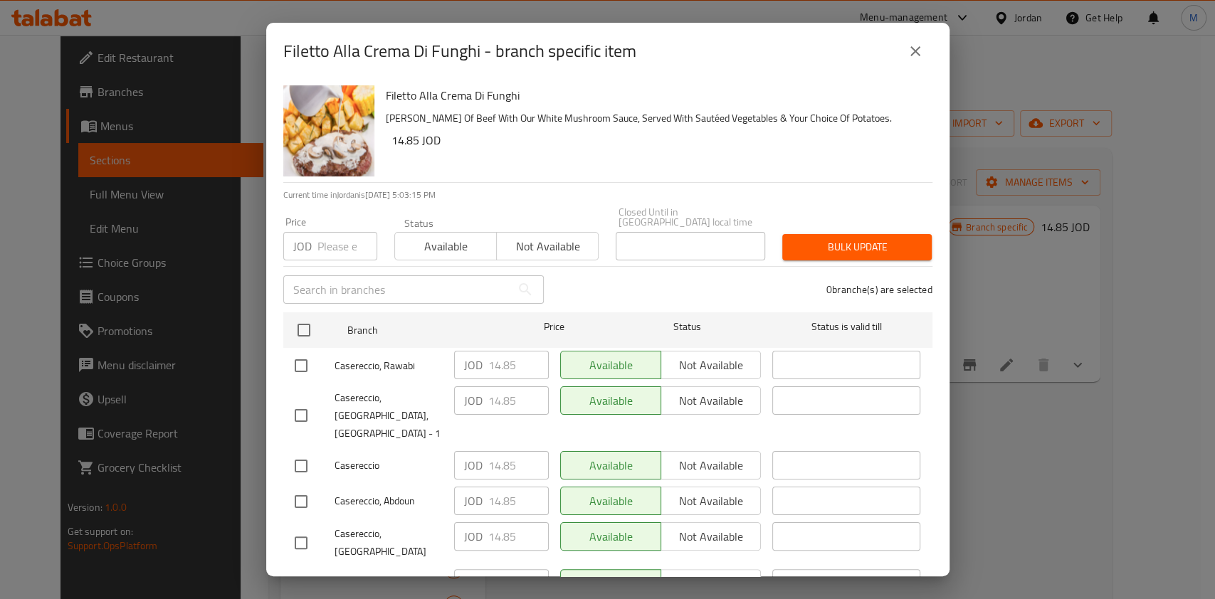
click at [915, 61] on button "close" at bounding box center [915, 51] width 34 height 34
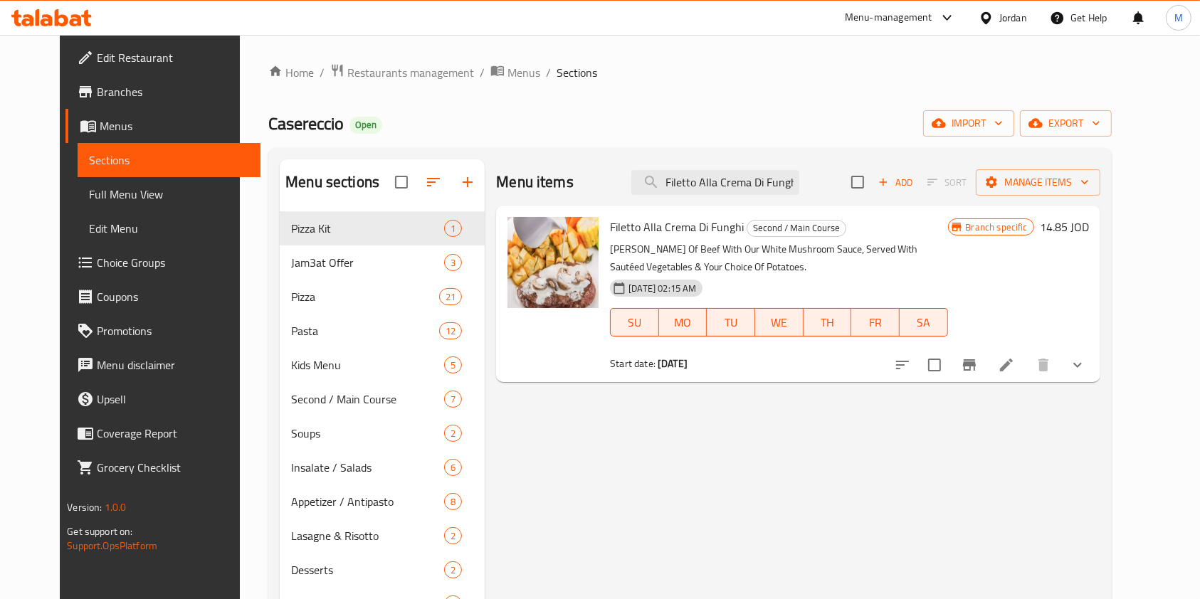
click at [731, 161] on div "Menu items Filetto Alla Crema Di Funghi Add Sort Manage items" at bounding box center [797, 182] width 603 height 46
click at [729, 176] on input "Filetto Alla Crema Di Funghi" at bounding box center [715, 182] width 168 height 25
paste input "Scaloppine Al Lemon"
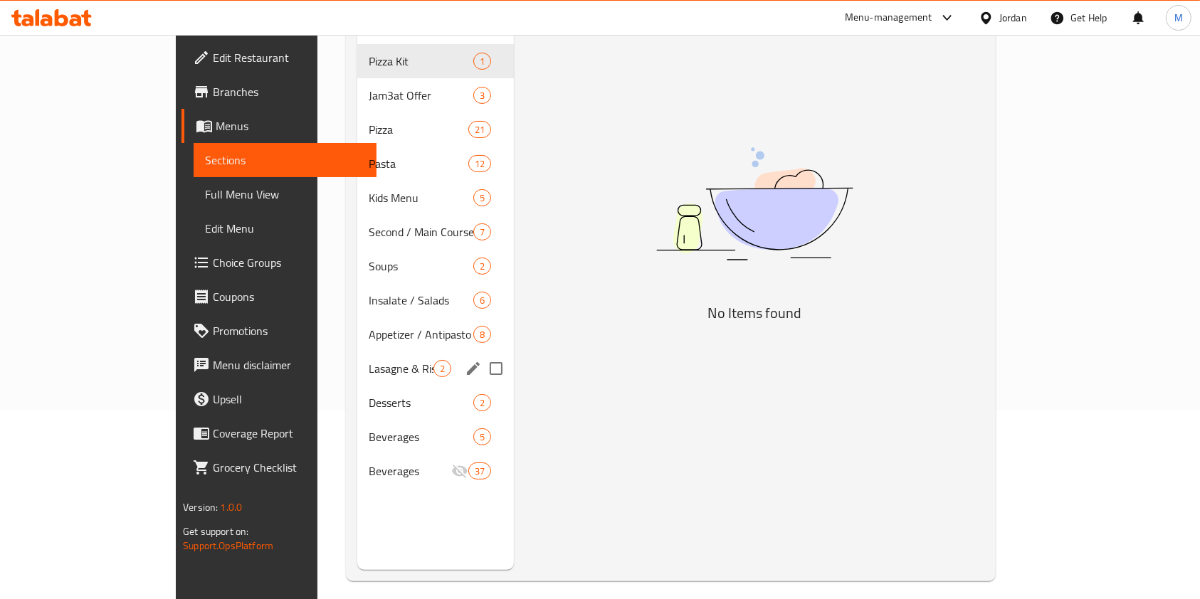
scroll to position [189, 0]
click at [369, 223] on span "Second / Main Course" at bounding box center [401, 231] width 65 height 17
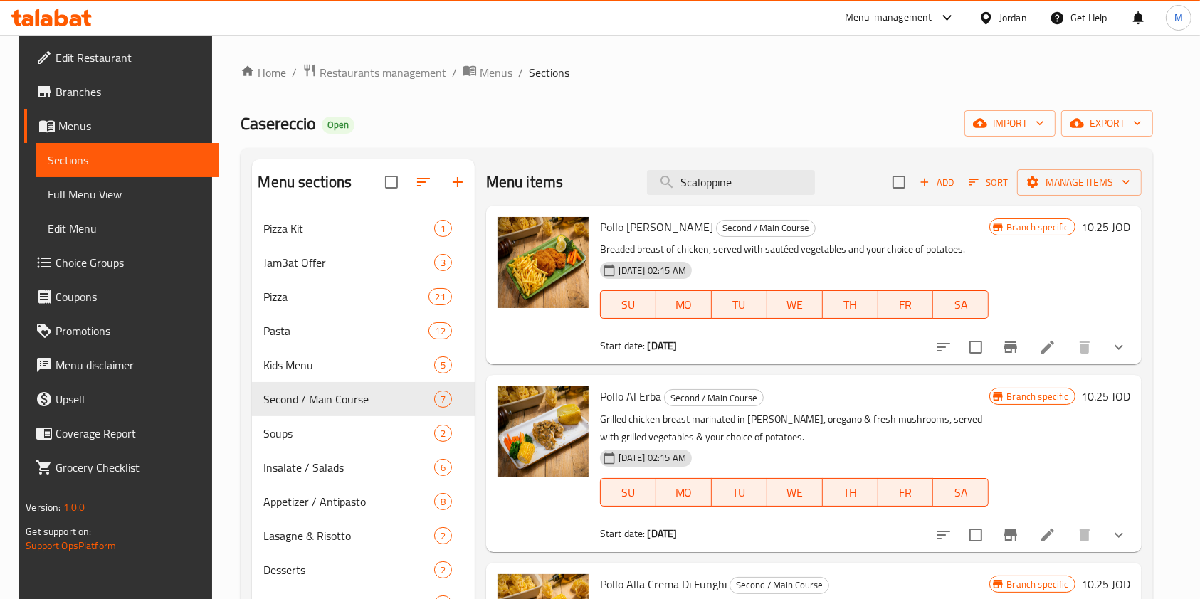
scroll to position [95, 0]
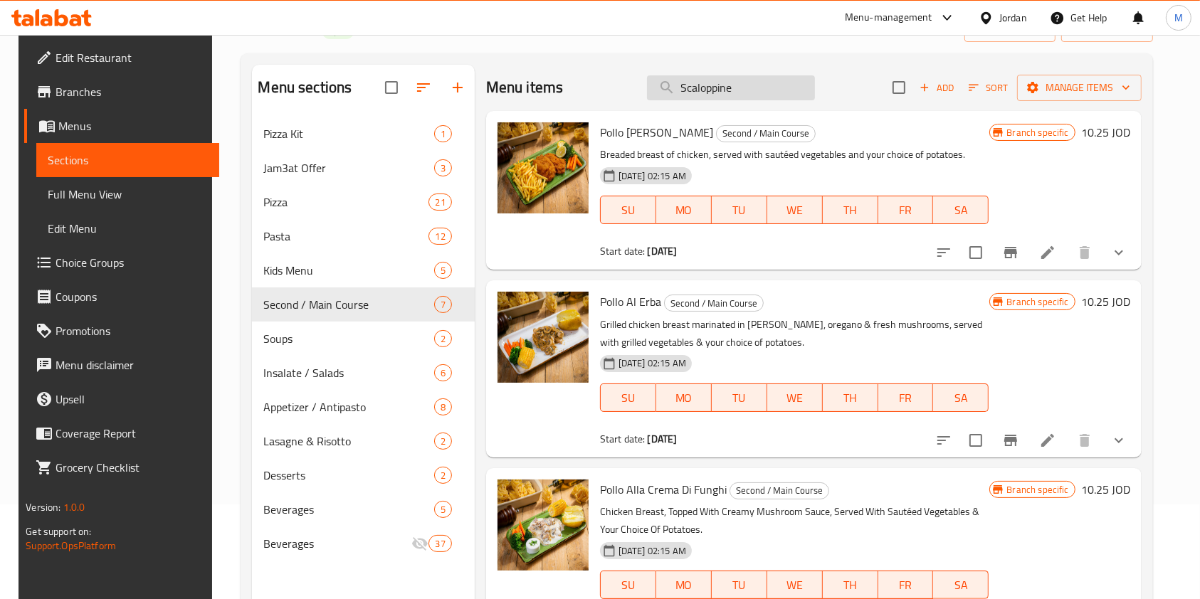
click at [756, 87] on input "Scaloppine" at bounding box center [731, 87] width 168 height 25
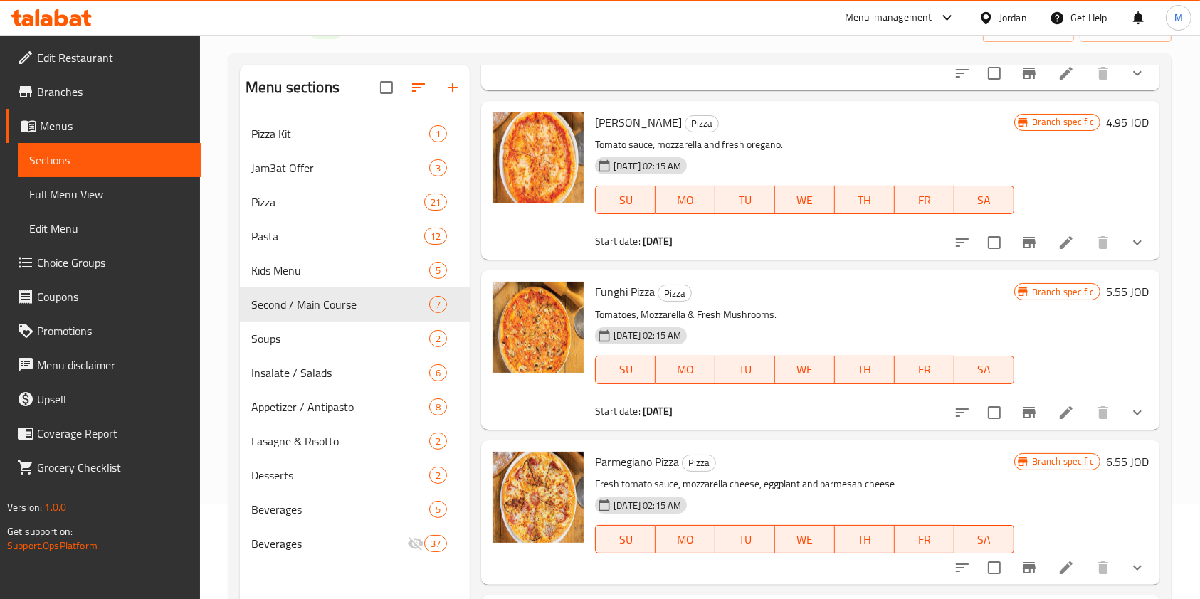
scroll to position [0, 0]
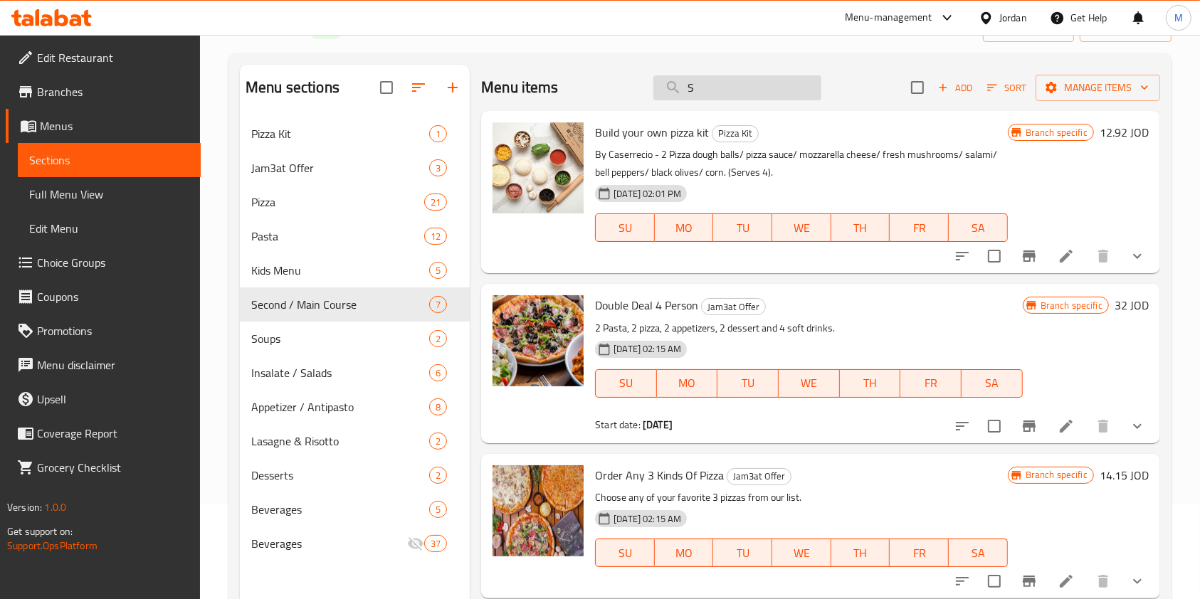
click at [761, 90] on input "S" at bounding box center [737, 87] width 168 height 25
type input "Sc"
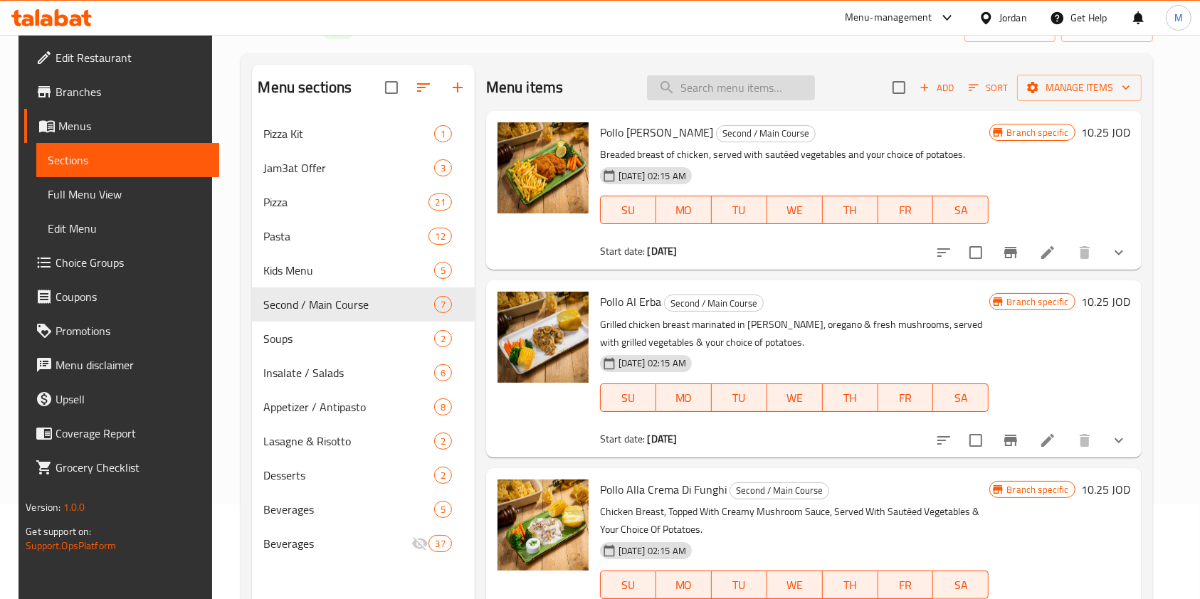
click at [737, 78] on input "search" at bounding box center [731, 87] width 168 height 25
paste input "Patatine Fritte"
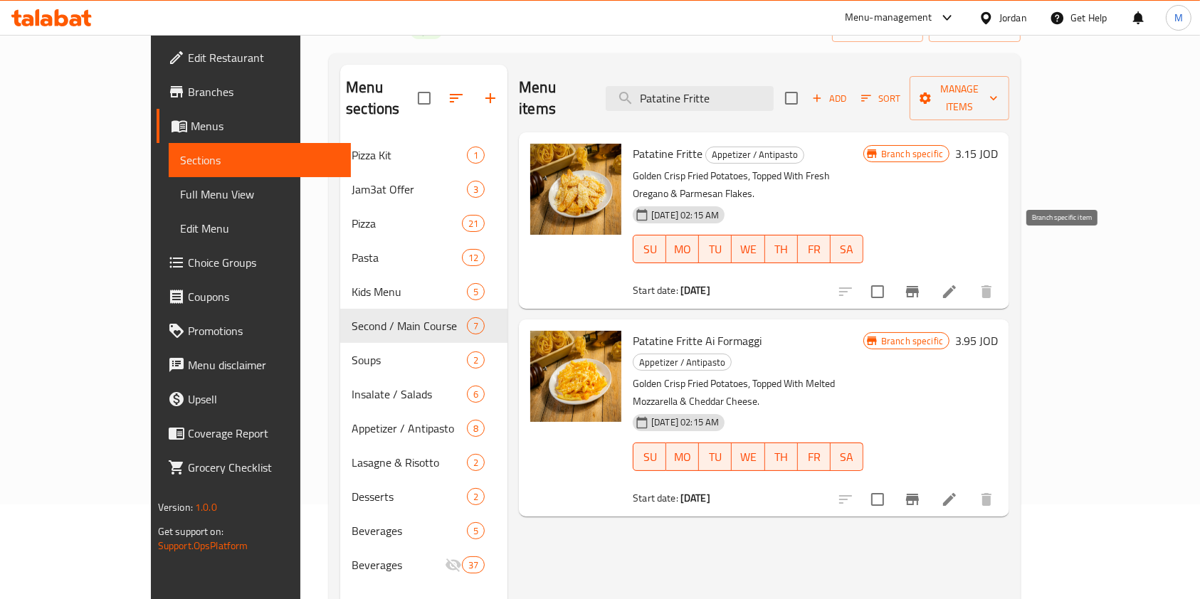
type input "Patatine Fritte"
click at [919, 286] on icon "Branch-specific-item" at bounding box center [912, 291] width 13 height 11
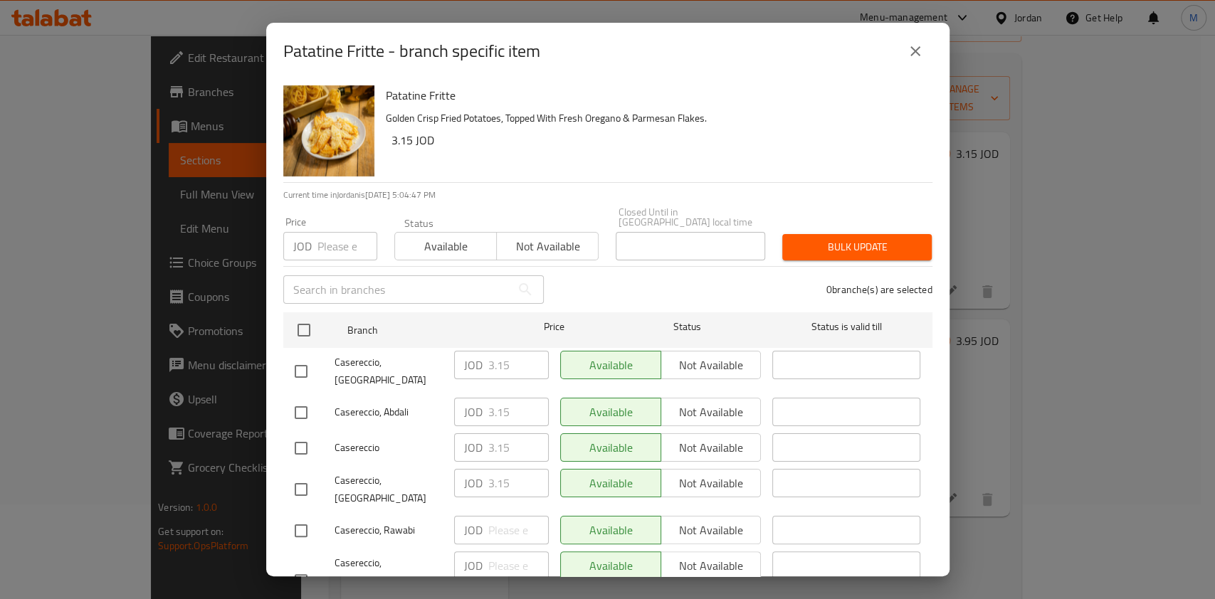
click at [321, 238] on input "number" at bounding box center [347, 246] width 60 height 28
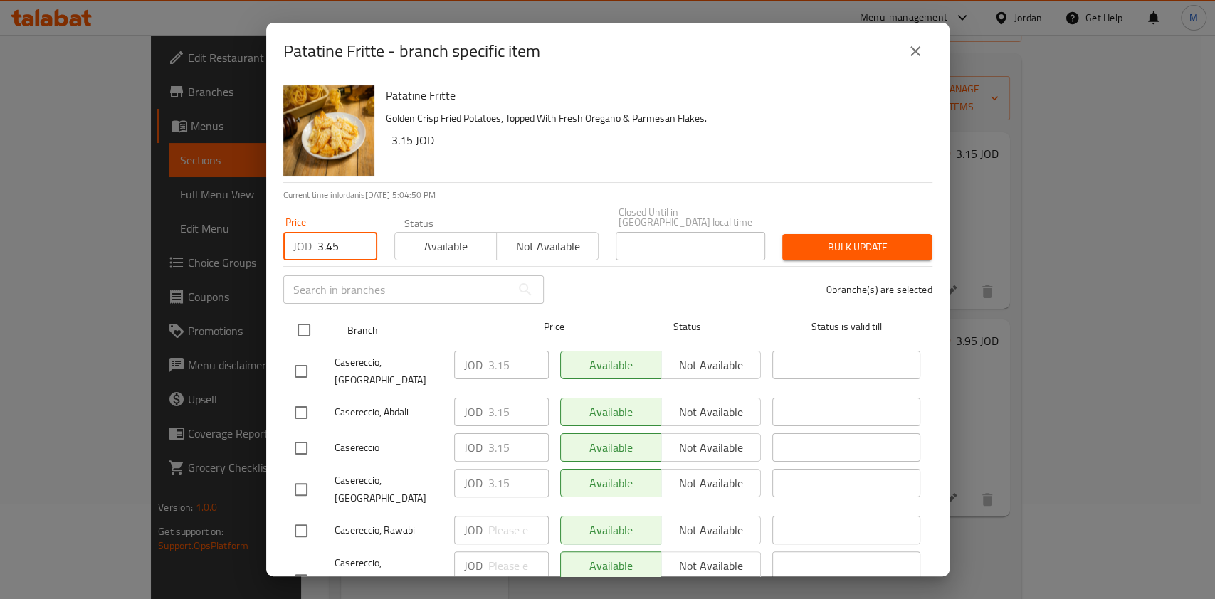
type input "3.45"
click at [302, 315] on input "checkbox" at bounding box center [304, 330] width 30 height 30
checkbox input "true"
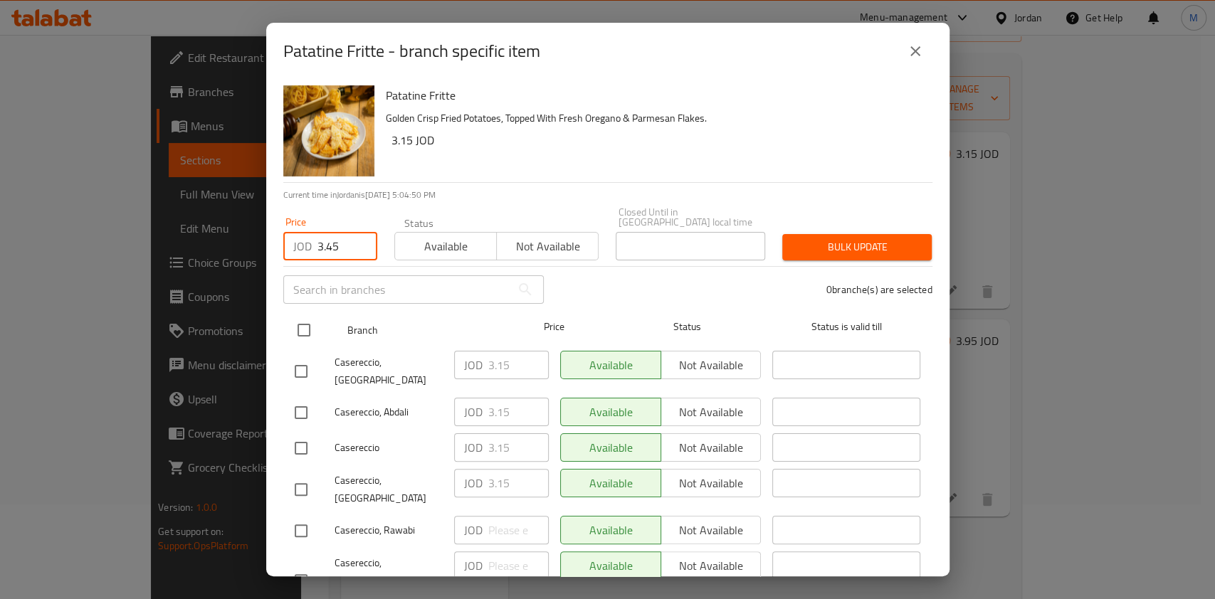
checkbox input "true"
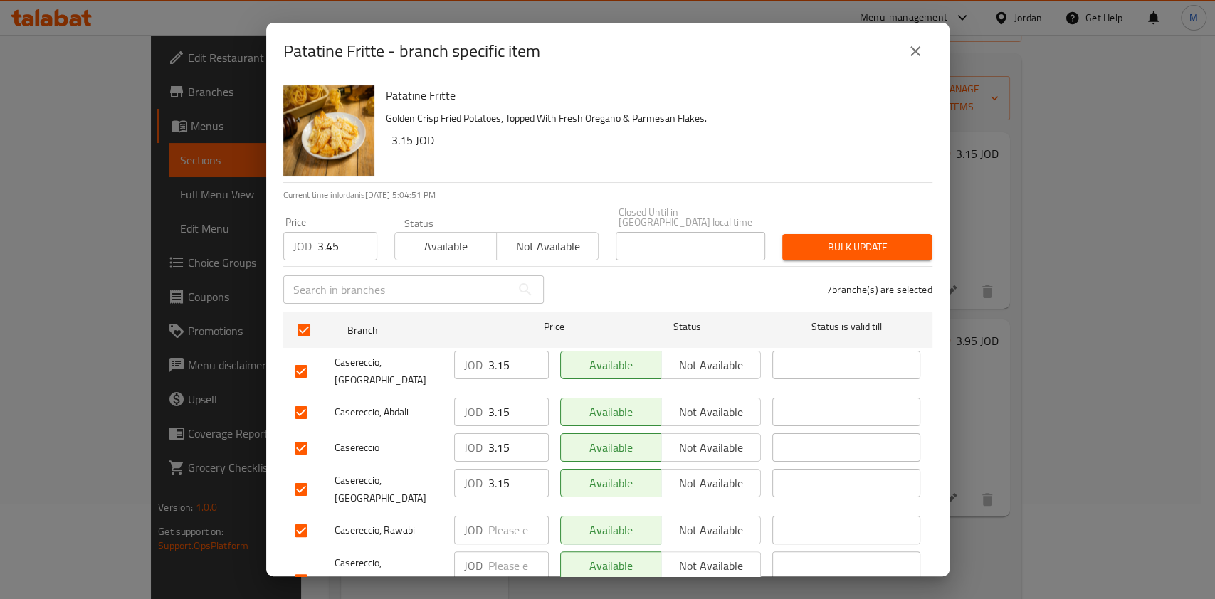
click at [901, 234] on button "Bulk update" at bounding box center [856, 247] width 149 height 26
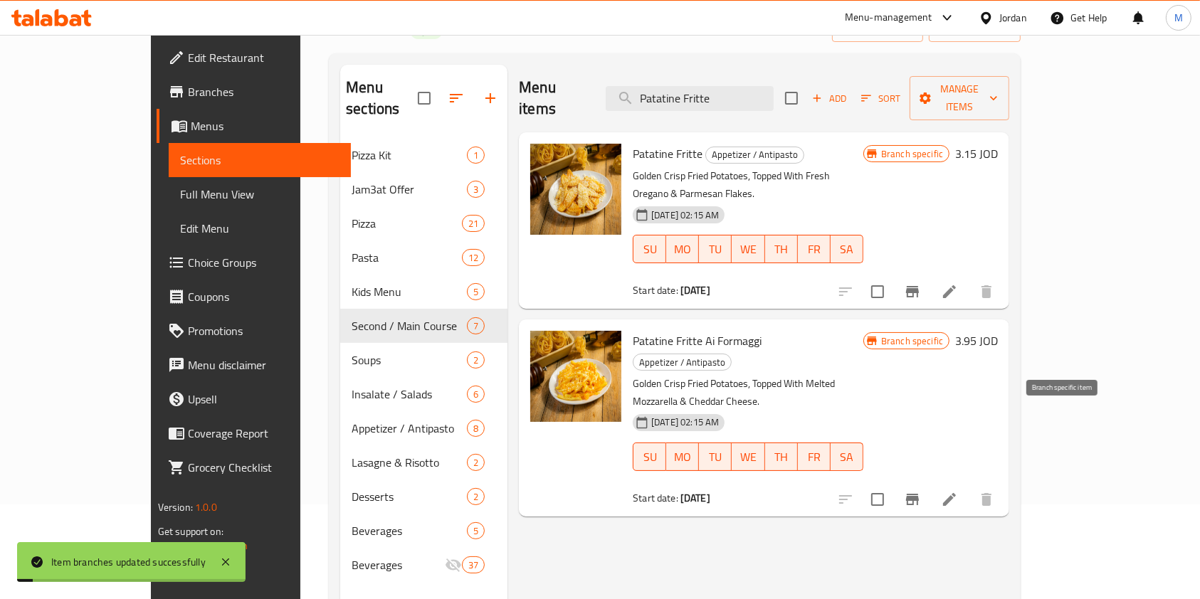
click at [919, 494] on icon "Branch-specific-item" at bounding box center [912, 499] width 13 height 11
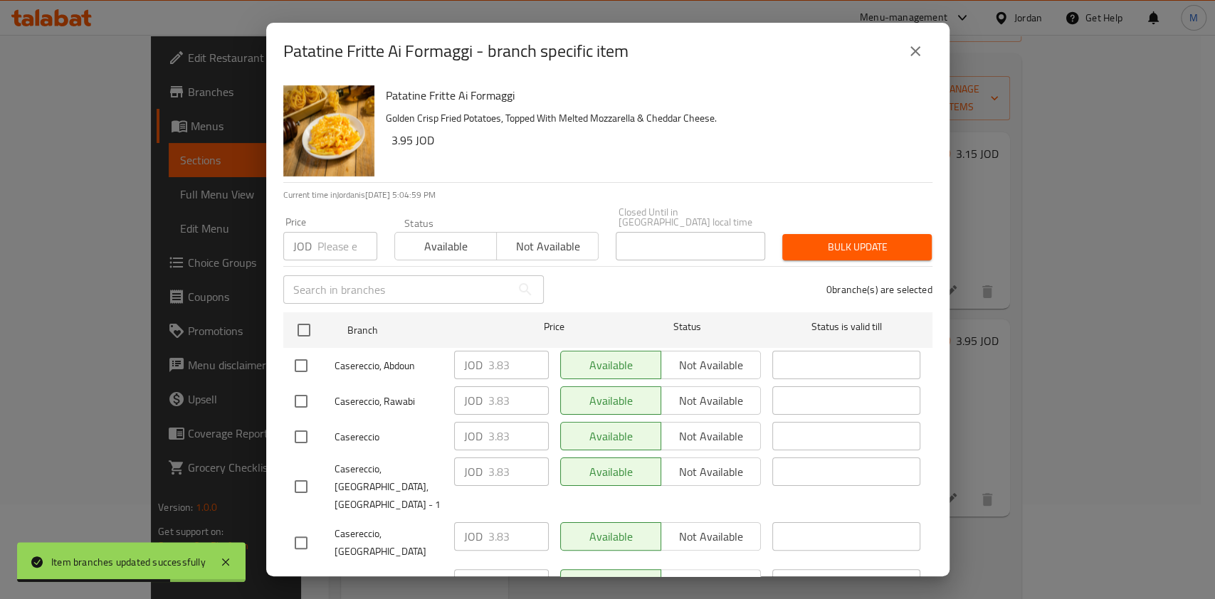
click at [910, 52] on icon "close" at bounding box center [915, 51] width 17 height 17
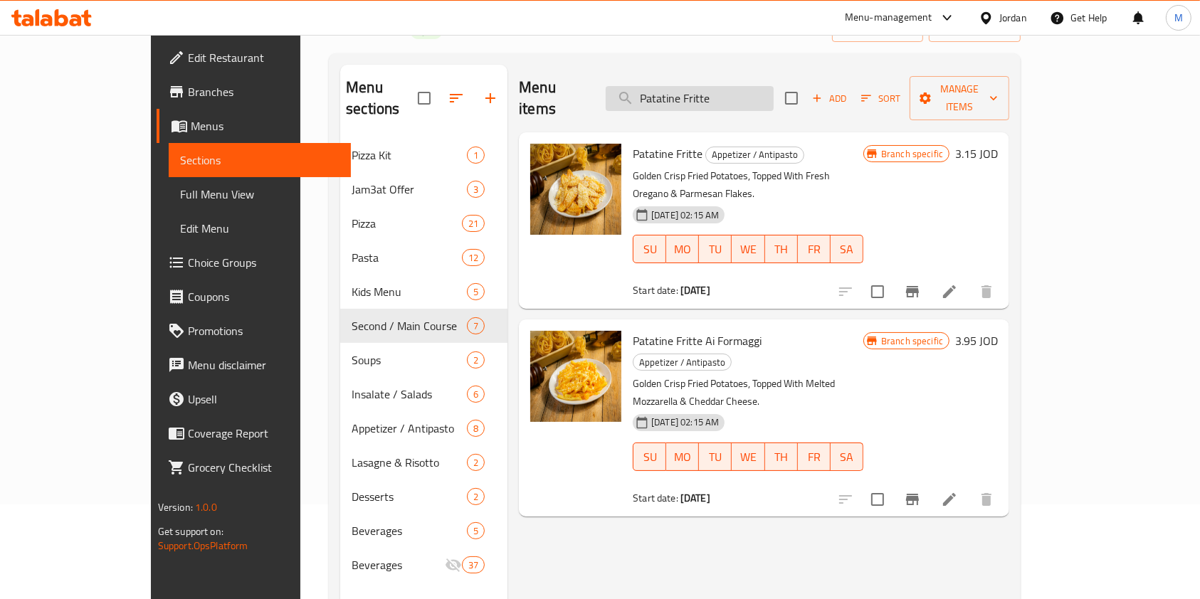
click at [687, 96] on input "Patatine Fritte" at bounding box center [690, 98] width 168 height 25
paste input "Mozzarella Marinara"
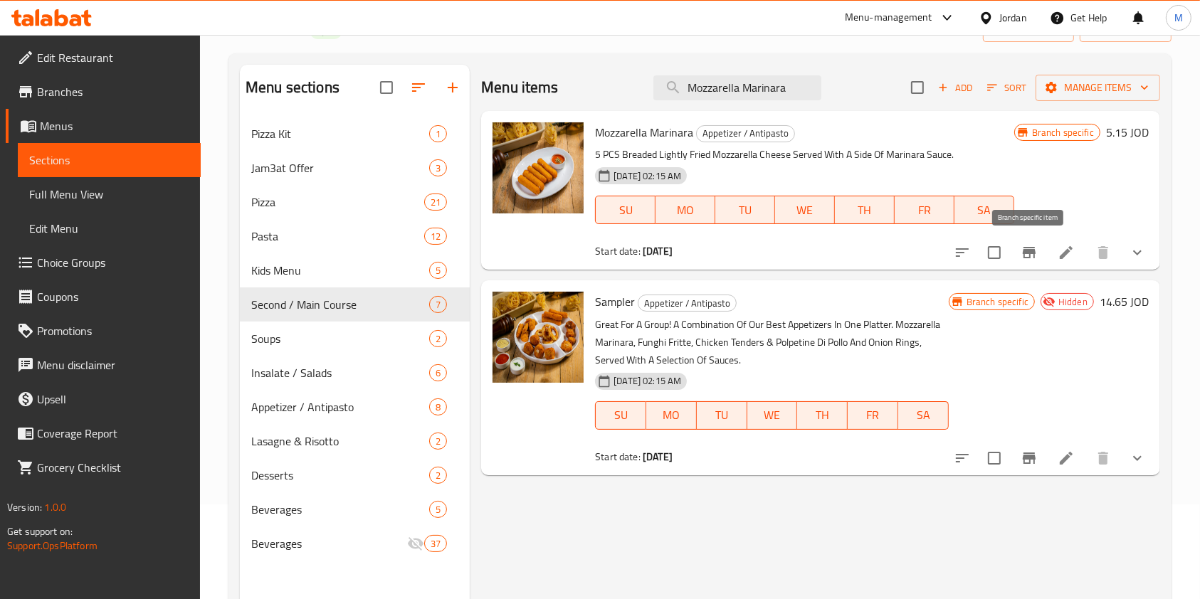
type input "Mozzarella Marinara"
click at [1023, 253] on icon "Branch-specific-item" at bounding box center [1029, 252] width 13 height 11
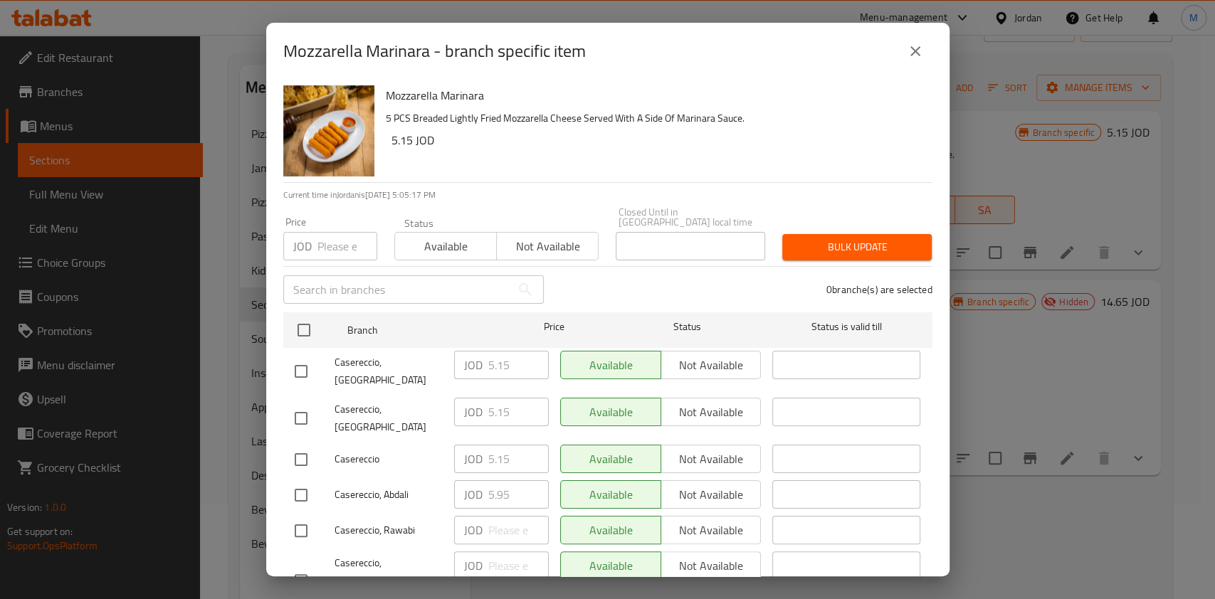
click at [313, 232] on div "JOD Price" at bounding box center [330, 246] width 94 height 28
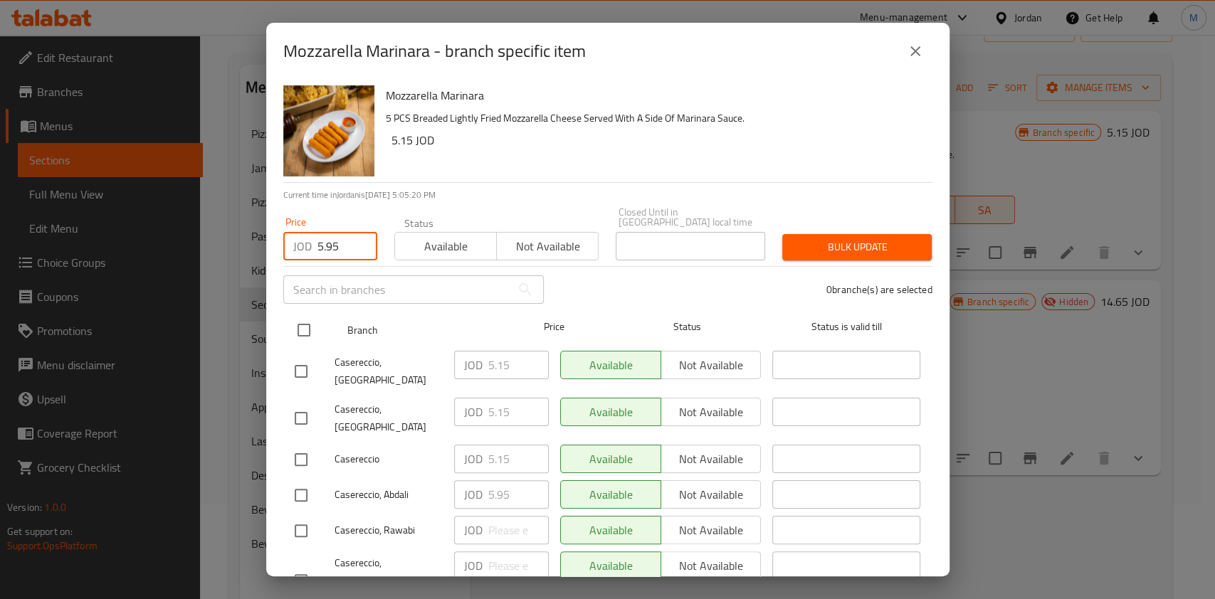
type input "5.95"
click at [307, 326] on input "checkbox" at bounding box center [304, 330] width 30 height 30
checkbox input "true"
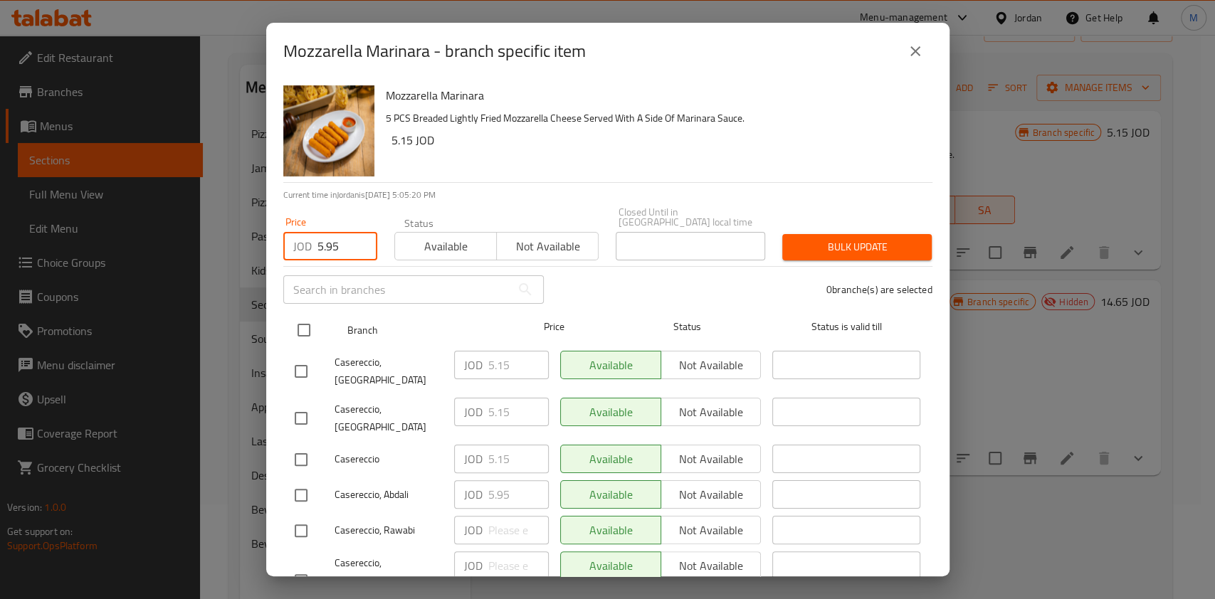
checkbox input "true"
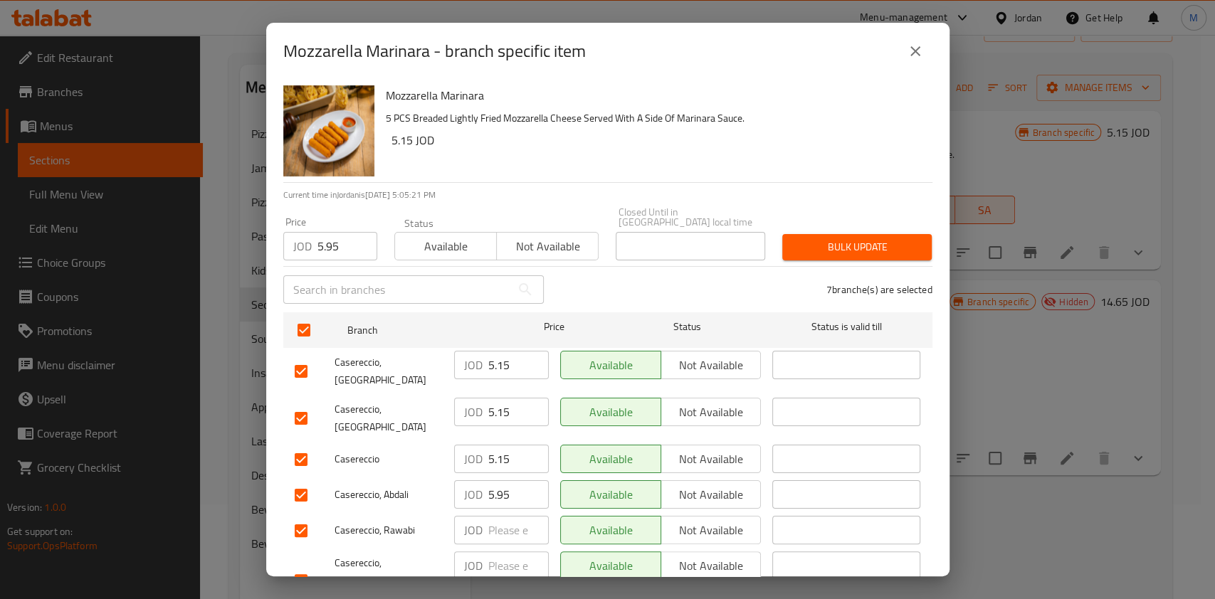
click at [892, 238] on span "Bulk update" at bounding box center [856, 247] width 127 height 18
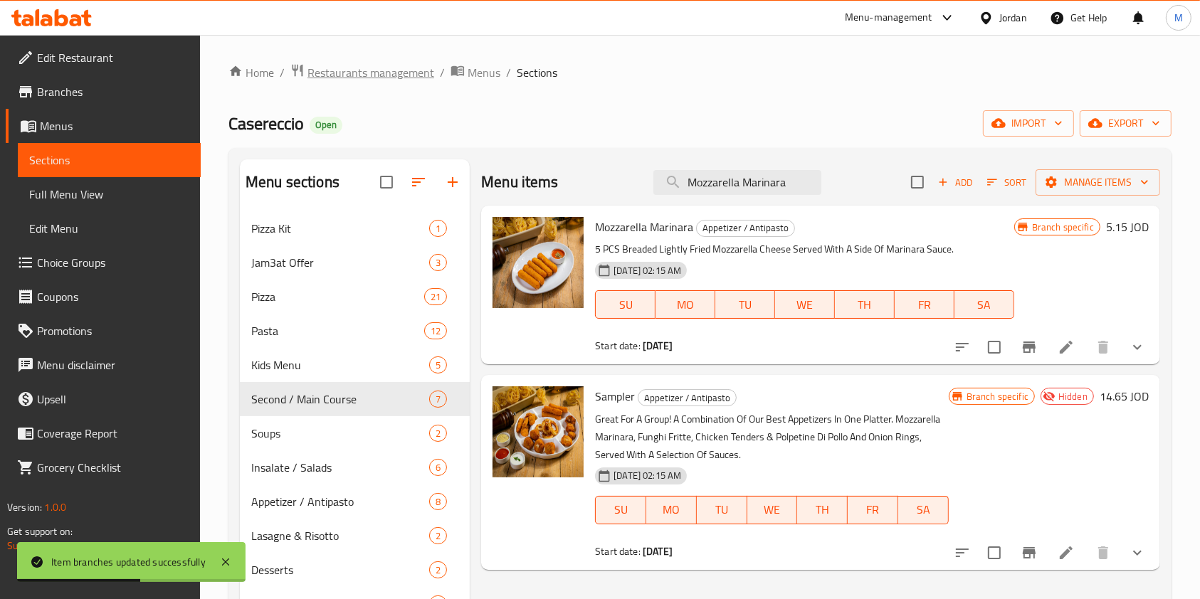
click at [366, 67] on span "Restaurants management" at bounding box center [370, 72] width 127 height 17
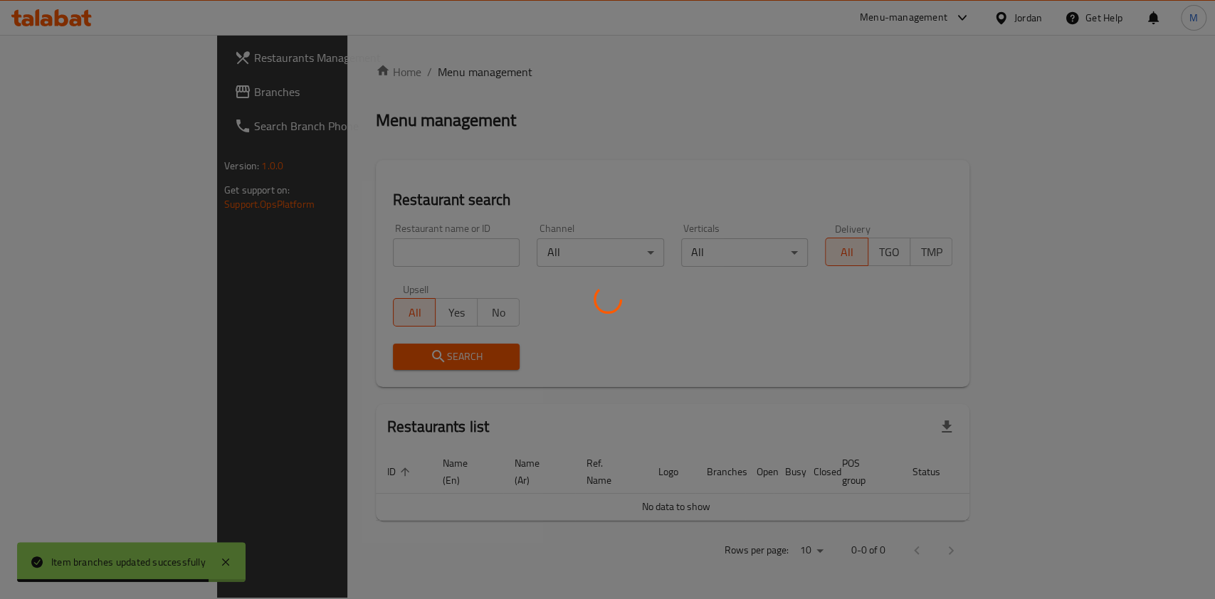
click at [368, 246] on div at bounding box center [607, 299] width 1215 height 599
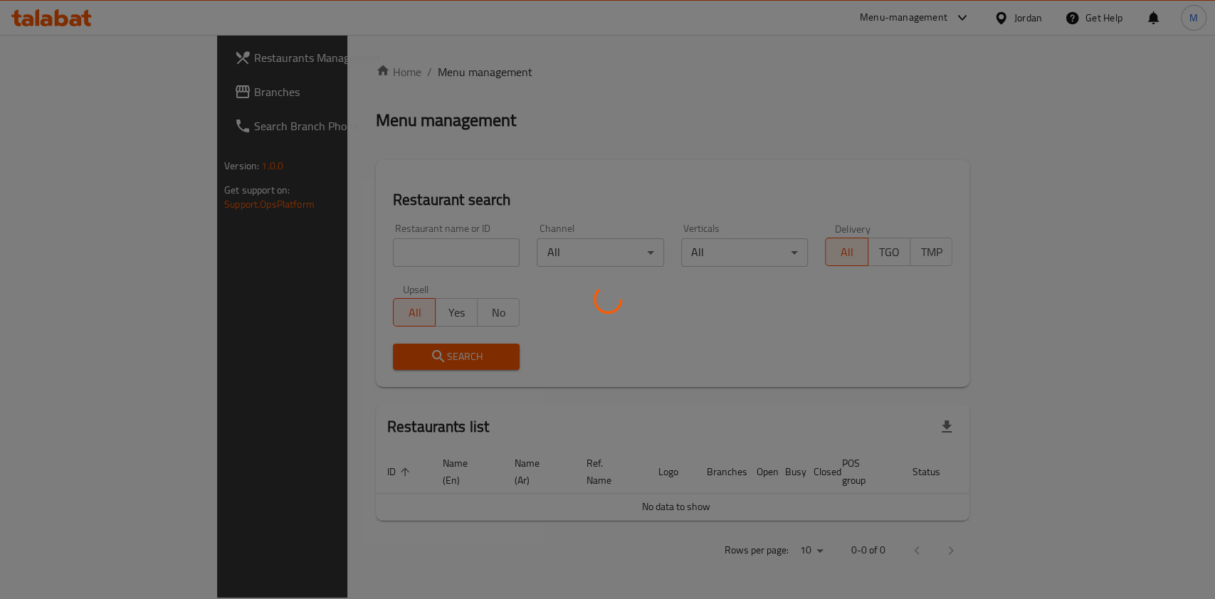
click at [362, 253] on div at bounding box center [607, 299] width 1215 height 599
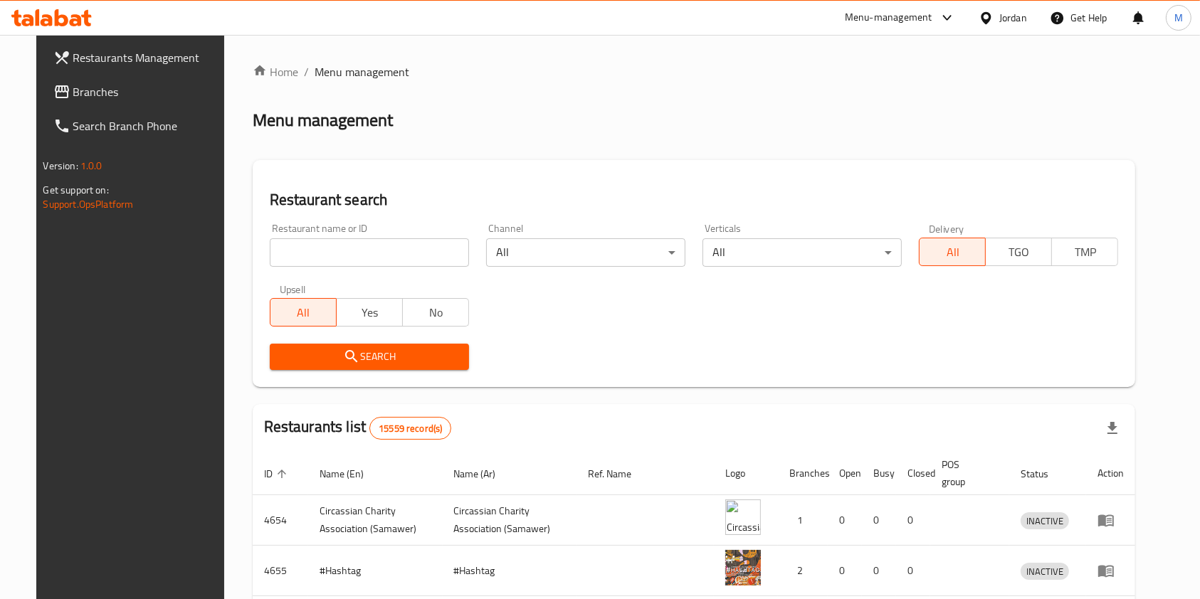
click at [347, 253] on input "search" at bounding box center [369, 252] width 199 height 28
paste input "634865"
type input "634865"
click at [285, 360] on span "Search" at bounding box center [369, 357] width 176 height 18
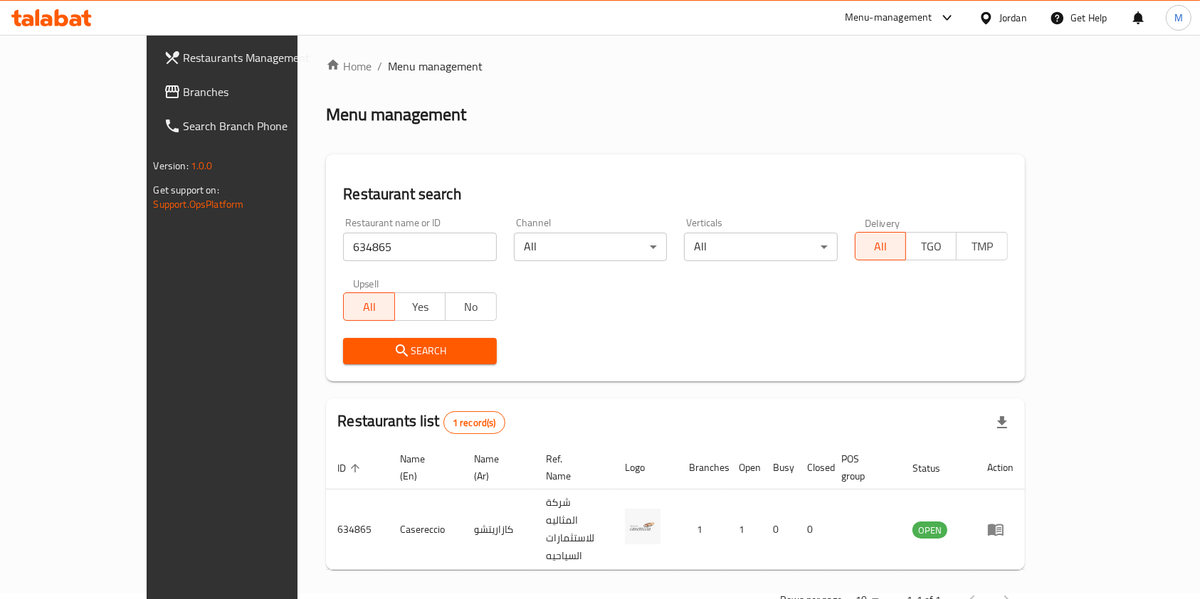
scroll to position [7, 0]
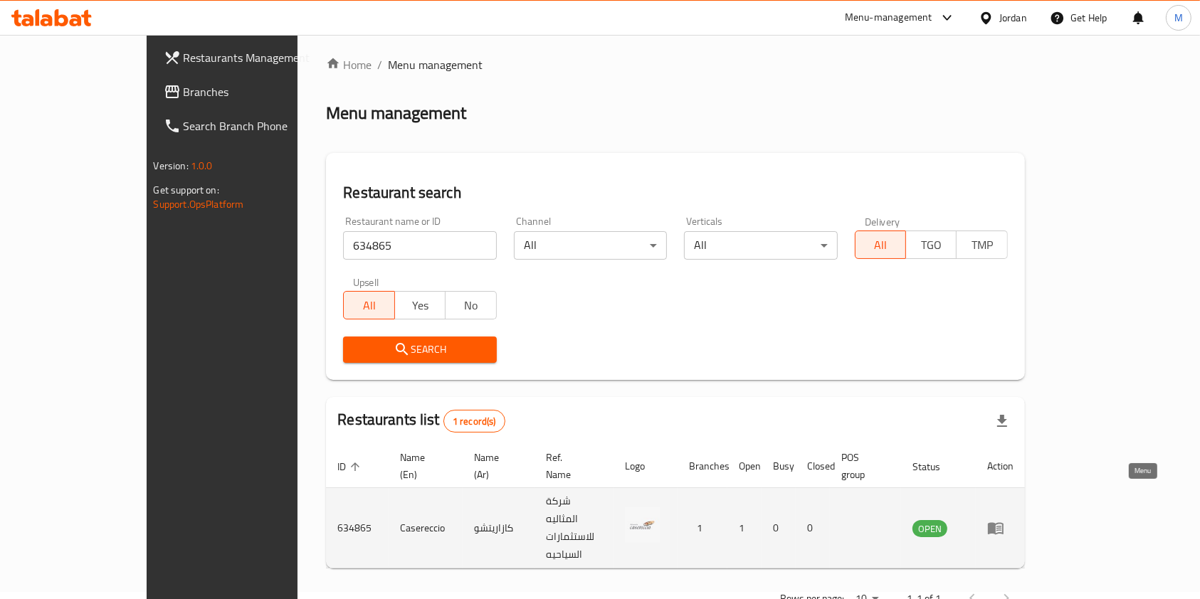
click at [1004, 519] on icon "enhanced table" at bounding box center [995, 527] width 17 height 17
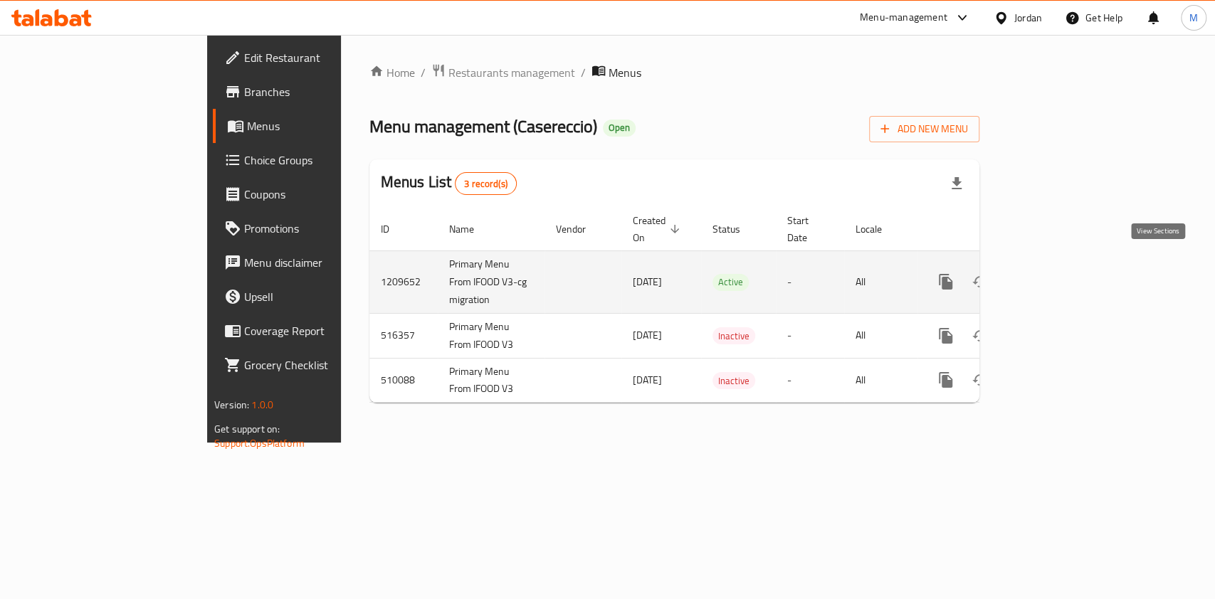
click at [1065, 272] on link "enhanced table" at bounding box center [1048, 282] width 34 height 34
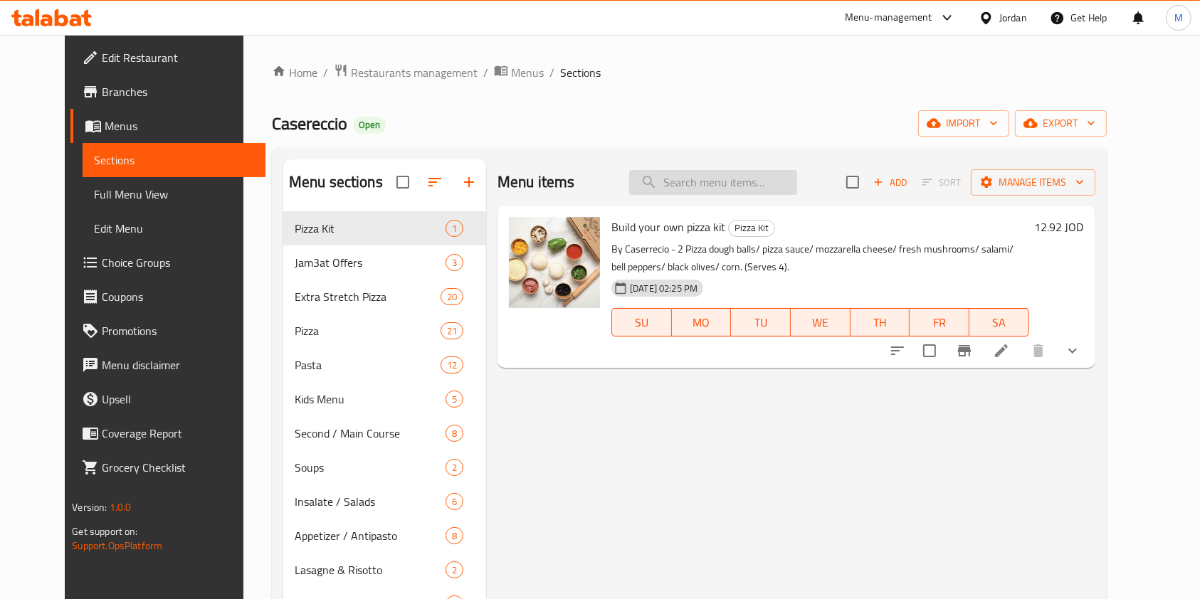
click at [753, 189] on input "search" at bounding box center [713, 182] width 168 height 25
paste input "Filetto [PERSON_NAME]"
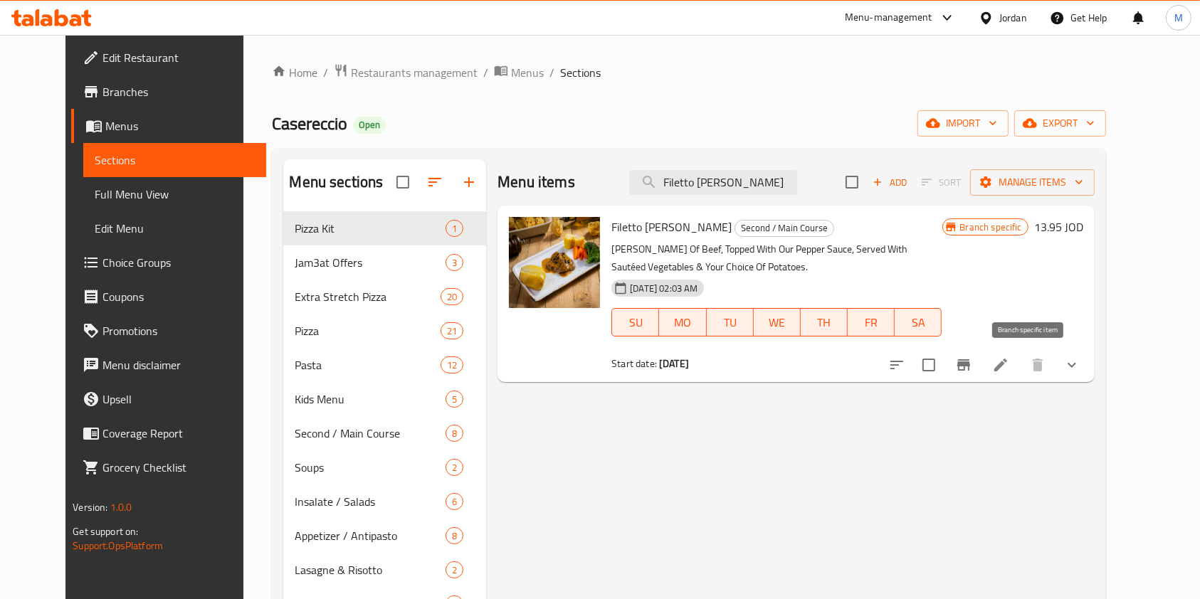
type input "Filetto [PERSON_NAME]"
click at [970, 366] on icon "Branch-specific-item" at bounding box center [963, 364] width 13 height 11
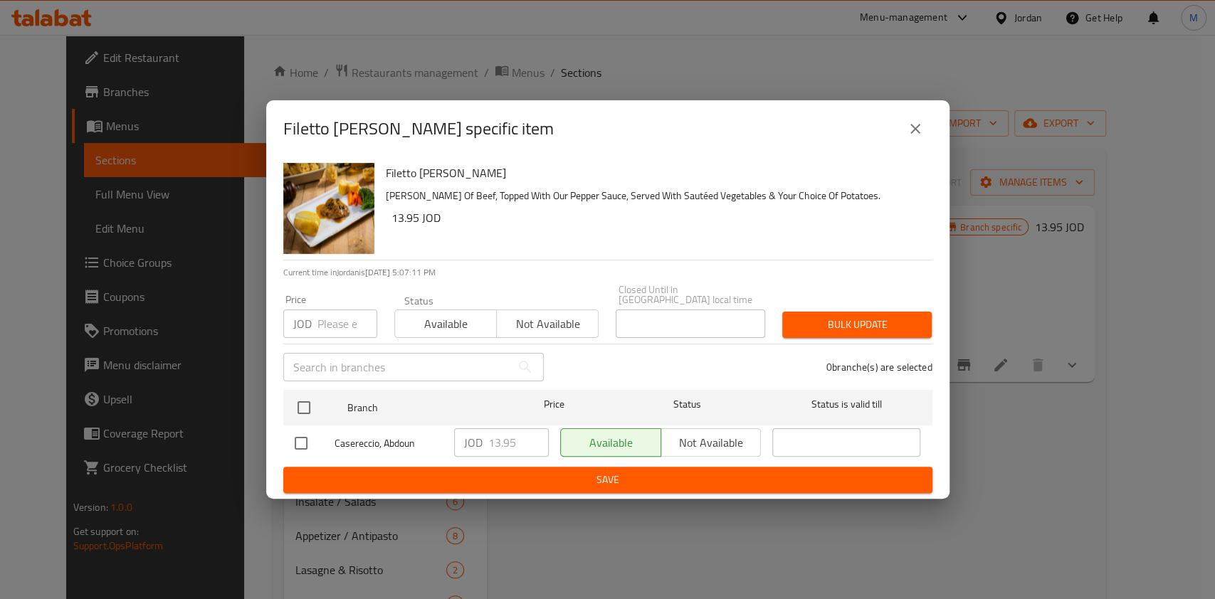
click at [322, 315] on input "number" at bounding box center [347, 324] width 60 height 28
type input "114"
click at [305, 441] on input "checkbox" at bounding box center [301, 443] width 30 height 30
checkbox input "true"
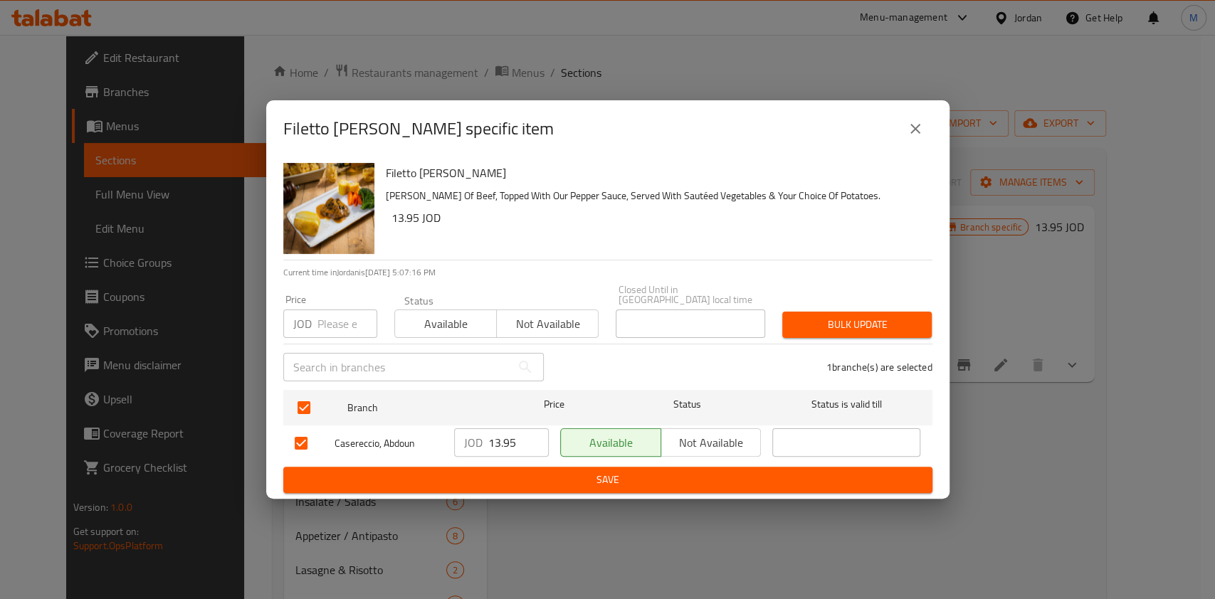
drag, startPoint x: 518, startPoint y: 440, endPoint x: 181, endPoint y: 405, distance: 338.4
click at [204, 411] on div "Filetto [PERSON_NAME] specific item Filetto [PERSON_NAME] [PERSON_NAME] Of Beef…" at bounding box center [607, 299] width 1215 height 599
type input "14.85"
click at [623, 484] on button "Save" at bounding box center [607, 480] width 649 height 26
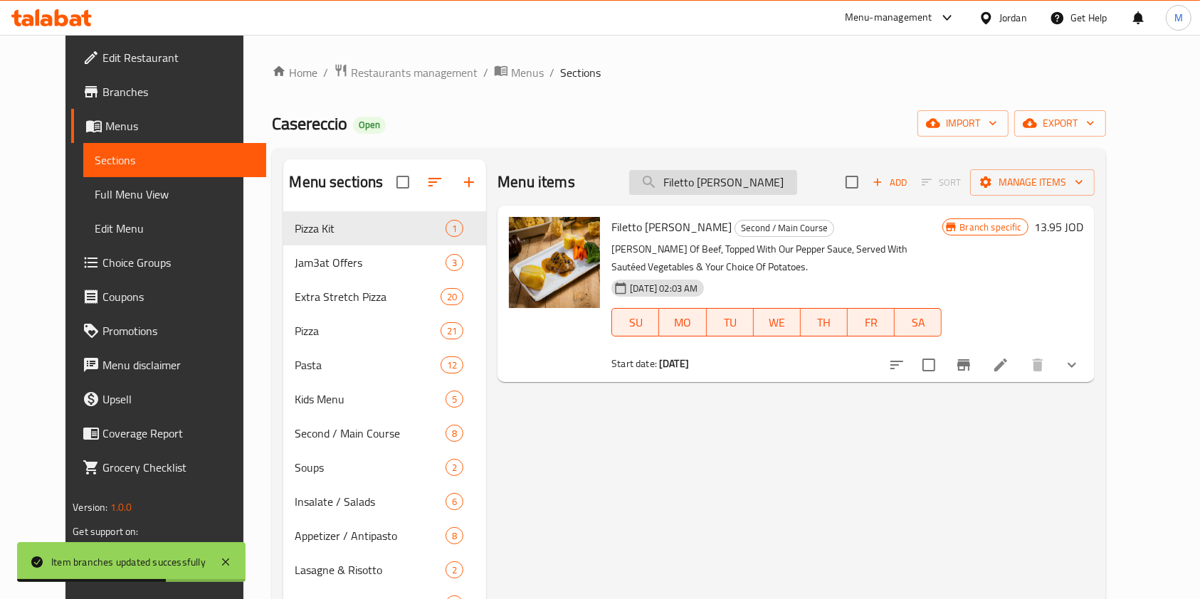
click at [761, 181] on input "Filetto [PERSON_NAME]" at bounding box center [713, 182] width 168 height 25
paste input "i Funghi"
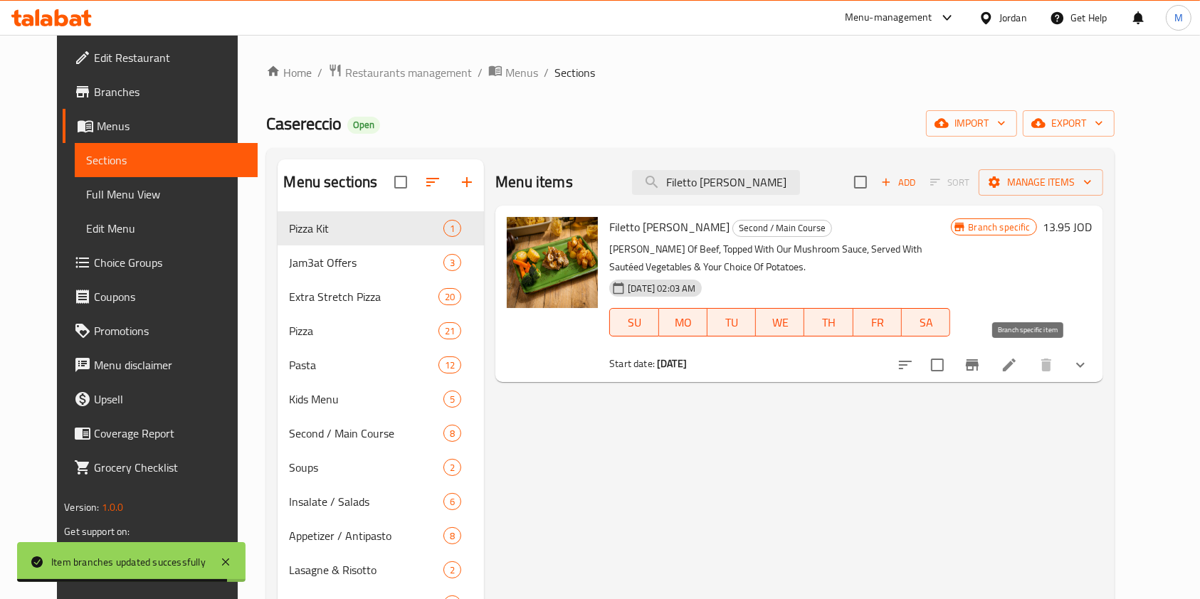
type input "Filetto [PERSON_NAME]"
click at [978, 368] on icon "Branch-specific-item" at bounding box center [972, 364] width 13 height 11
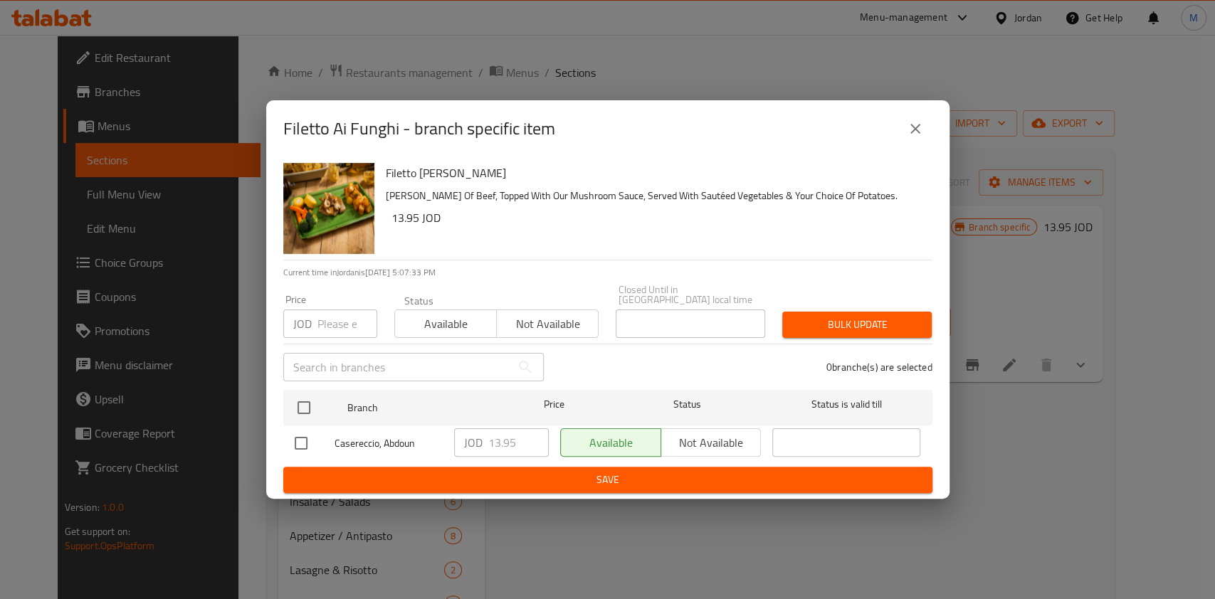
click at [298, 437] on input "checkbox" at bounding box center [301, 443] width 30 height 30
checkbox input "true"
drag, startPoint x: 527, startPoint y: 438, endPoint x: 397, endPoint y: 445, distance: 129.7
click at [397, 445] on div "Casereccio, [PERSON_NAME] 13.95 ​ Available Not available ​" at bounding box center [608, 443] width 638 height 41
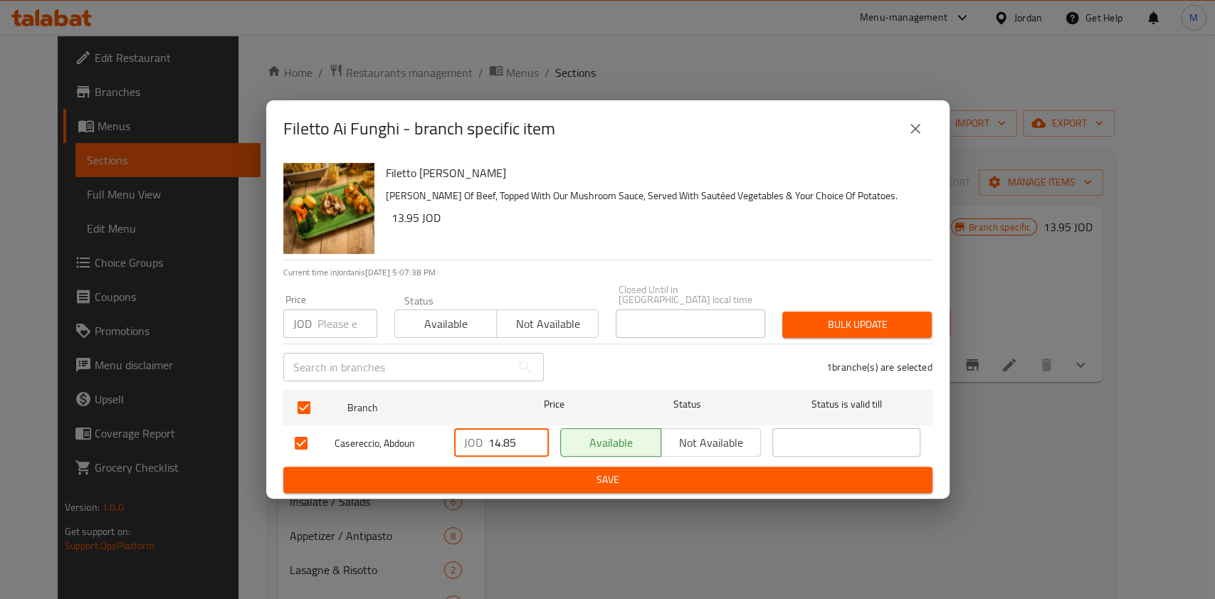
type input "14.85"
click at [596, 483] on span "Save" at bounding box center [608, 480] width 626 height 18
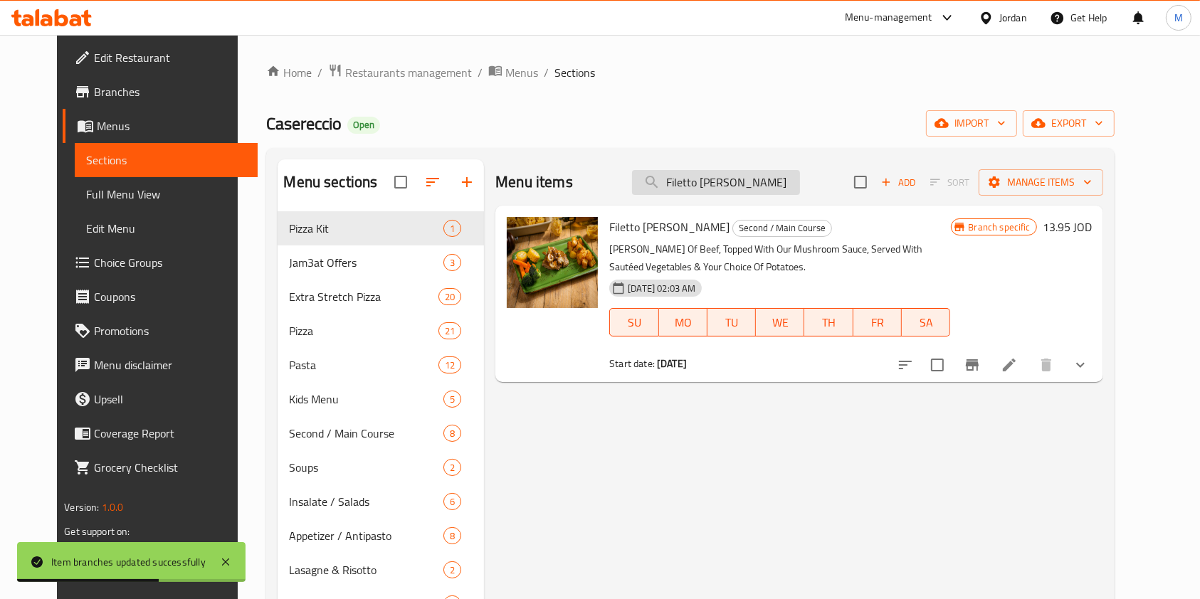
click at [751, 186] on input "Filetto [PERSON_NAME]" at bounding box center [716, 182] width 168 height 25
paste input "lla Crema D"
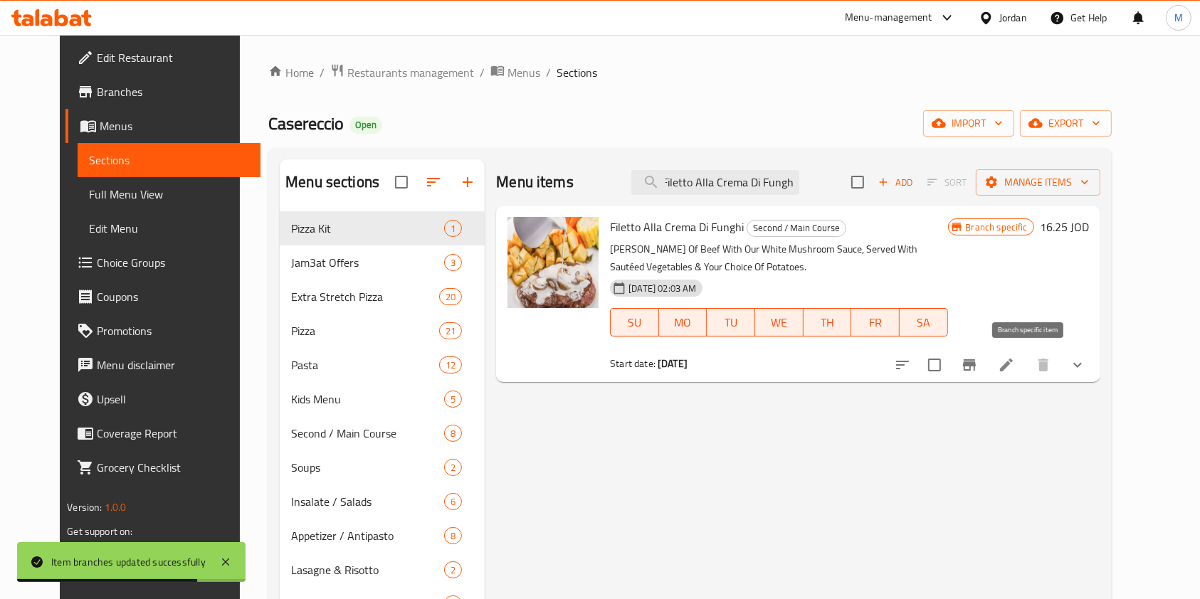
type input "Filetto Alla Crema Di Funghi"
click at [976, 361] on icon "Branch-specific-item" at bounding box center [969, 364] width 13 height 11
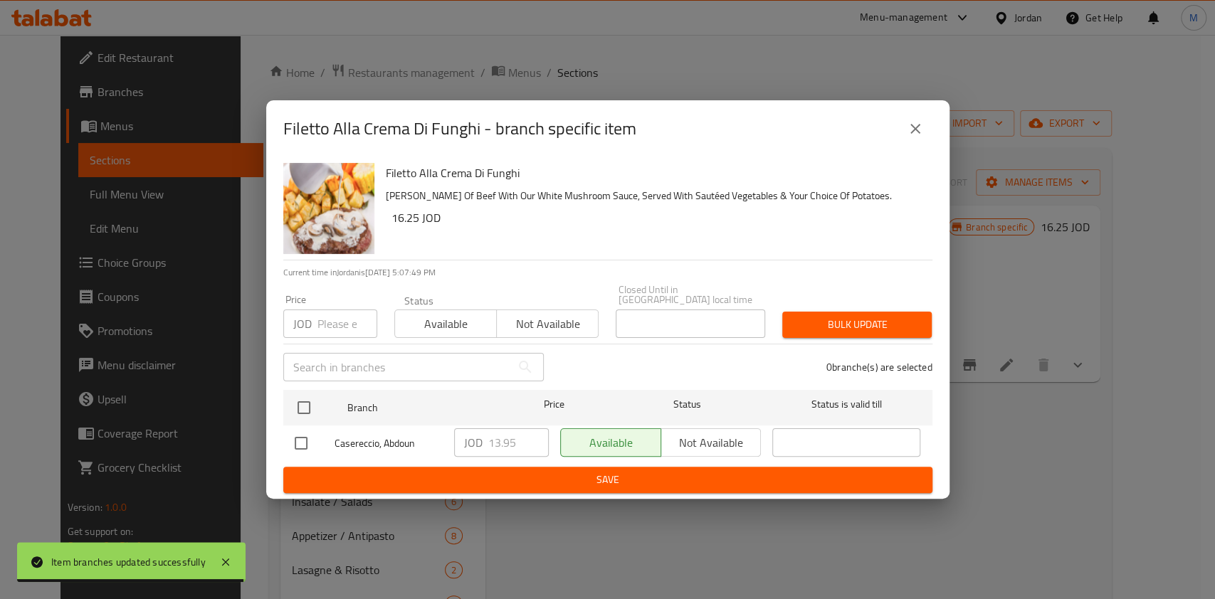
click at [297, 440] on input "checkbox" at bounding box center [301, 443] width 30 height 30
checkbox input "true"
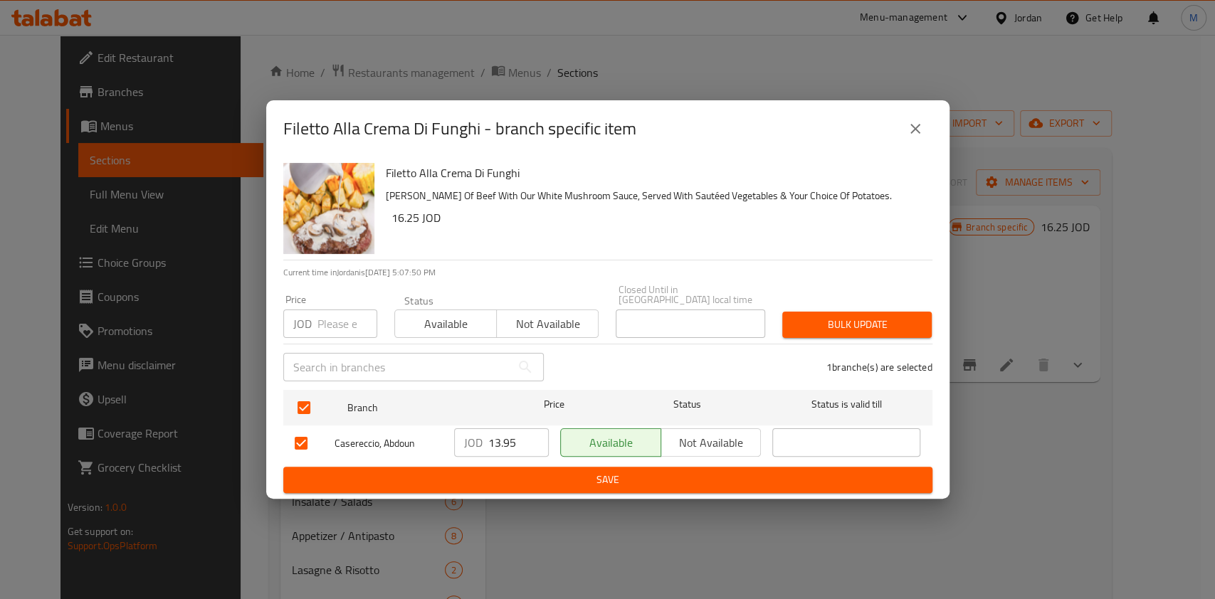
drag, startPoint x: 518, startPoint y: 439, endPoint x: 194, endPoint y: 435, distance: 323.8
click at [205, 436] on div "Filetto Alla Crema Di Funghi - branch specific item Filetto Alla Crema Di Fungh…" at bounding box center [607, 299] width 1215 height 599
type input "14.85"
click at [421, 471] on span "Save" at bounding box center [608, 480] width 626 height 18
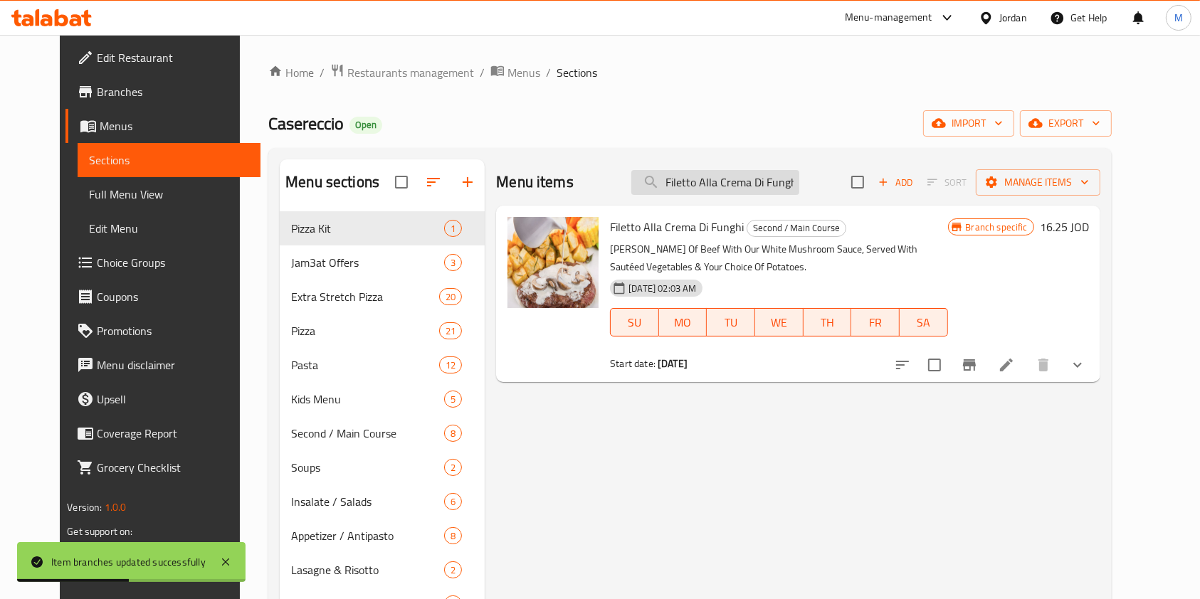
click at [729, 174] on input "Filetto Alla Crema Di Funghi" at bounding box center [715, 182] width 168 height 25
paste input "Scaloppine Al Lemon"
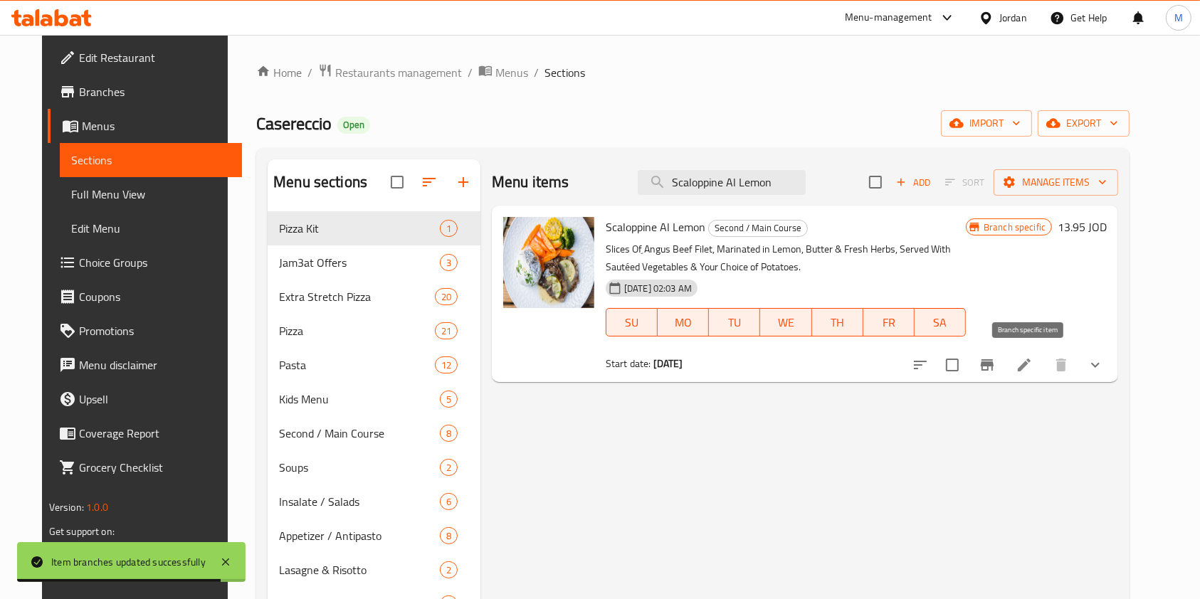
type input "Scaloppine Al Lemon"
click at [1004, 373] on button "Branch-specific-item" at bounding box center [987, 365] width 34 height 34
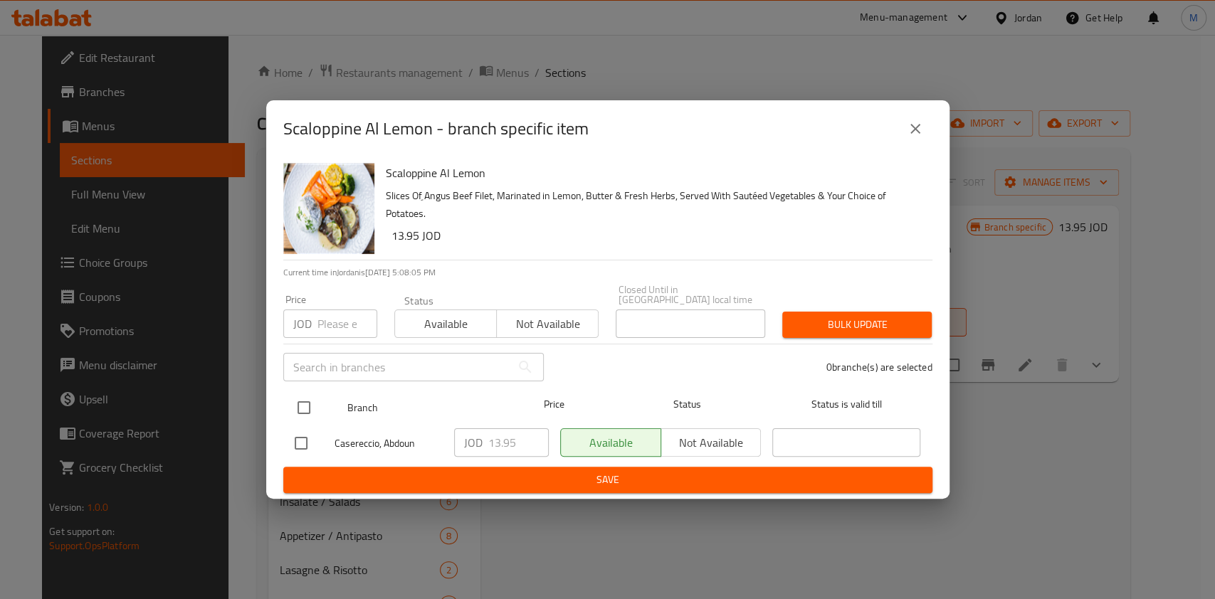
click at [307, 400] on input "checkbox" at bounding box center [304, 408] width 30 height 30
checkbox input "true"
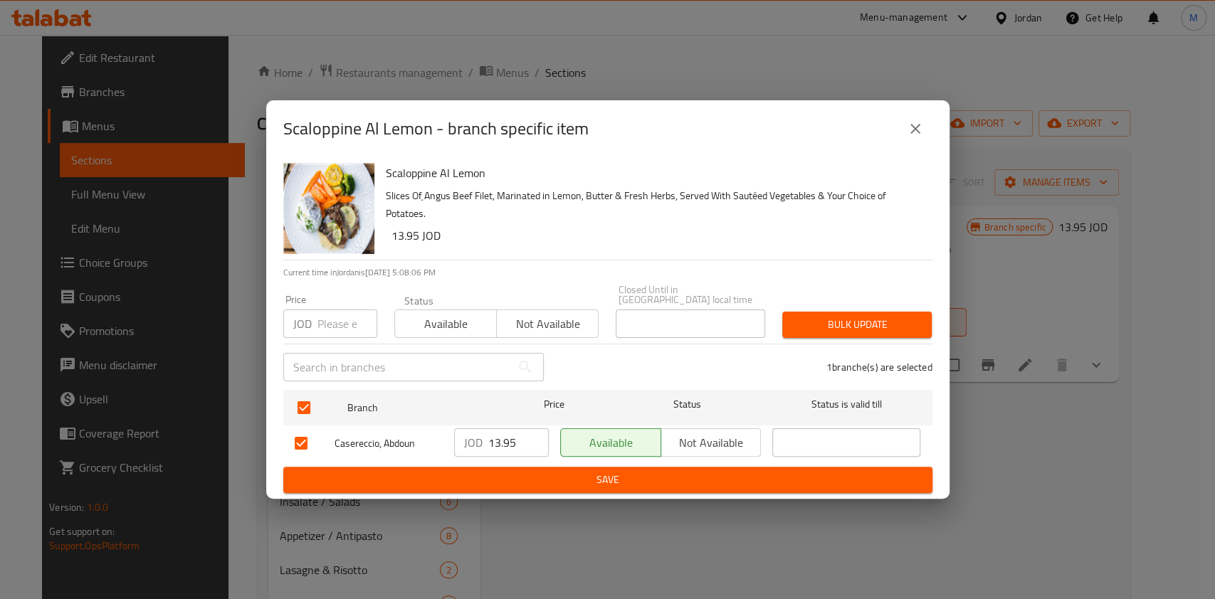
click at [320, 320] on input "number" at bounding box center [347, 324] width 60 height 28
type input "14.85"
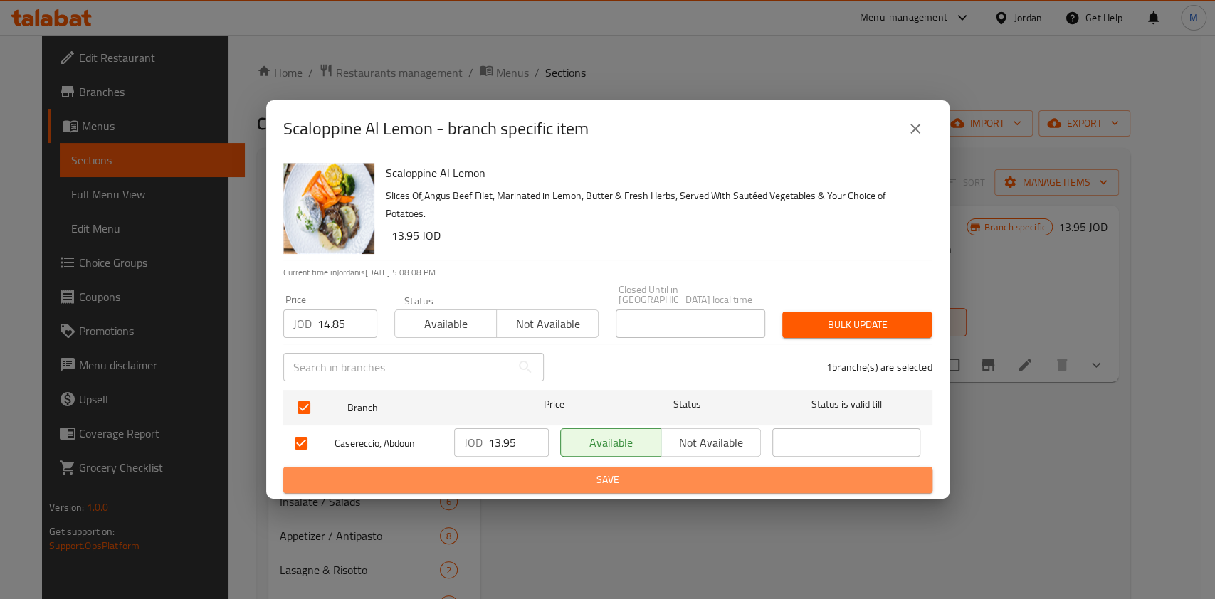
click at [581, 485] on button "Save" at bounding box center [607, 480] width 649 height 26
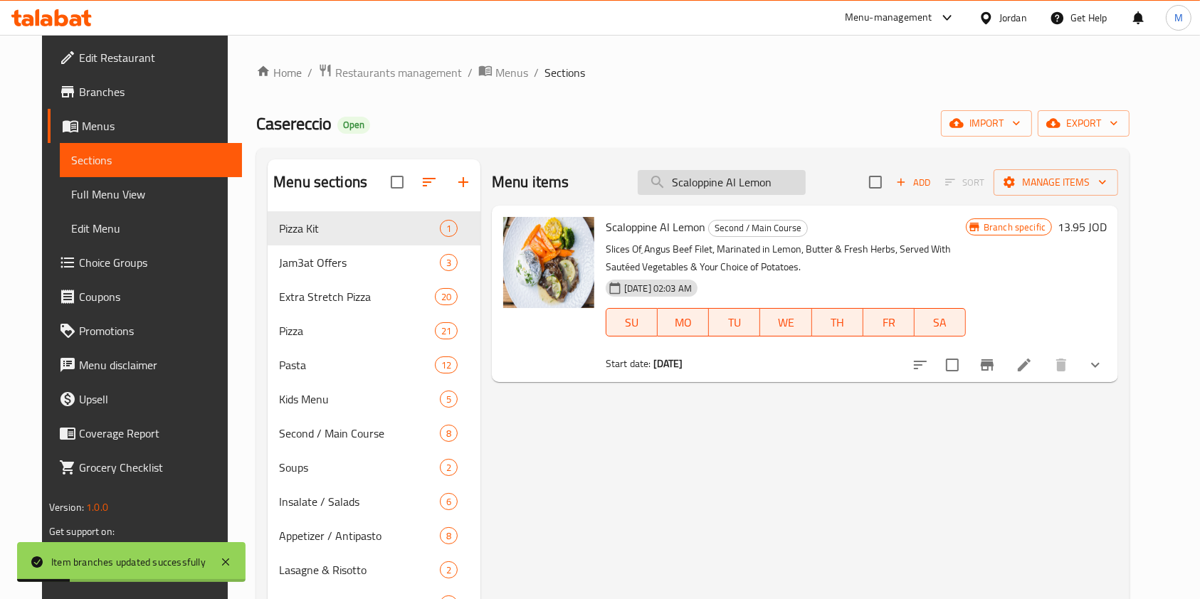
click at [728, 185] on input "Scaloppine Al Lemon" at bounding box center [722, 182] width 168 height 25
paste input "Patatine Fritte"
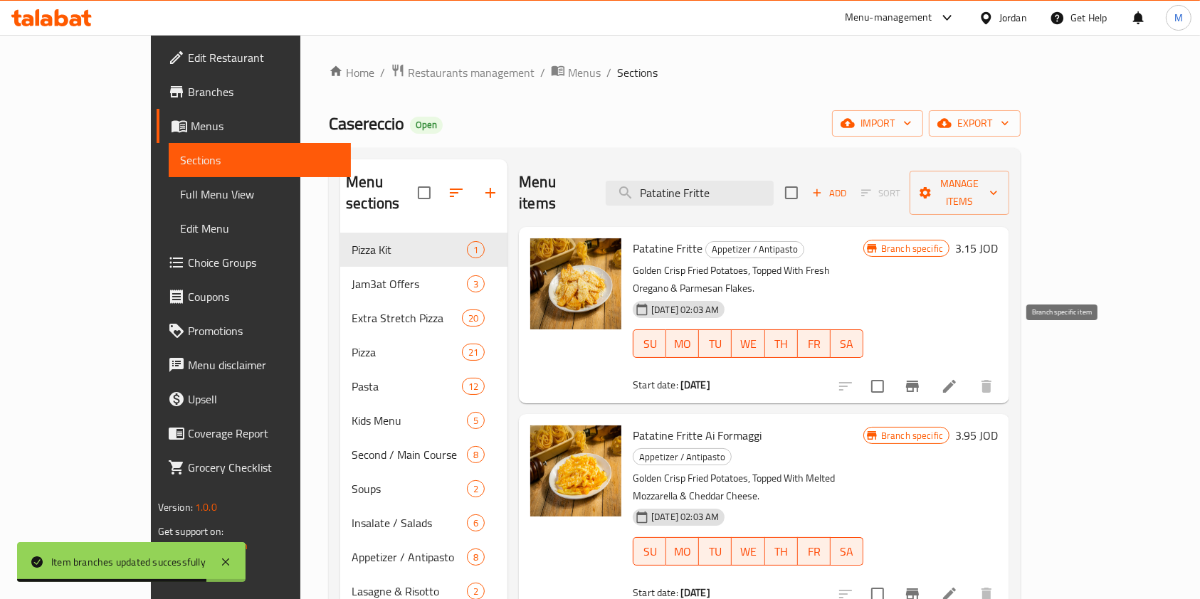
type input "Patatine Fritte"
click at [919, 381] on icon "Branch-specific-item" at bounding box center [912, 386] width 13 height 11
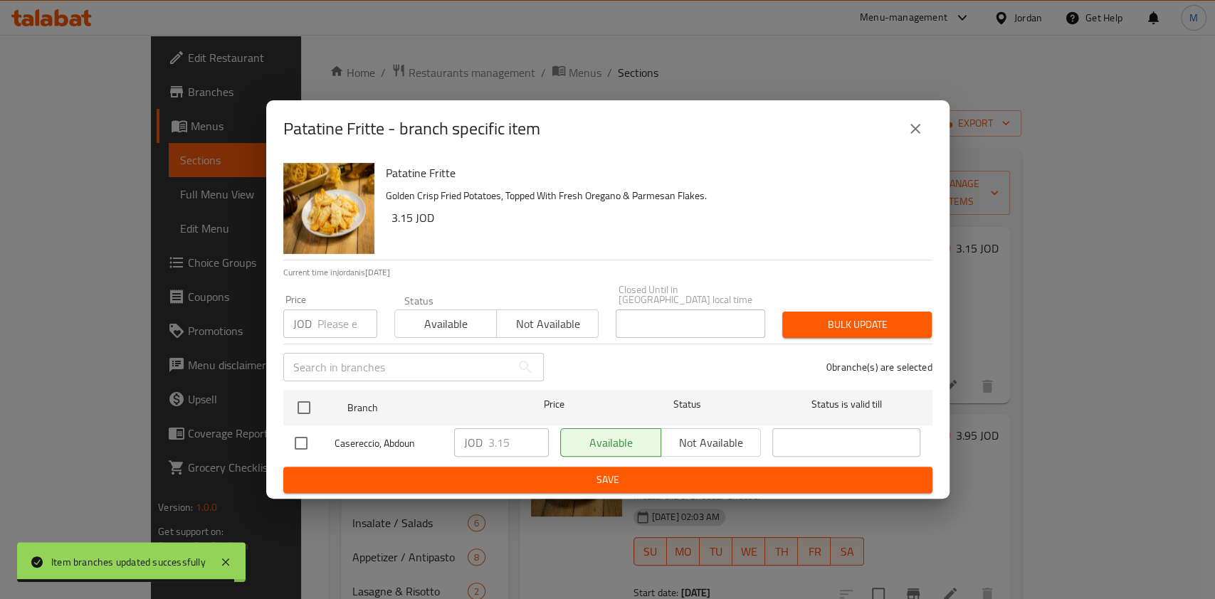
click at [307, 432] on input "checkbox" at bounding box center [301, 443] width 30 height 30
checkbox input "true"
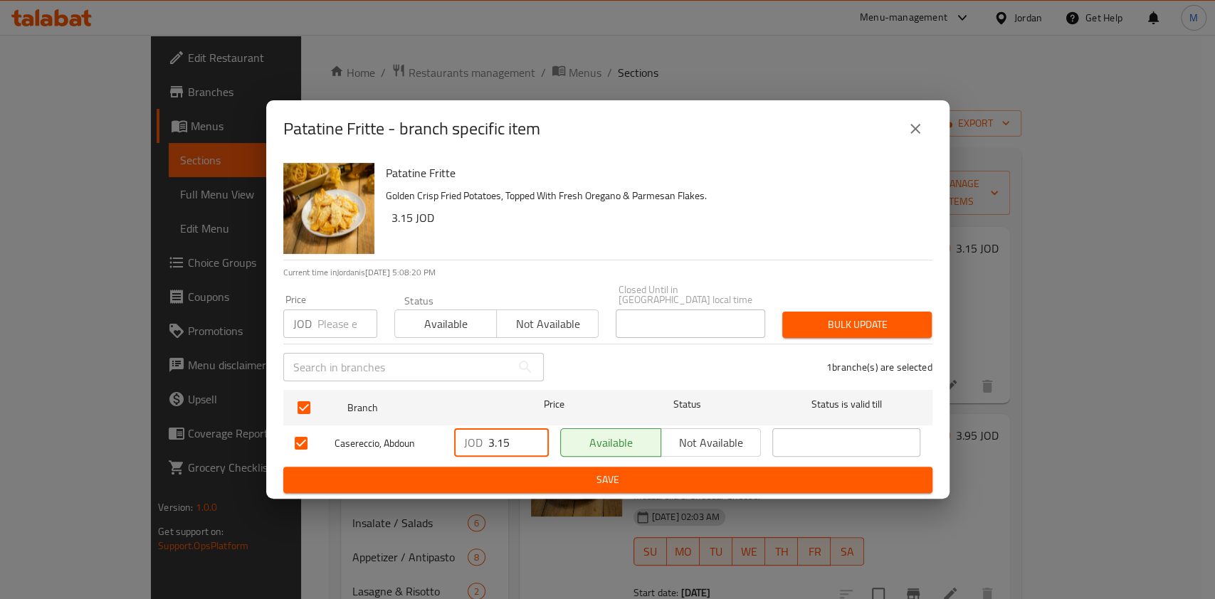
click at [518, 435] on input "3.15" at bounding box center [518, 442] width 60 height 28
type input "3.45"
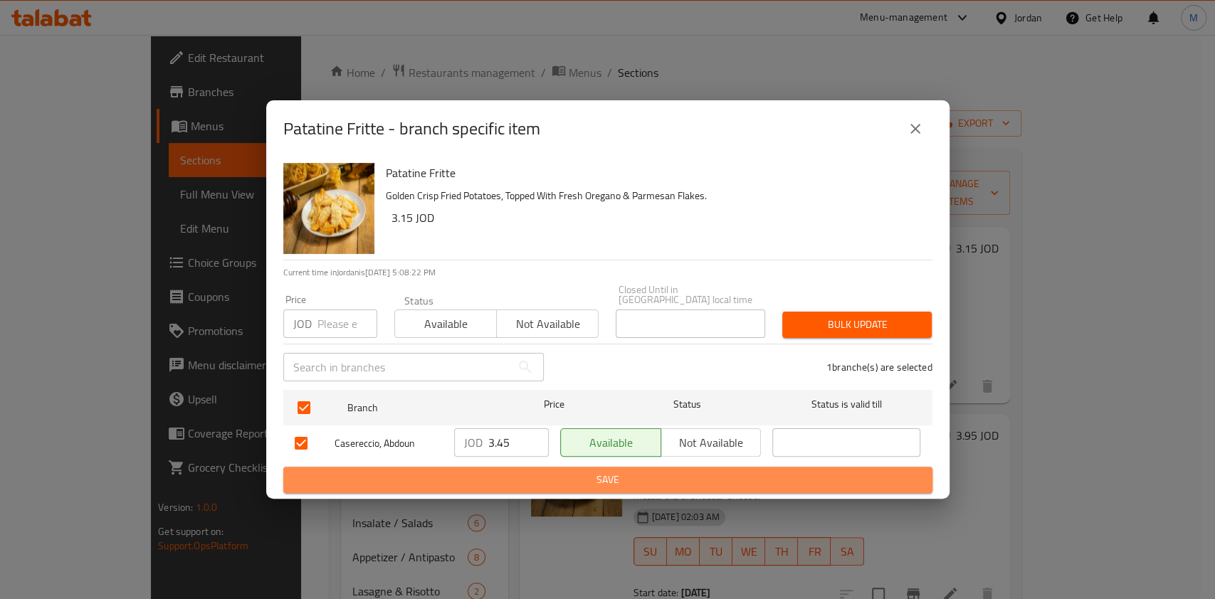
click at [564, 467] on button "Save" at bounding box center [607, 480] width 649 height 26
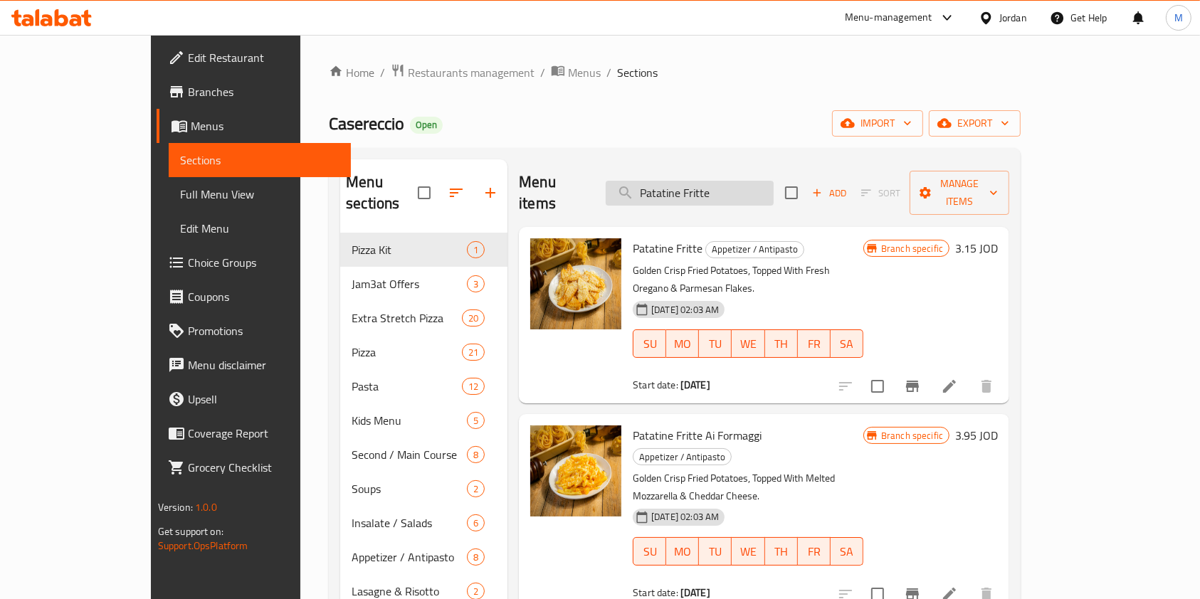
click at [751, 183] on input "Patatine Fritte" at bounding box center [690, 193] width 168 height 25
paste input "Mozzarella Marinara"
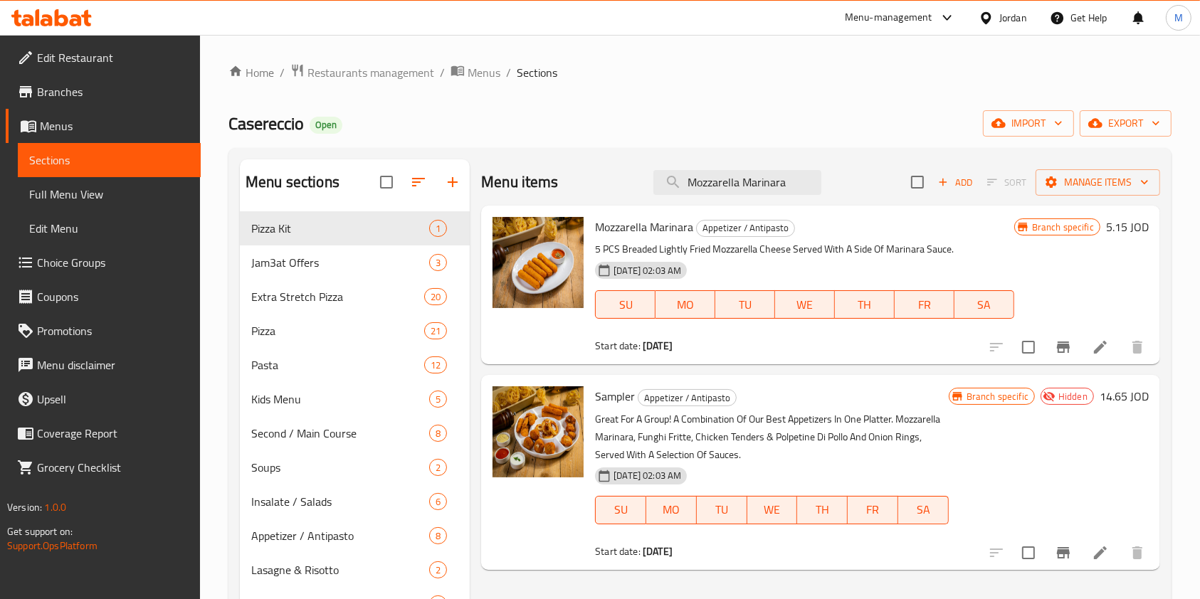
type input "Mozzarella Marinara"
click at [1075, 346] on button "Branch-specific-item" at bounding box center [1063, 347] width 34 height 34
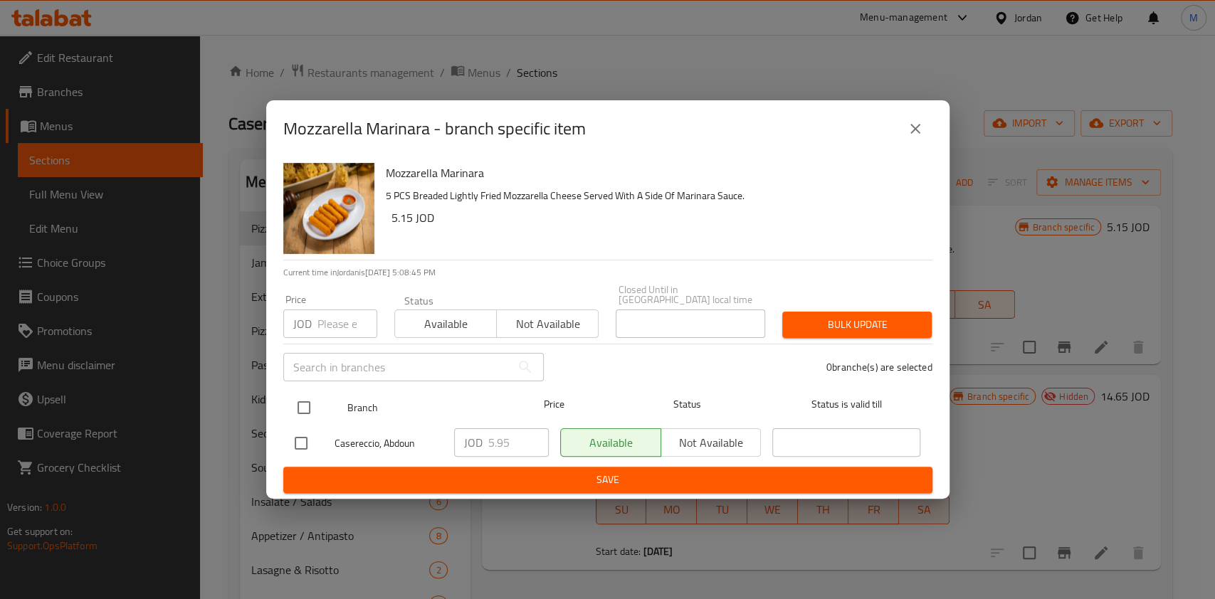
click at [311, 404] on input "checkbox" at bounding box center [304, 408] width 30 height 30
checkbox input "true"
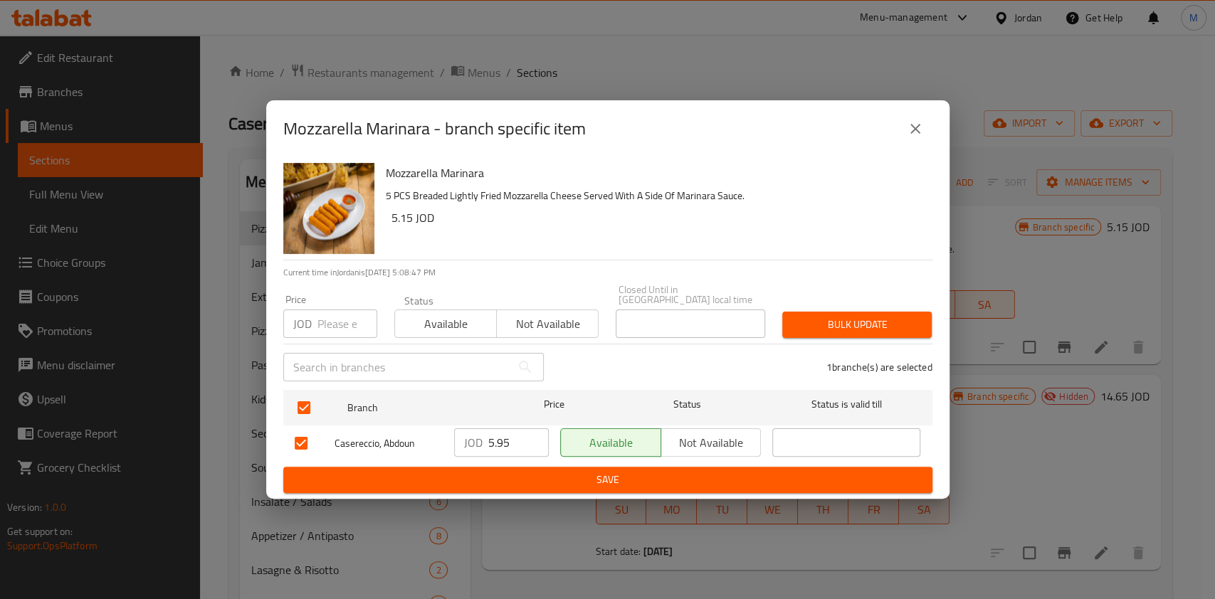
click at [497, 472] on span "Save" at bounding box center [608, 480] width 626 height 18
